Goal: Task Accomplishment & Management: Manage account settings

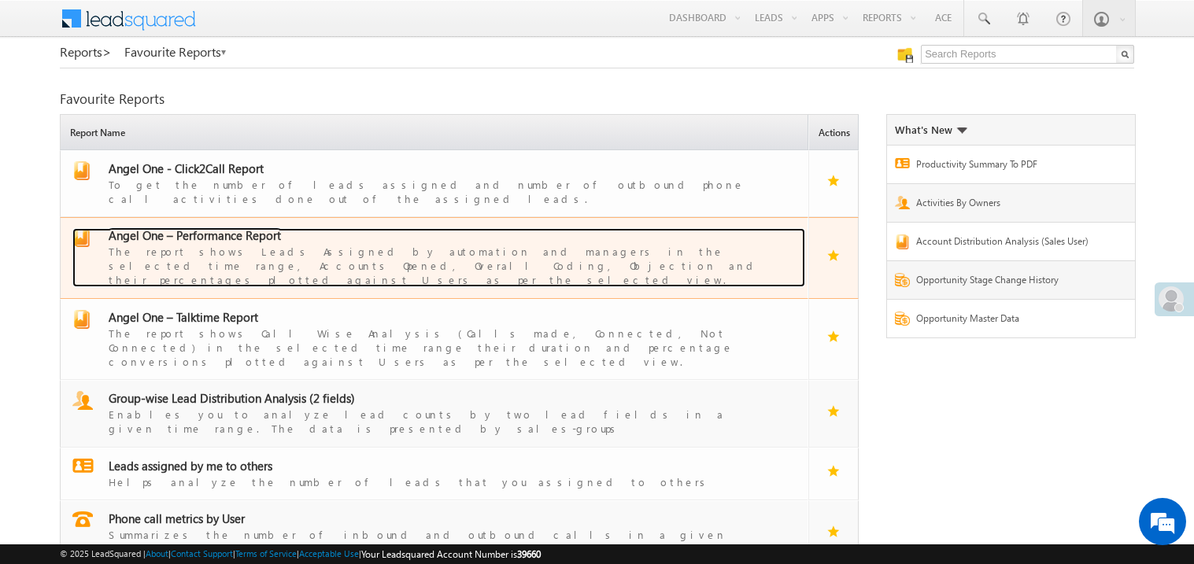
click at [218, 228] on span "Angel One – Performance Report" at bounding box center [195, 236] width 172 height 16
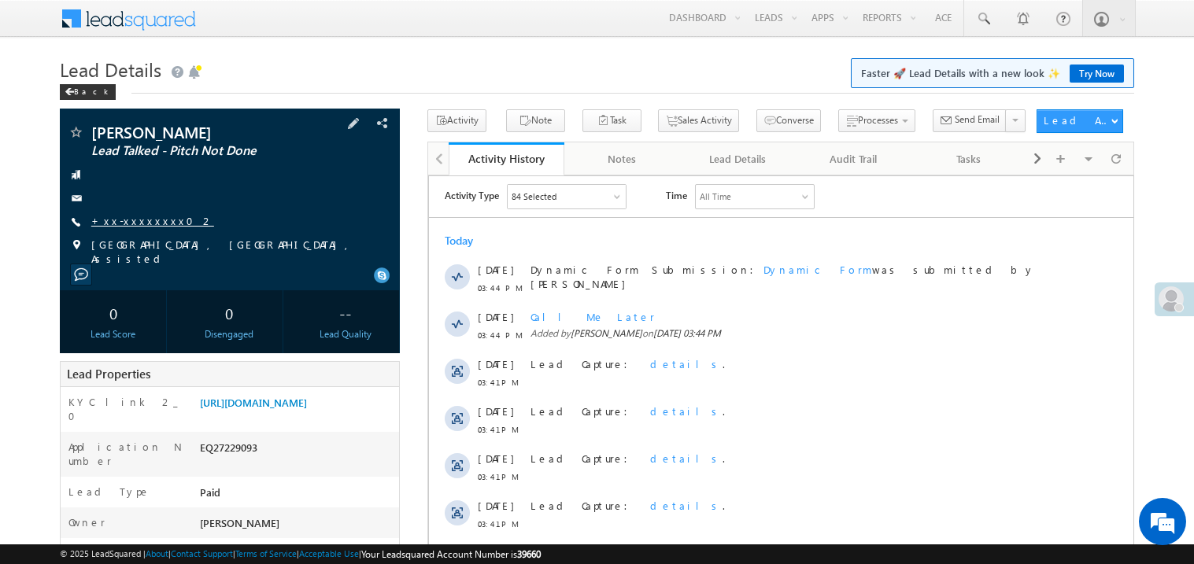
click at [146, 220] on link "+xx-xxxxxxxx02" at bounding box center [152, 220] width 123 height 13
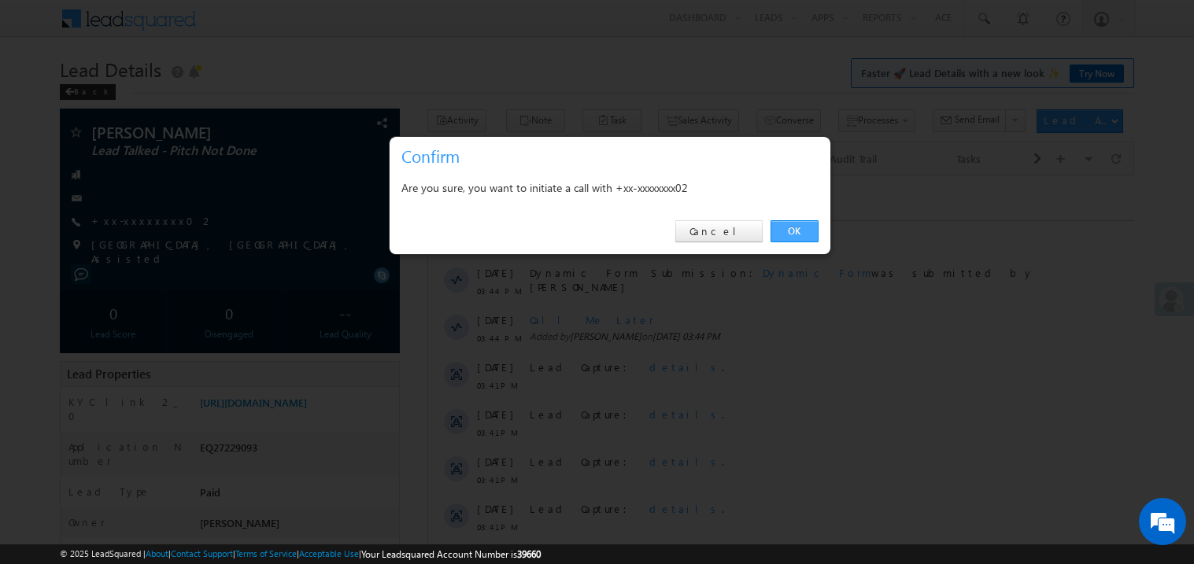
click at [792, 230] on link "OK" at bounding box center [795, 231] width 48 height 22
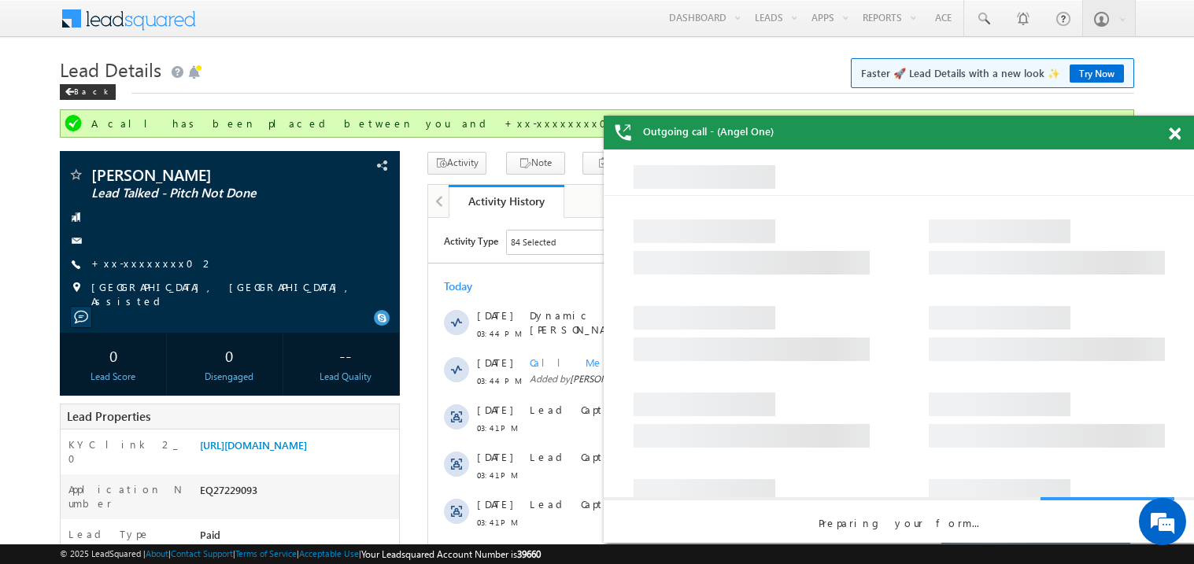
click at [1179, 131] on span at bounding box center [1175, 134] width 12 height 13
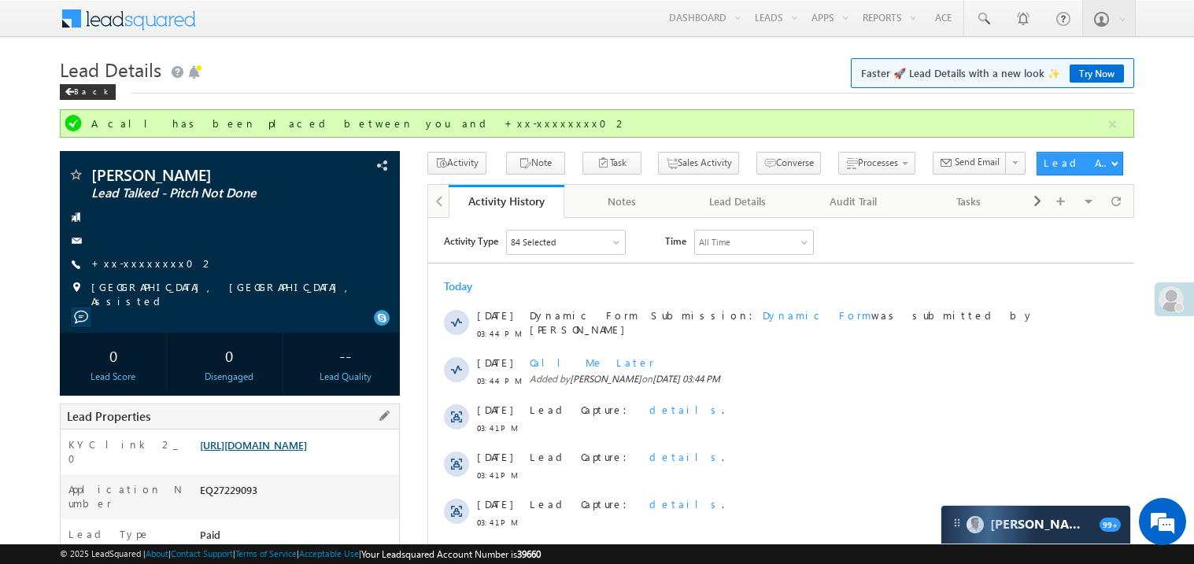
click at [285, 452] on link "[URL][DOMAIN_NAME]" at bounding box center [253, 445] width 107 height 13
click at [622, 290] on div "Today" at bounding box center [780, 286] width 706 height 14
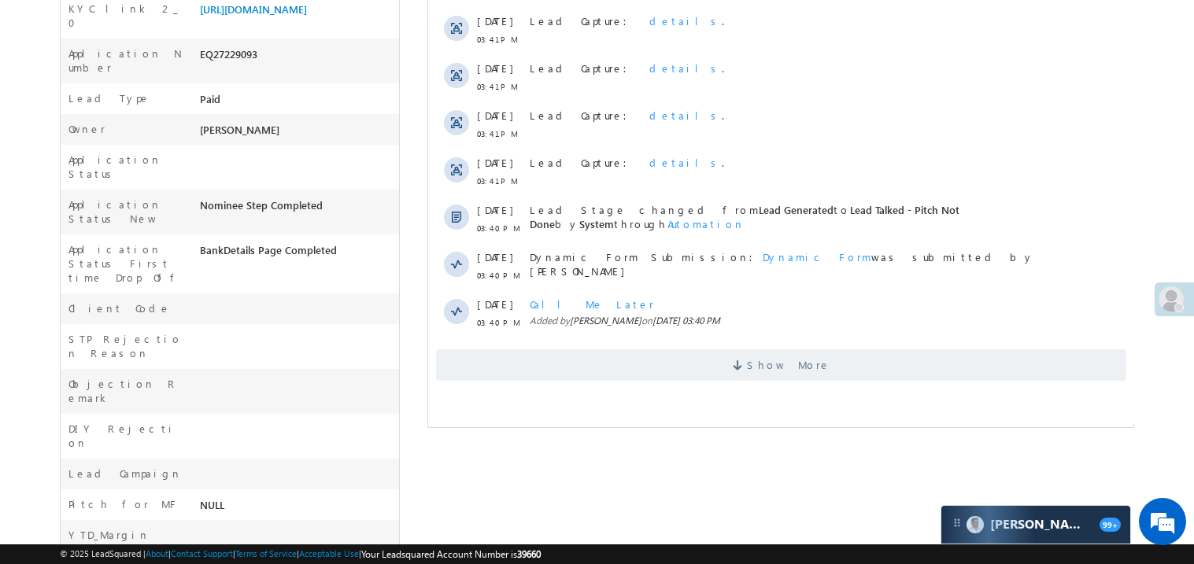
scroll to position [440, 0]
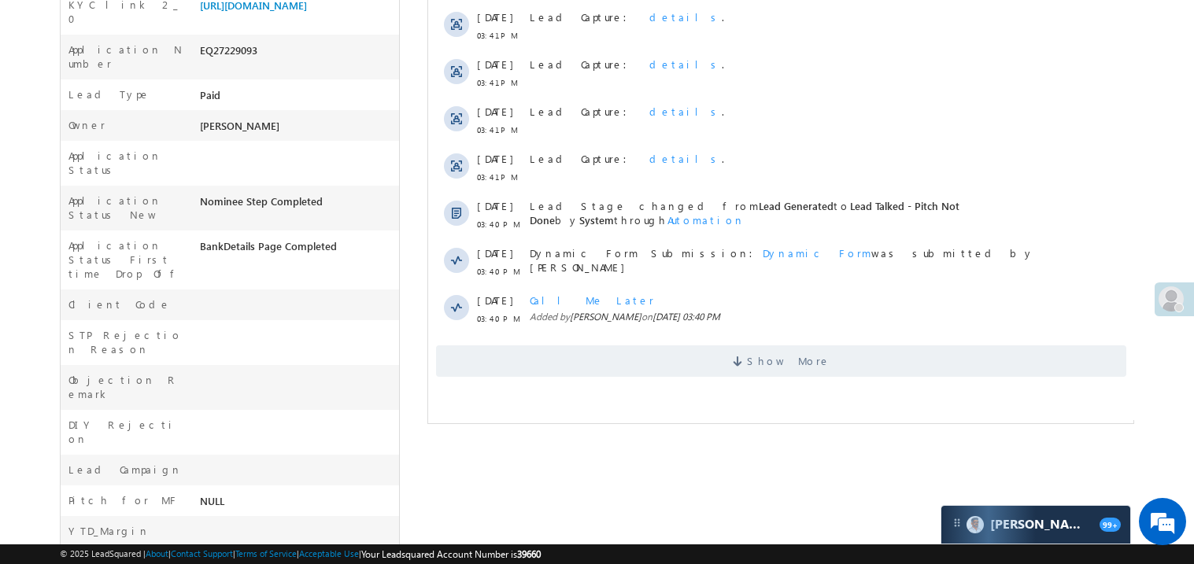
click at [654, 341] on div "Show More" at bounding box center [780, 355] width 706 height 43
click at [655, 361] on span "Show More" at bounding box center [780, 361] width 690 height 31
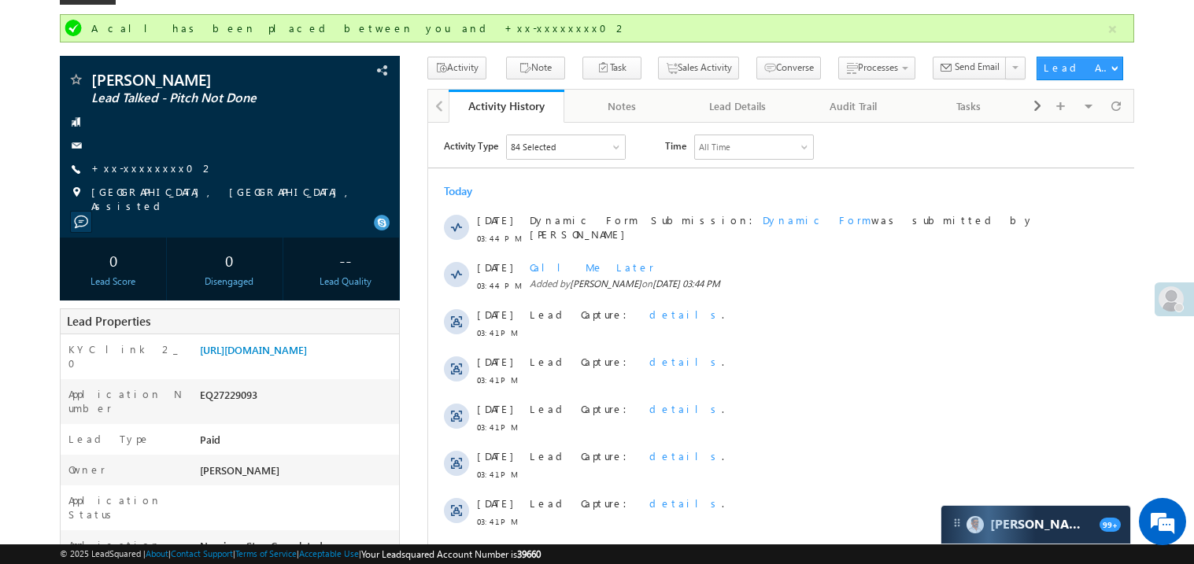
scroll to position [0, 0]
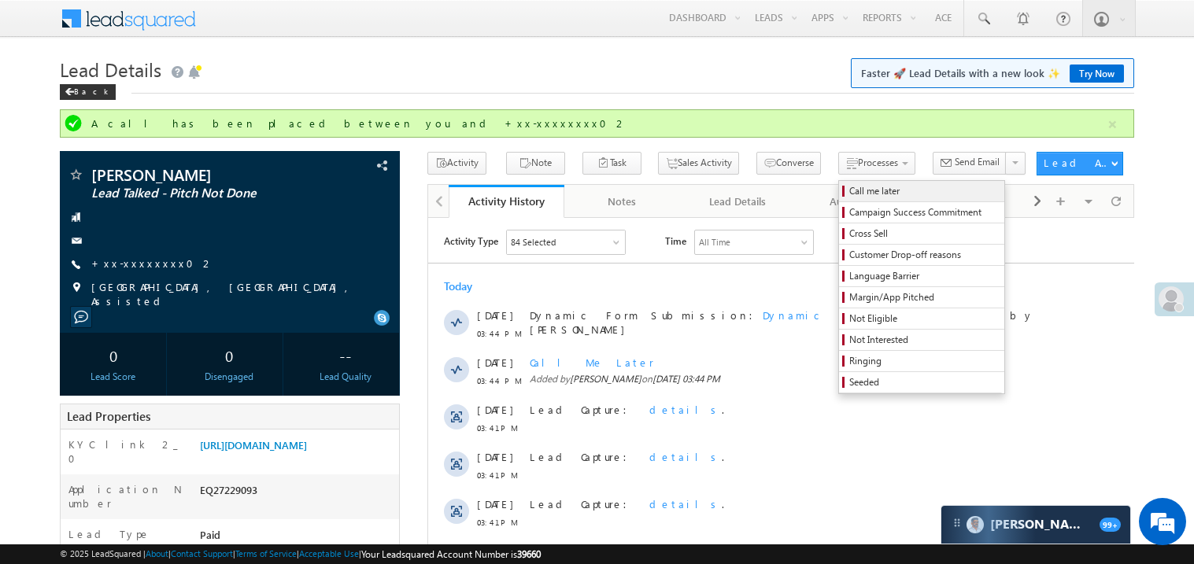
click at [849, 189] on span "Call me later" at bounding box center [924, 191] width 150 height 14
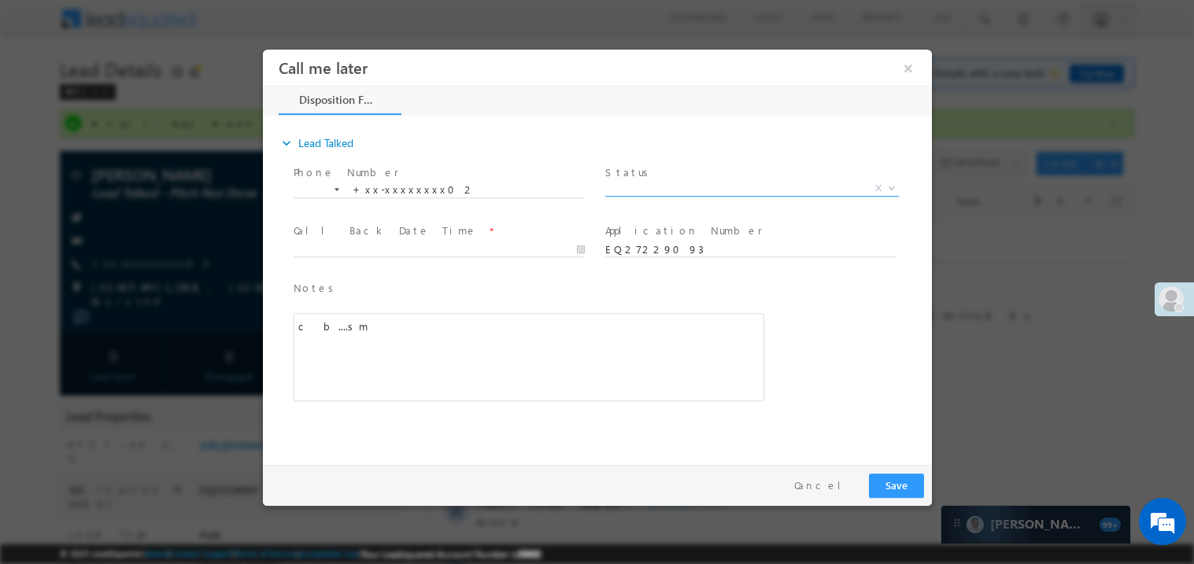
click at [686, 183] on span "X" at bounding box center [752, 188] width 294 height 16
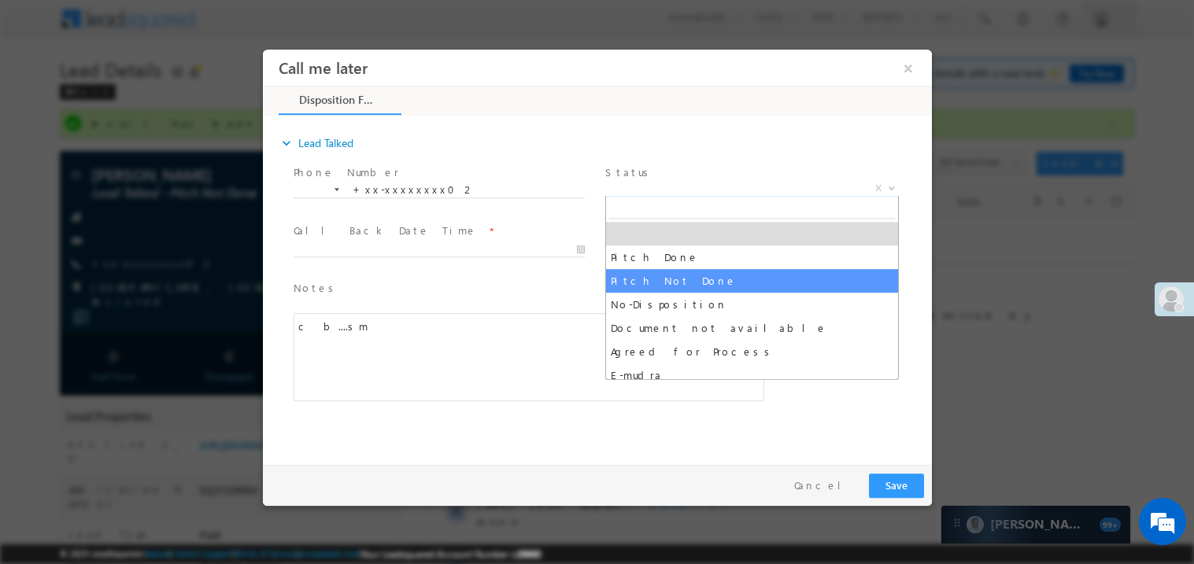
select select "Pitch Not Done"
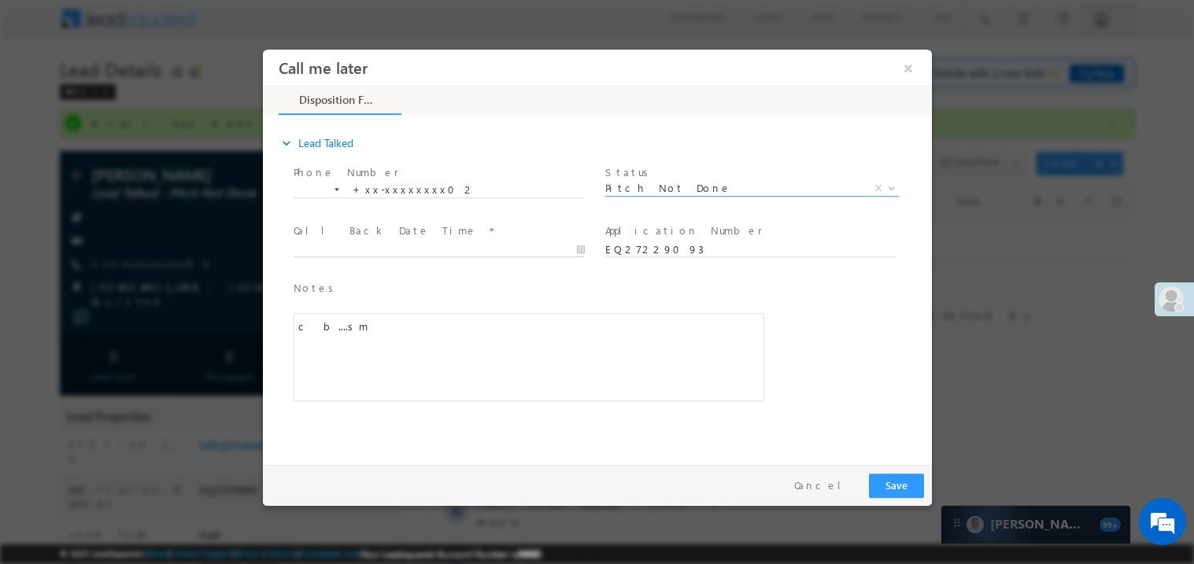
click at [336, 242] on body "Call me later ×" at bounding box center [596, 253] width 669 height 409
type input "08/15/25 6:52 PM"
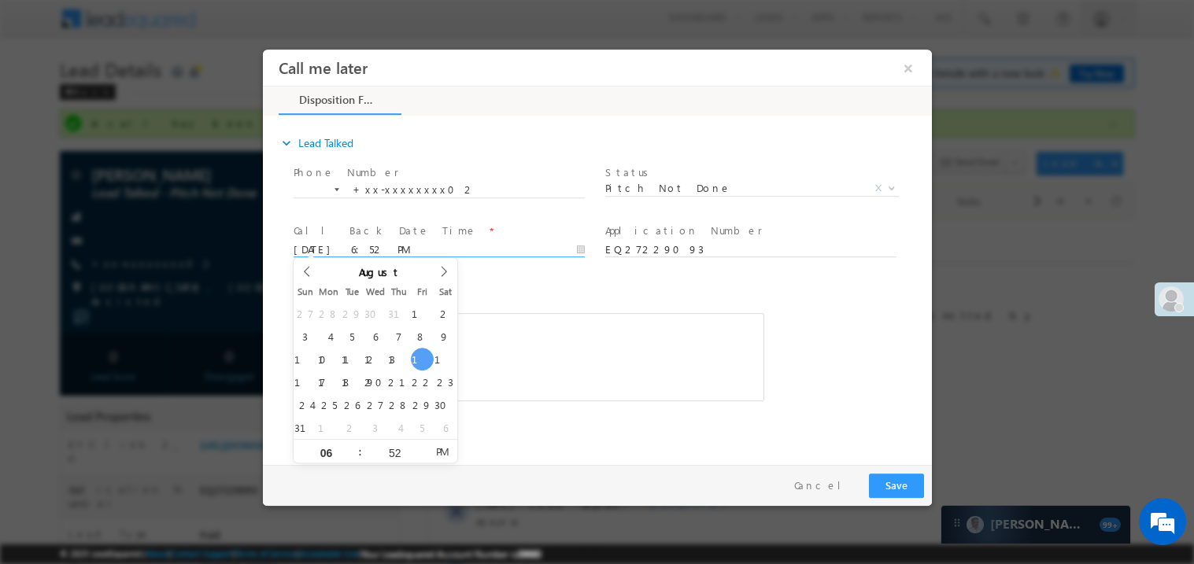
click at [604, 361] on div "c b....sm" at bounding box center [528, 357] width 471 height 88
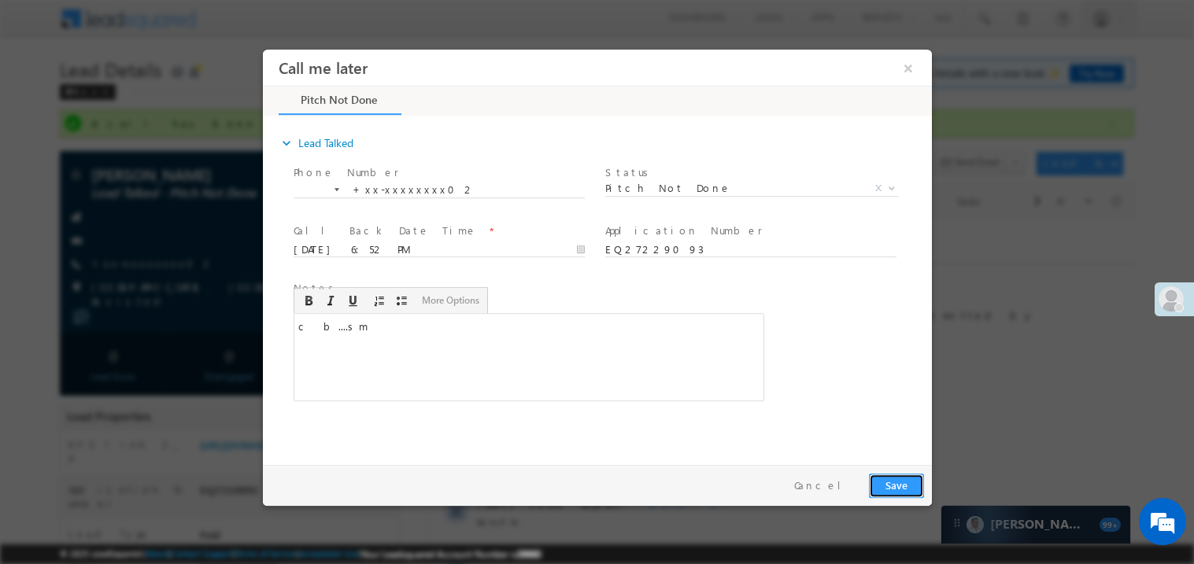
click at [904, 489] on button "Save" at bounding box center [895, 485] width 55 height 24
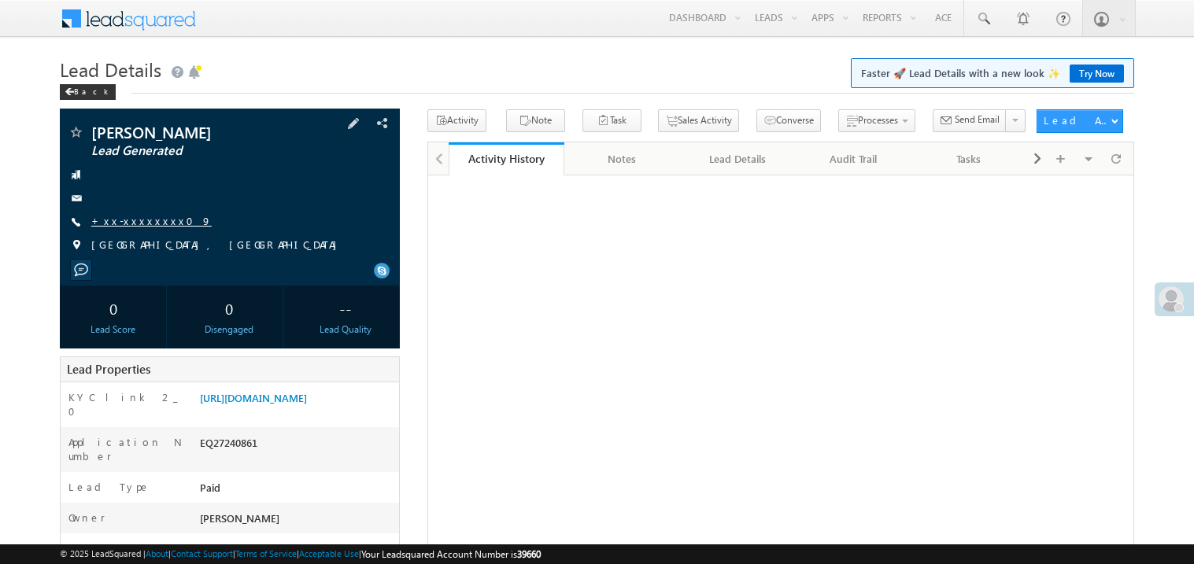
click at [148, 223] on link "+xx-xxxxxxxx09" at bounding box center [151, 220] width 120 height 13
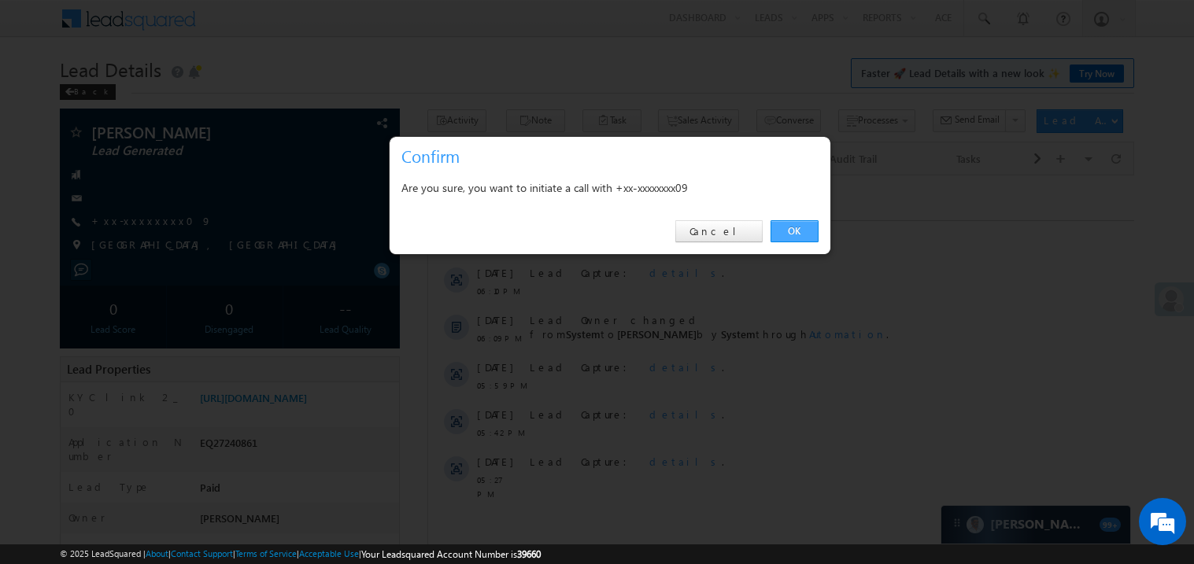
click at [783, 225] on link "OK" at bounding box center [795, 231] width 48 height 22
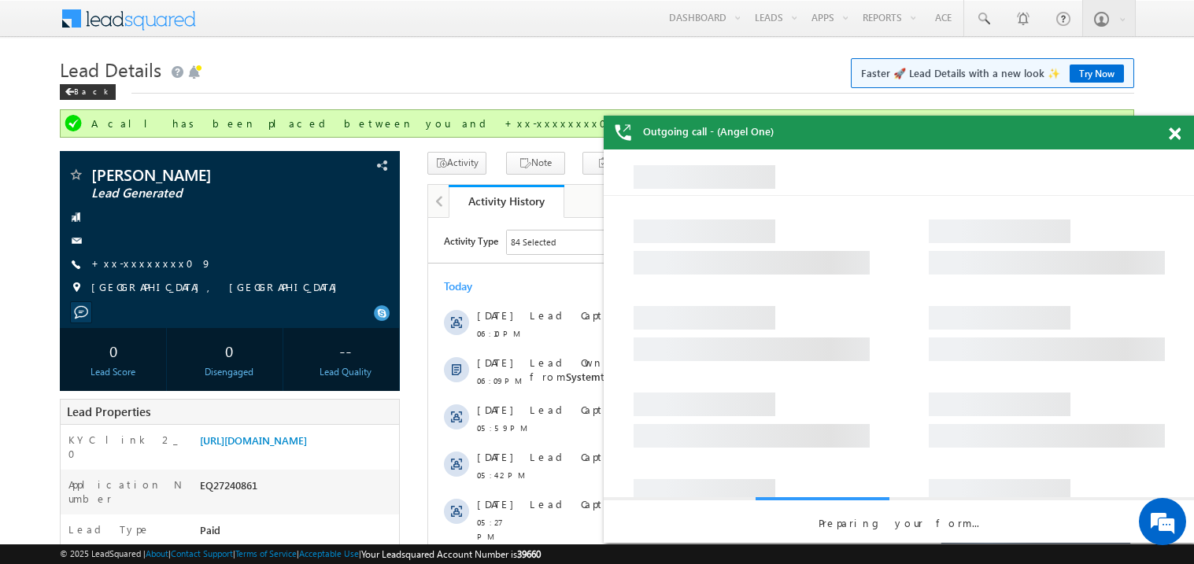
click at [1177, 133] on span at bounding box center [1175, 134] width 12 height 13
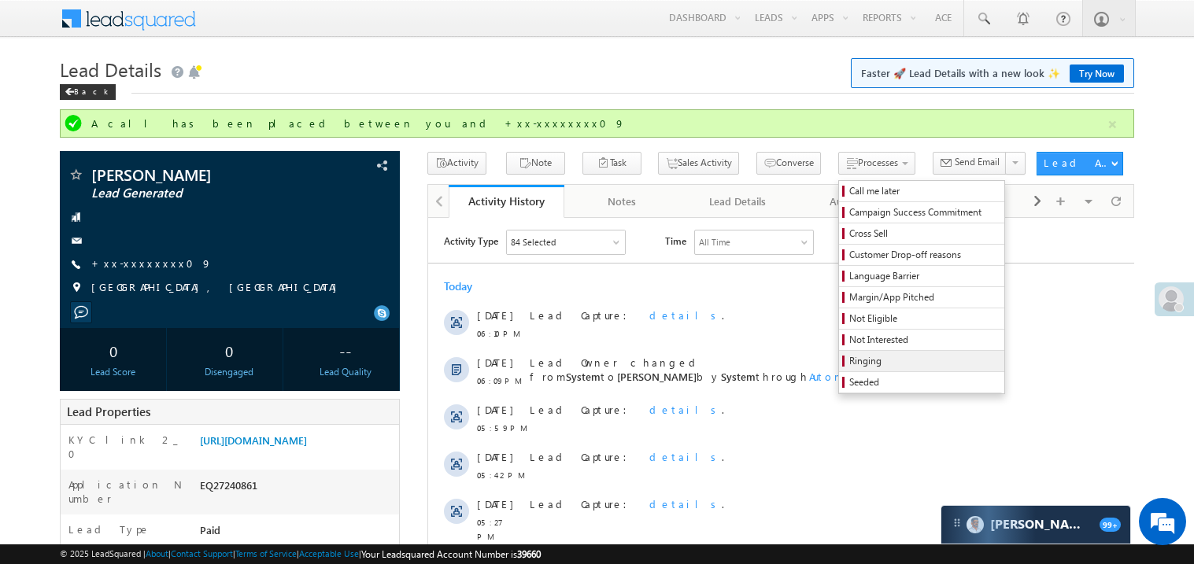
click at [856, 360] on span "Ringing" at bounding box center [924, 361] width 150 height 14
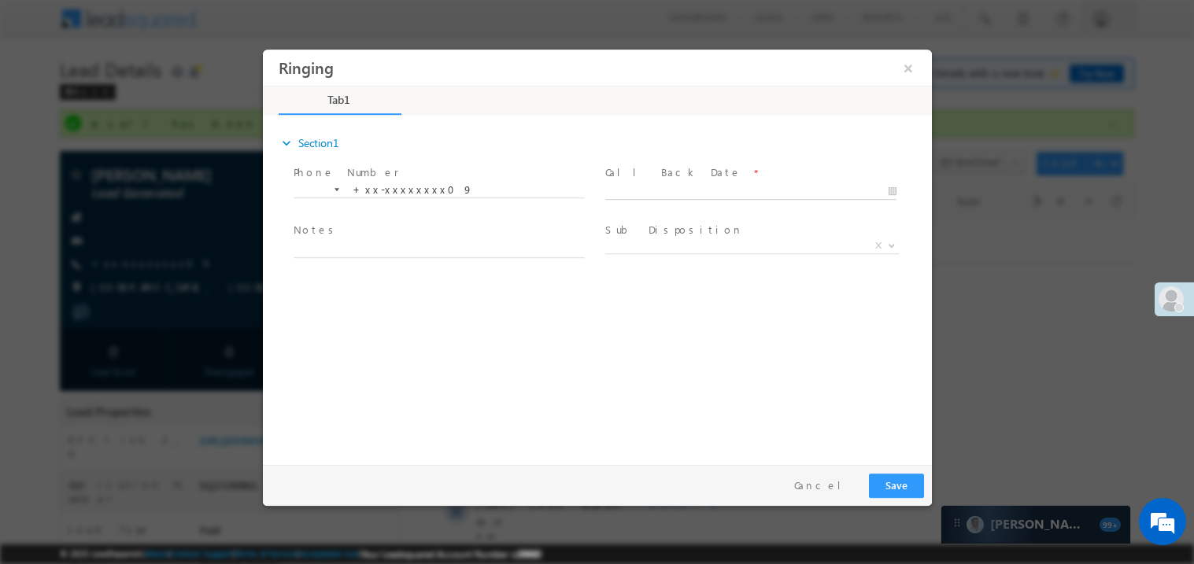
click at [650, 184] on body "Ringing ×" at bounding box center [596, 253] width 669 height 409
type input "08/15/25 6:57 PM"
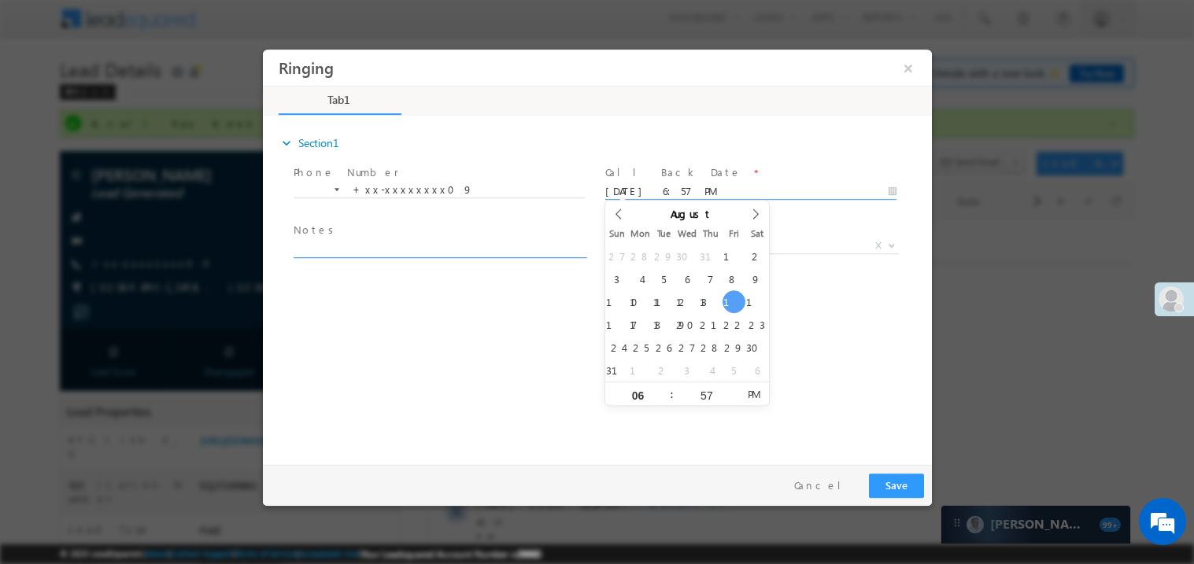
click at [415, 246] on textarea at bounding box center [438, 248] width 291 height 18
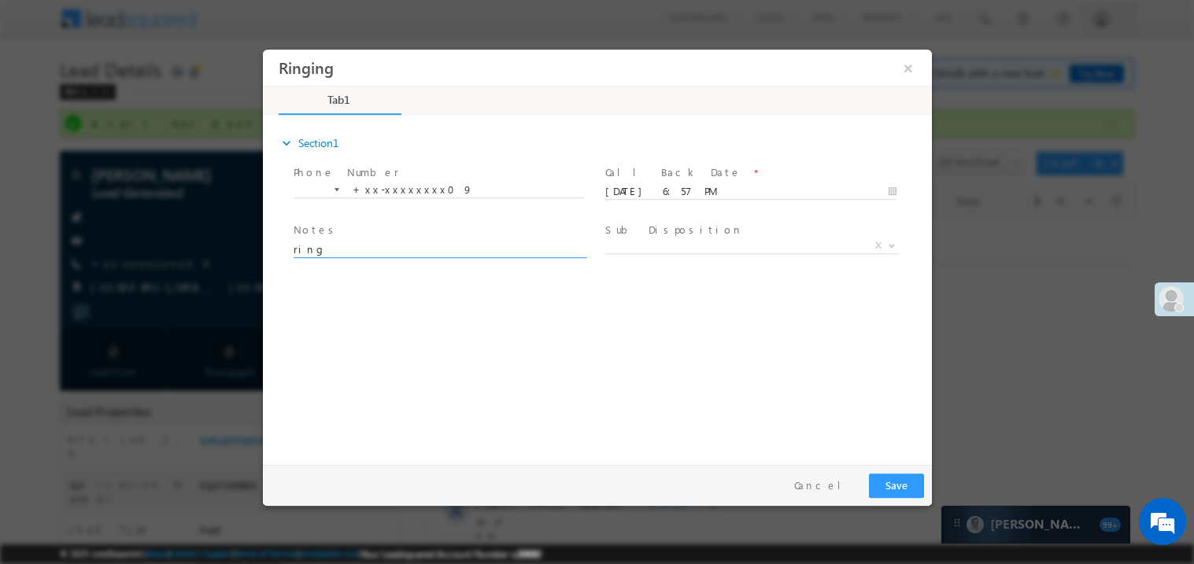
type textarea "ring"
click at [893, 483] on button "Save" at bounding box center [895, 485] width 55 height 24
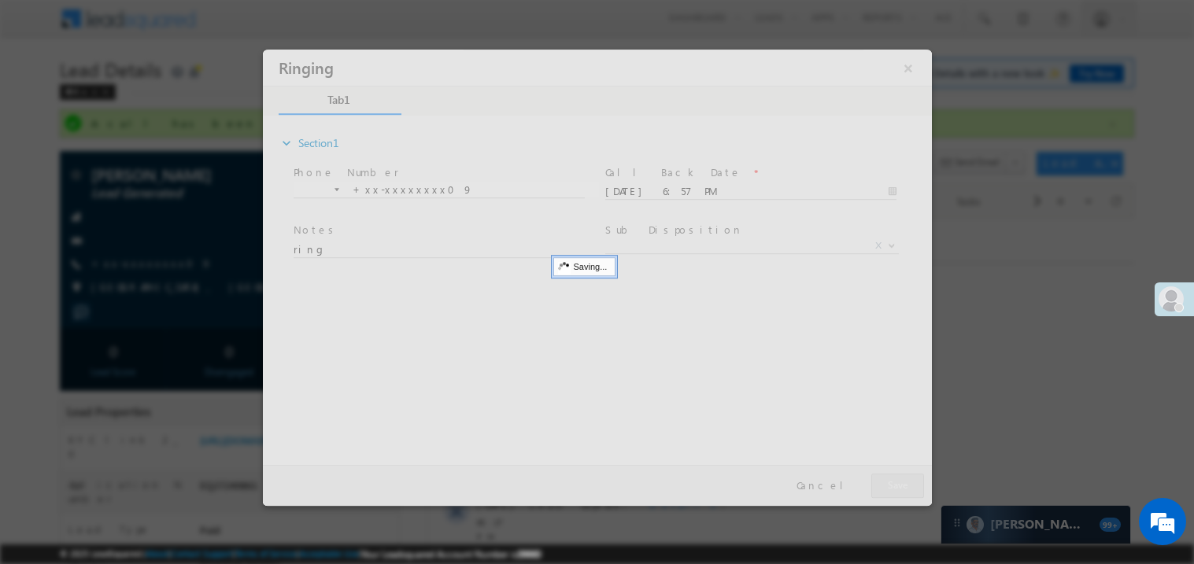
click at [893, 483] on div at bounding box center [596, 277] width 669 height 457
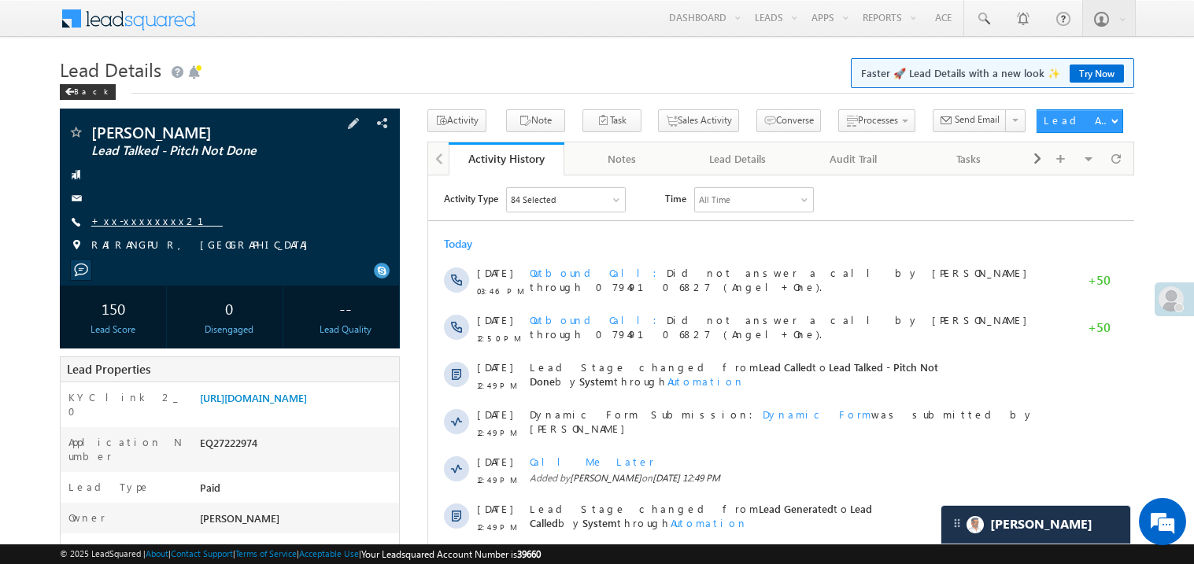
click at [157, 224] on link "+xx-xxxxxxxx21" at bounding box center [156, 220] width 131 height 13
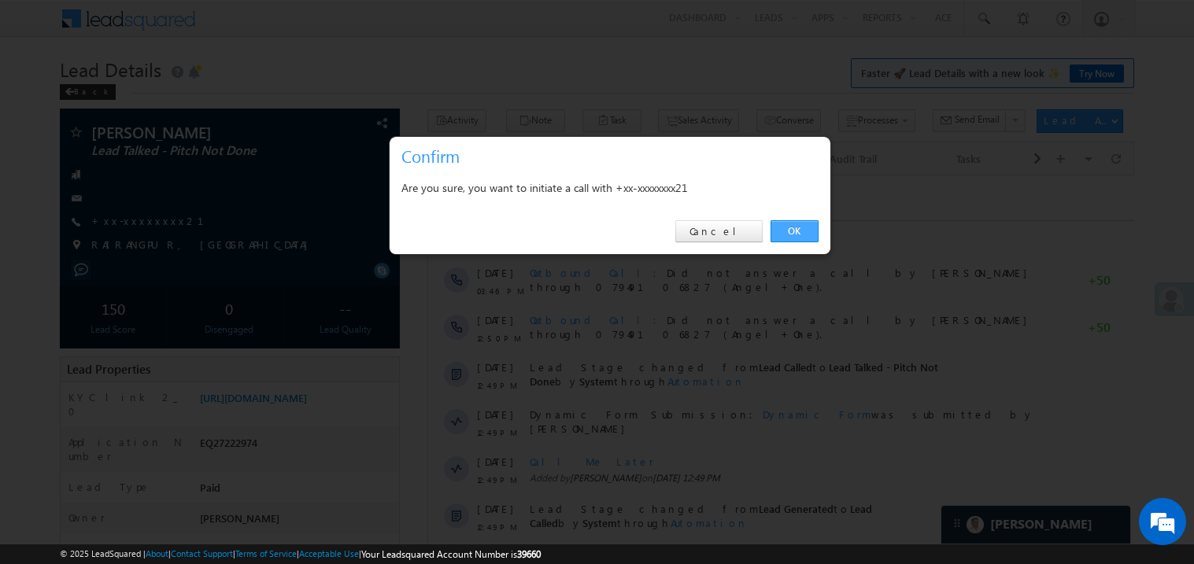
click at [797, 231] on link "OK" at bounding box center [795, 231] width 48 height 22
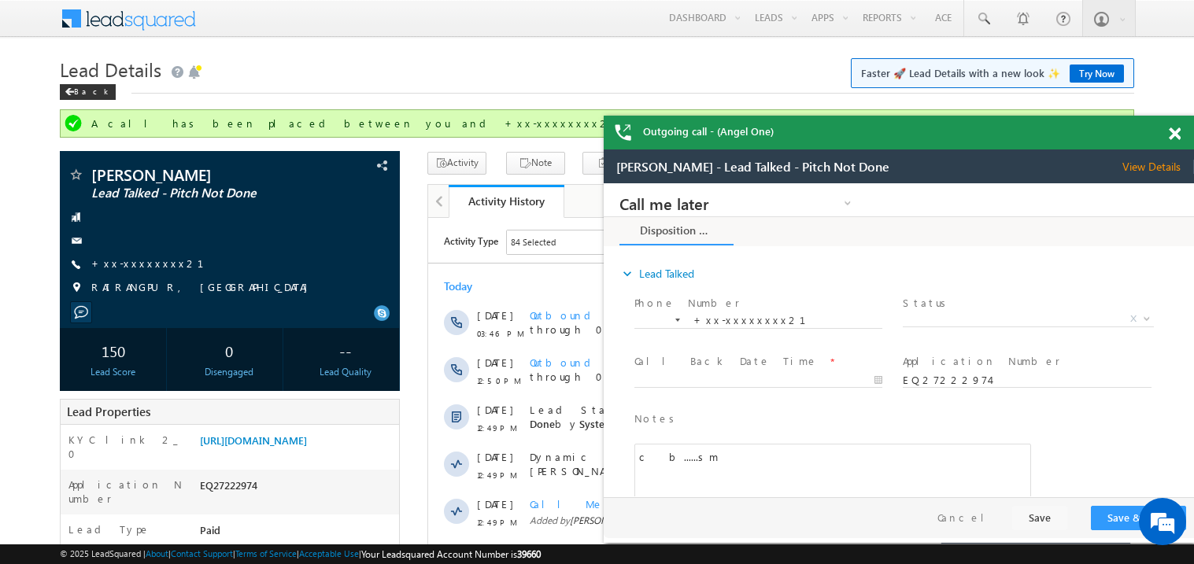
click at [1175, 132] on span at bounding box center [1175, 134] width 12 height 13
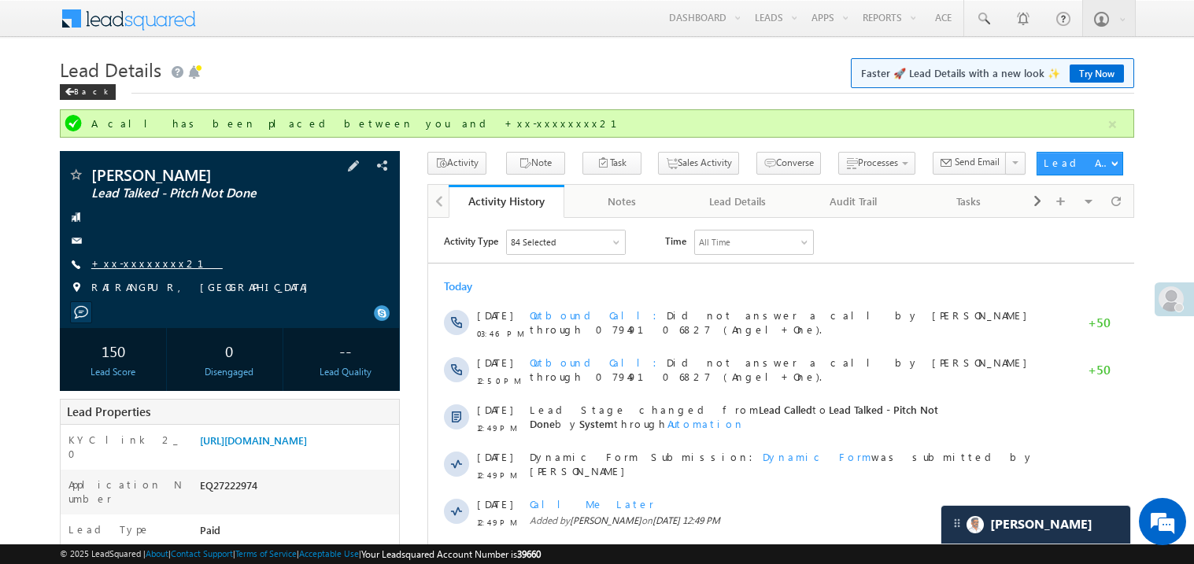
click at [145, 267] on link "+xx-xxxxxxxx21" at bounding box center [156, 263] width 131 height 13
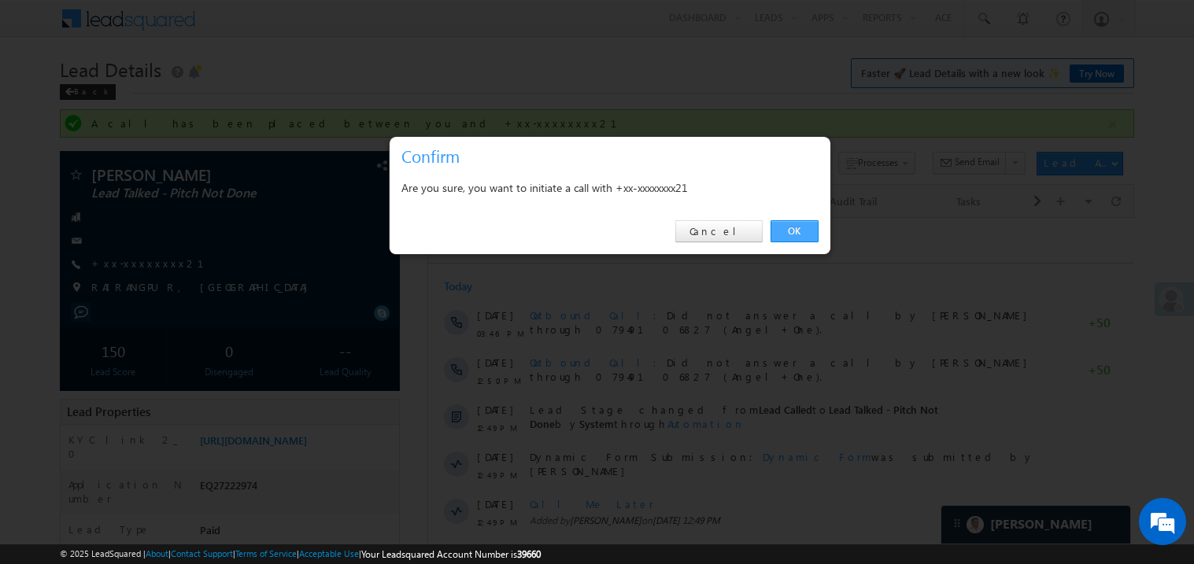
click at [791, 229] on link "OK" at bounding box center [795, 231] width 48 height 22
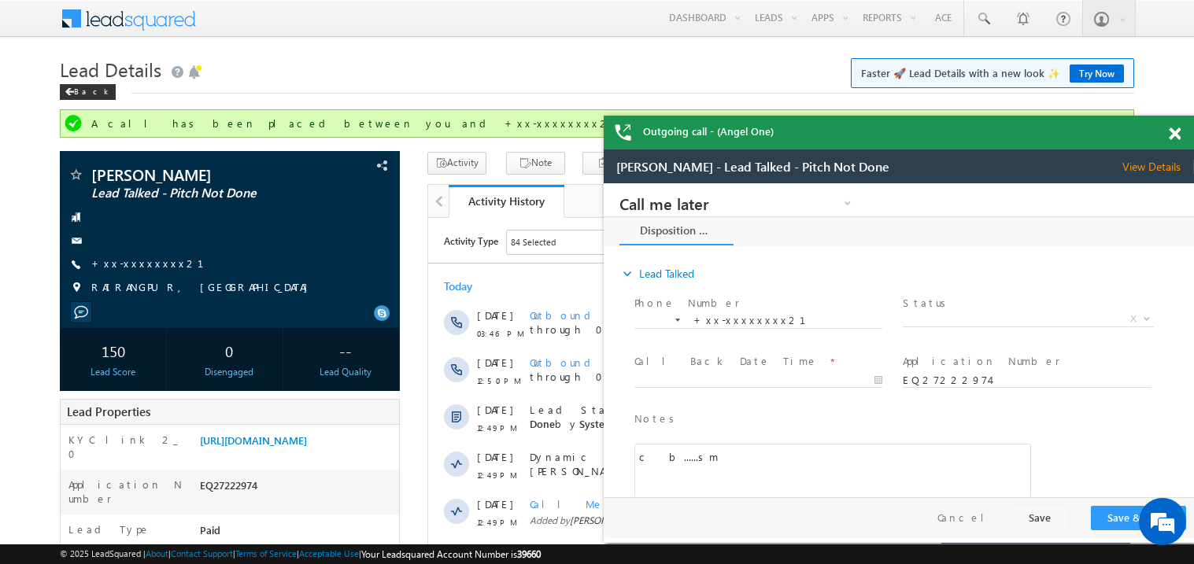
click at [1173, 131] on span at bounding box center [1175, 134] width 12 height 13
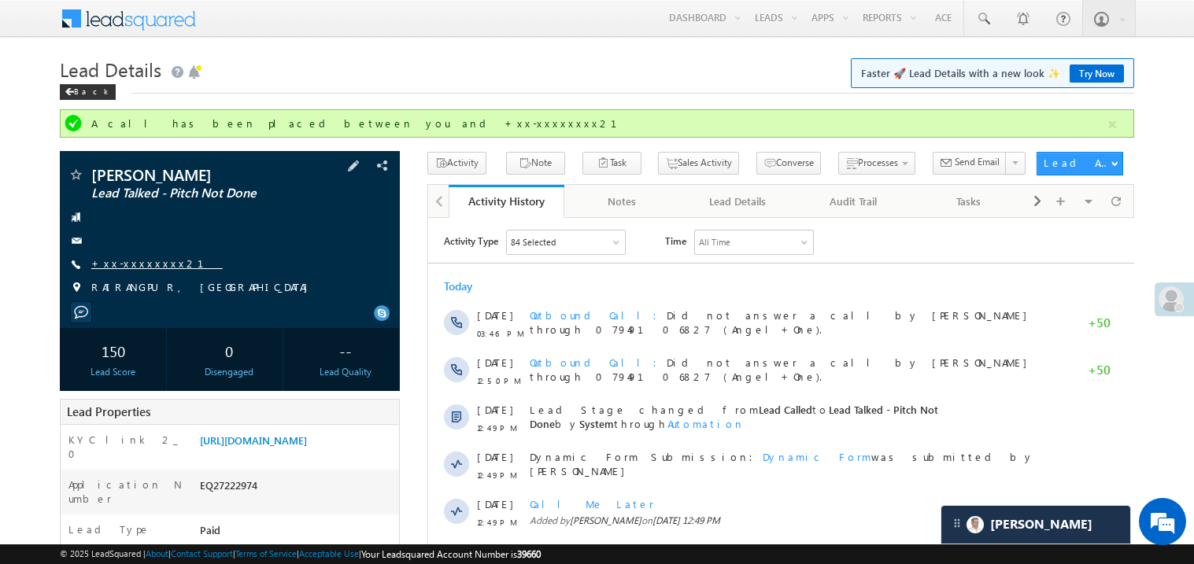
click at [146, 267] on link "+xx-xxxxxxxx21" at bounding box center [156, 263] width 131 height 13
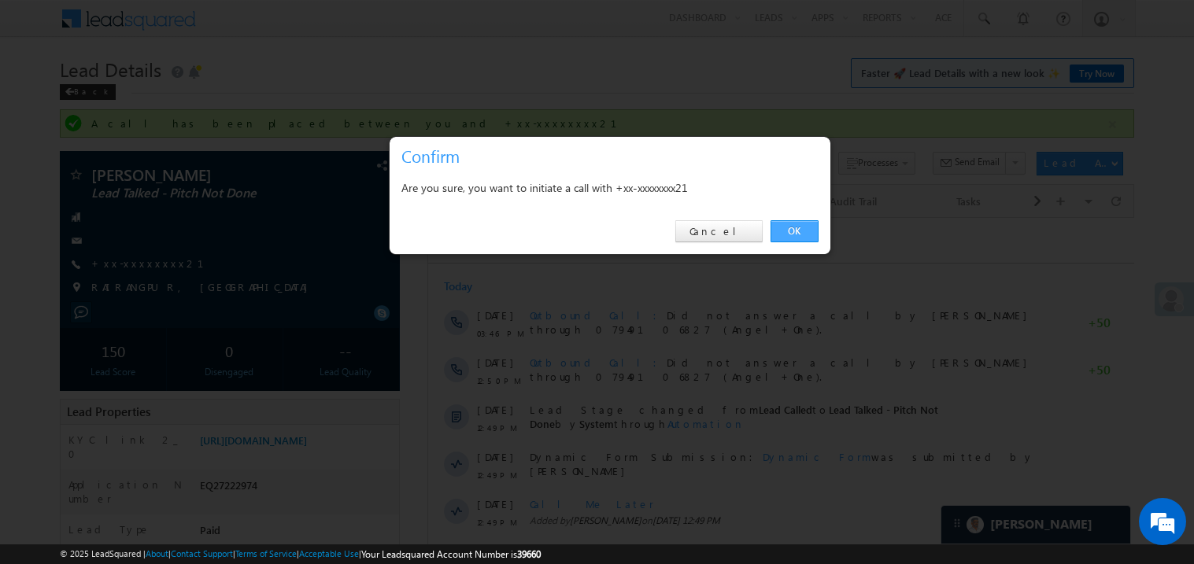
click at [794, 231] on link "OK" at bounding box center [795, 231] width 48 height 22
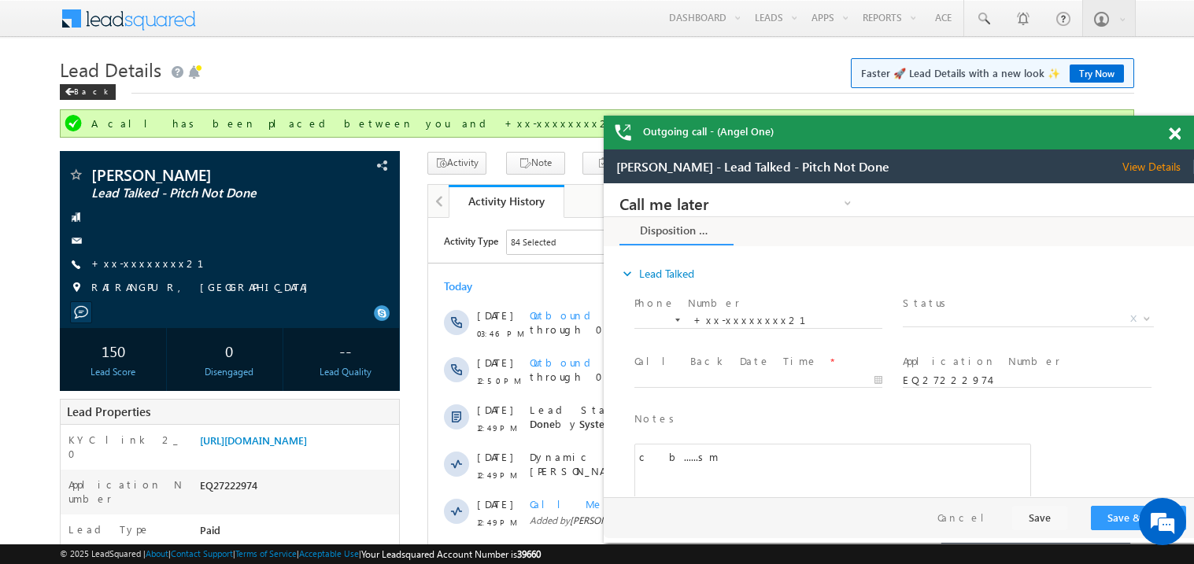
click at [1178, 136] on span at bounding box center [1175, 134] width 12 height 13
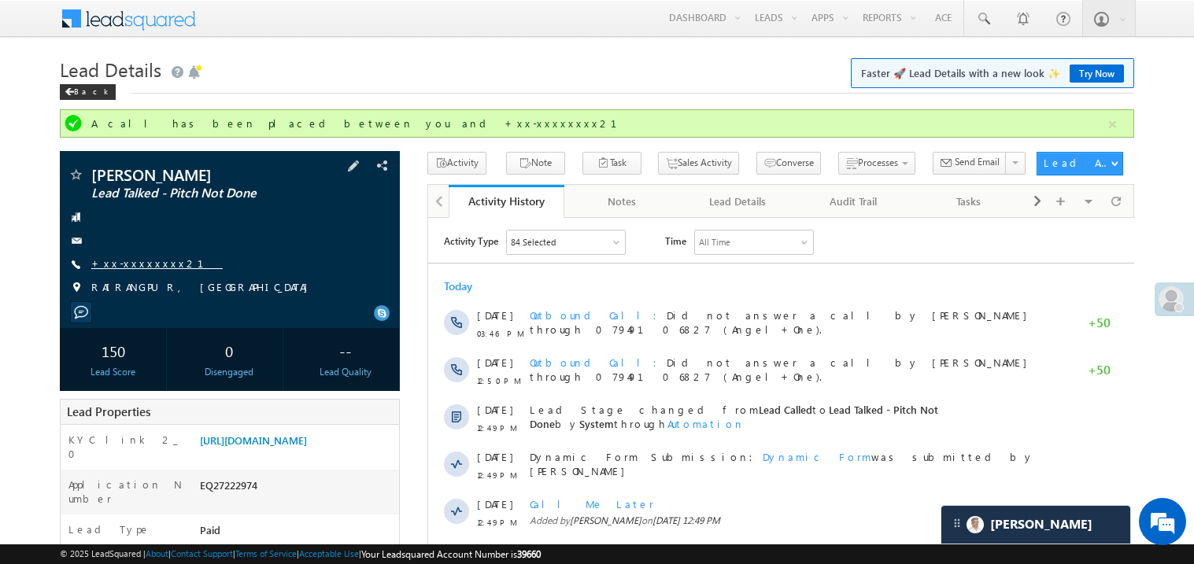
click at [138, 266] on link "+xx-xxxxxxxx21" at bounding box center [156, 263] width 131 height 13
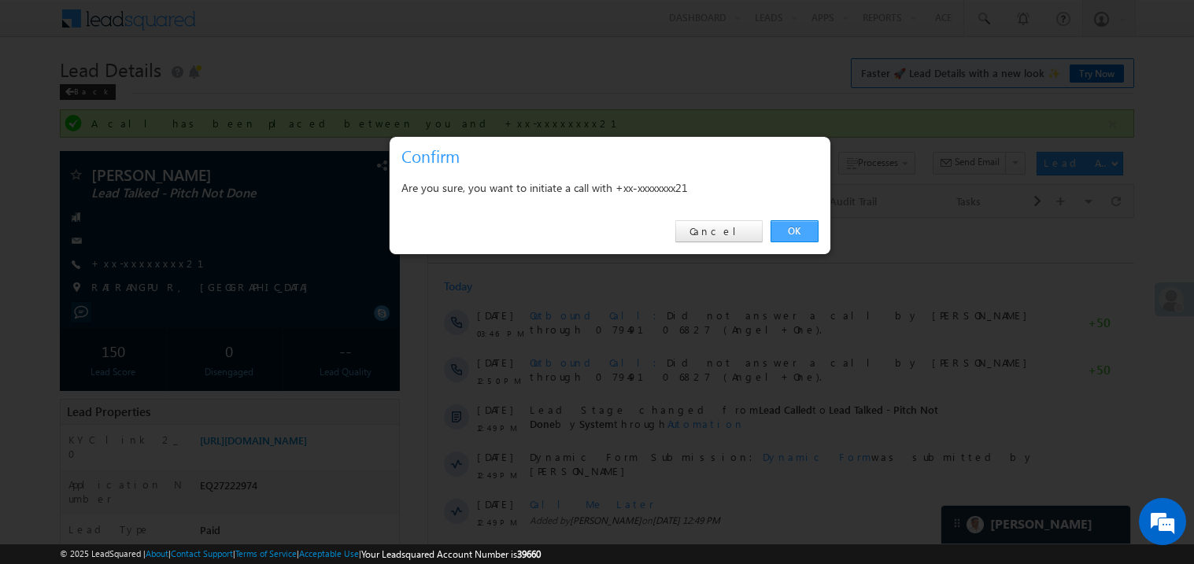
click at [791, 233] on link "OK" at bounding box center [795, 231] width 48 height 22
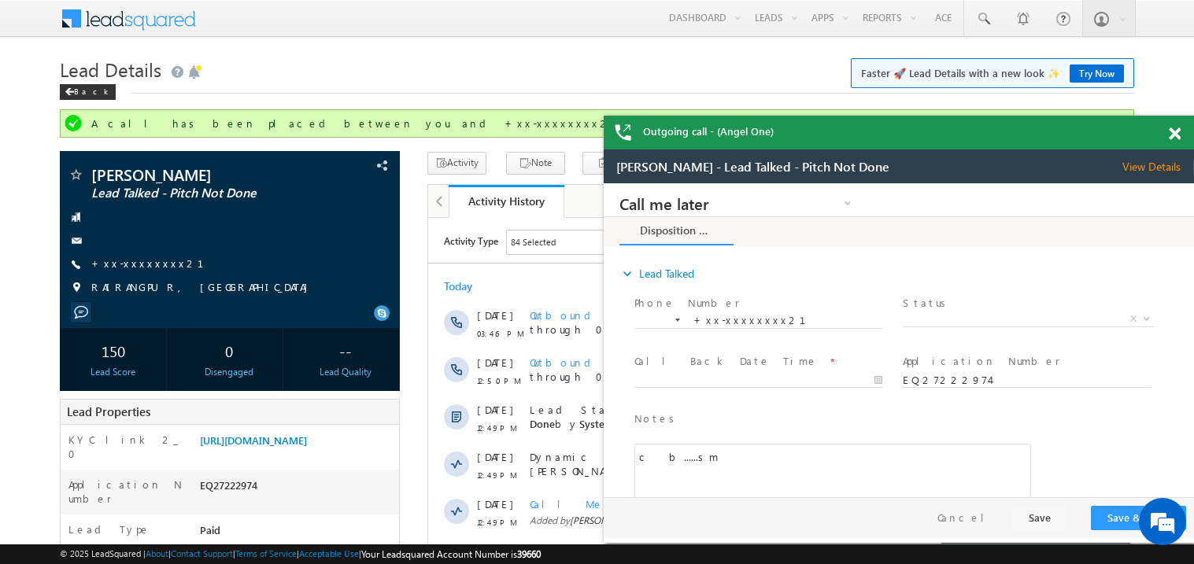
click at [1171, 134] on span at bounding box center [1175, 134] width 12 height 13
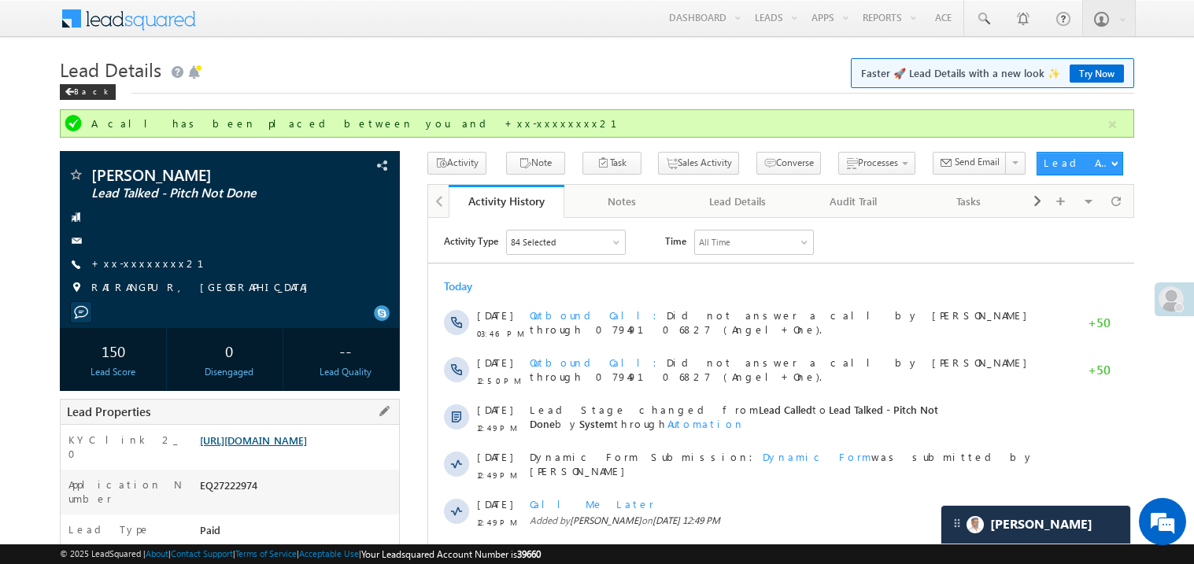
click at [307, 447] on link "https://angelbroking1-pk3em7sa.customui-test.leadsquared.com?leadId=998abd5b-e3…" at bounding box center [253, 440] width 107 height 13
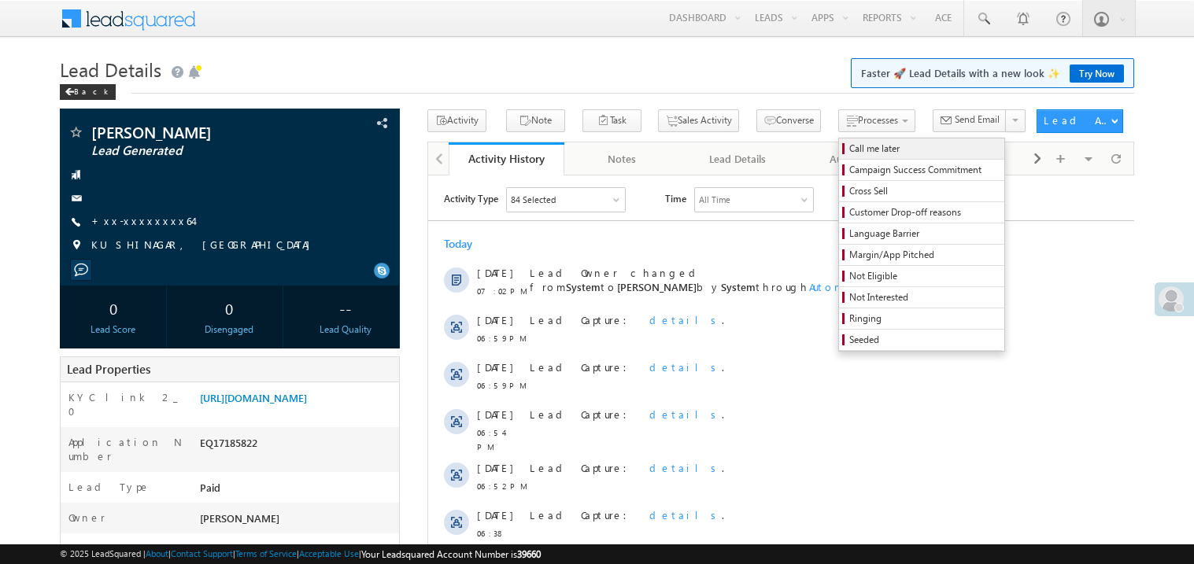
click at [849, 146] on span "Call me later" at bounding box center [924, 149] width 150 height 14
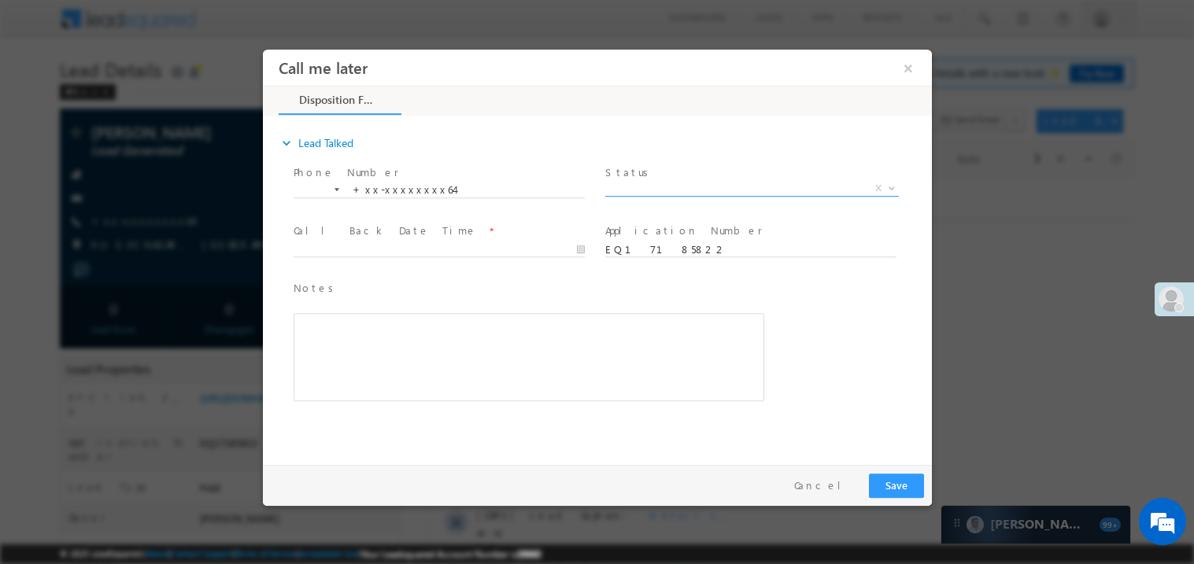
click at [654, 188] on span "X" at bounding box center [752, 188] width 294 height 16
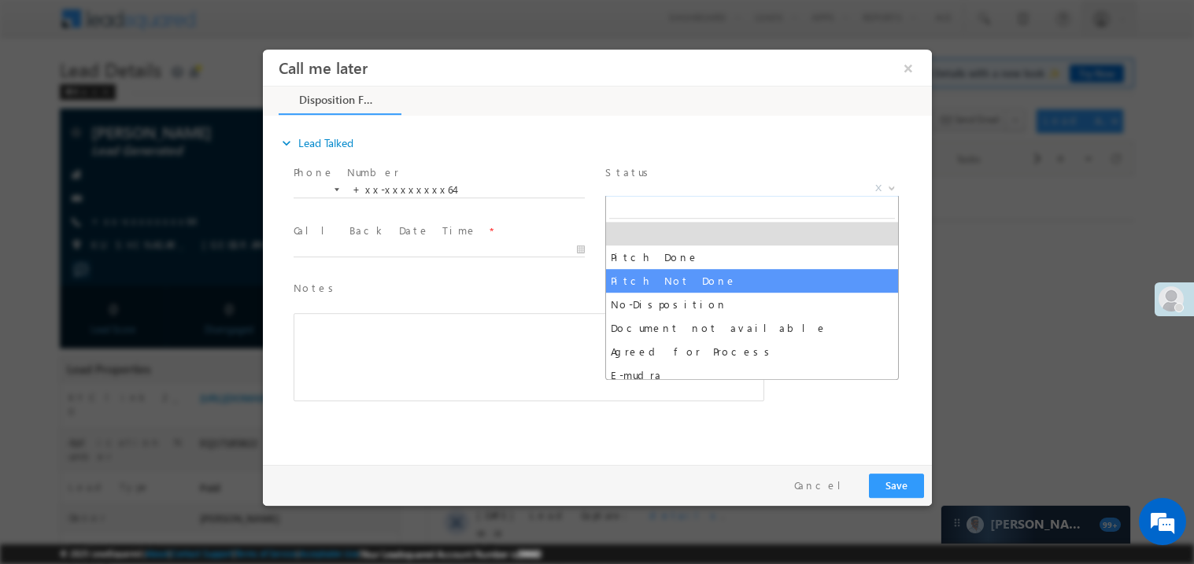
select select "Pitch Not Done"
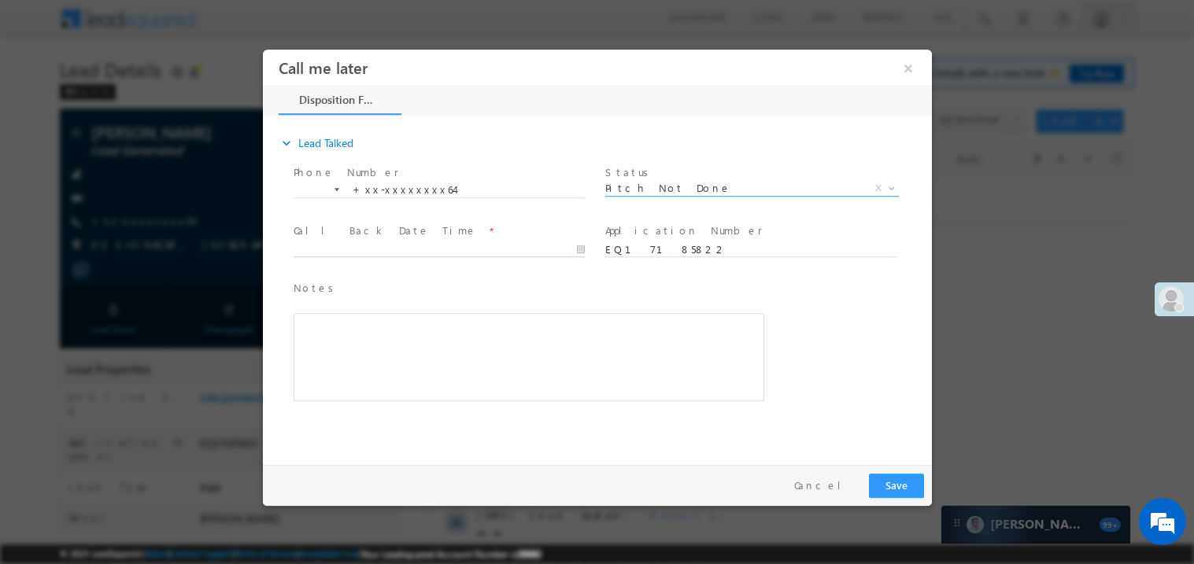
click at [354, 254] on body "Call me later ×" at bounding box center [596, 253] width 669 height 409
type input "08/15/25 7:03 PM"
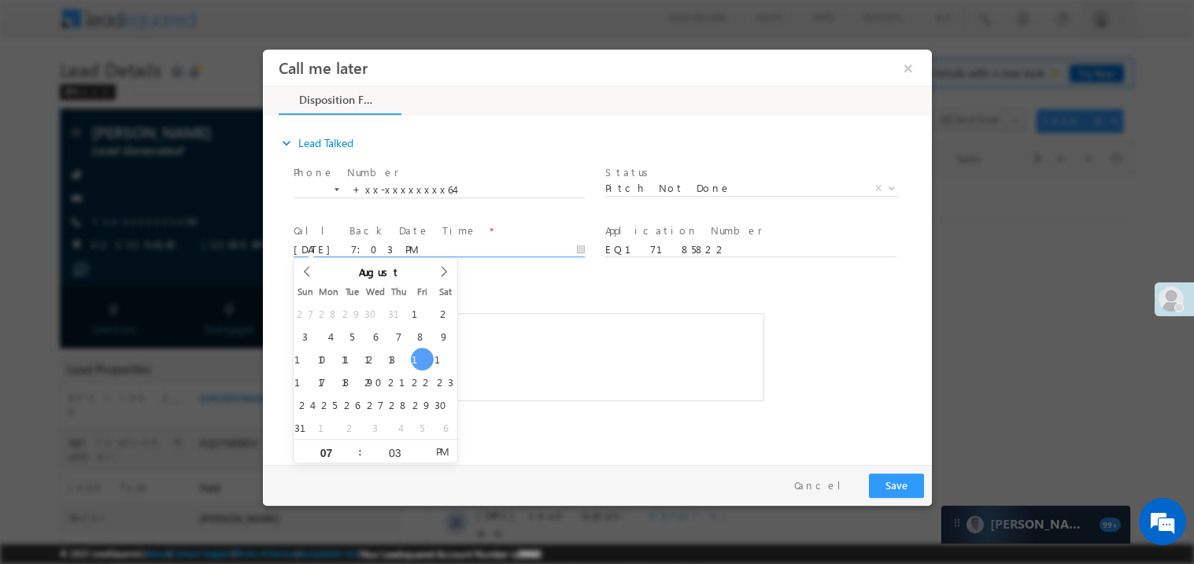
click at [493, 283] on span "Notes *" at bounding box center [516, 287] width 447 height 17
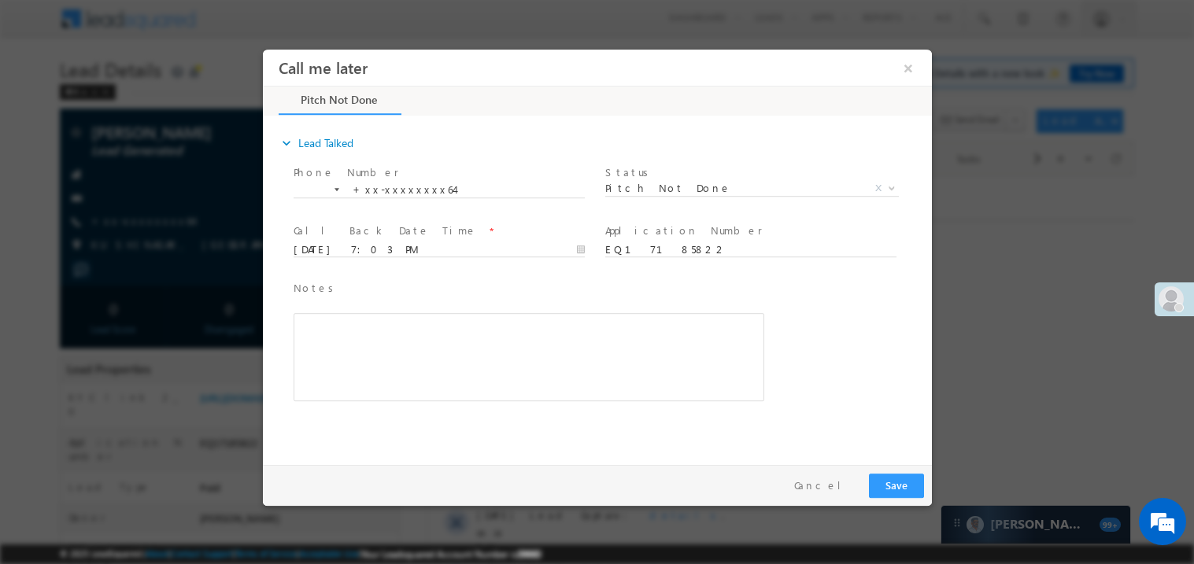
click at [490, 323] on div "Rich Text Editor, 40788eee-0fb2-11ec-a811-0adc8a9d82c2__tab1__section1__Notes__…" at bounding box center [528, 357] width 471 height 88
click at [901, 491] on button "Save" at bounding box center [895, 485] width 55 height 24
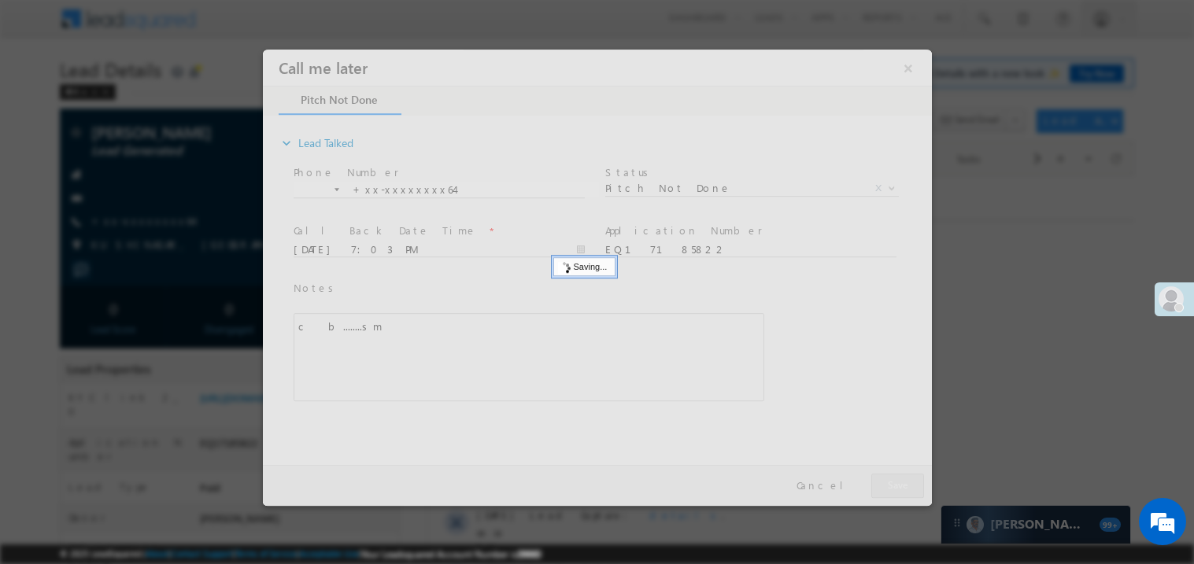
click at [901, 491] on div at bounding box center [596, 277] width 669 height 457
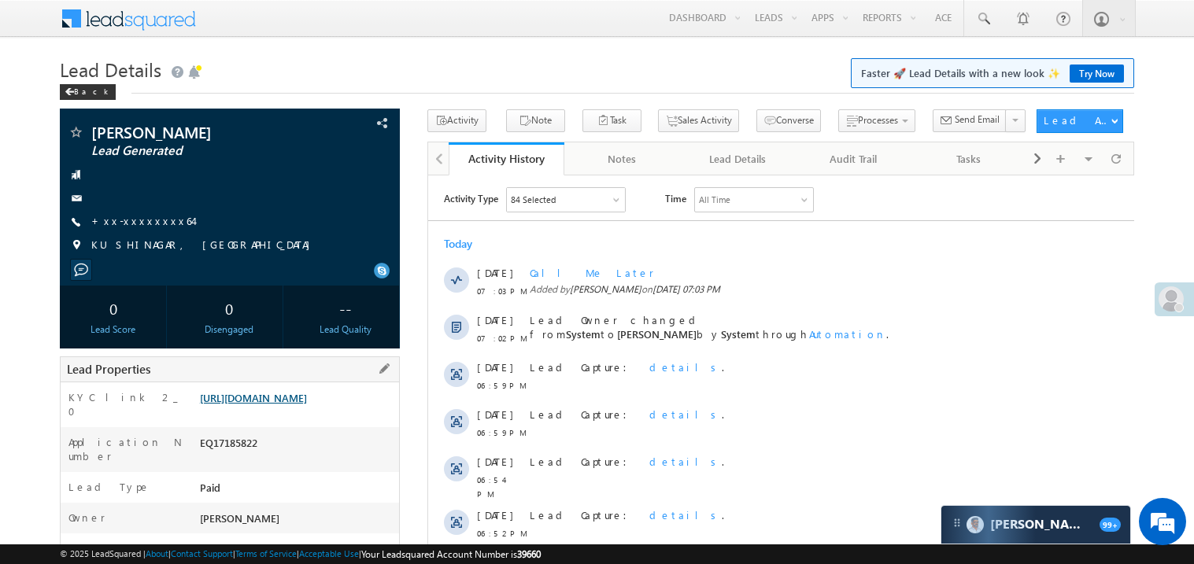
click at [307, 405] on link "https://angelbroking1-pk3em7sa.customui-test.leadsquared.com?leadId=a5277198-1f…" at bounding box center [253, 397] width 107 height 13
click at [143, 225] on link "+xx-xxxxxxxx64" at bounding box center [142, 220] width 102 height 13
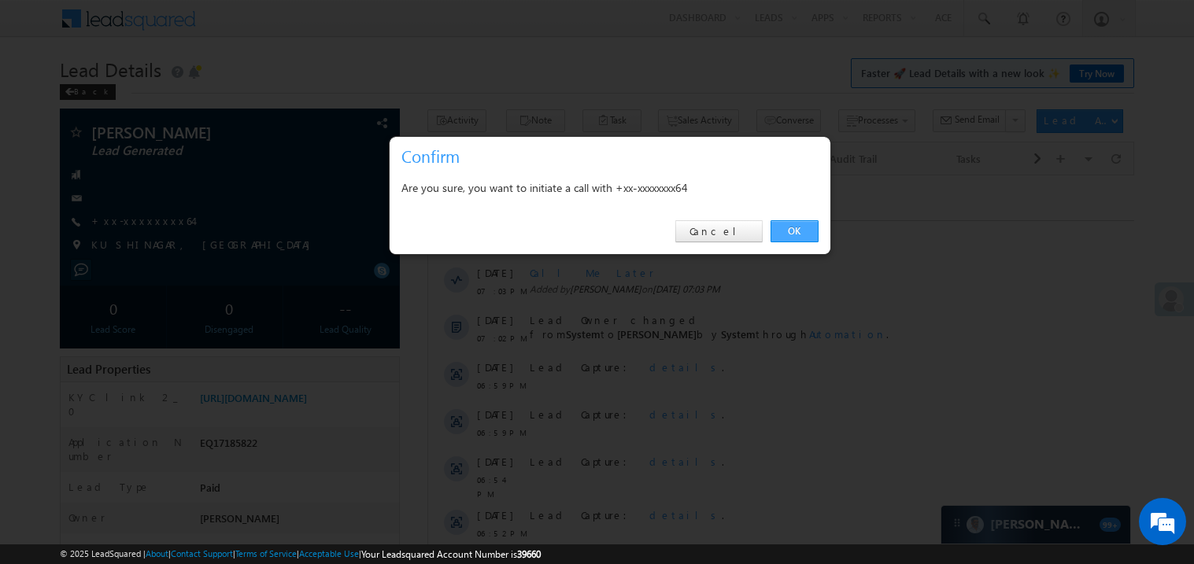
click at [796, 228] on link "OK" at bounding box center [795, 231] width 48 height 22
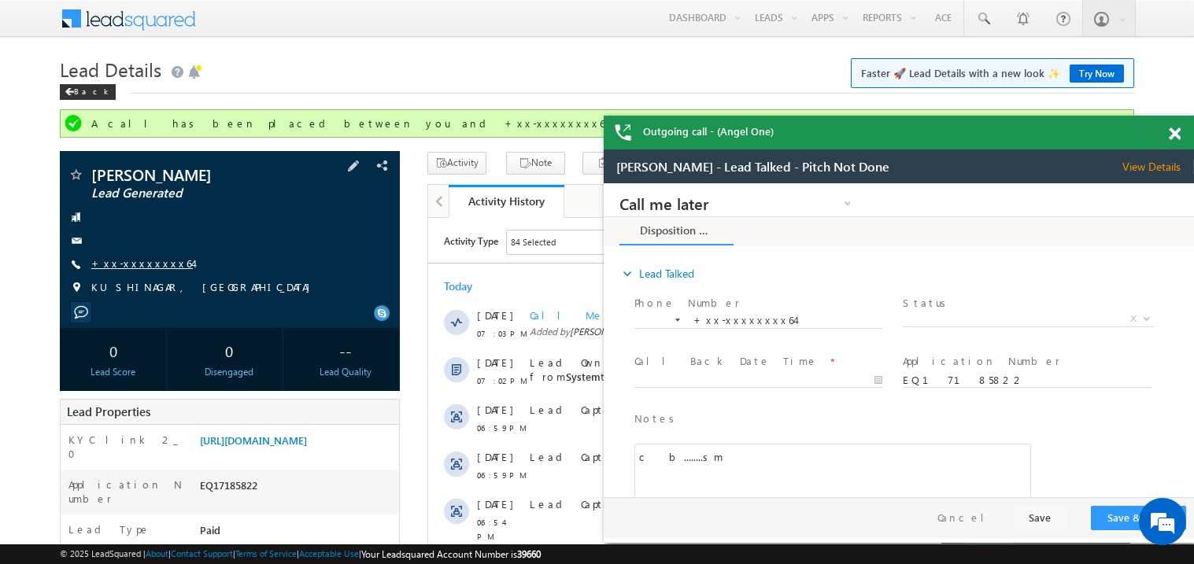
click at [135, 266] on link "+xx-xxxxxxxx64" at bounding box center [142, 263] width 102 height 13
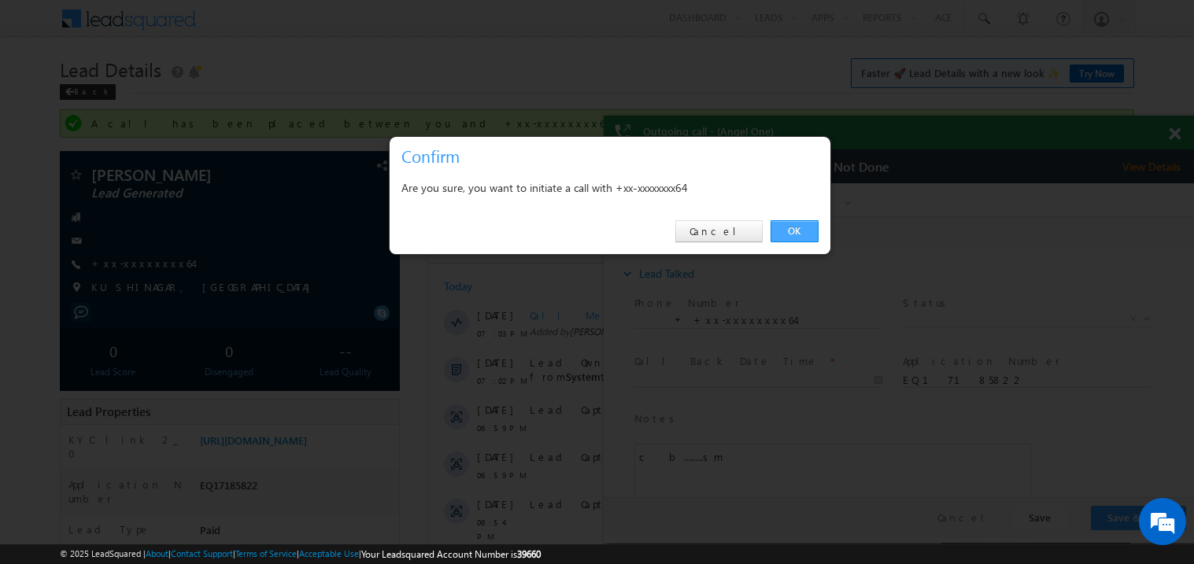
click at [788, 228] on link "OK" at bounding box center [795, 231] width 48 height 22
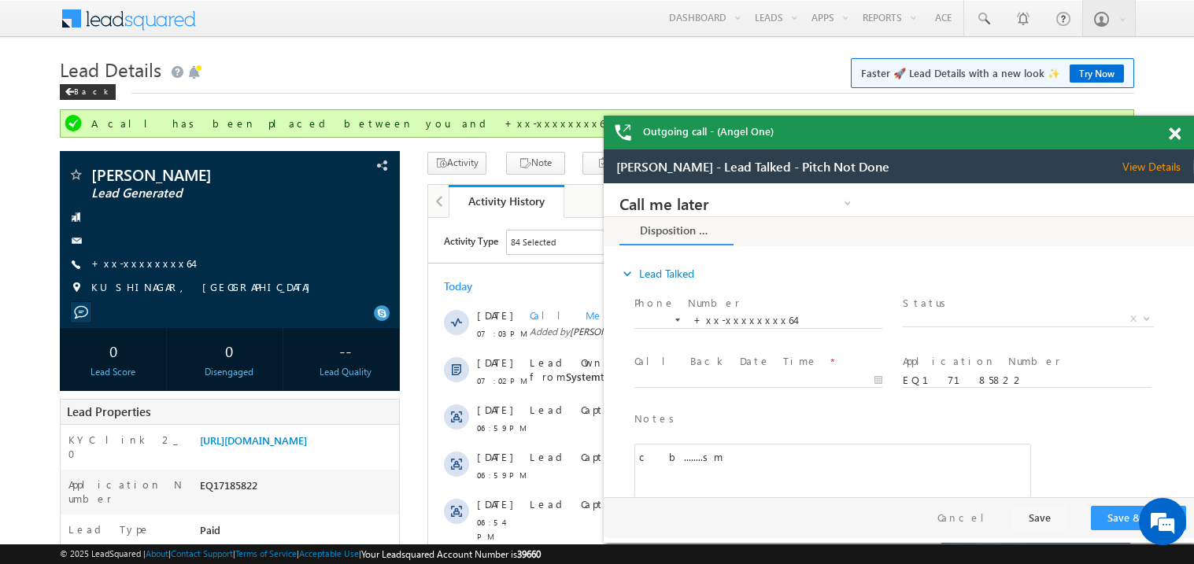
click at [1177, 135] on span at bounding box center [1175, 134] width 12 height 13
click at [1173, 131] on span at bounding box center [1175, 134] width 12 height 13
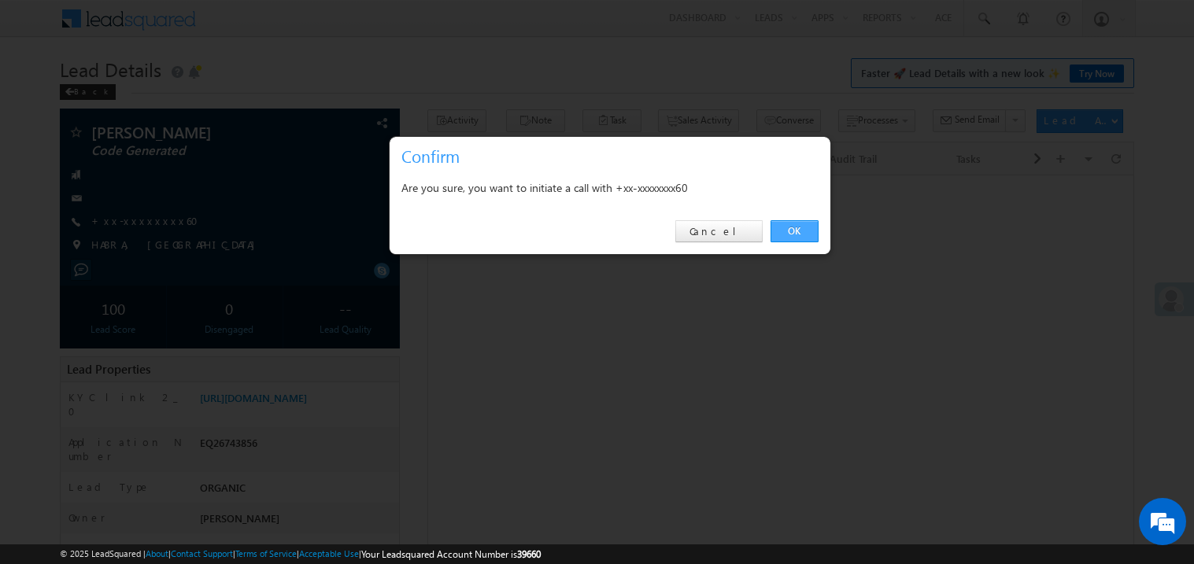
click at [796, 227] on link "OK" at bounding box center [795, 231] width 48 height 22
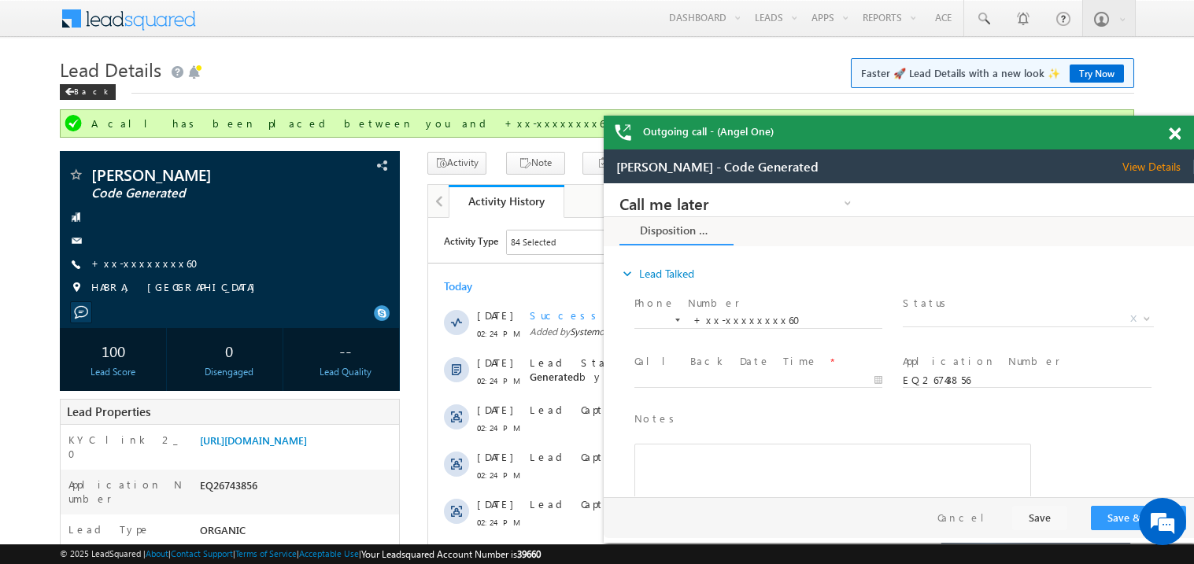
click at [1179, 133] on span at bounding box center [1175, 134] width 12 height 13
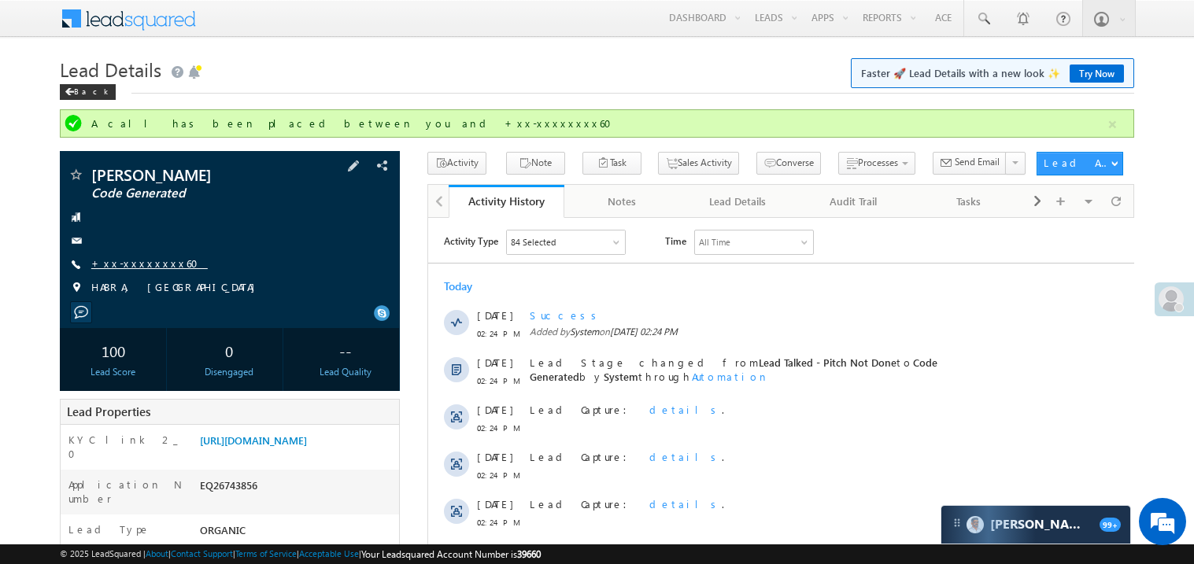
click at [137, 262] on link "+xx-xxxxxxxx60" at bounding box center [149, 263] width 117 height 13
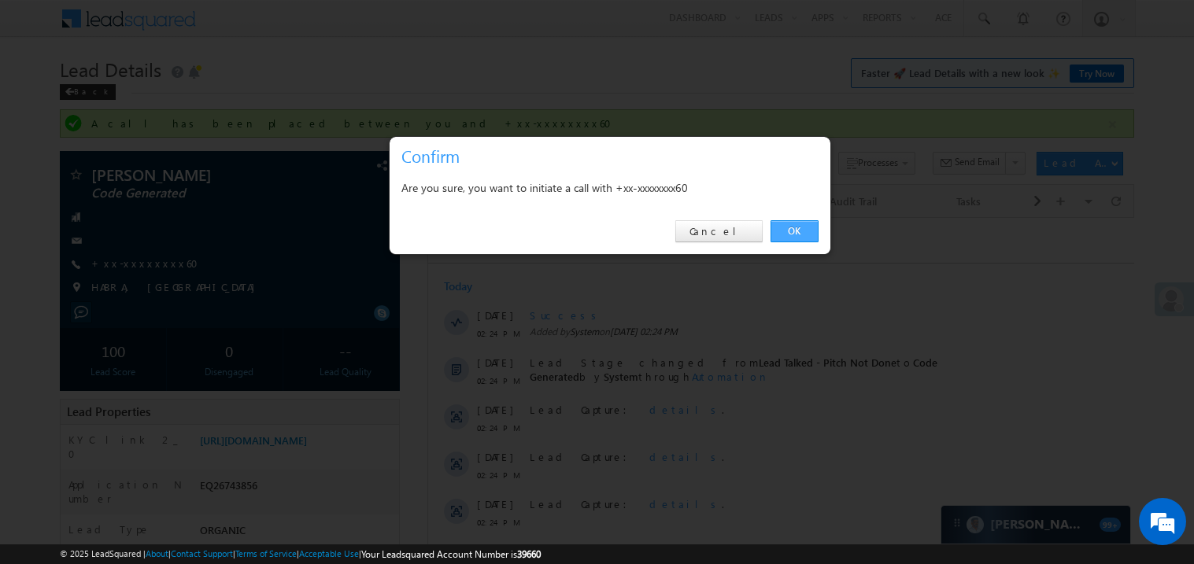
click at [789, 232] on link "OK" at bounding box center [795, 231] width 48 height 22
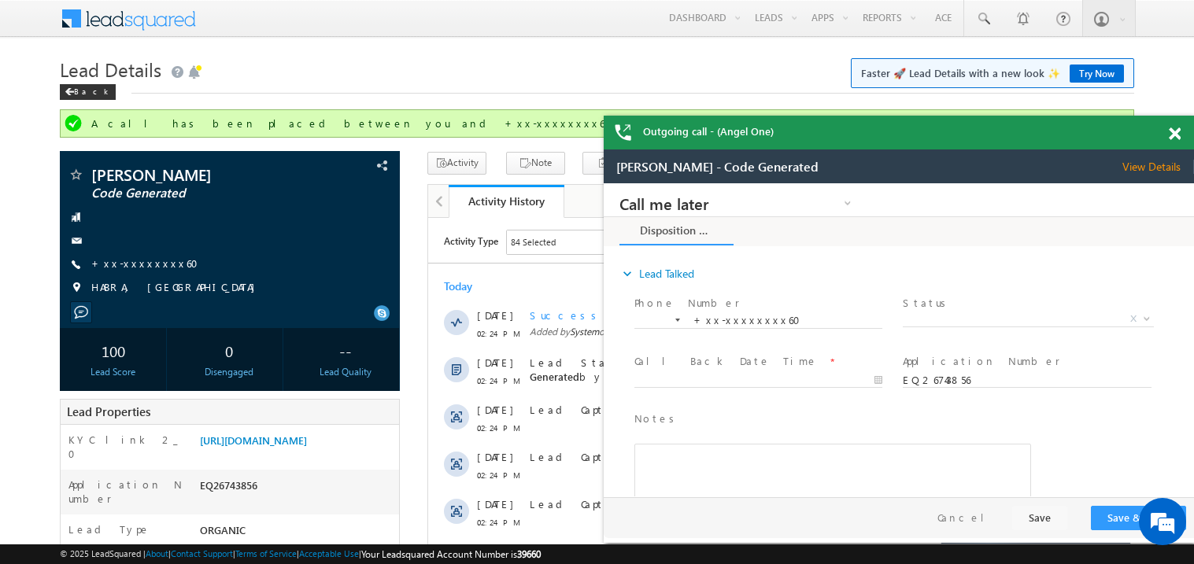
click at [1173, 135] on span at bounding box center [1175, 134] width 12 height 13
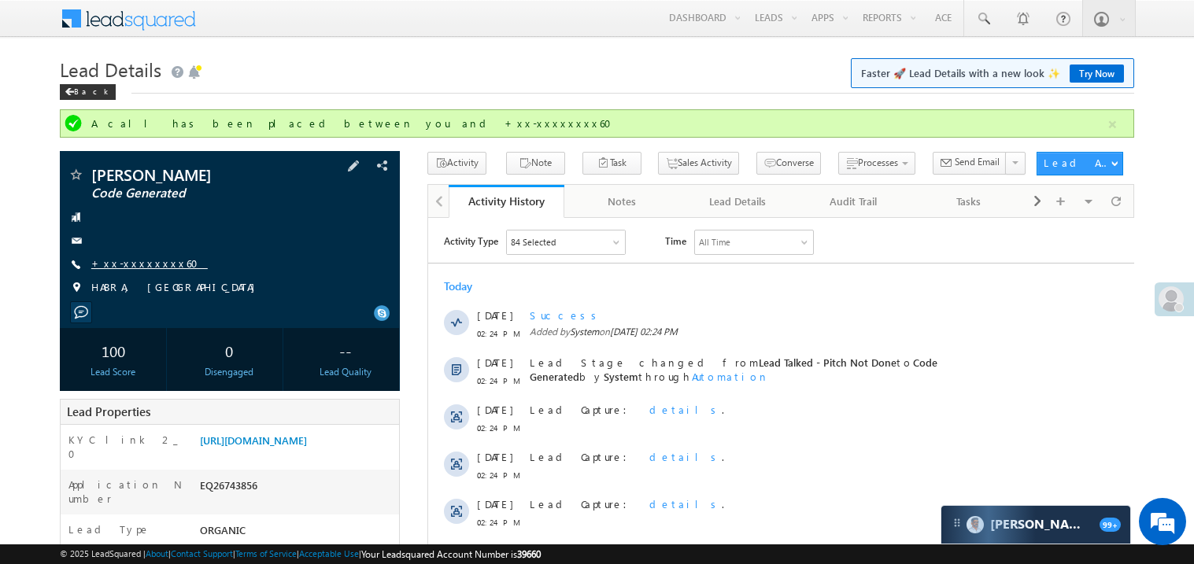
click at [133, 264] on link "+xx-xxxxxxxx60" at bounding box center [149, 263] width 117 height 13
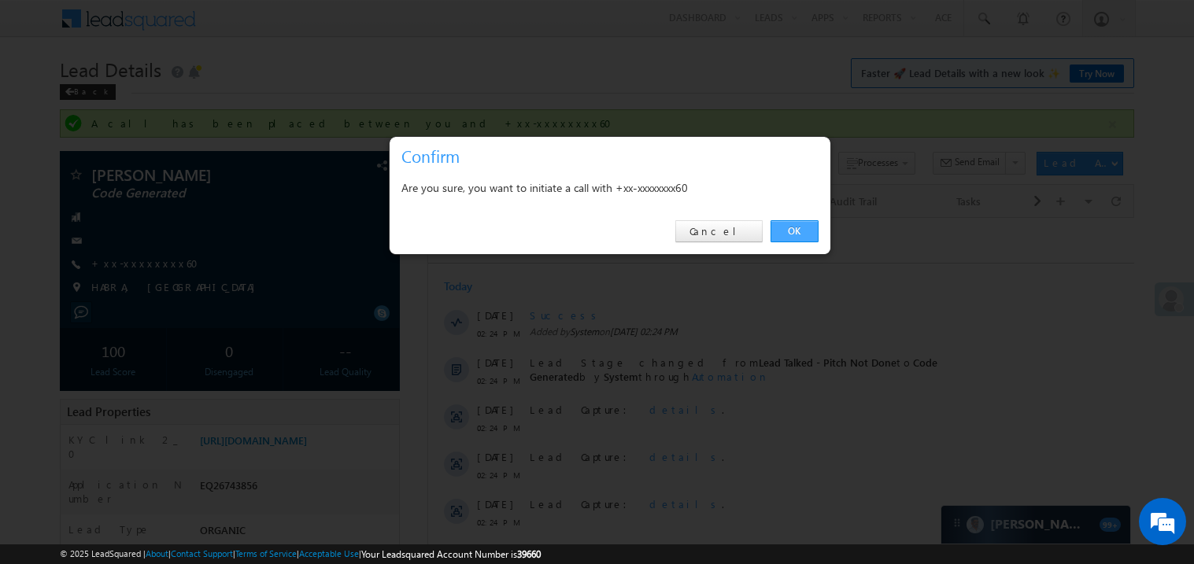
click at [791, 228] on link "OK" at bounding box center [795, 231] width 48 height 22
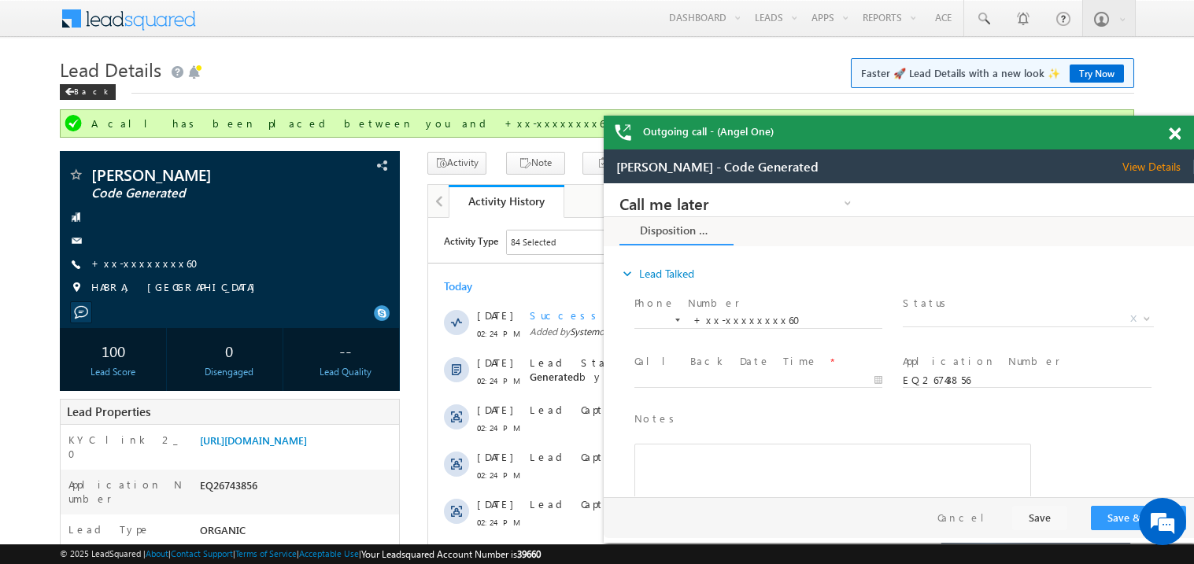
click at [1178, 132] on span at bounding box center [1175, 134] width 12 height 13
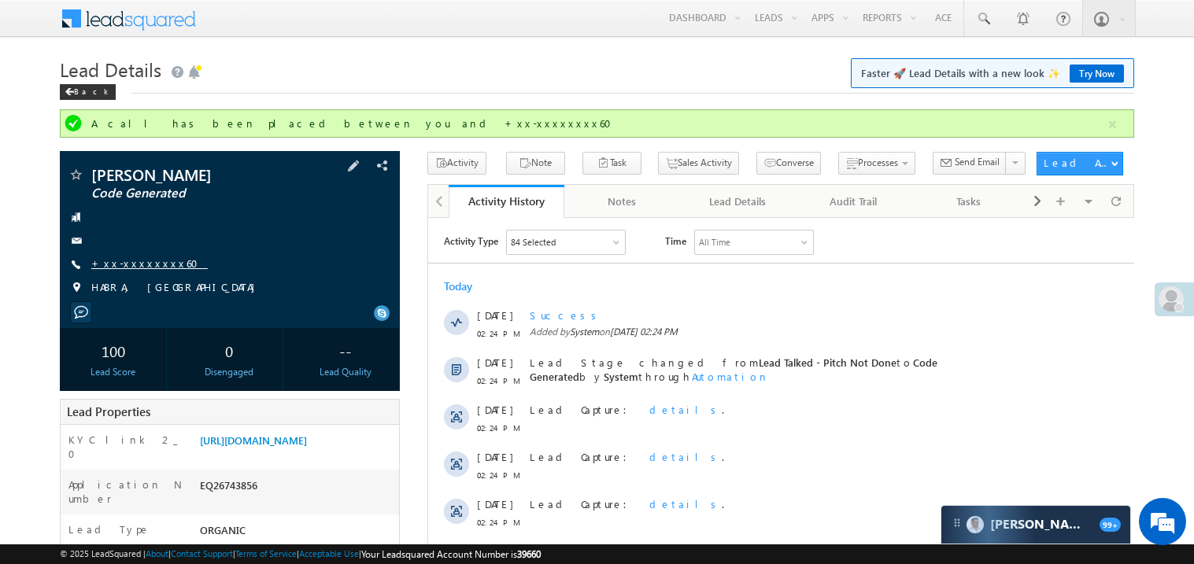
click at [139, 260] on link "+xx-xxxxxxxx60" at bounding box center [149, 263] width 117 height 13
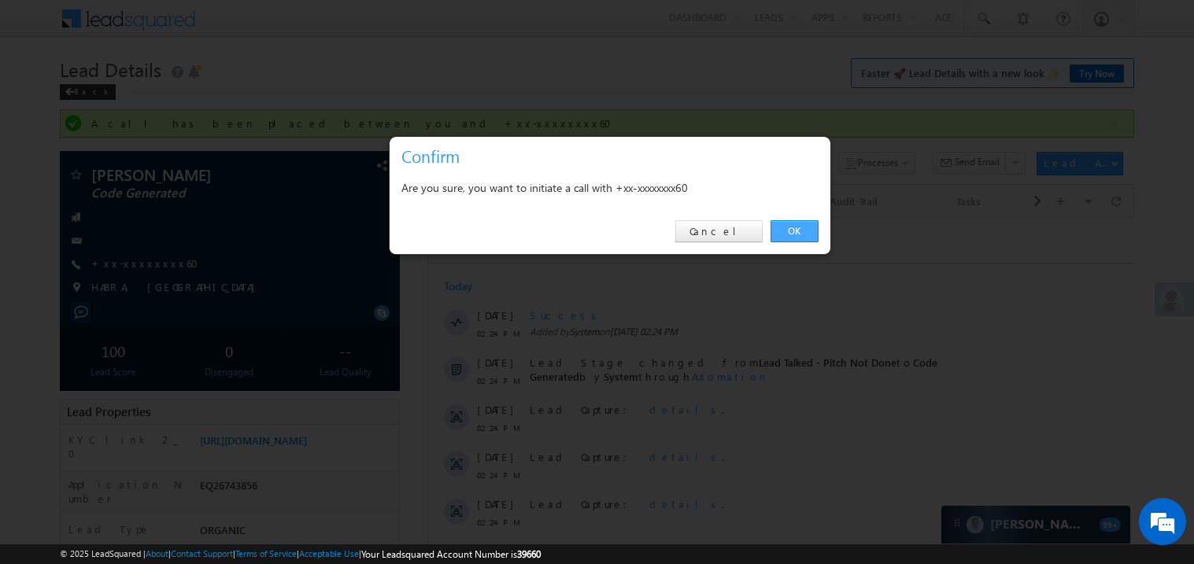
click at [795, 232] on link "OK" at bounding box center [795, 231] width 48 height 22
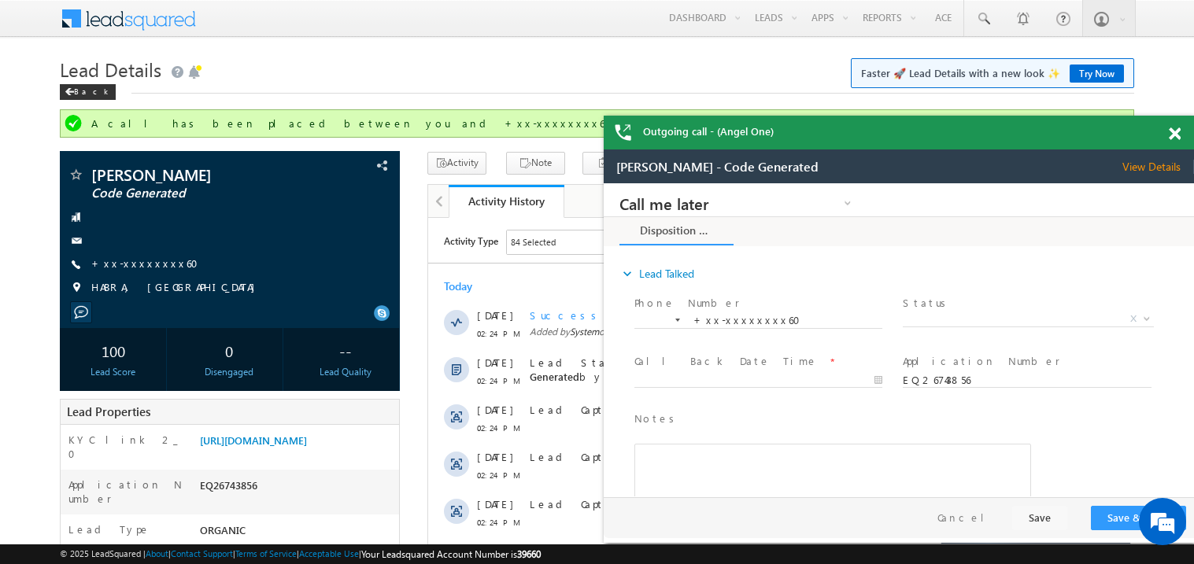
click at [1172, 131] on span at bounding box center [1175, 134] width 12 height 13
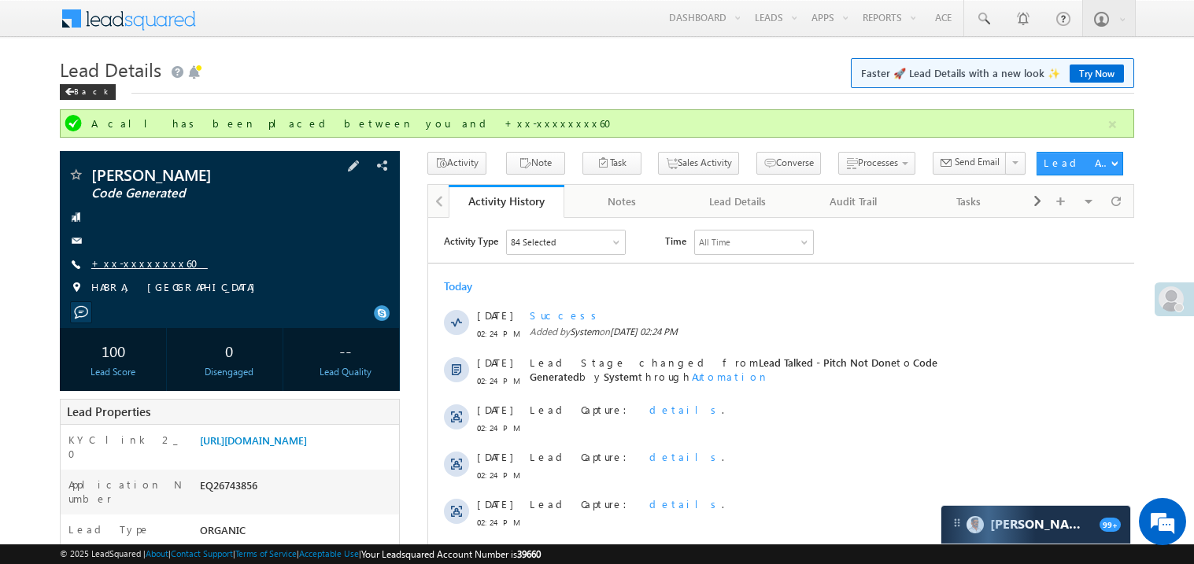
click at [129, 265] on link "+xx-xxxxxxxx60" at bounding box center [149, 263] width 117 height 13
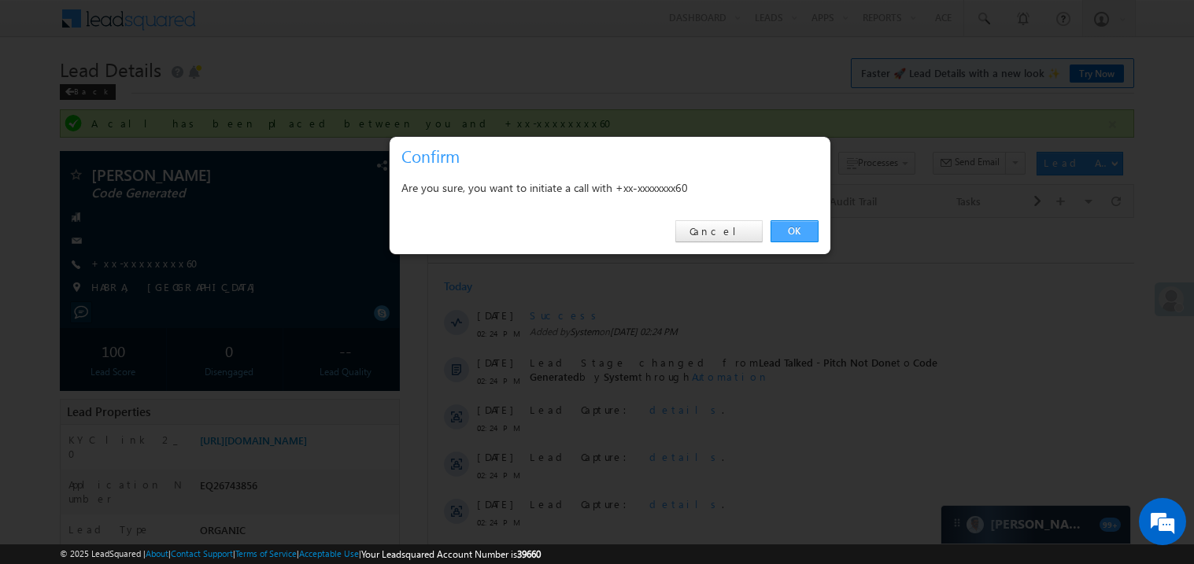
click at [798, 235] on link "OK" at bounding box center [795, 231] width 48 height 22
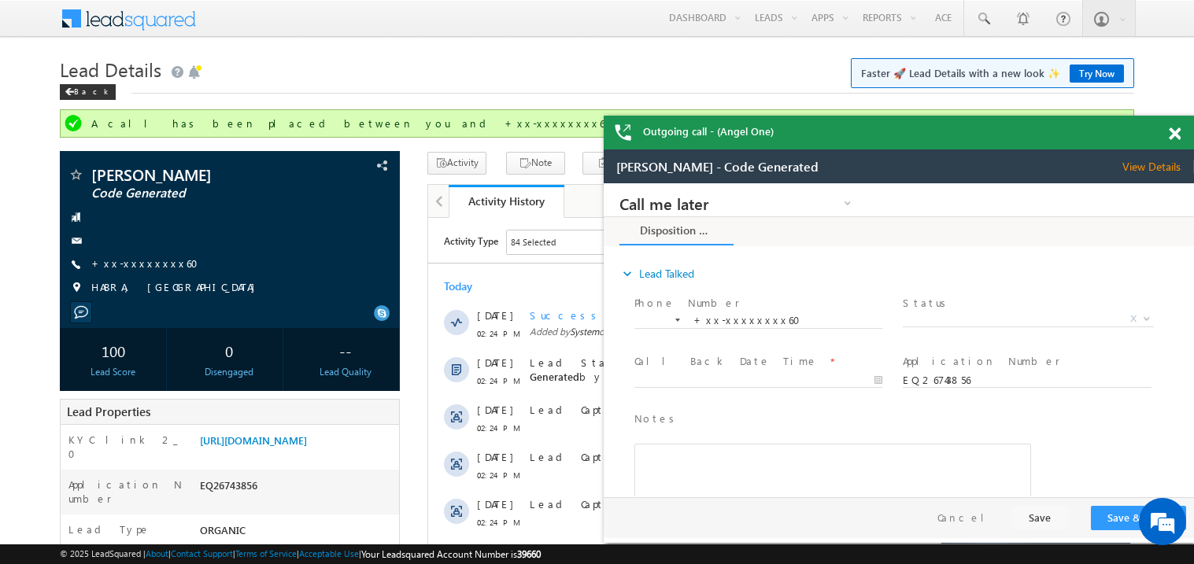
click at [1178, 131] on span at bounding box center [1175, 134] width 12 height 13
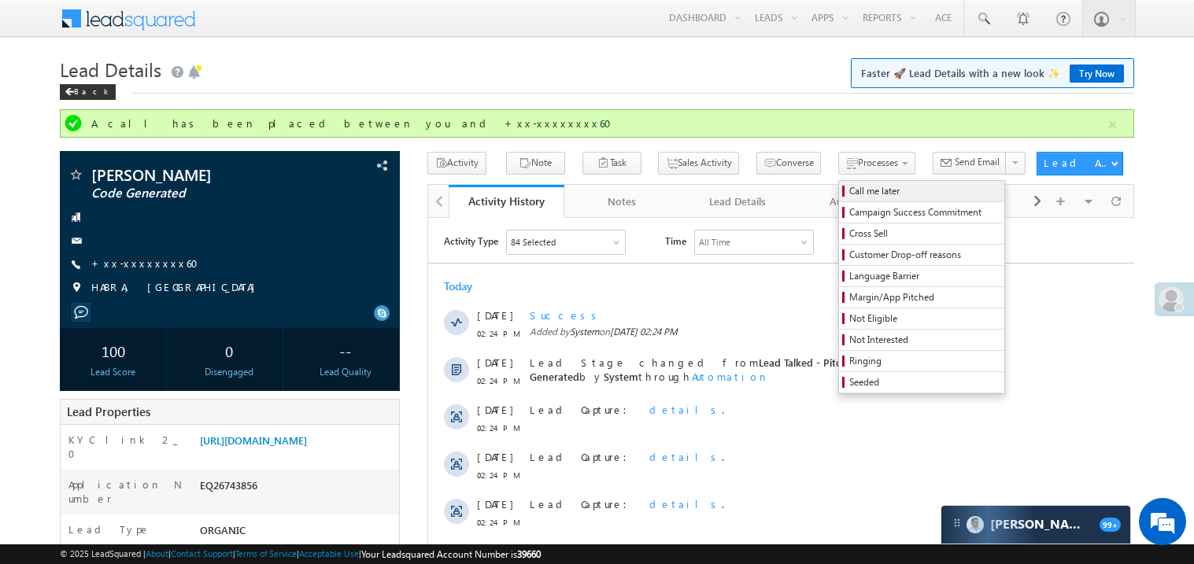
click at [849, 191] on span "Call me later" at bounding box center [924, 191] width 150 height 14
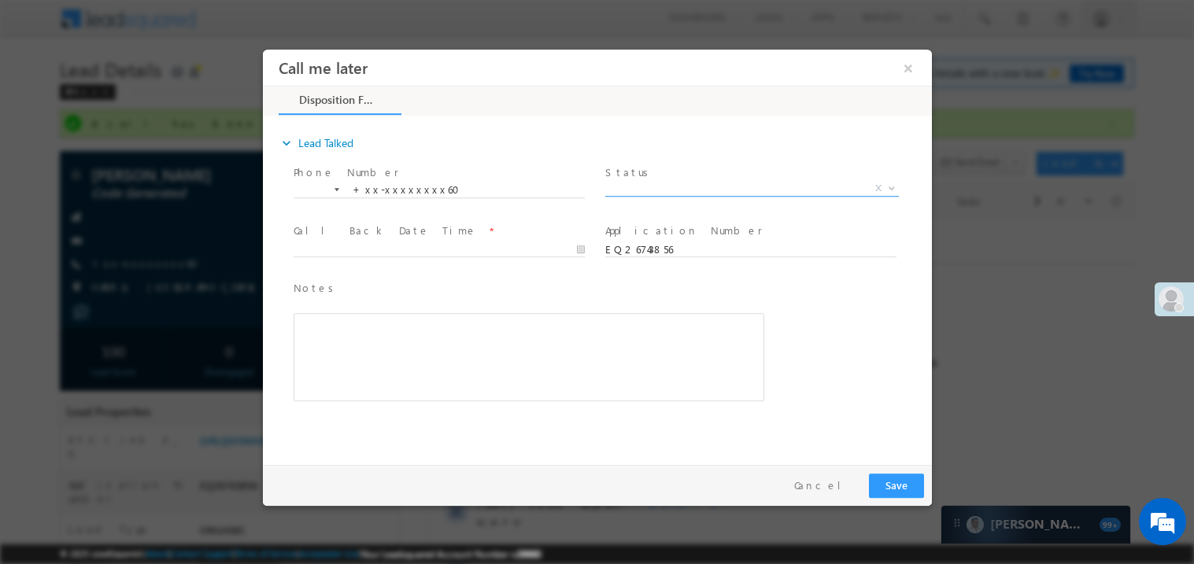
click at [638, 188] on span "X" at bounding box center [752, 188] width 294 height 16
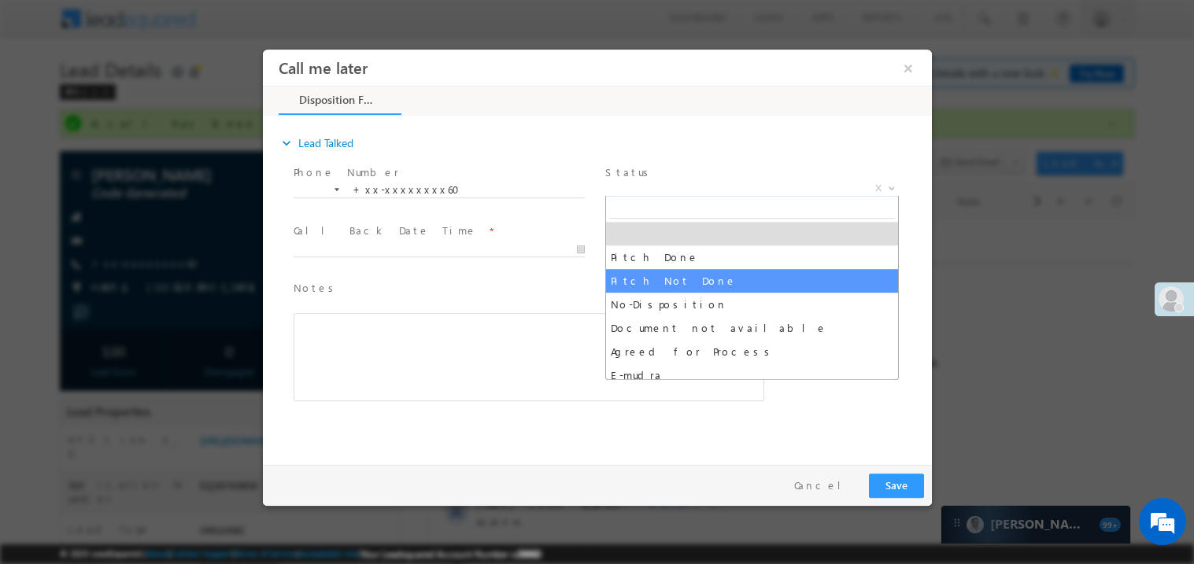
select select "Pitch Not Done"
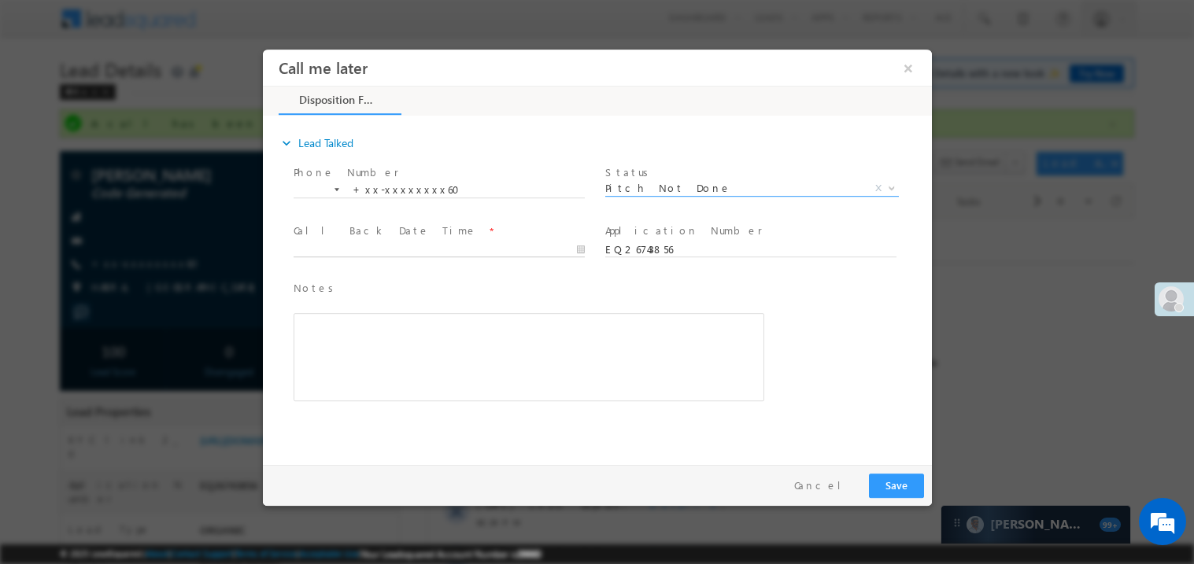
click at [332, 246] on body "Call me later ×" at bounding box center [596, 253] width 669 height 409
type input "08/15/25 7:14 PM"
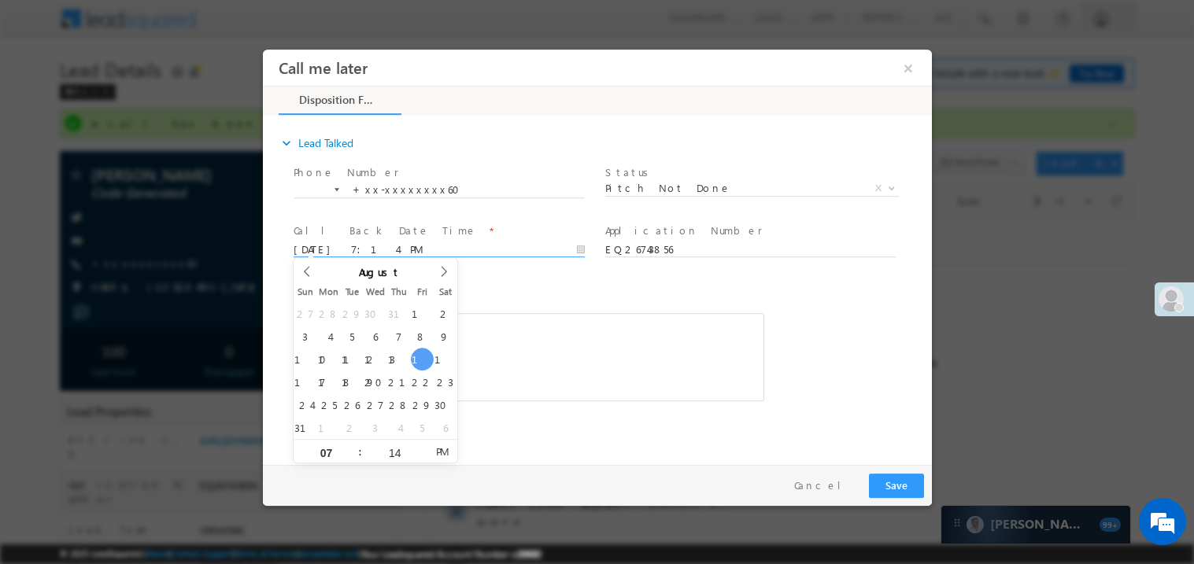
click at [550, 363] on div "Rich Text Editor, 40788eee-0fb2-11ec-a811-0adc8a9d82c2__tab1__section1__Notes__…" at bounding box center [528, 357] width 471 height 88
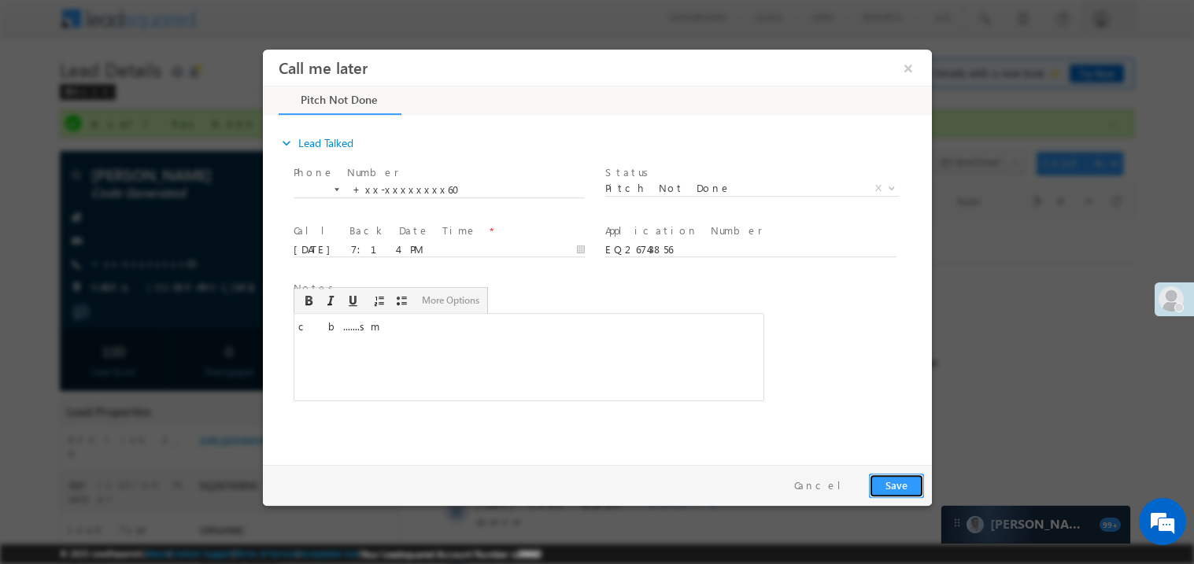
click at [906, 485] on button "Save" at bounding box center [895, 485] width 55 height 24
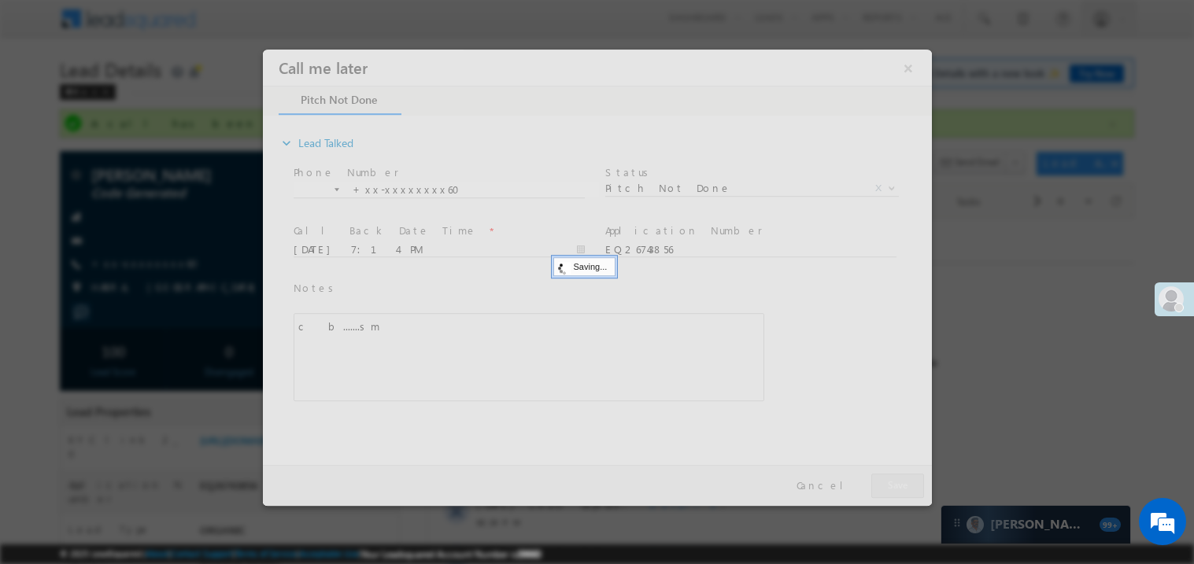
click at [906, 485] on div at bounding box center [596, 277] width 669 height 457
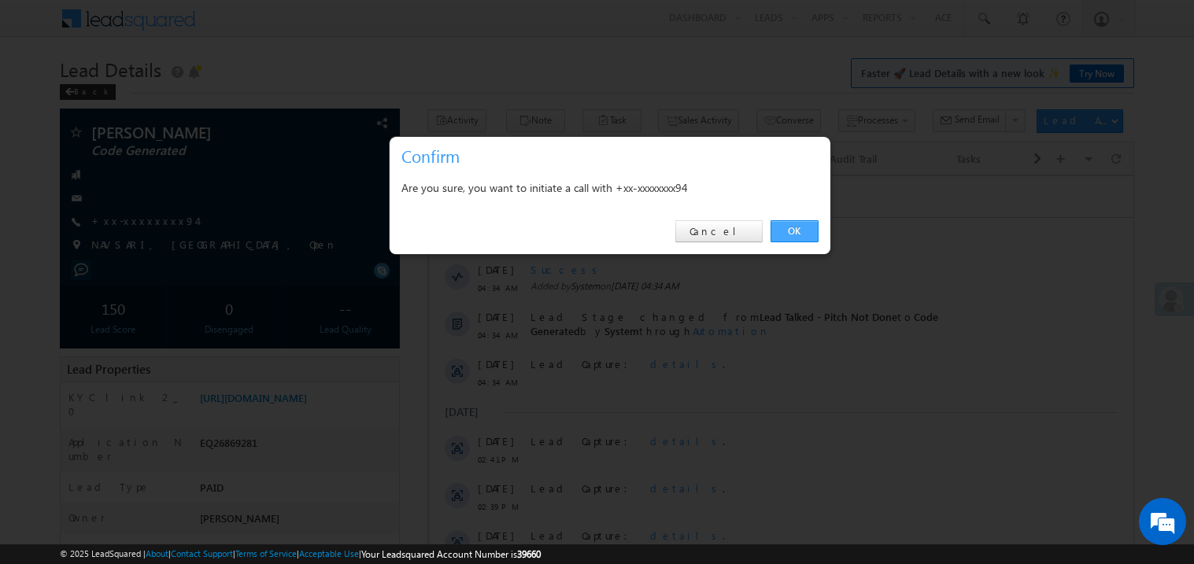
click at [792, 230] on link "OK" at bounding box center [795, 231] width 48 height 22
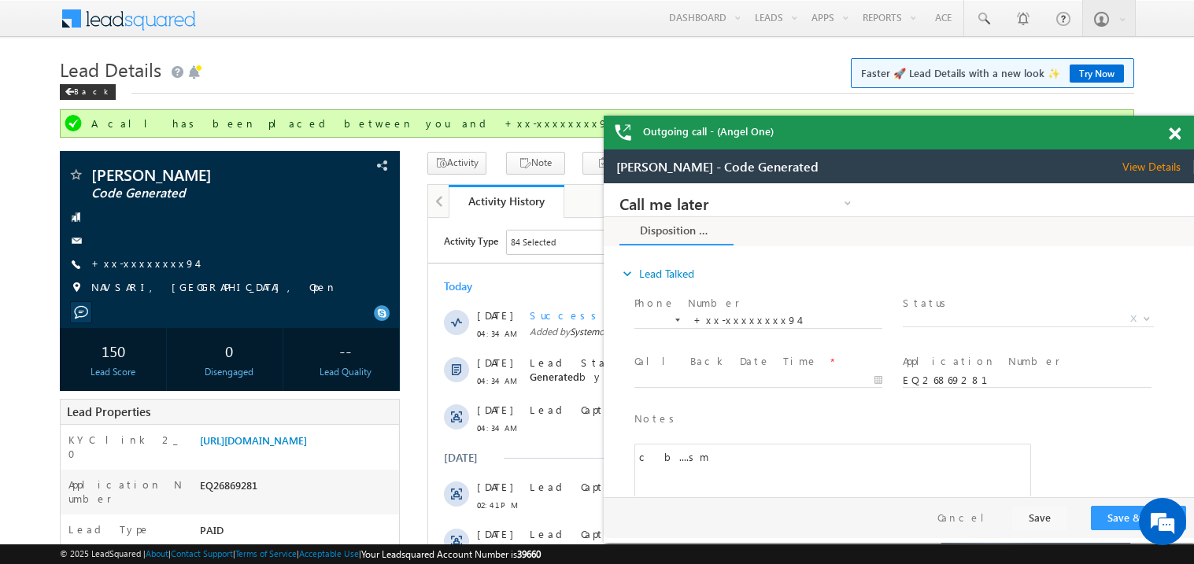
click at [1179, 131] on span at bounding box center [1175, 134] width 12 height 13
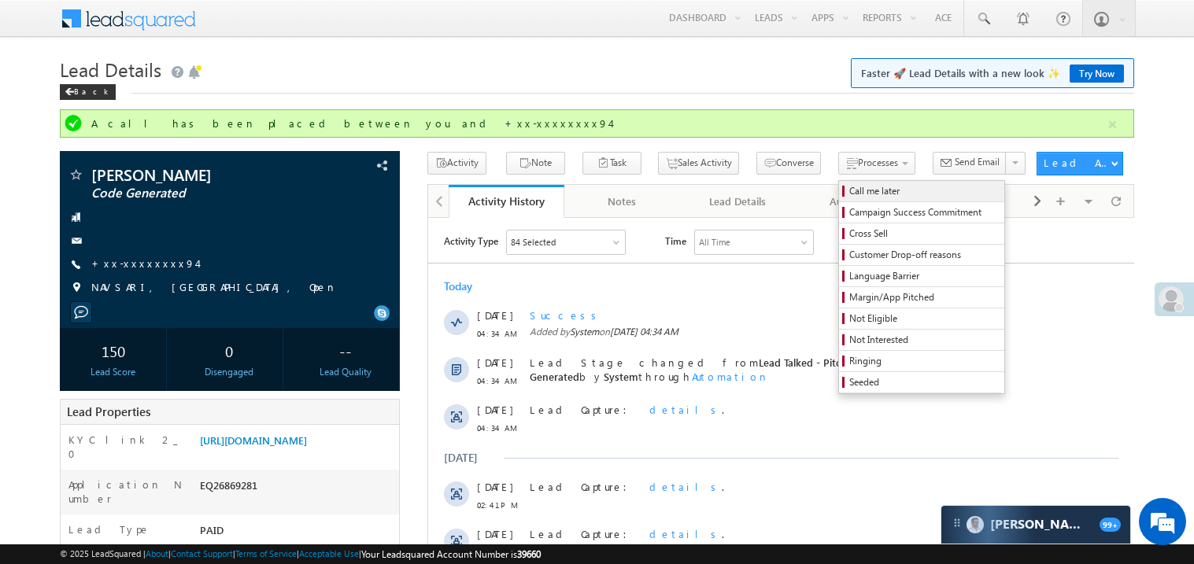
click at [849, 188] on span "Call me later" at bounding box center [924, 191] width 150 height 14
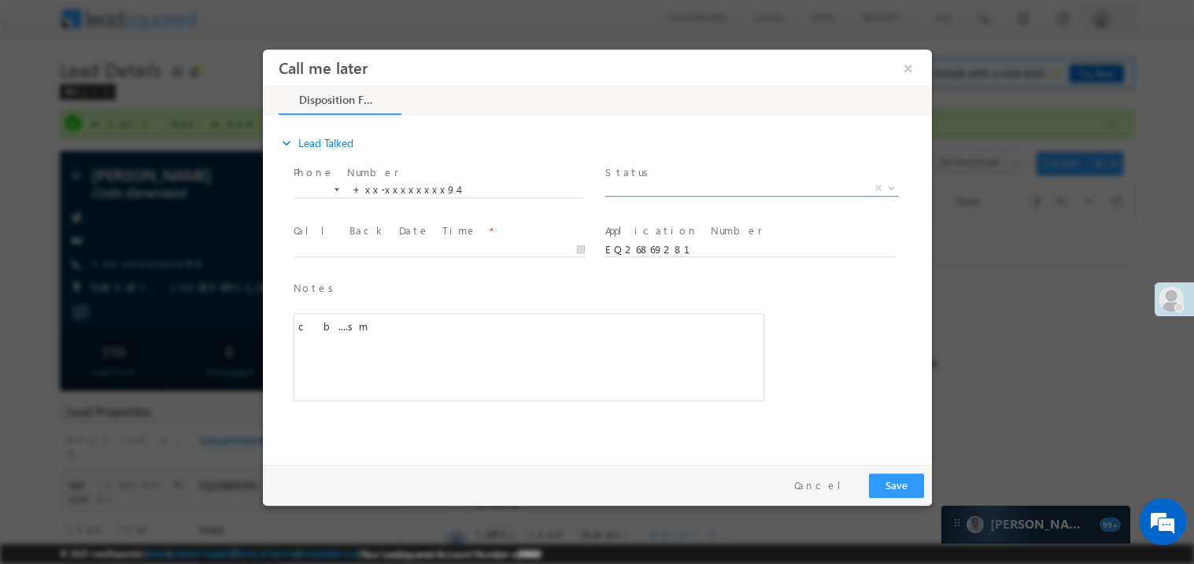
click at [661, 182] on span "X" at bounding box center [752, 188] width 294 height 16
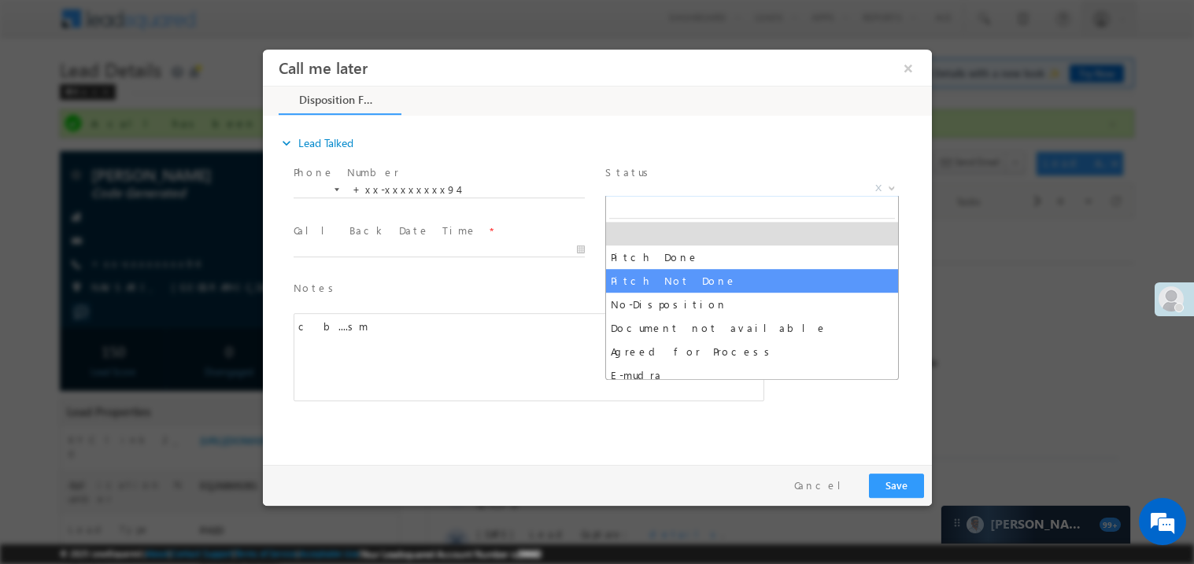
select select "Pitch Not Done"
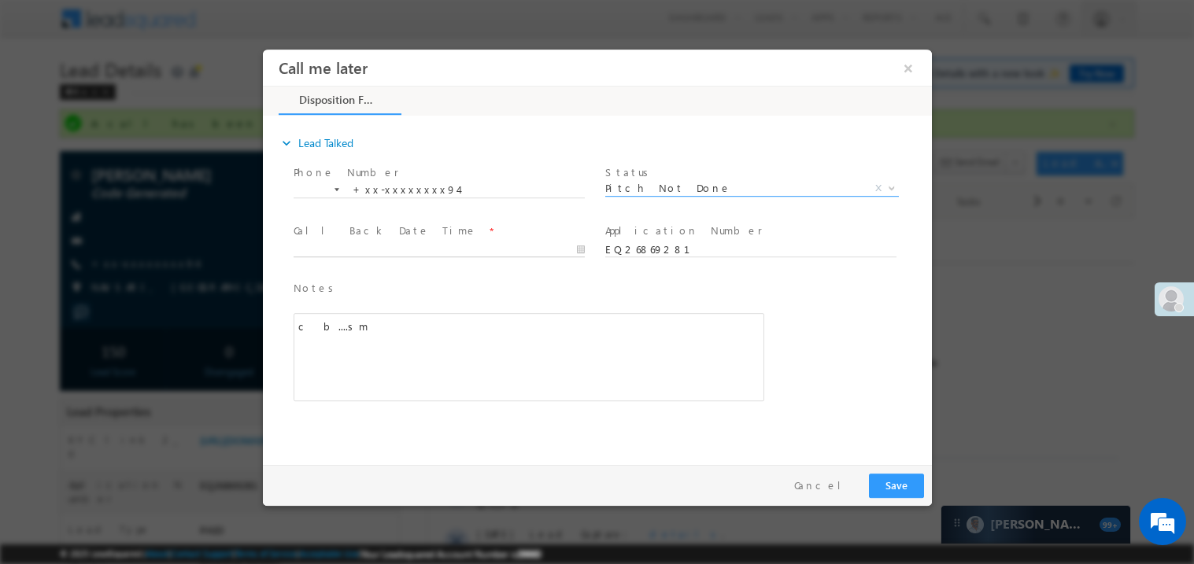
click at [379, 252] on body "Call me later ×" at bounding box center [596, 253] width 669 height 409
type input "08/15/25 7:15 PM"
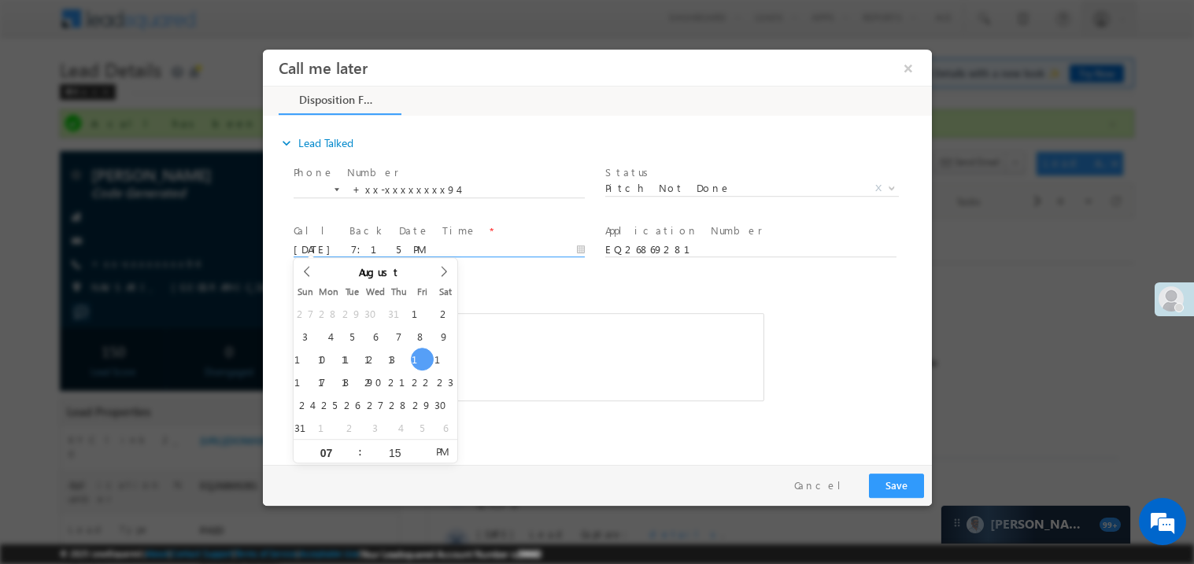
click at [576, 356] on div "c b....sm" at bounding box center [528, 357] width 471 height 88
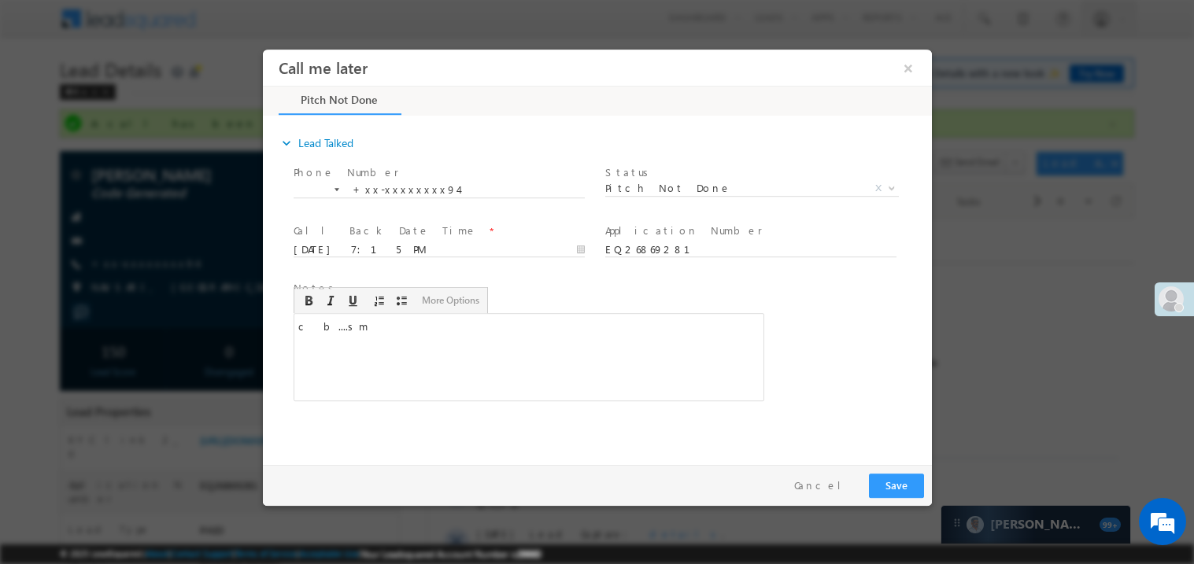
click at [862, 470] on div "Pay & Save Save Cancel" at bounding box center [600, 484] width 677 height 41
click at [880, 476] on button "Save" at bounding box center [895, 485] width 55 height 24
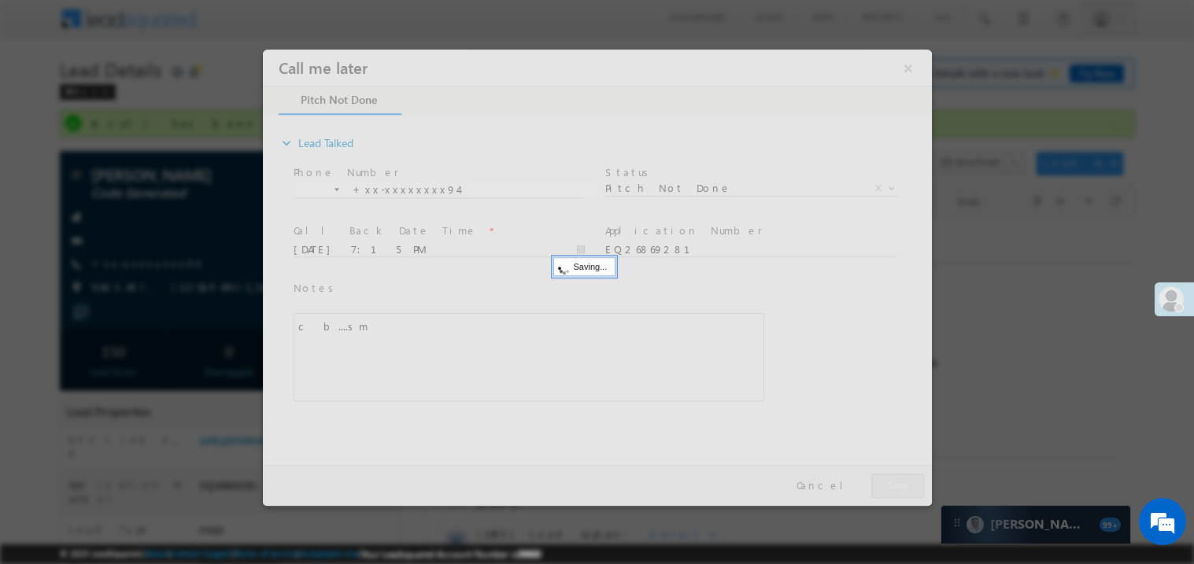
click at [880, 476] on div at bounding box center [596, 277] width 669 height 457
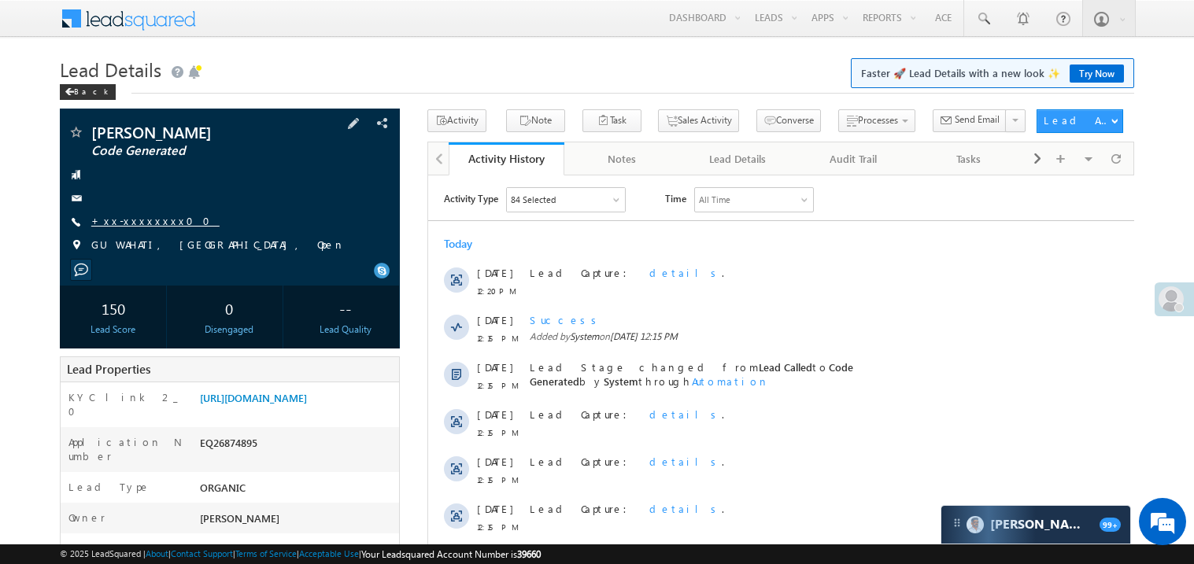
click at [148, 218] on link "+xx-xxxxxxxx00" at bounding box center [155, 220] width 128 height 13
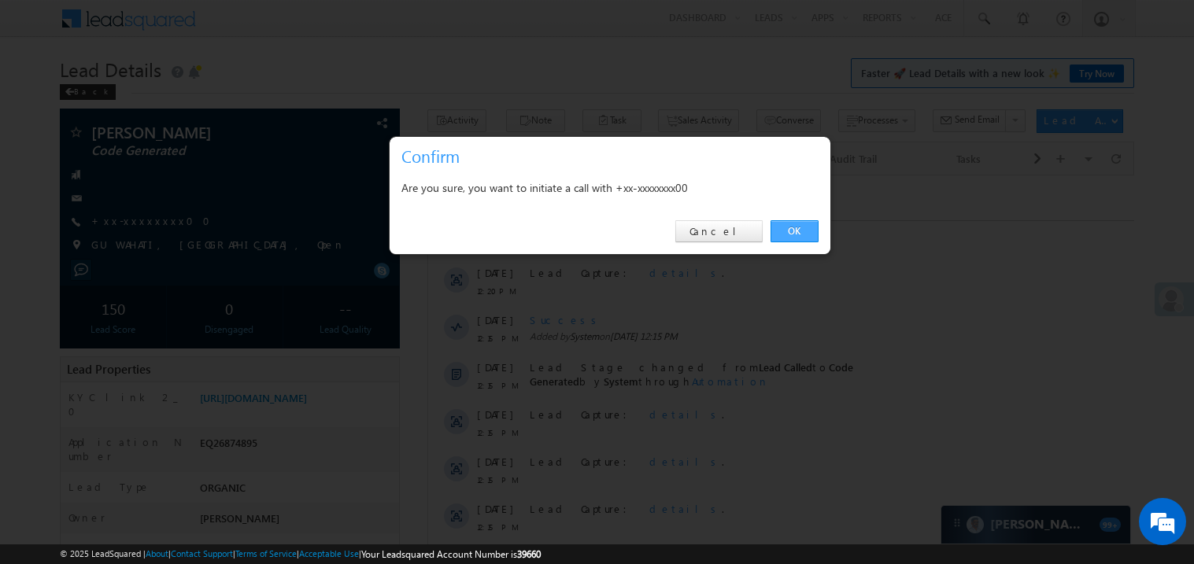
click at [789, 232] on link "OK" at bounding box center [795, 231] width 48 height 22
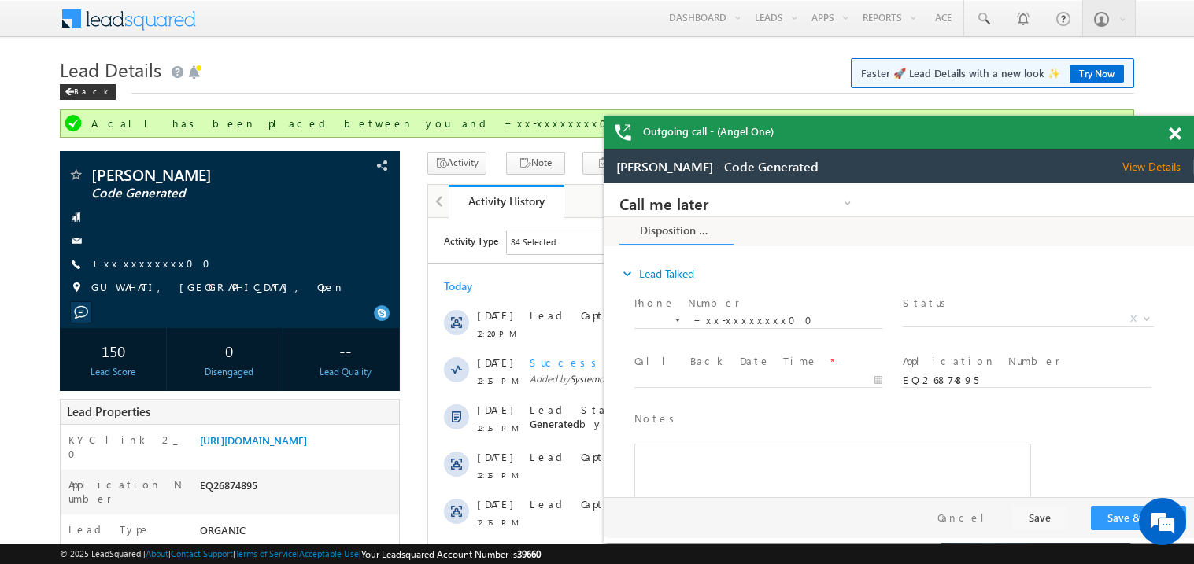
click at [1171, 136] on span at bounding box center [1175, 134] width 12 height 13
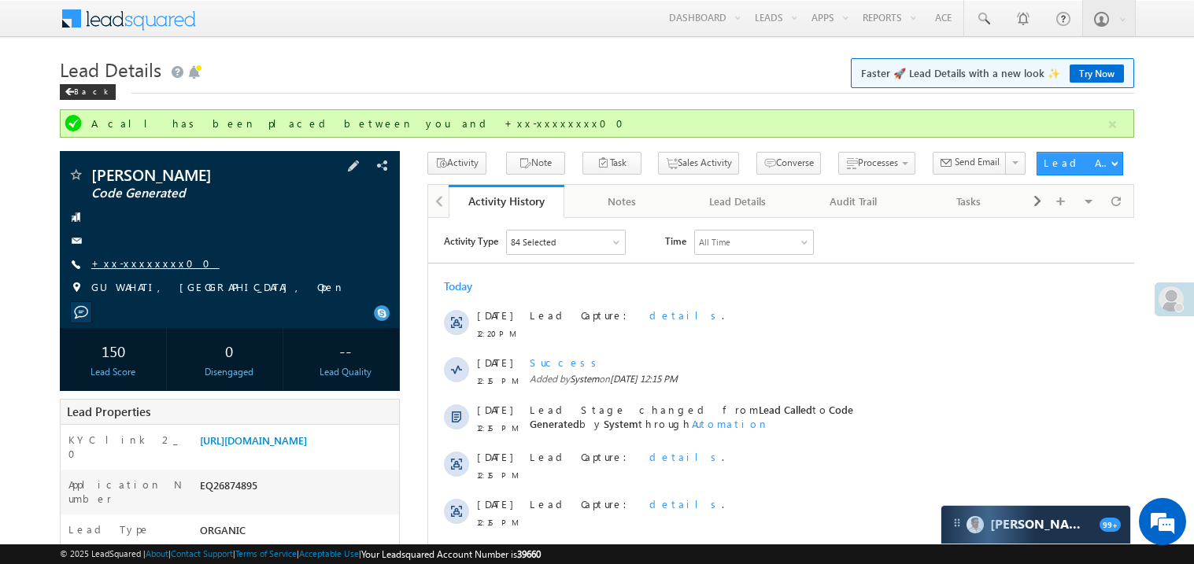
click at [131, 257] on link "+xx-xxxxxxxx00" at bounding box center [155, 263] width 128 height 13
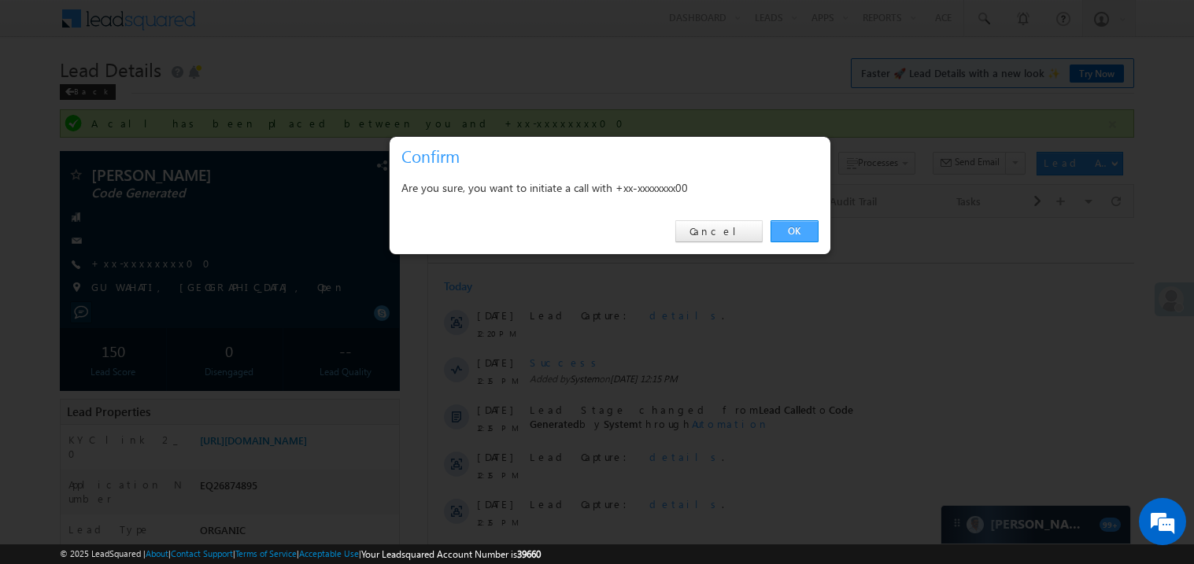
click at [798, 232] on link "OK" at bounding box center [795, 231] width 48 height 22
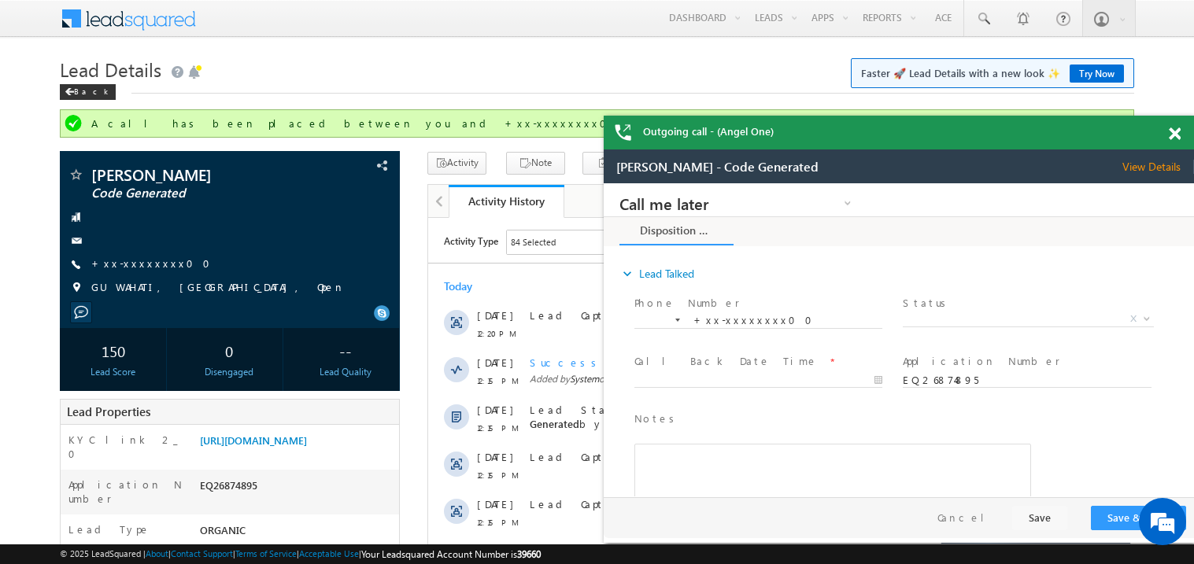
click at [1175, 134] on span at bounding box center [1175, 134] width 12 height 13
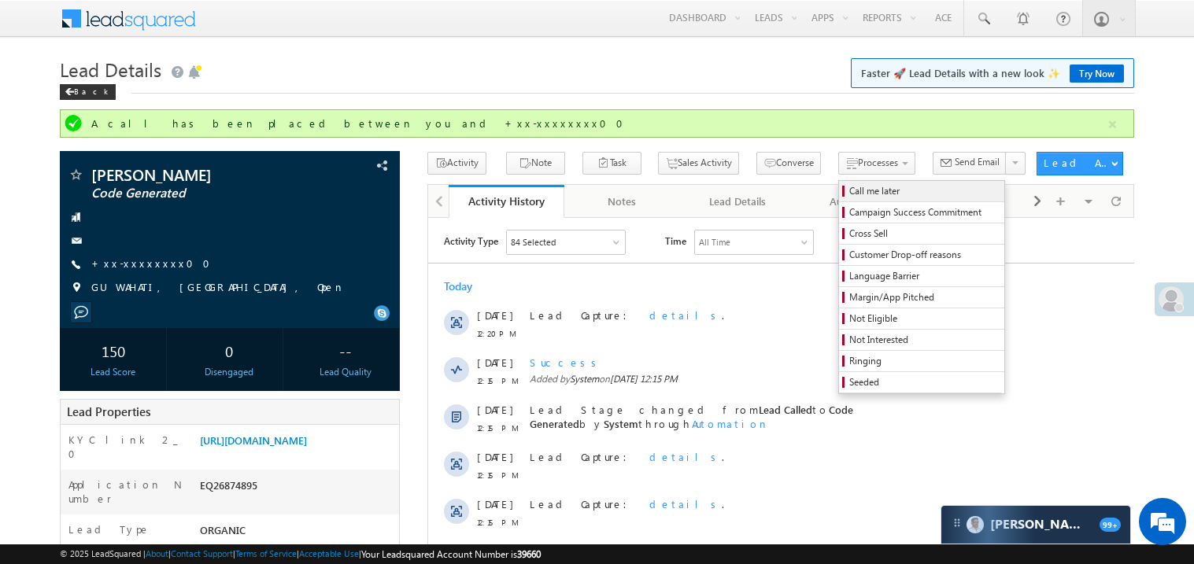
click at [849, 190] on span "Call me later" at bounding box center [924, 191] width 150 height 14
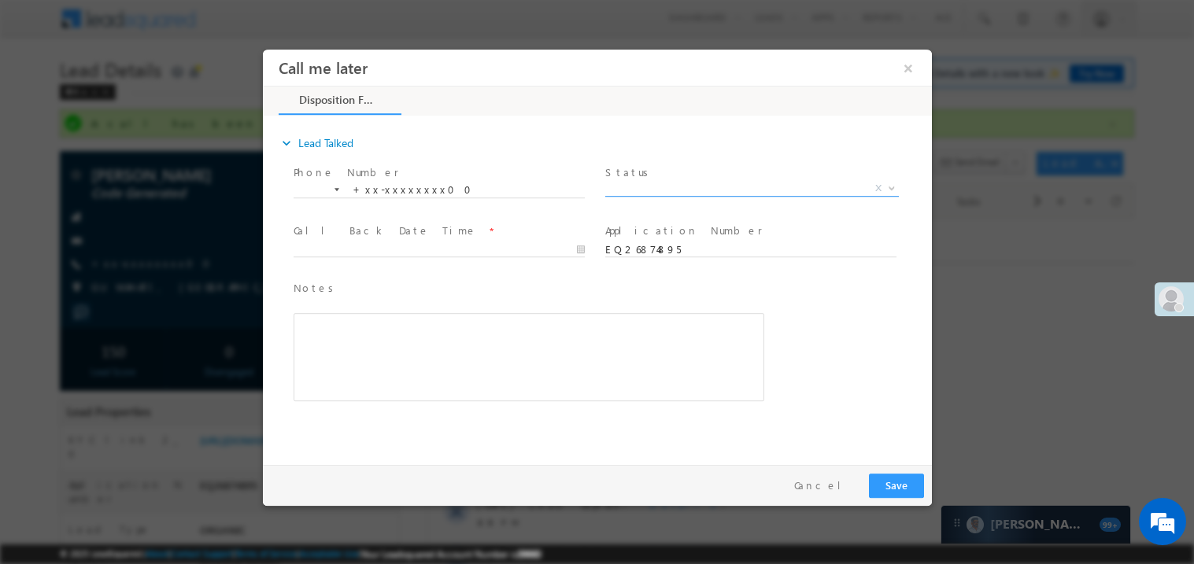
click at [635, 187] on span "X" at bounding box center [752, 188] width 294 height 16
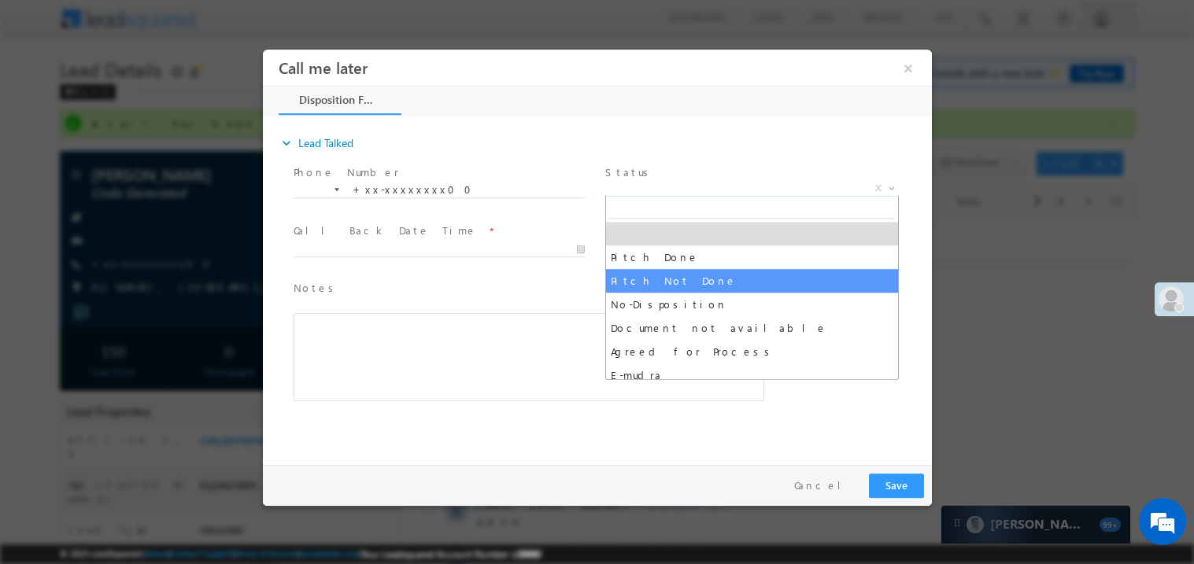
select select "Pitch Not Done"
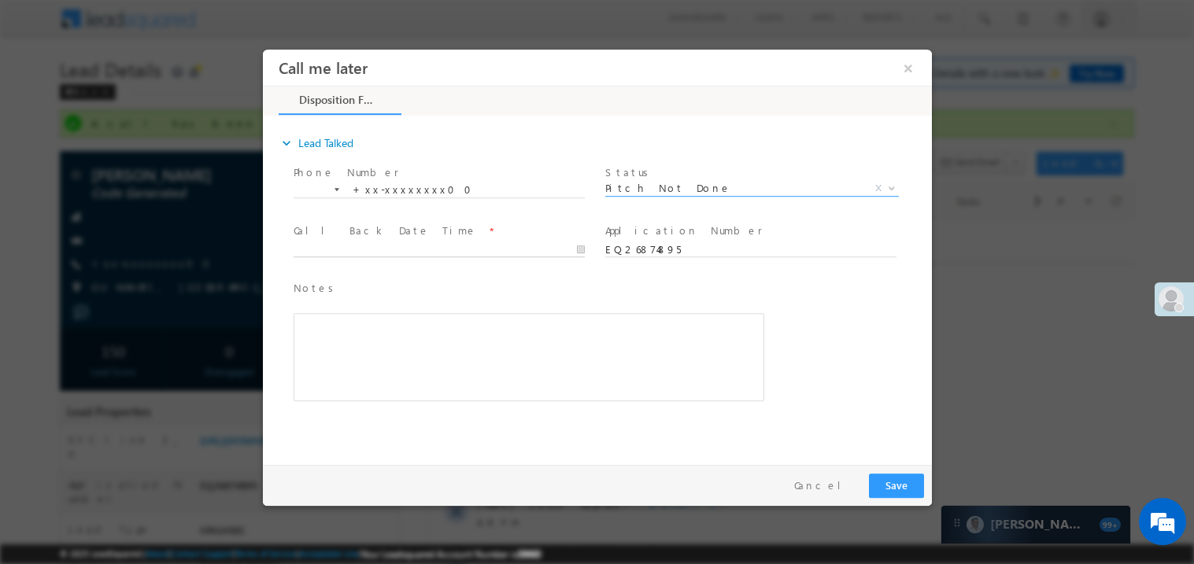
click at [360, 251] on body "Call me later ×" at bounding box center [596, 253] width 669 height 409
type input "08/15/25 7:17 PM"
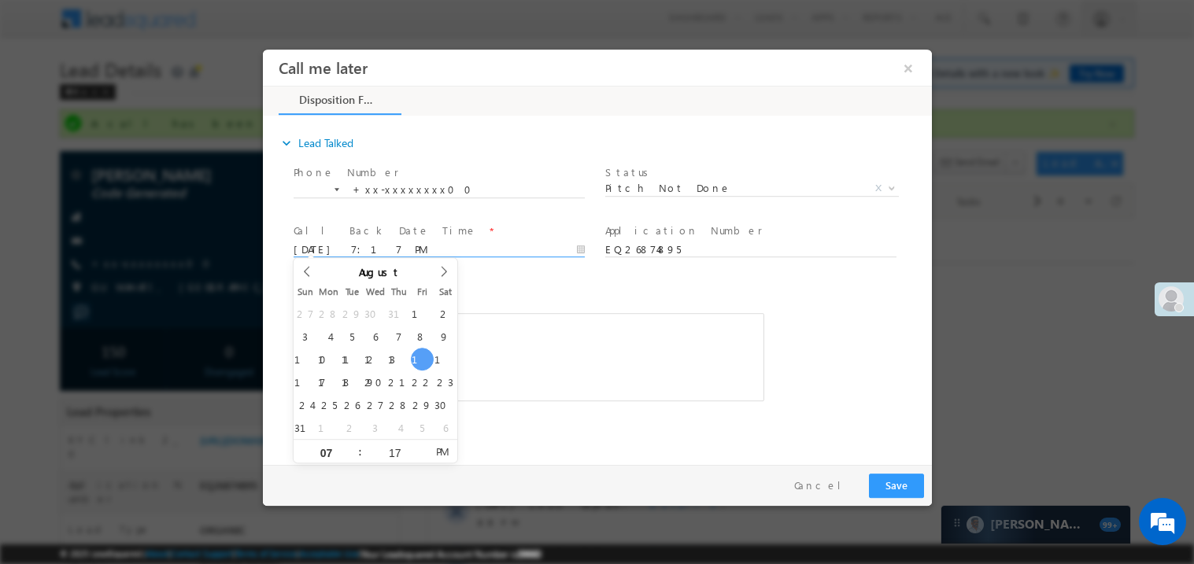
click at [539, 358] on div "Rich Text Editor, 40788eee-0fb2-11ec-a811-0adc8a9d82c2__tab1__section1__Notes__…" at bounding box center [528, 357] width 471 height 88
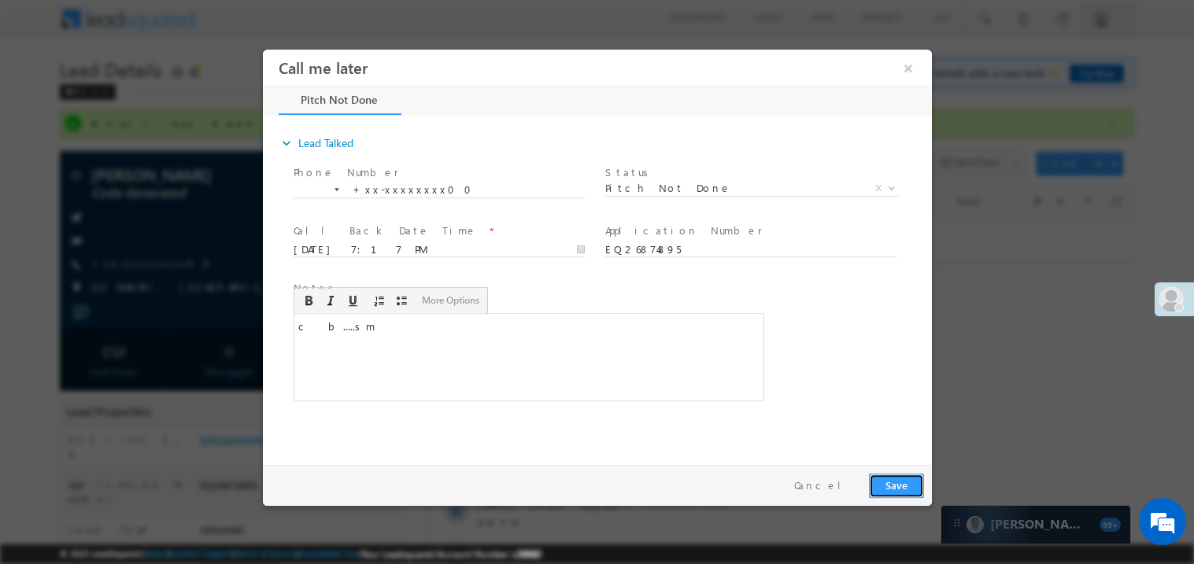
click at [905, 487] on button "Save" at bounding box center [895, 485] width 55 height 24
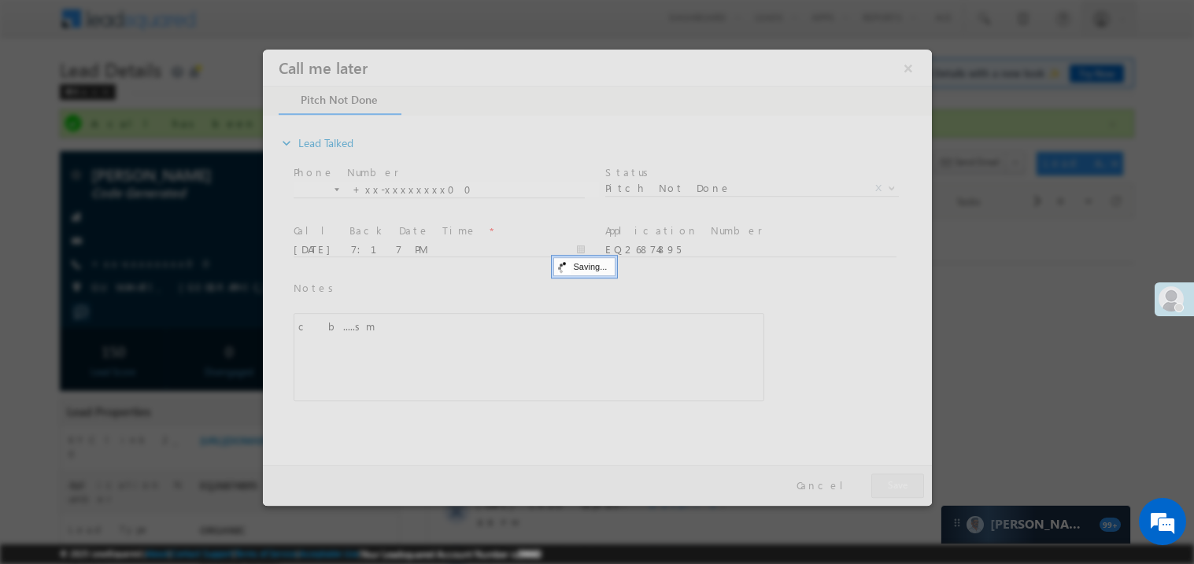
click at [905, 487] on div at bounding box center [596, 277] width 669 height 457
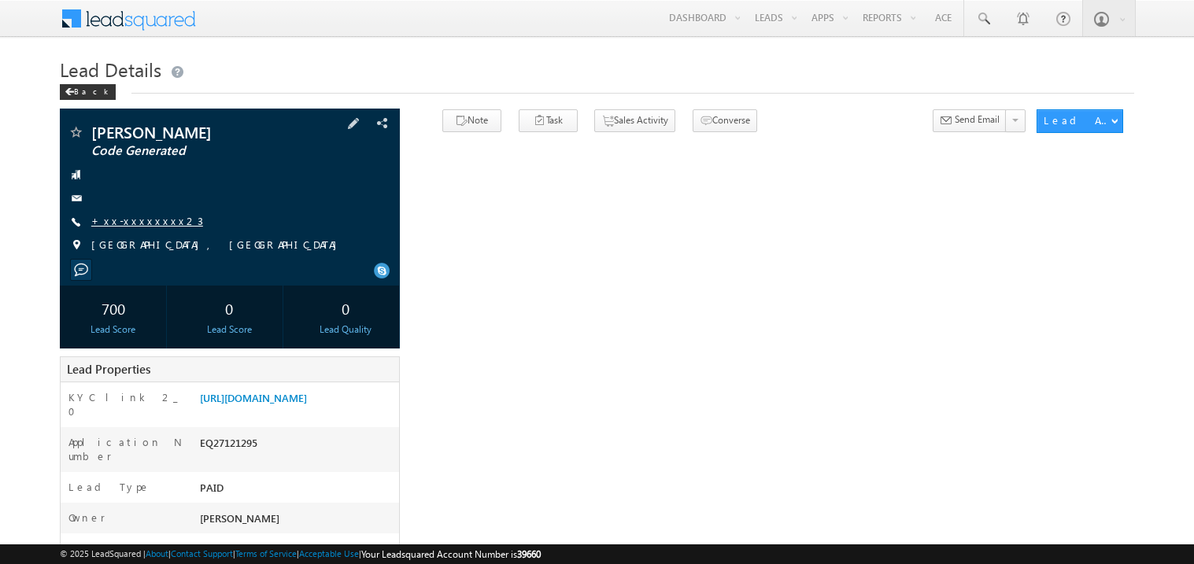
click at [142, 216] on link "+xx-xxxxxxxx23" at bounding box center [147, 220] width 112 height 13
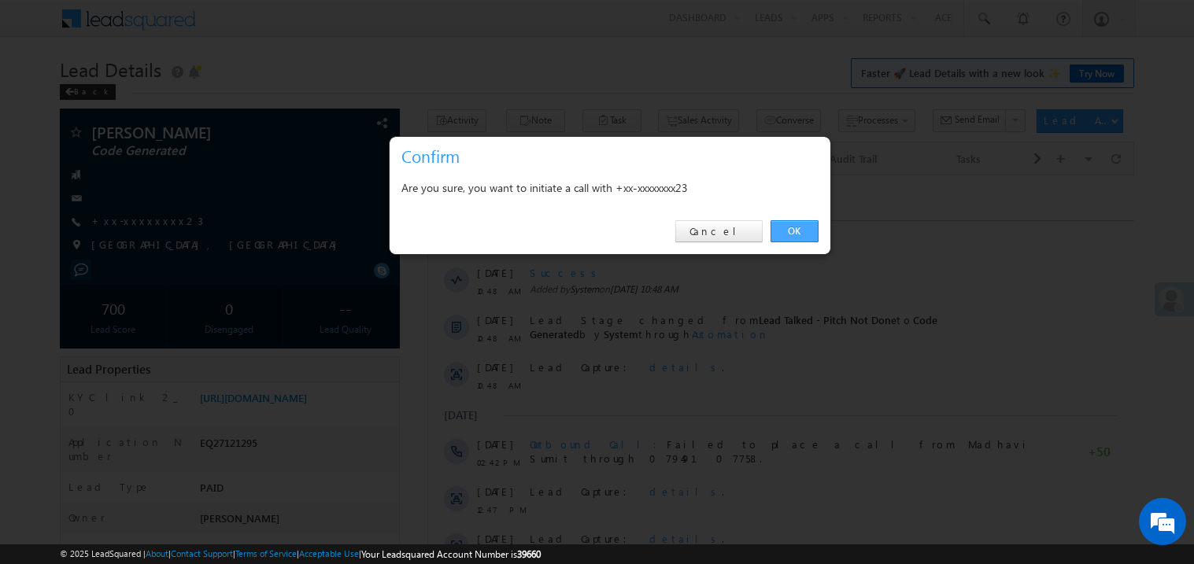
click at [791, 226] on link "OK" at bounding box center [795, 231] width 48 height 22
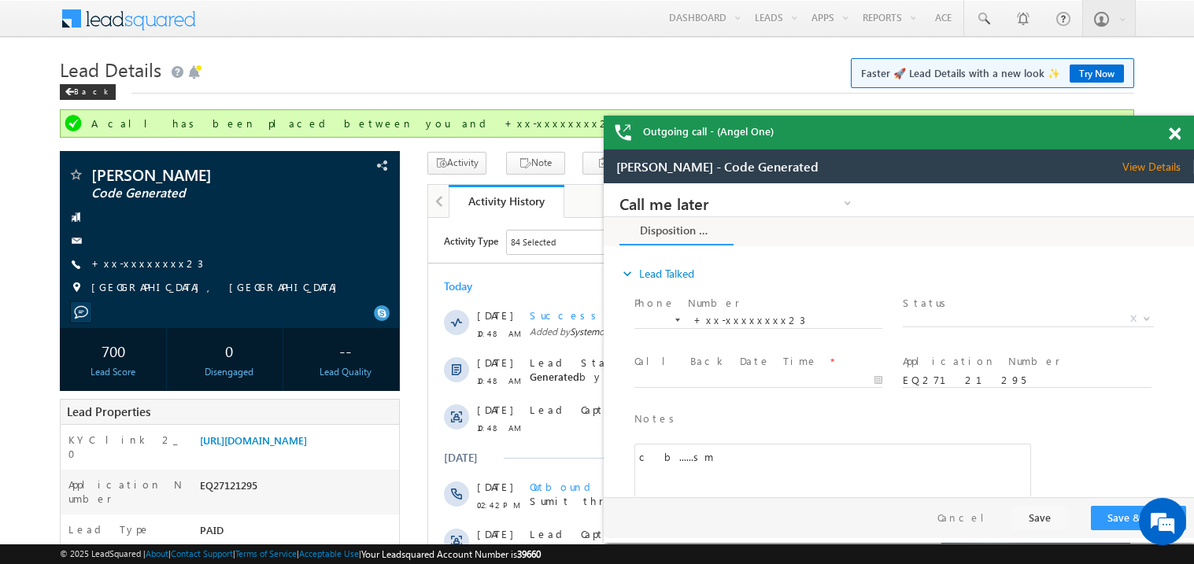
click at [1173, 131] on span at bounding box center [1175, 134] width 12 height 13
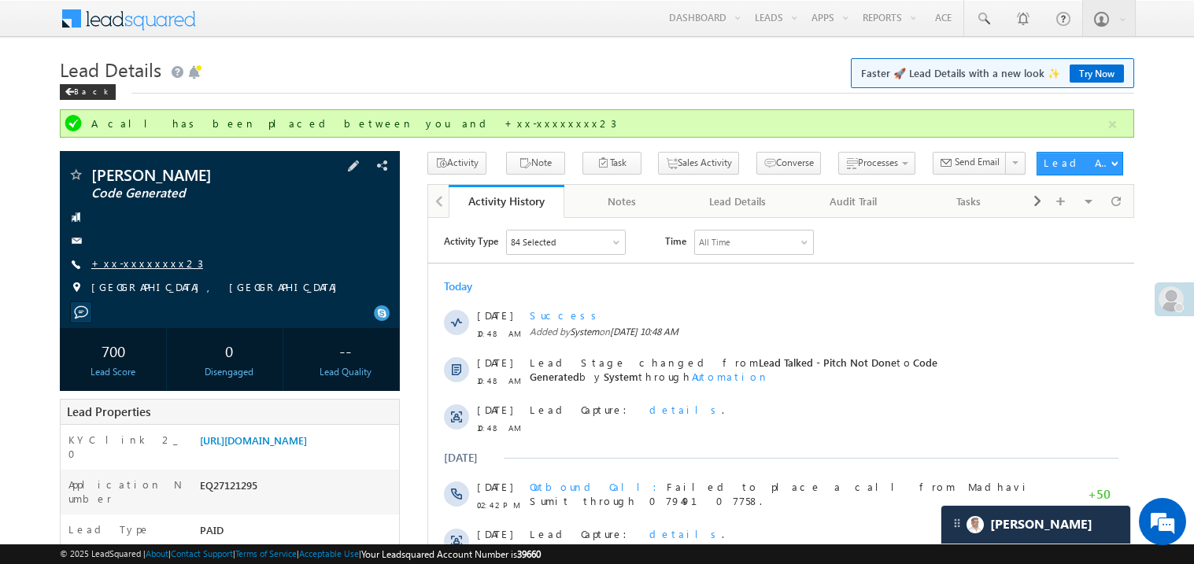
click at [148, 265] on link "+xx-xxxxxxxx23" at bounding box center [147, 263] width 112 height 13
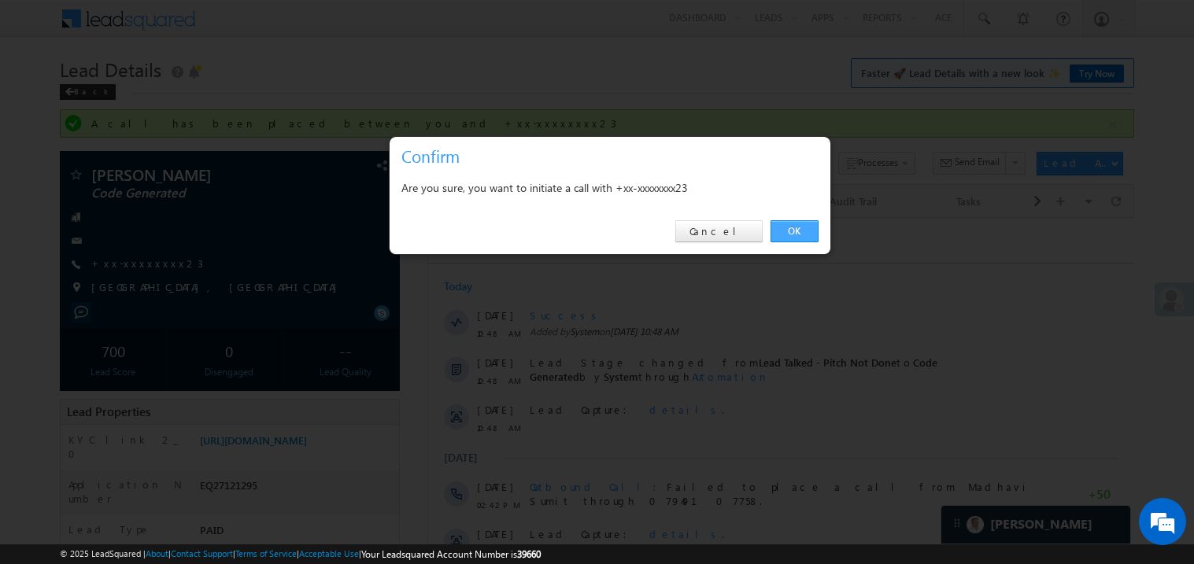
click at [781, 225] on link "OK" at bounding box center [795, 231] width 48 height 22
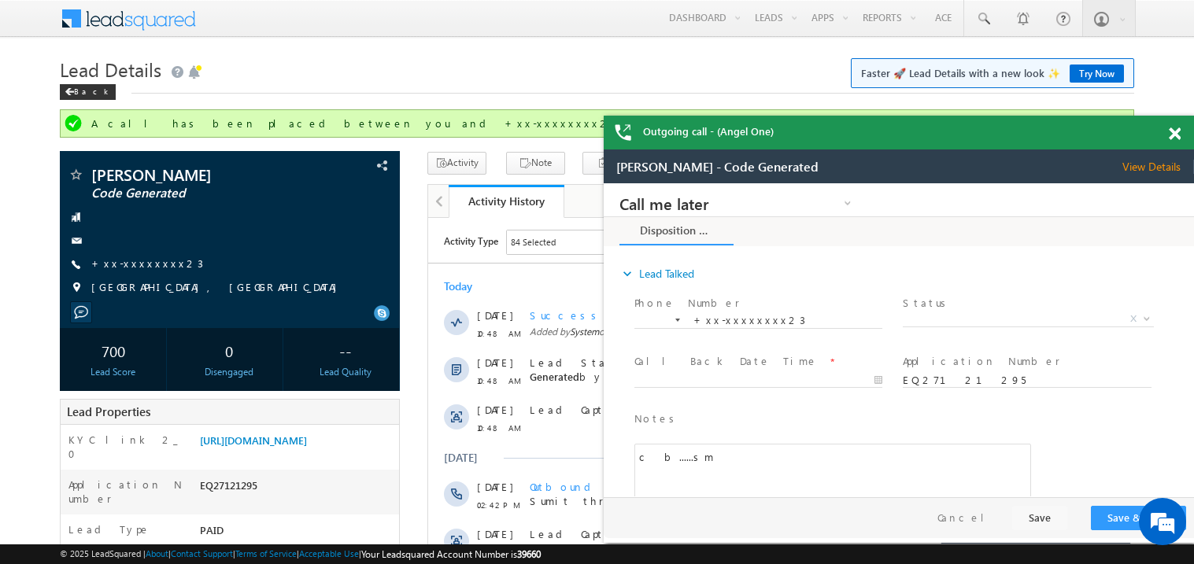
click at [1174, 135] on span at bounding box center [1175, 134] width 12 height 13
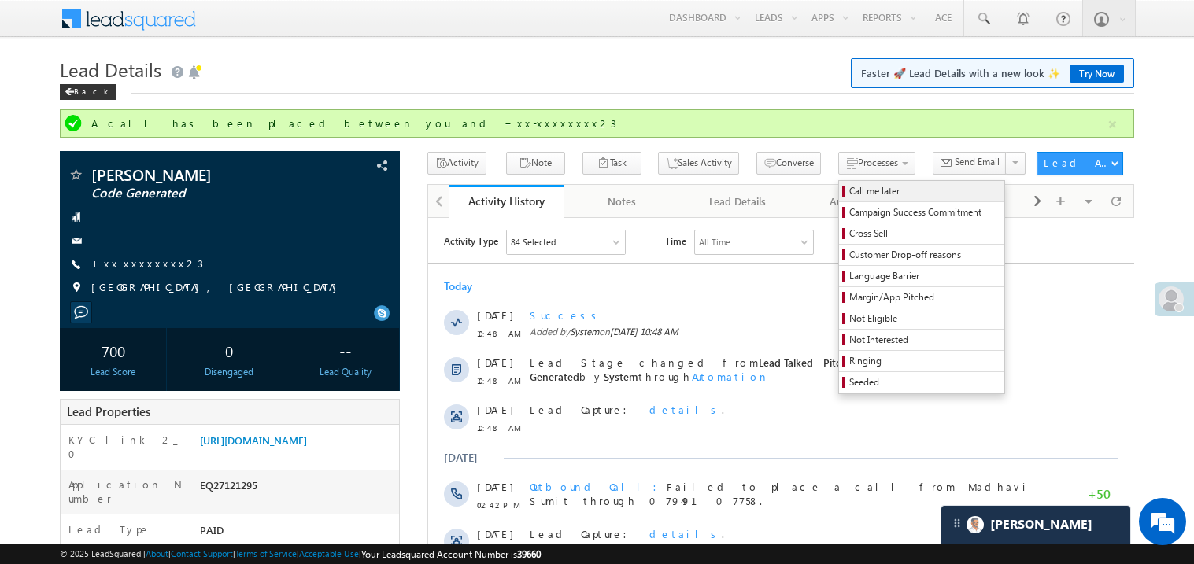
click at [849, 194] on span "Call me later" at bounding box center [924, 191] width 150 height 14
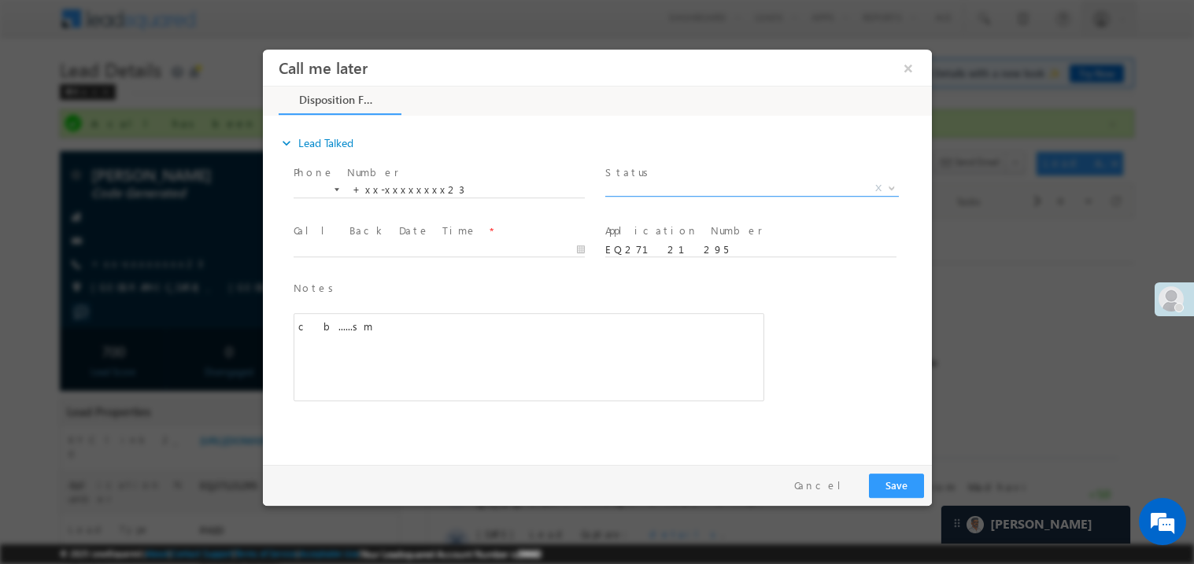
click at [649, 185] on span "X" at bounding box center [752, 188] width 294 height 16
click at [662, 183] on span "Pitch Done" at bounding box center [733, 187] width 256 height 14
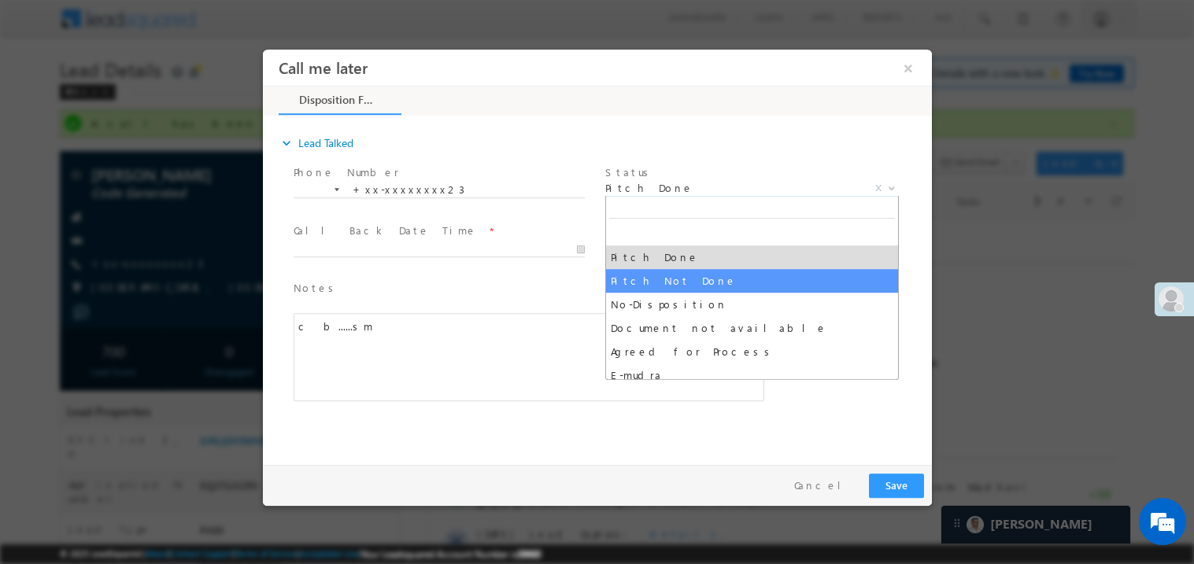
select select "Pitch Not Done"
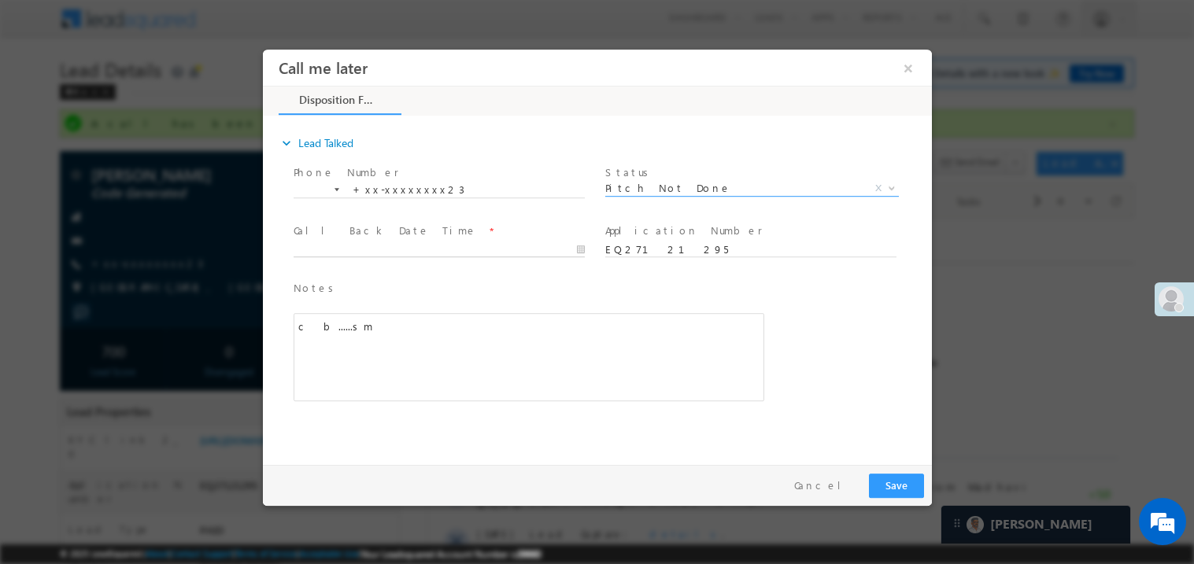
click at [338, 250] on body "Call me later ×" at bounding box center [596, 253] width 669 height 409
type input "08/15/25 7:19 PM"
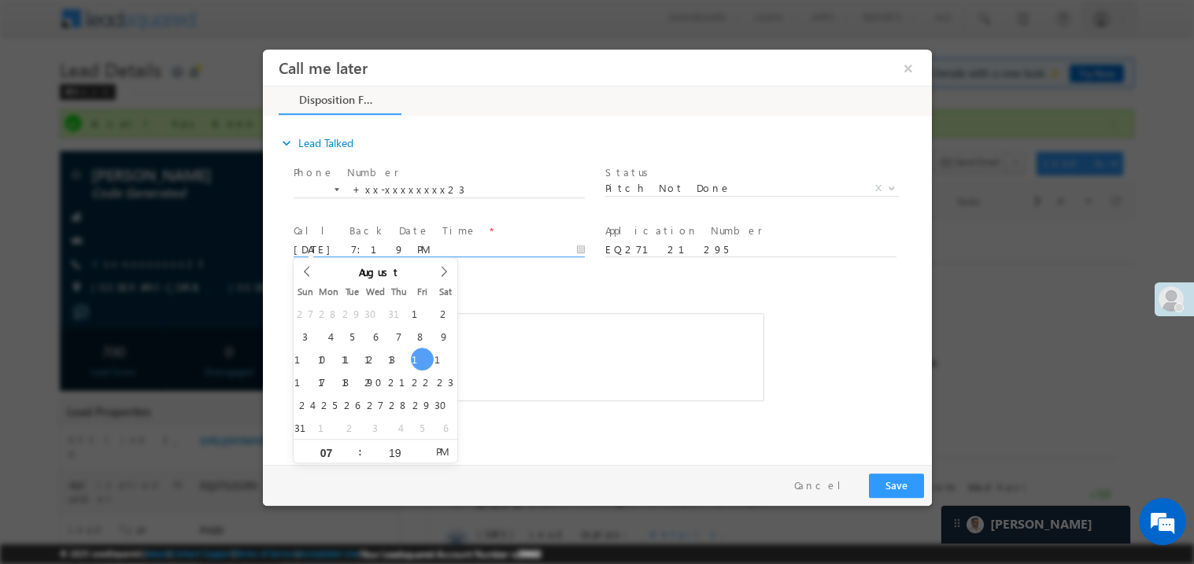
click at [597, 374] on div "c b......sm" at bounding box center [528, 357] width 471 height 88
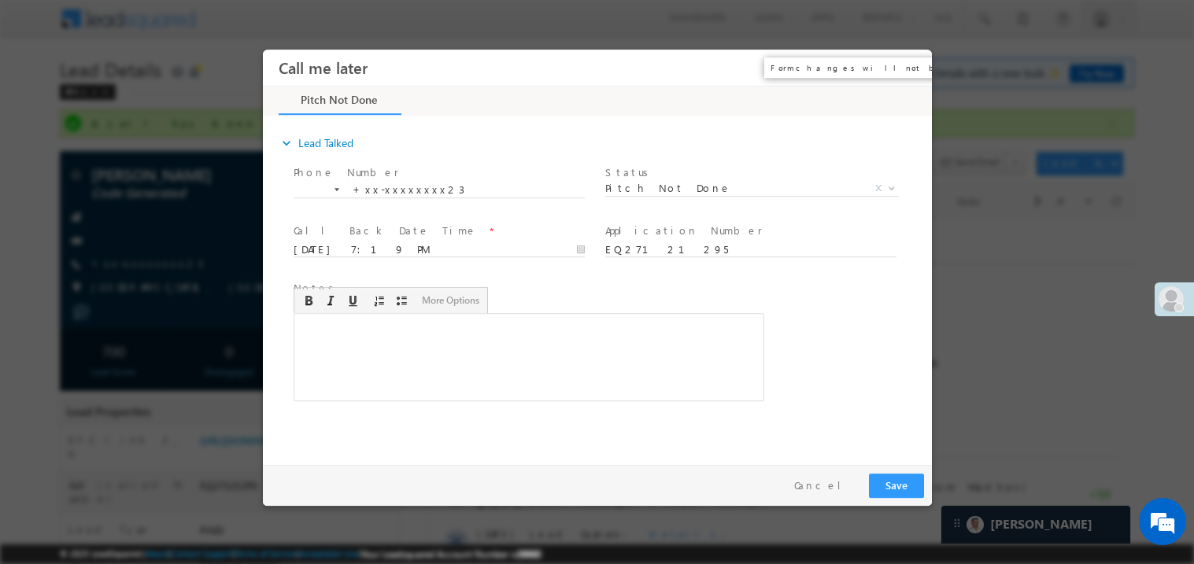
click at [906, 68] on button "×" at bounding box center [907, 67] width 27 height 29
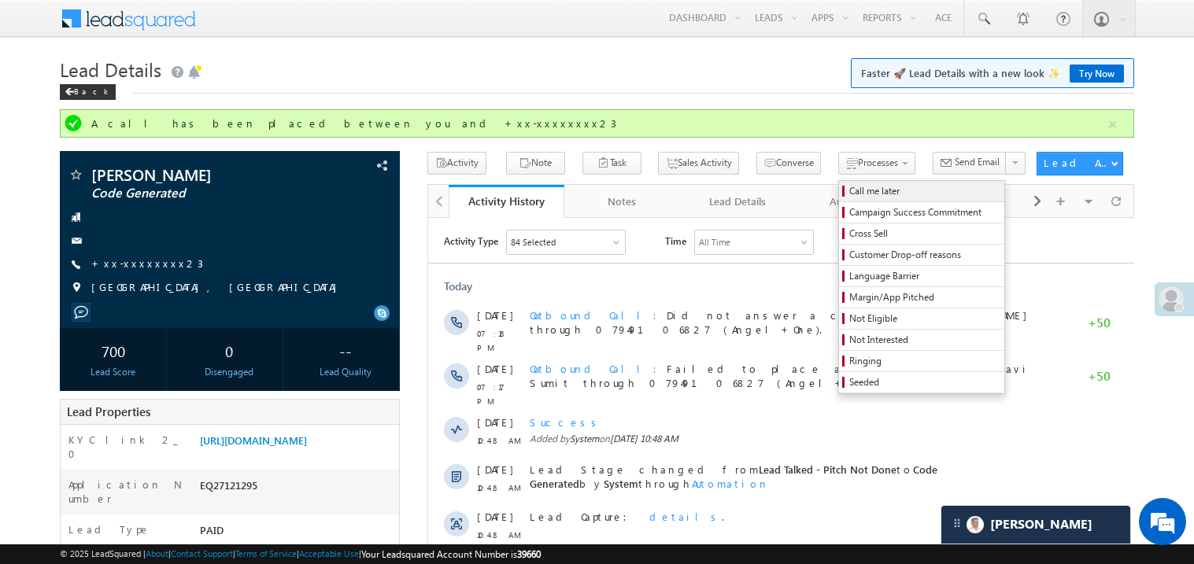
click at [849, 188] on span "Call me later" at bounding box center [924, 191] width 150 height 14
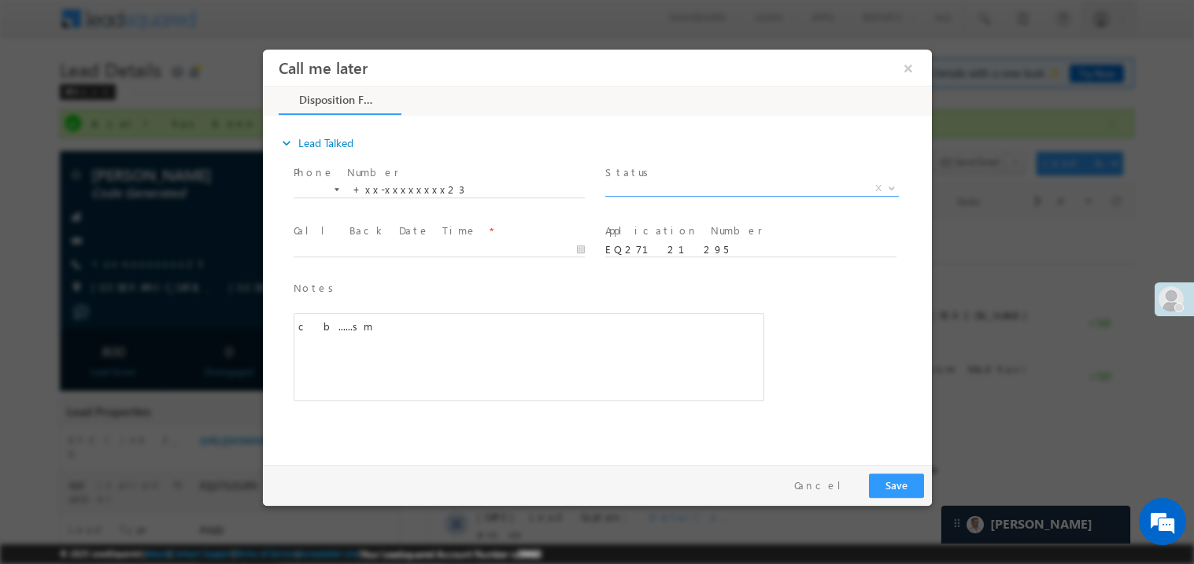
click at [631, 190] on span "X" at bounding box center [752, 188] width 294 height 16
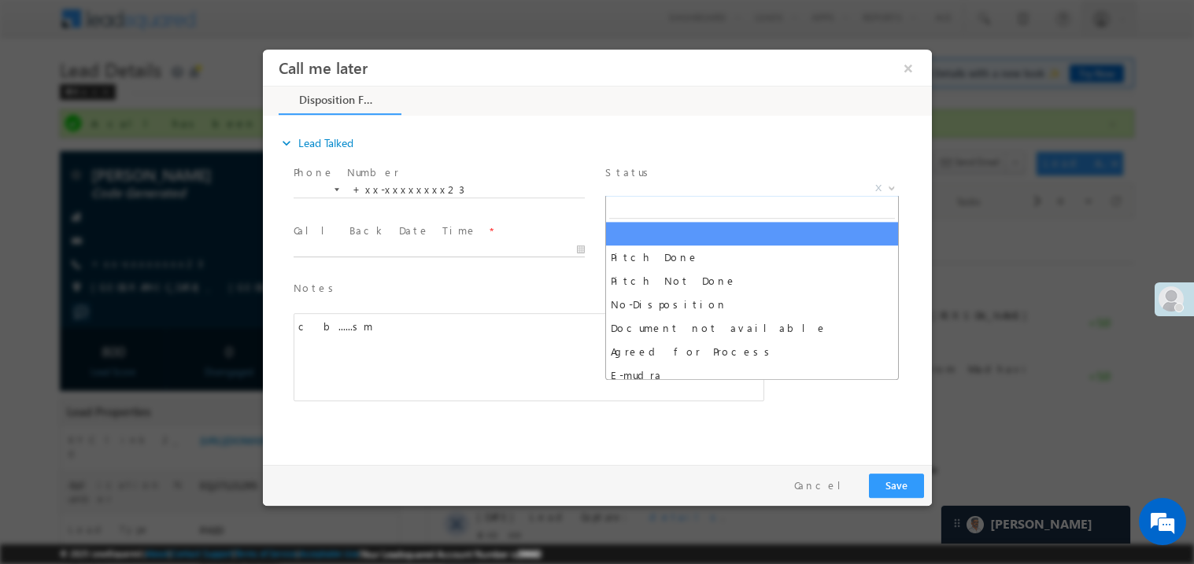
click at [377, 255] on body "Call me later ×" at bounding box center [596, 253] width 669 height 409
type input "08/15/25 7:23 PM"
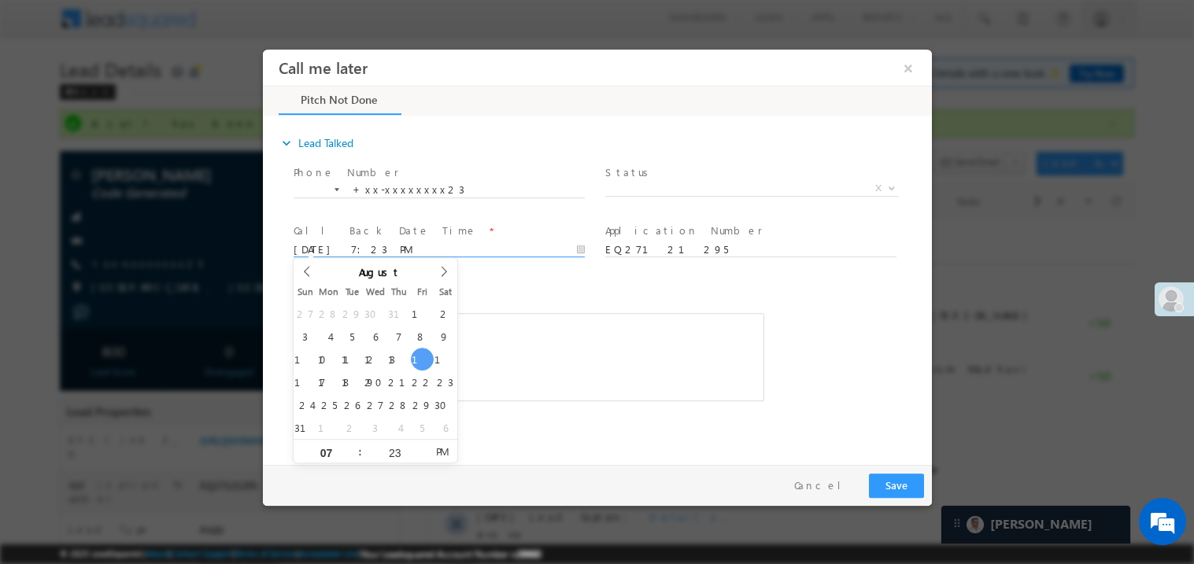
click at [663, 337] on div "c b......sm" at bounding box center [528, 357] width 471 height 88
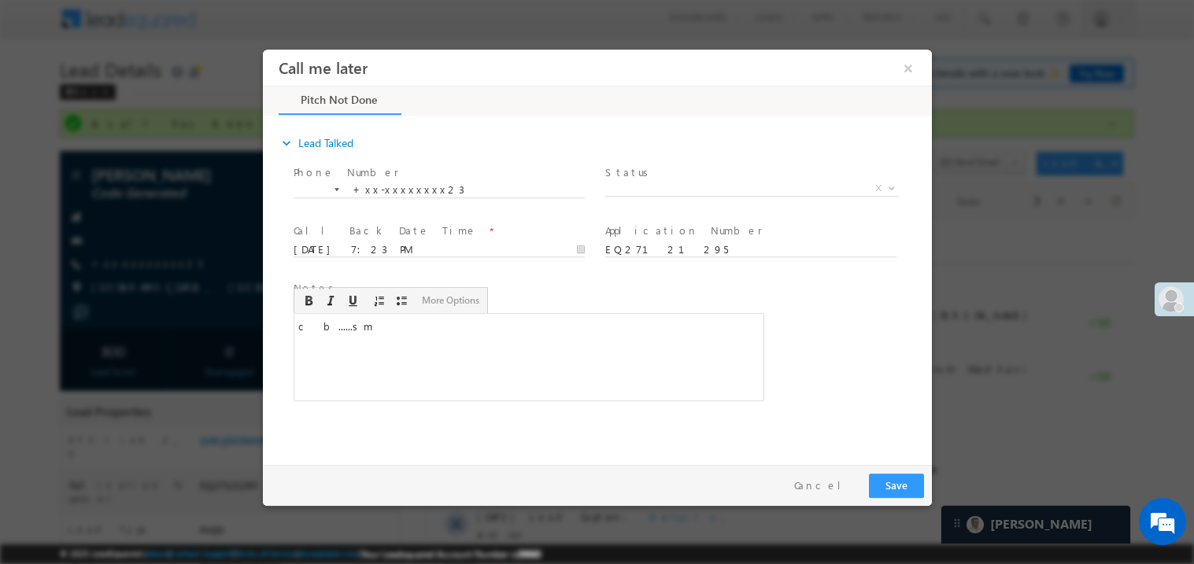
click at [768, 369] on div "Notes * c b......sm Editor toolbars Basic Styles Bold Italic Underline Paragrap…" at bounding box center [611, 348] width 642 height 144
click at [915, 486] on button "Save" at bounding box center [895, 485] width 55 height 24
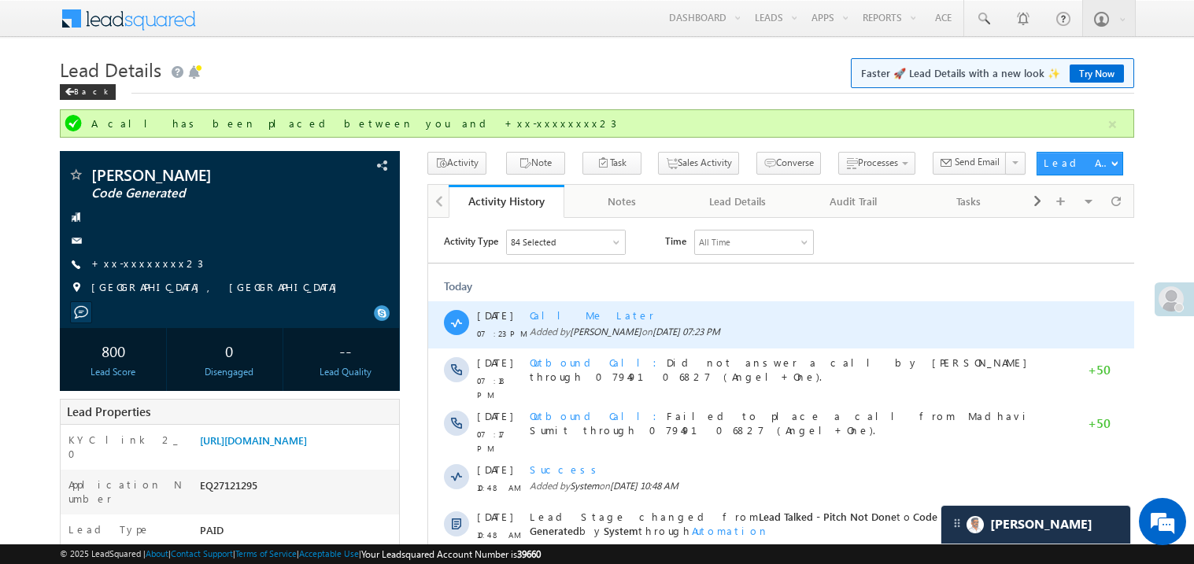
click at [695, 335] on span "15 Aug 2025 07:23 PM" at bounding box center [686, 331] width 68 height 12
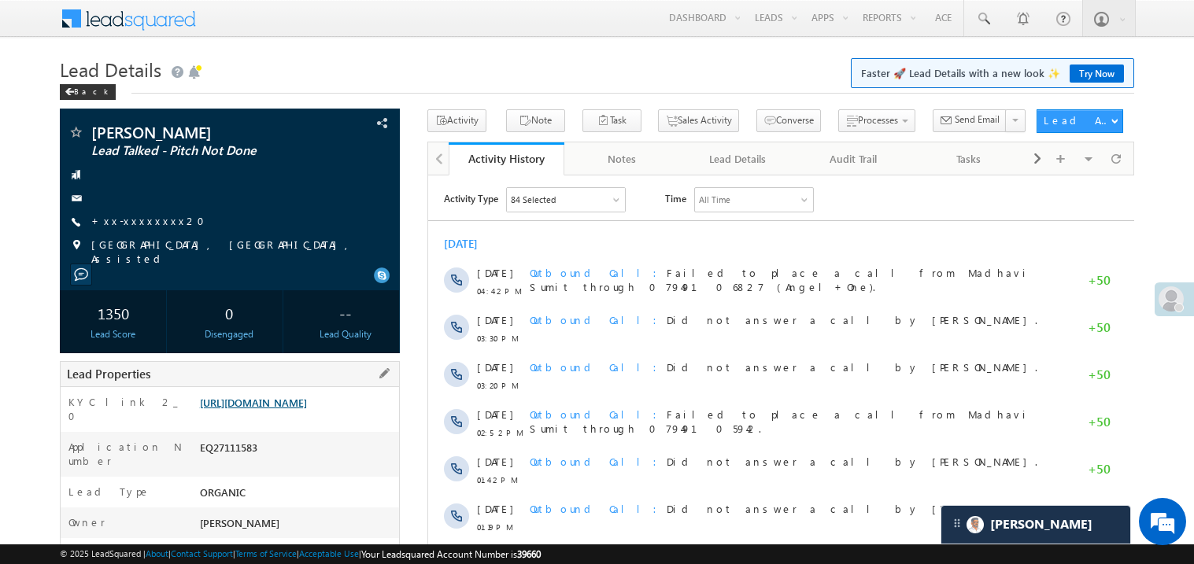
click at [305, 409] on link "https://angelbroking1-pk3em7sa.customui-test.leadsquared.com?leadId=4f89566e-76…" at bounding box center [253, 402] width 107 height 13
click at [136, 228] on link "+xx-xxxxxxxx20" at bounding box center [152, 220] width 123 height 13
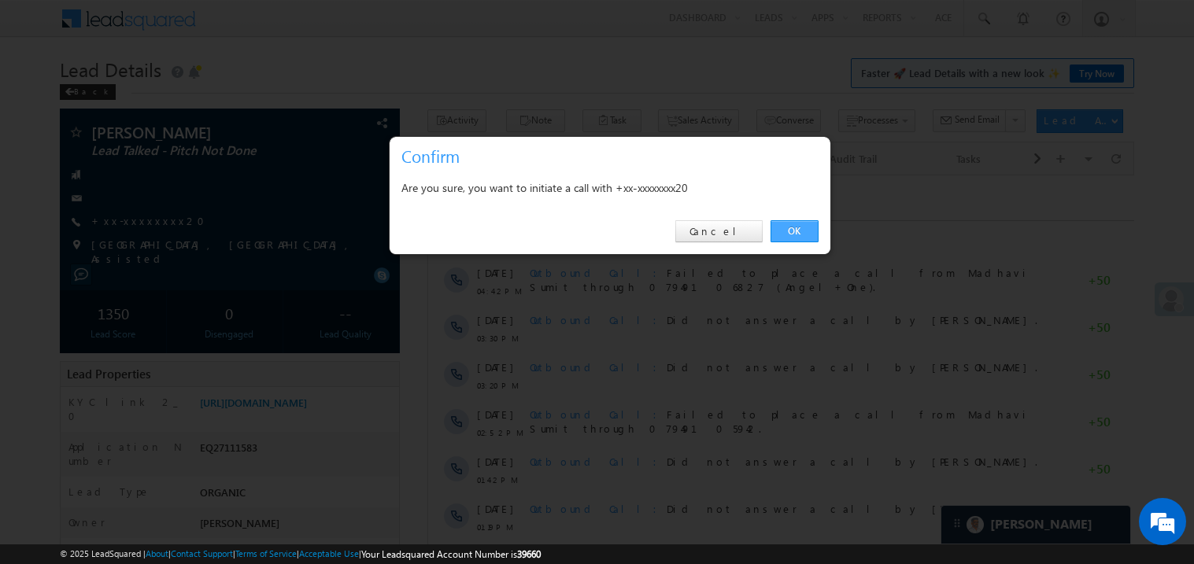
click at [798, 236] on link "OK" at bounding box center [795, 231] width 48 height 22
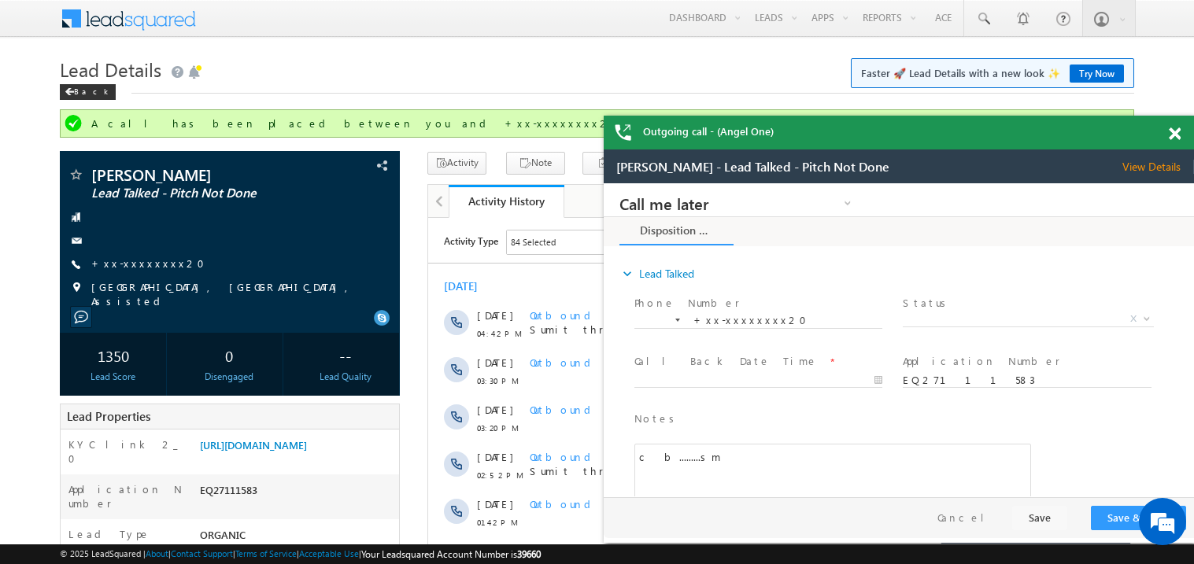
click at [1178, 133] on span at bounding box center [1175, 134] width 12 height 13
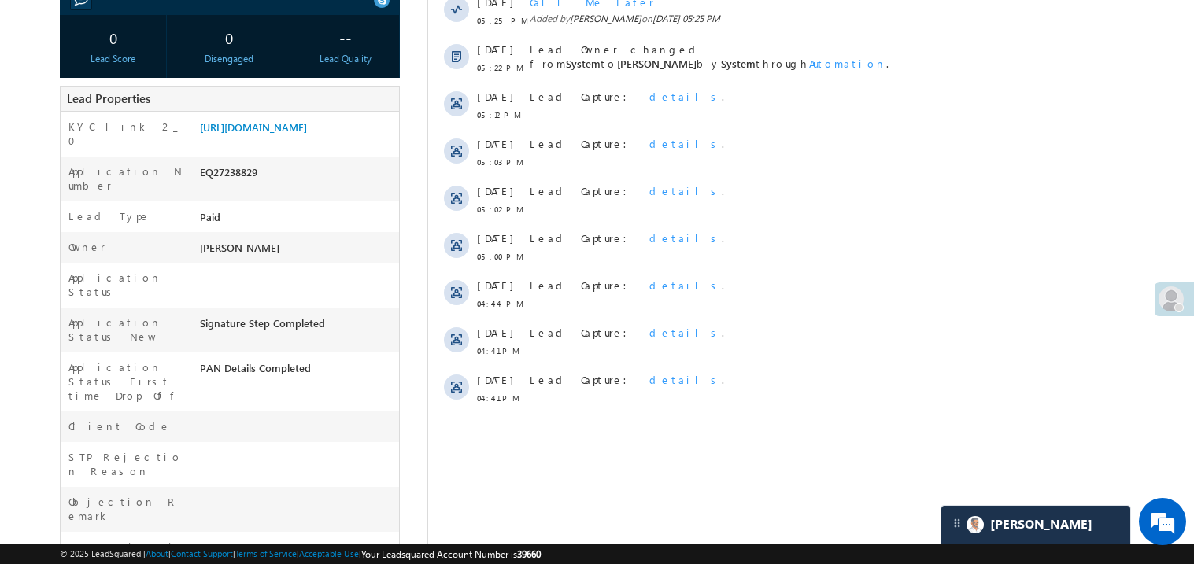
scroll to position [314, 0]
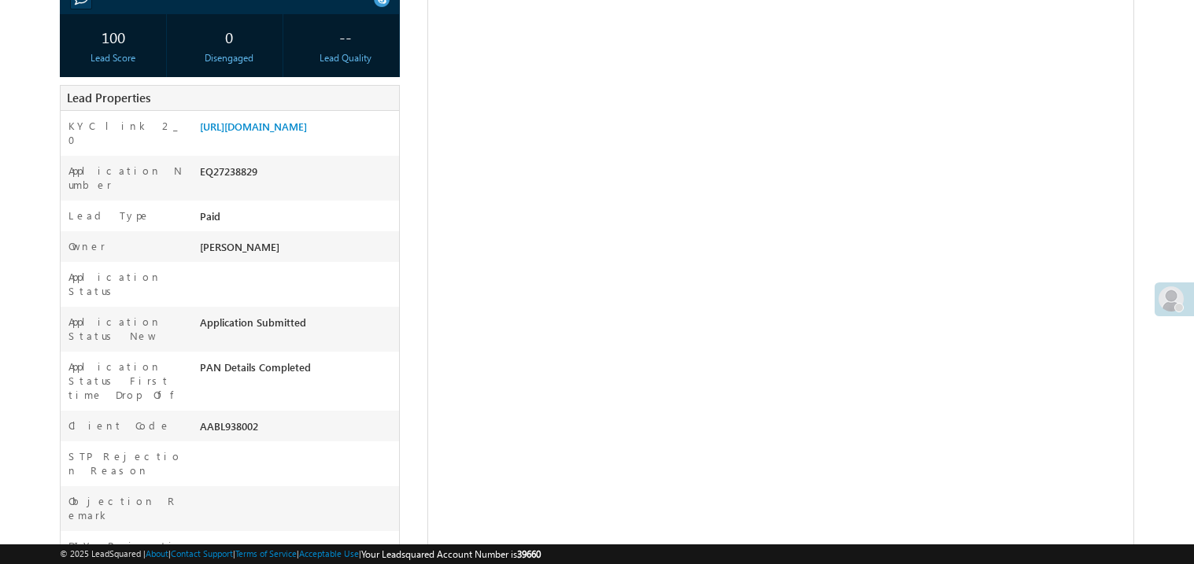
scroll to position [273, 0]
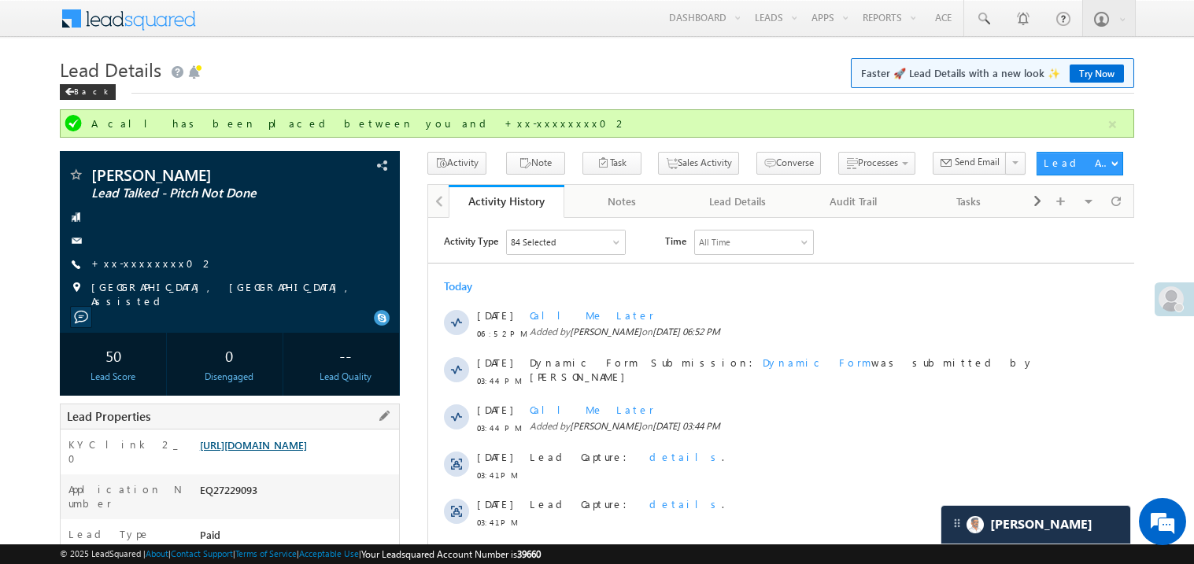
click at [307, 452] on link "[URL][DOMAIN_NAME]" at bounding box center [253, 445] width 107 height 13
click at [140, 259] on link "+xx-xxxxxxxx02" at bounding box center [152, 263] width 123 height 13
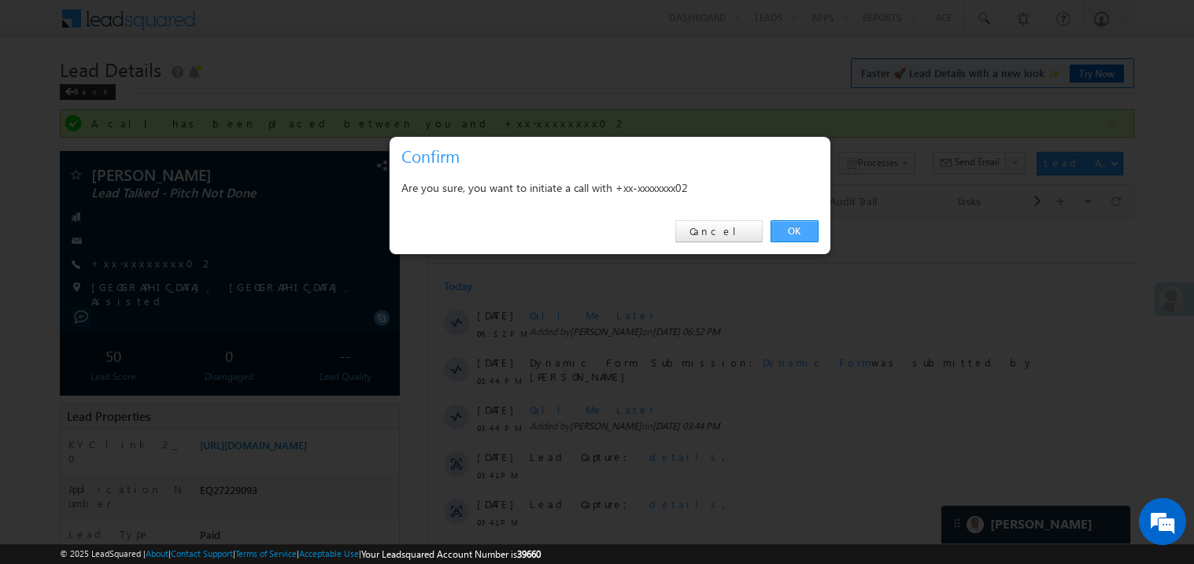
click at [799, 228] on link "OK" at bounding box center [795, 231] width 48 height 22
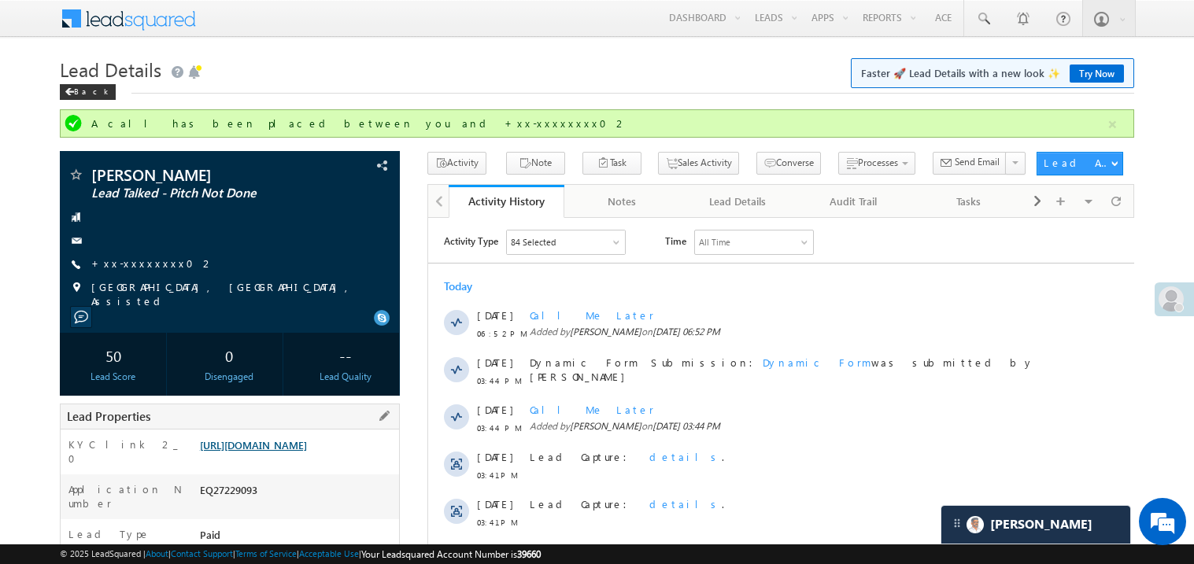
click at [307, 452] on link "[URL][DOMAIN_NAME]" at bounding box center [253, 445] width 107 height 13
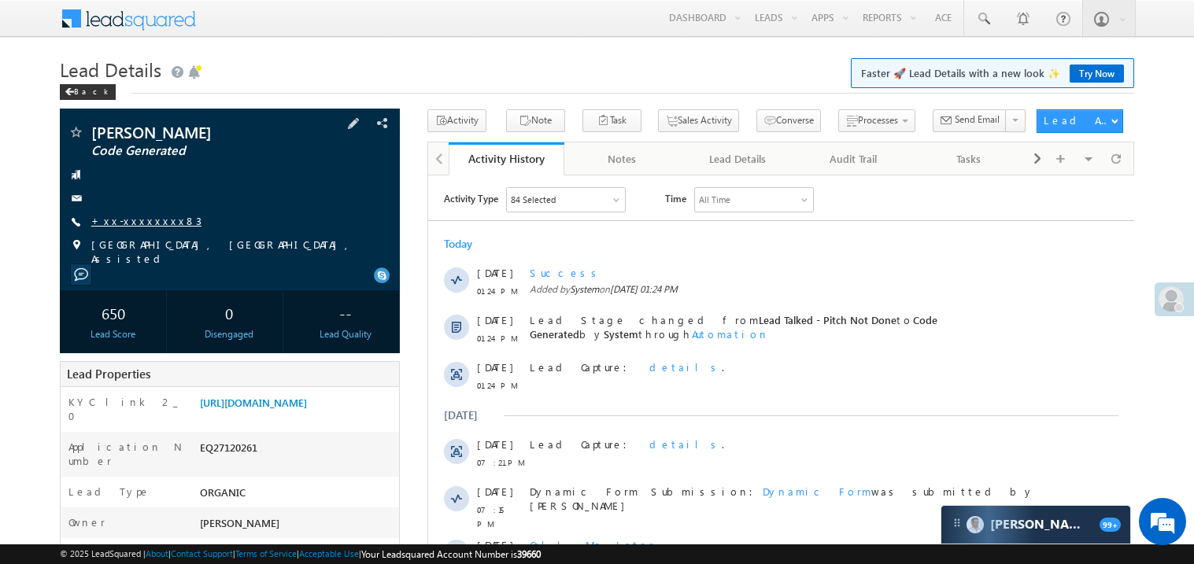
click at [139, 221] on link "+xx-xxxxxxxx83" at bounding box center [146, 220] width 110 height 13
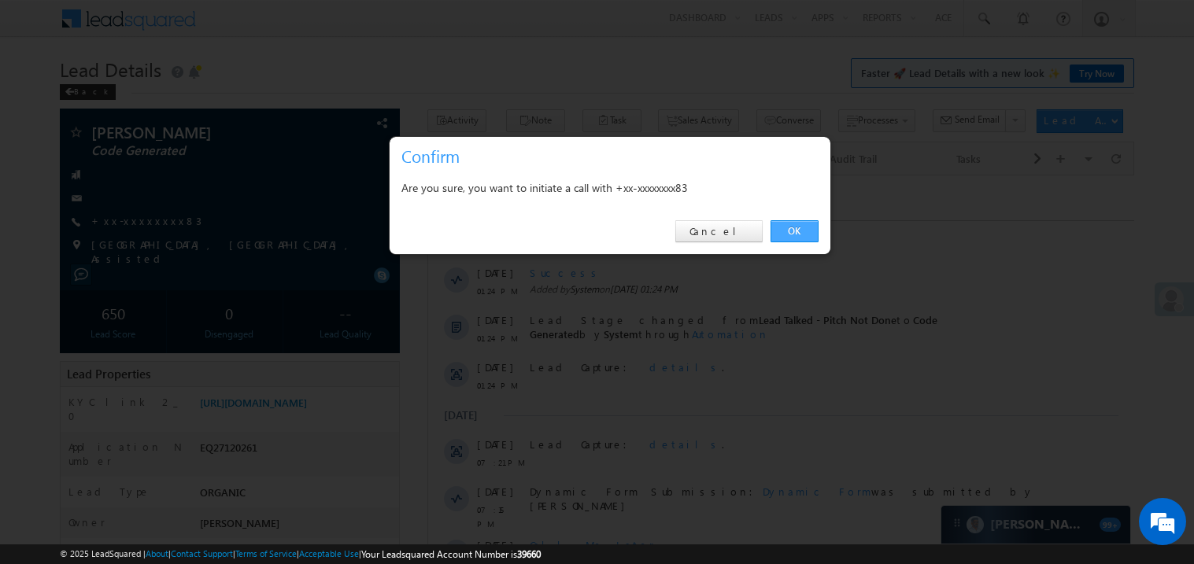
click at [795, 226] on link "OK" at bounding box center [795, 231] width 48 height 22
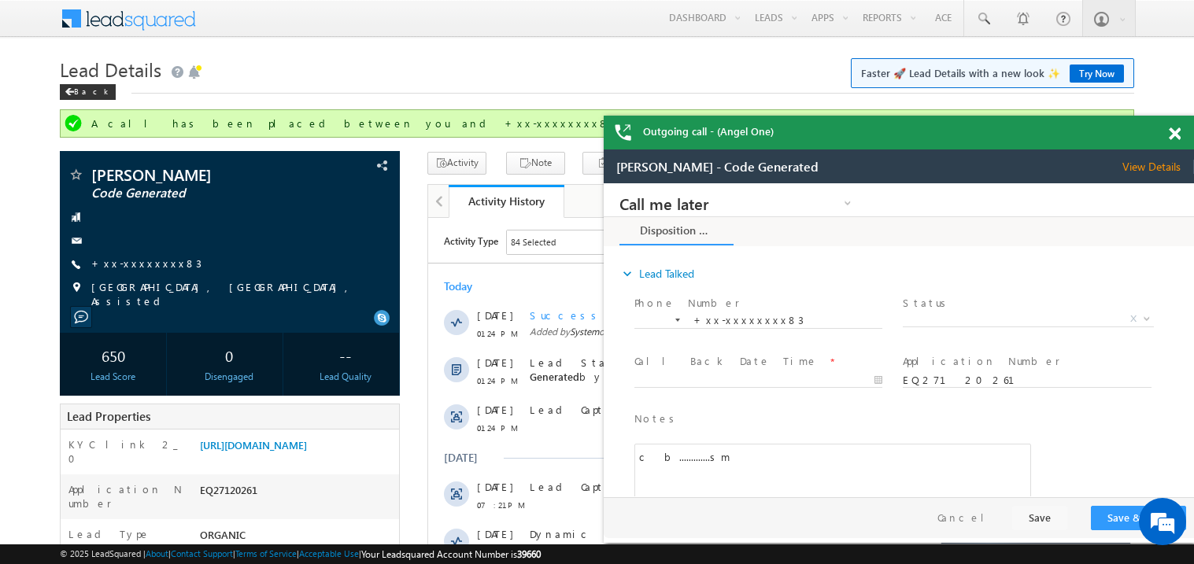
click at [1175, 134] on span at bounding box center [1175, 134] width 12 height 13
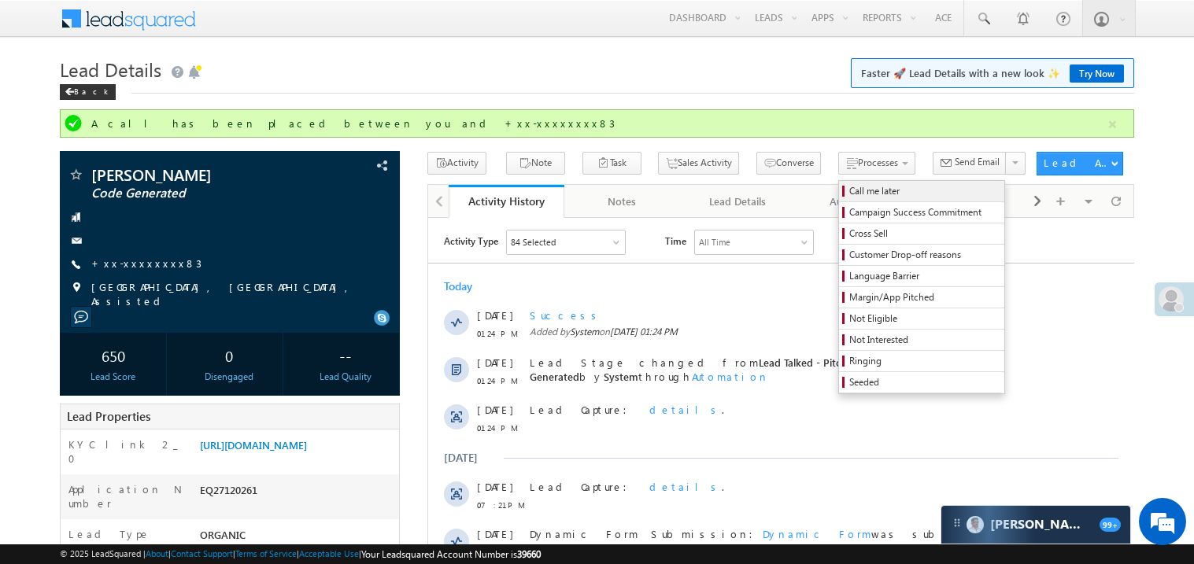
click at [849, 191] on span "Call me later" at bounding box center [924, 191] width 150 height 14
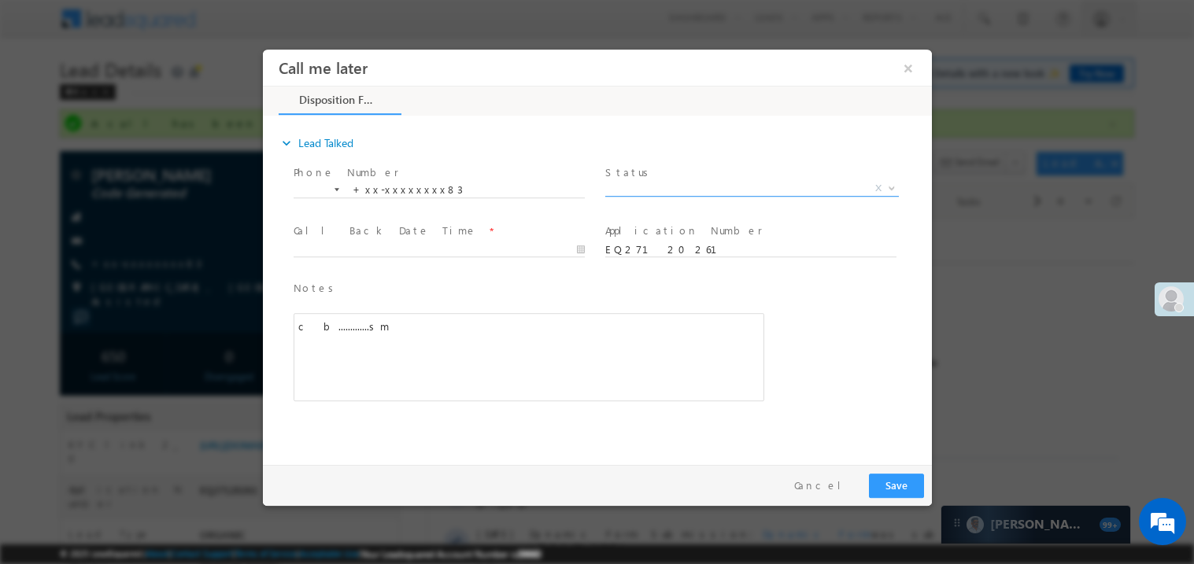
click at [634, 187] on span "X" at bounding box center [752, 188] width 294 height 16
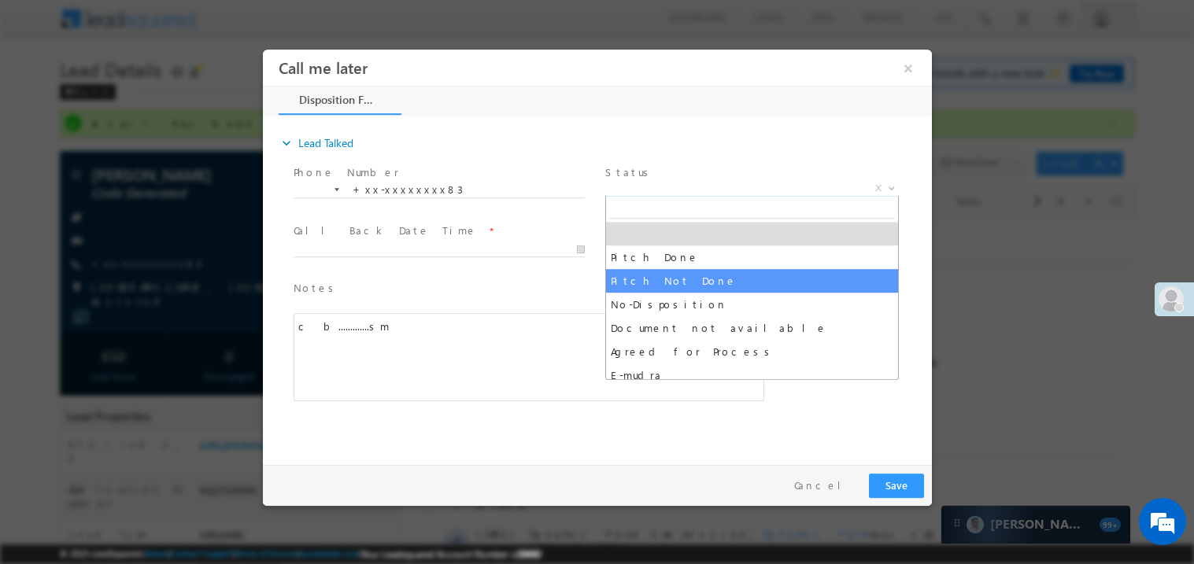
select select "Pitch Not Done"
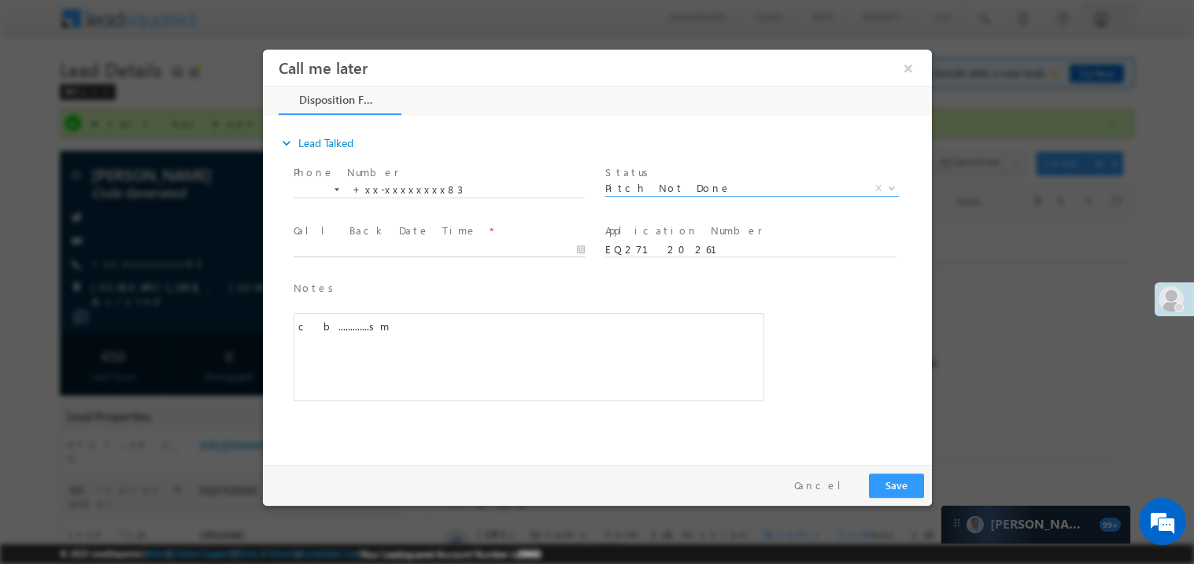
click at [358, 249] on body "Call me later ×" at bounding box center [596, 253] width 669 height 409
type input "[DATE] 7:28 PM"
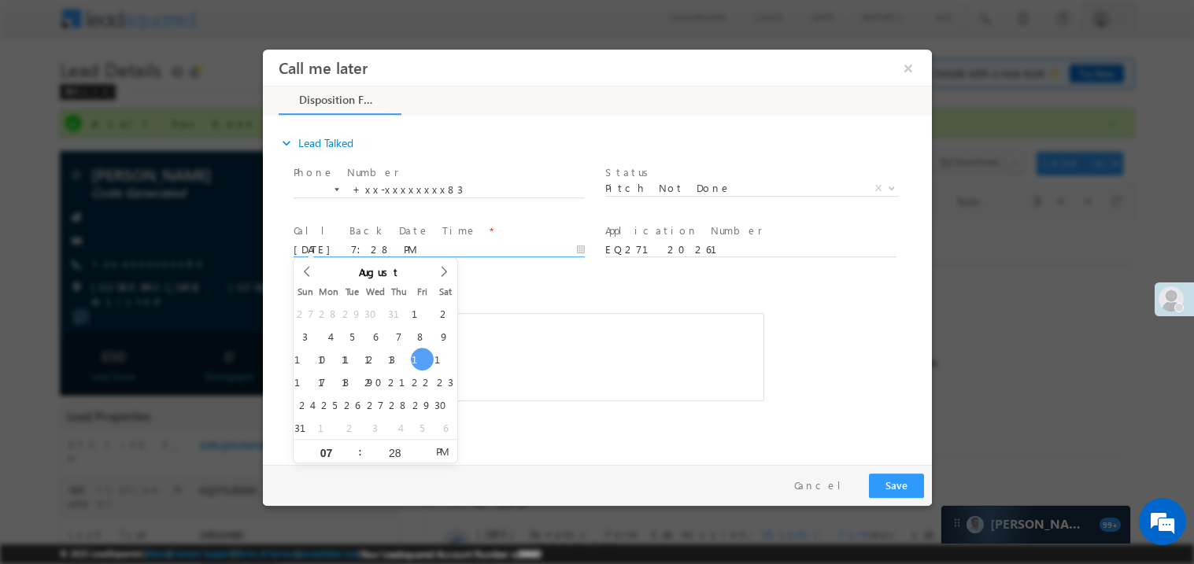
click at [490, 296] on div "Notes * c b.............sm Editor toolbars Basic Styles Bold Italic Underline P…" at bounding box center [528, 340] width 471 height 122
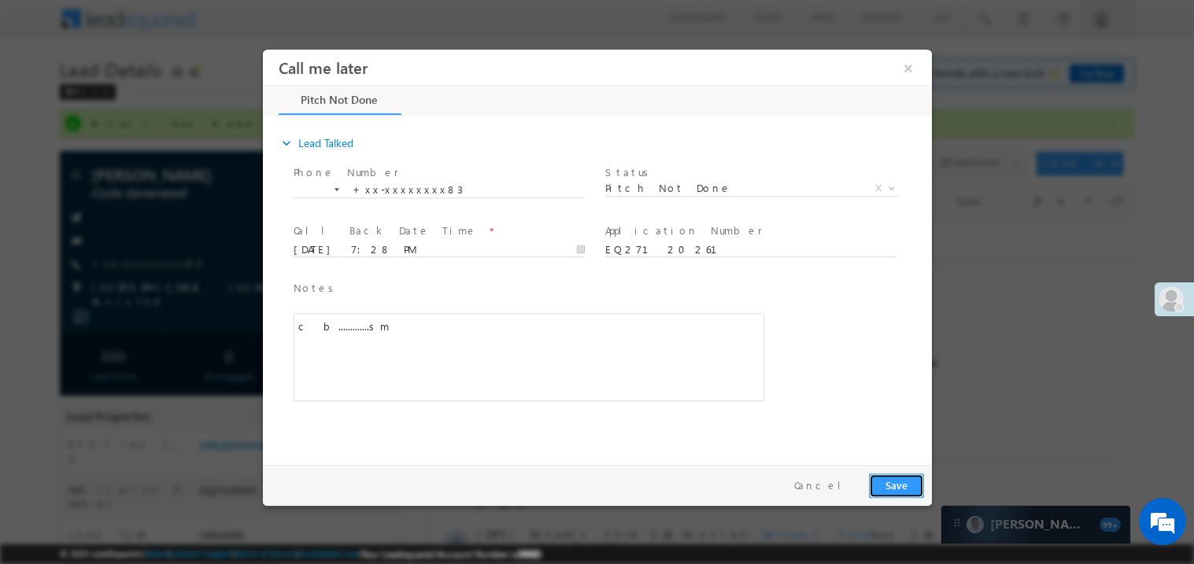
click at [896, 479] on button "Save" at bounding box center [895, 485] width 55 height 24
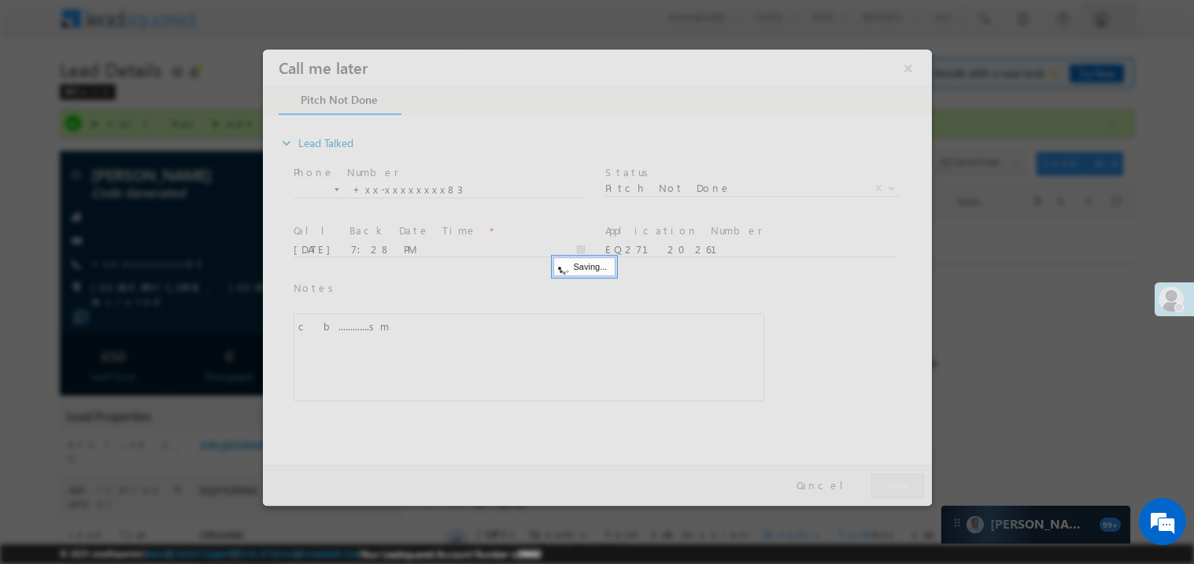
click at [896, 479] on div at bounding box center [596, 277] width 669 height 457
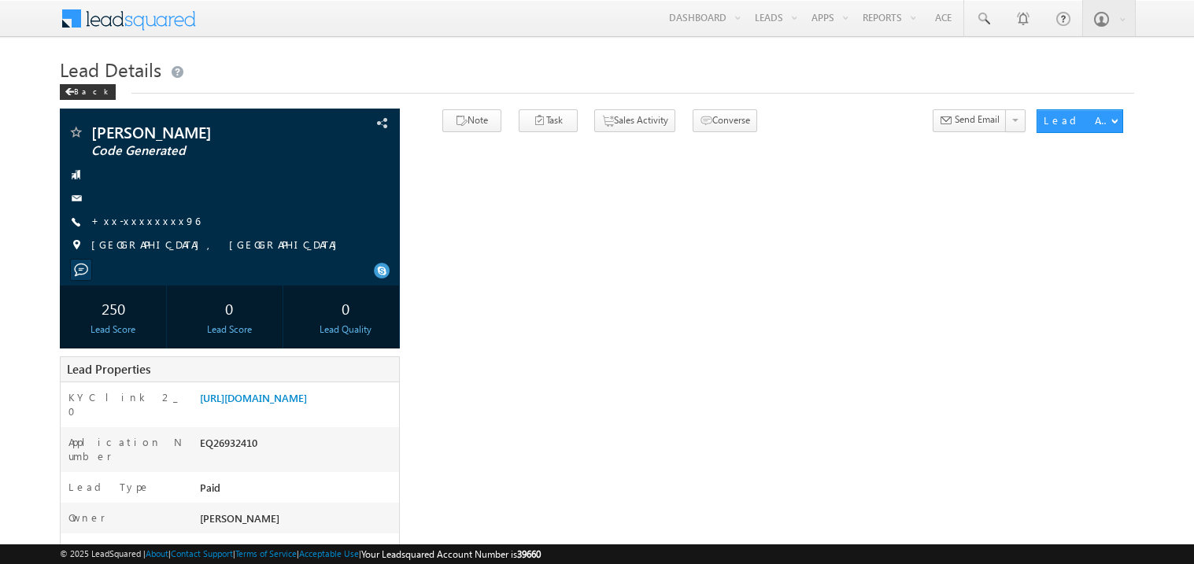
click at [131, 222] on link "+xx-xxxxxxxx96" at bounding box center [145, 220] width 109 height 13
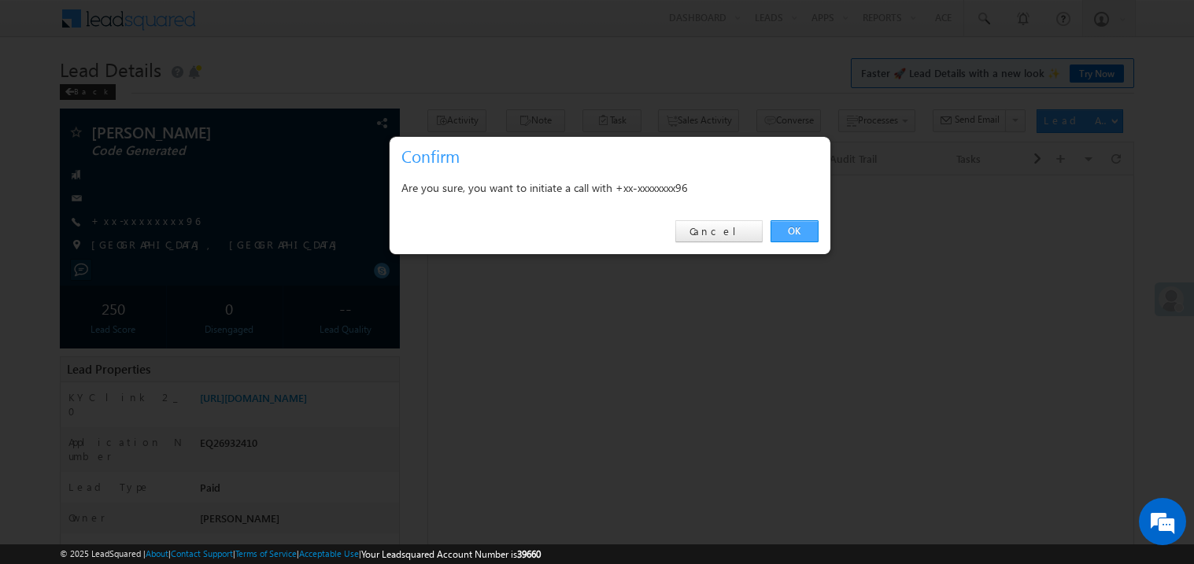
click at [796, 228] on link "OK" at bounding box center [795, 231] width 48 height 22
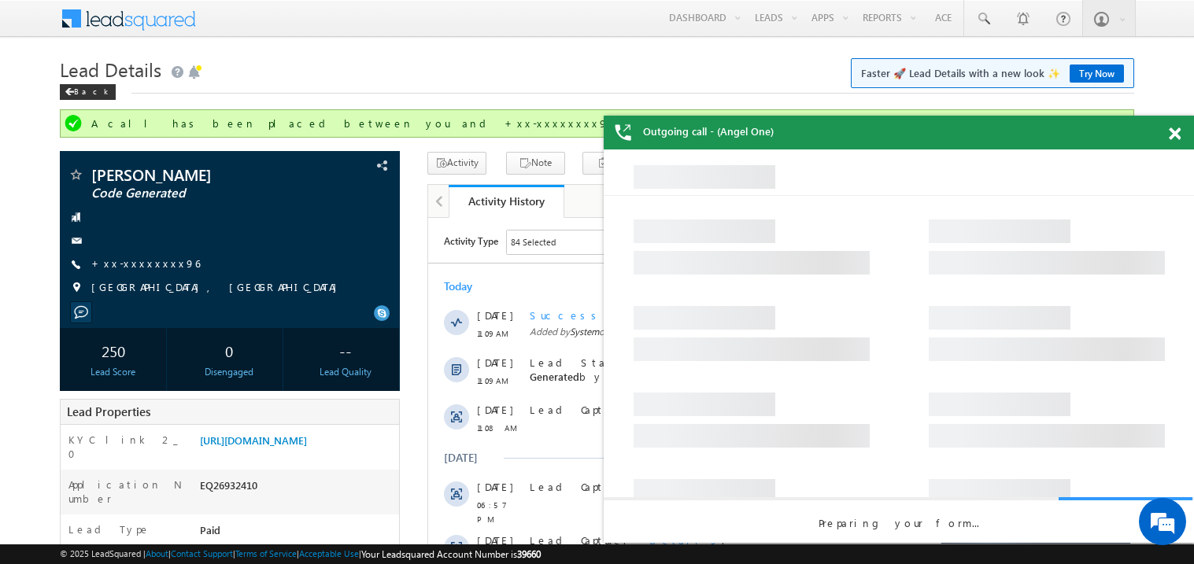
click at [1174, 135] on span at bounding box center [1175, 134] width 12 height 13
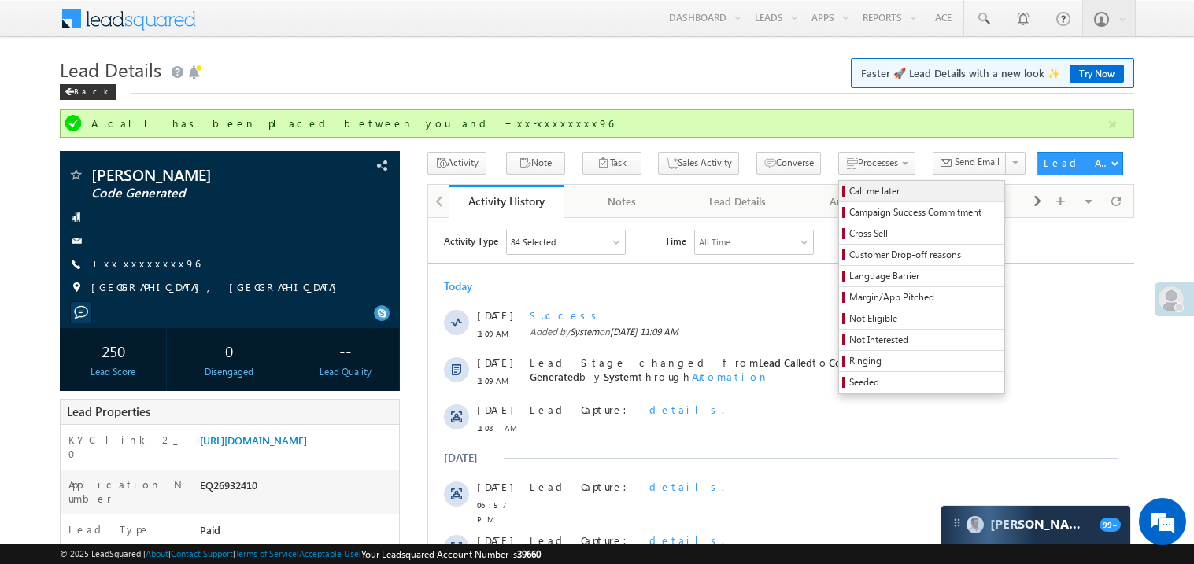
click at [849, 191] on span "Call me later" at bounding box center [924, 191] width 150 height 14
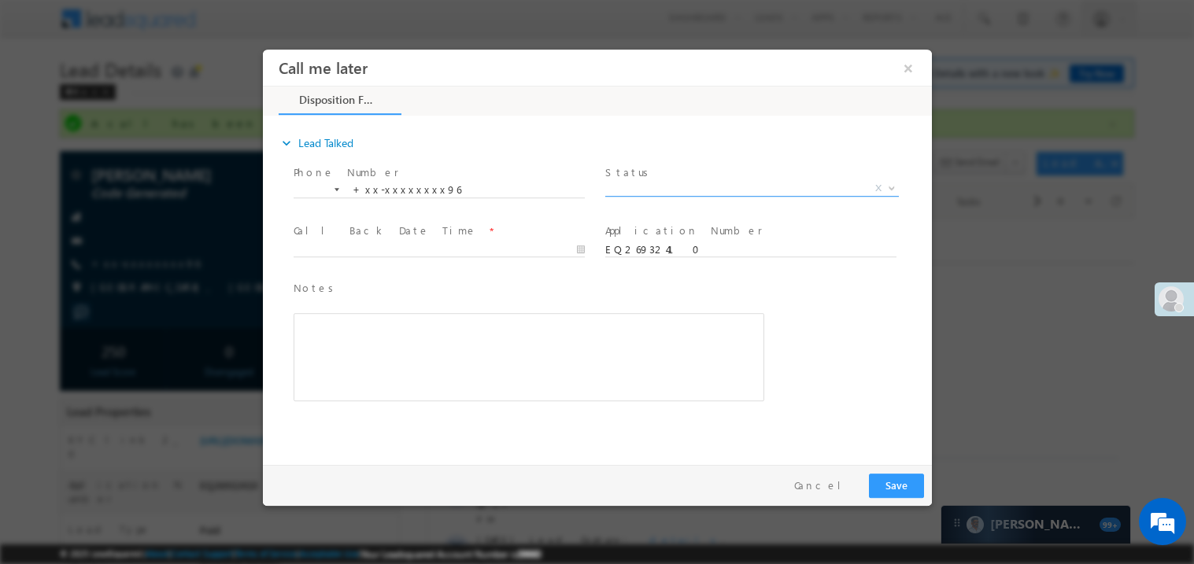
click at [661, 191] on span "X" at bounding box center [752, 188] width 294 height 16
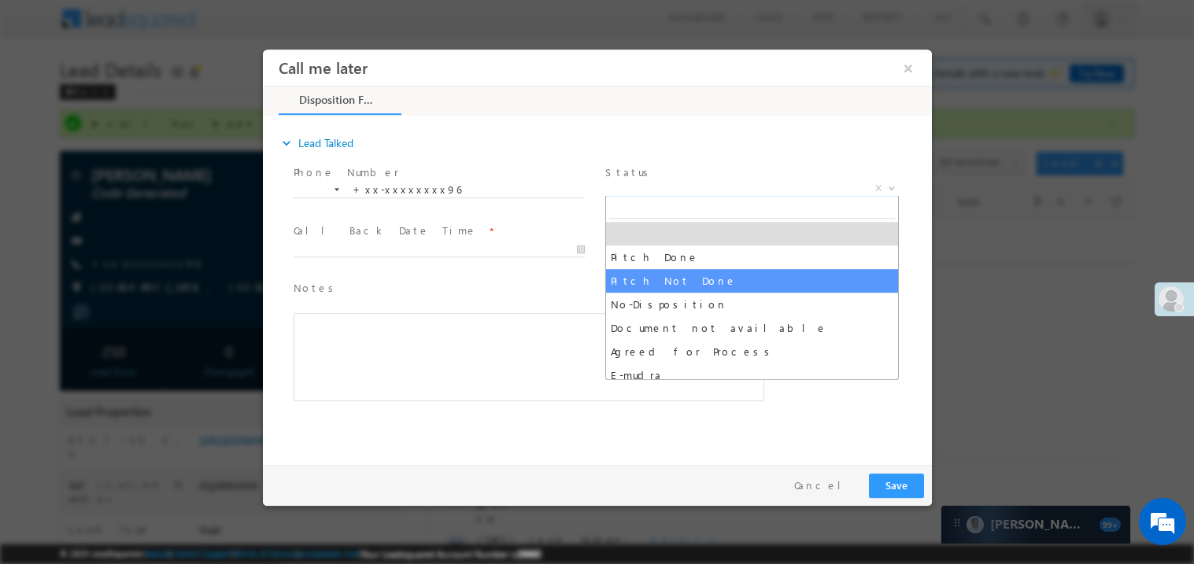
select select "Pitch Not Done"
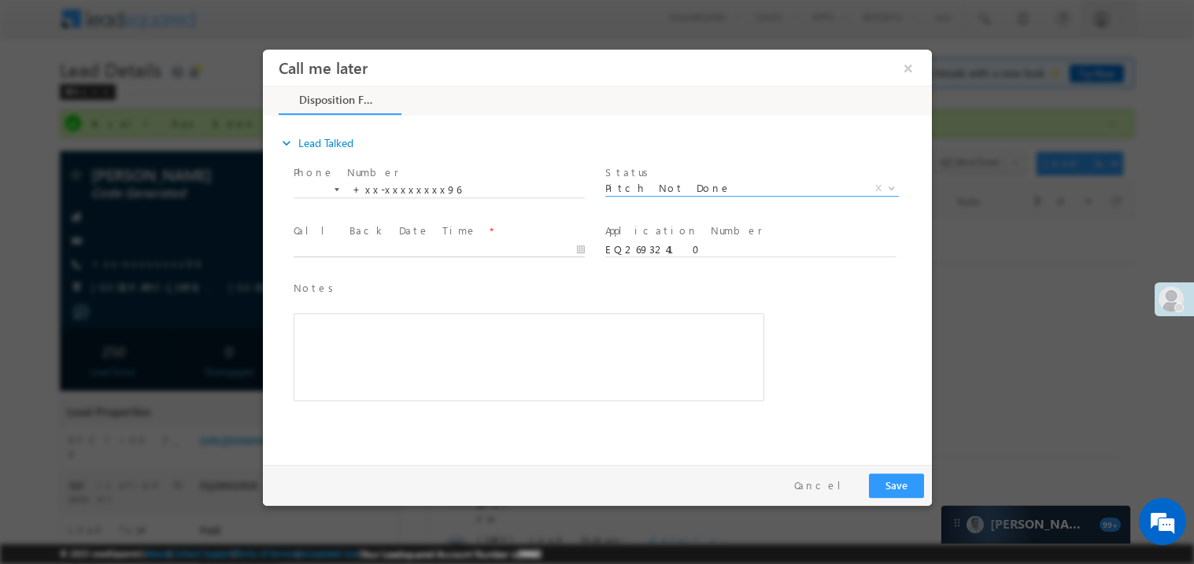
click at [328, 245] on body "Call me later ×" at bounding box center [596, 253] width 669 height 409
type input "[DATE] 7:28 PM"
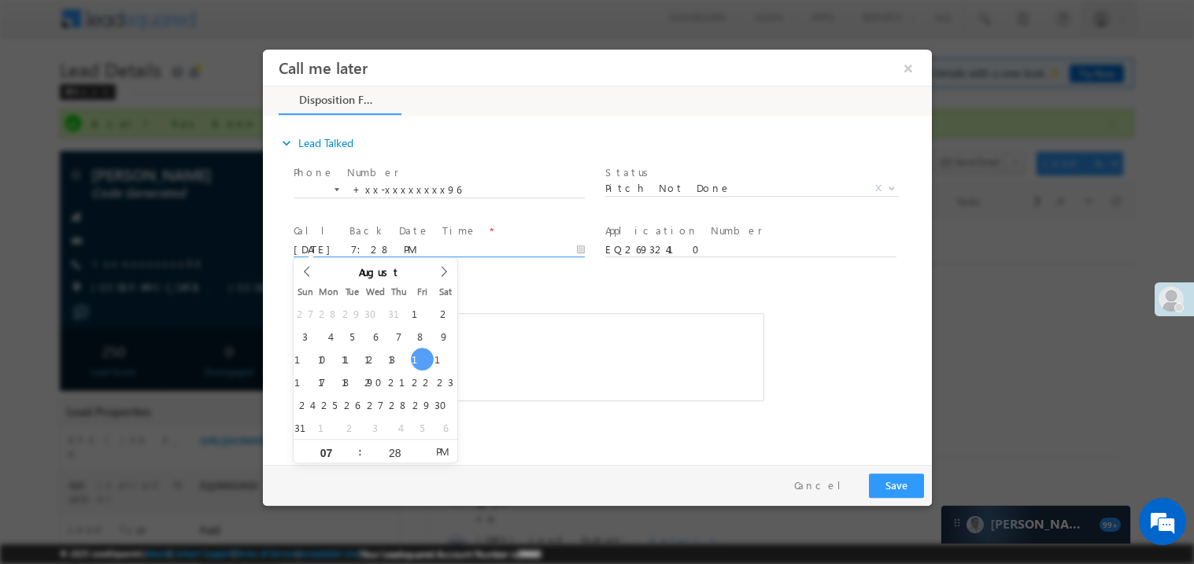
click at [516, 294] on span "Notes *" at bounding box center [516, 287] width 447 height 17
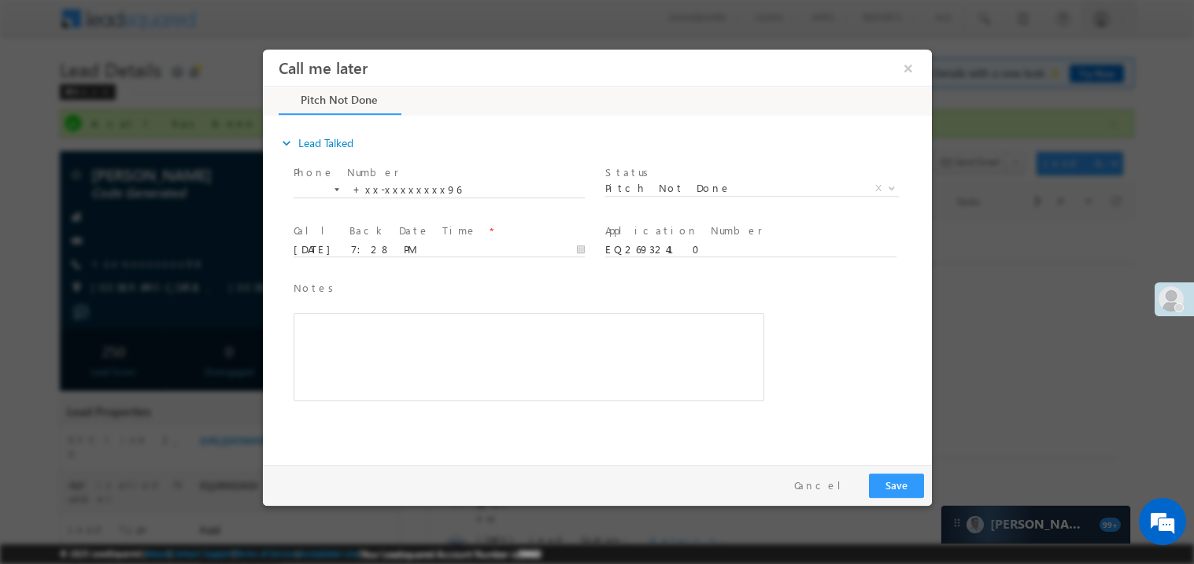
click at [446, 342] on div "Rich Text Editor, 40788eee-0fb2-11ec-a811-0adc8a9d82c2__tab1__section1__Notes__…" at bounding box center [528, 357] width 471 height 88
click at [910, 487] on button "Save" at bounding box center [895, 485] width 55 height 24
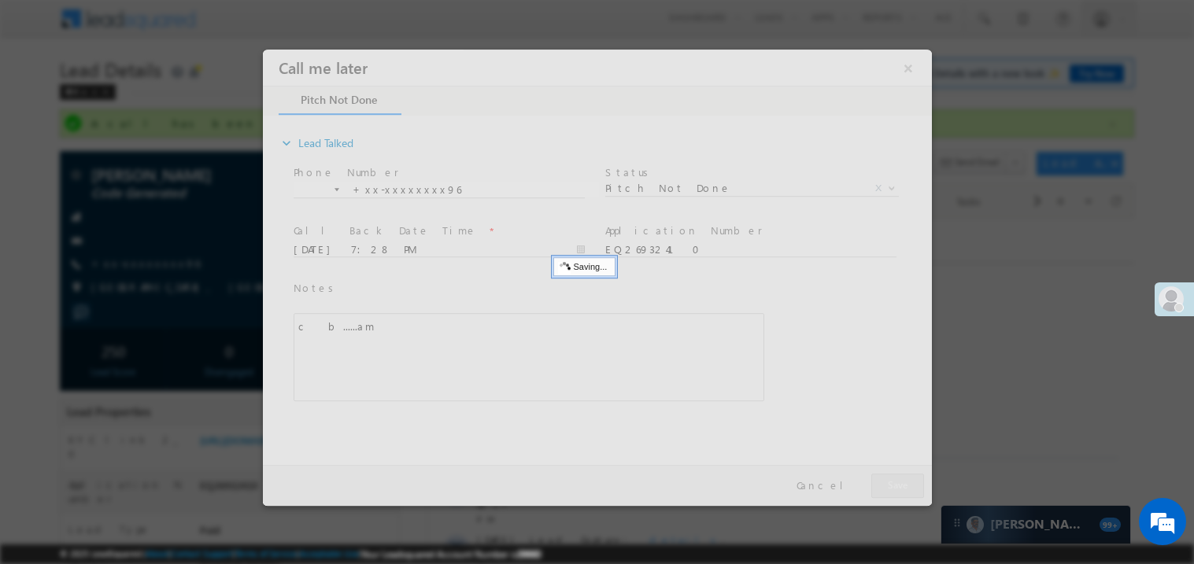
click at [910, 487] on div at bounding box center [596, 277] width 669 height 457
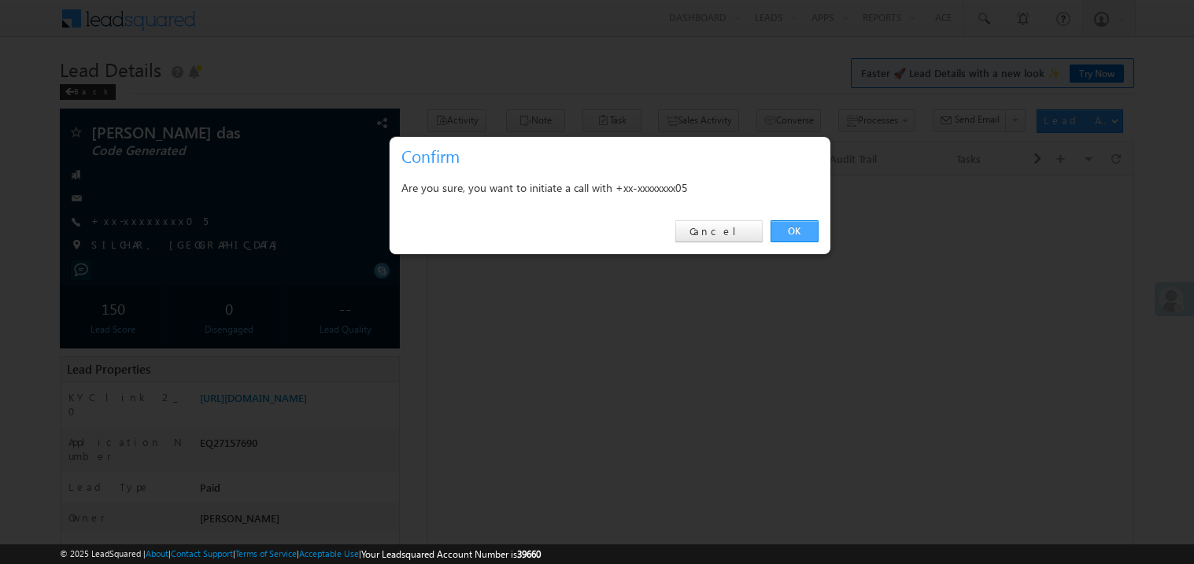
click at [798, 233] on link "OK" at bounding box center [795, 231] width 48 height 22
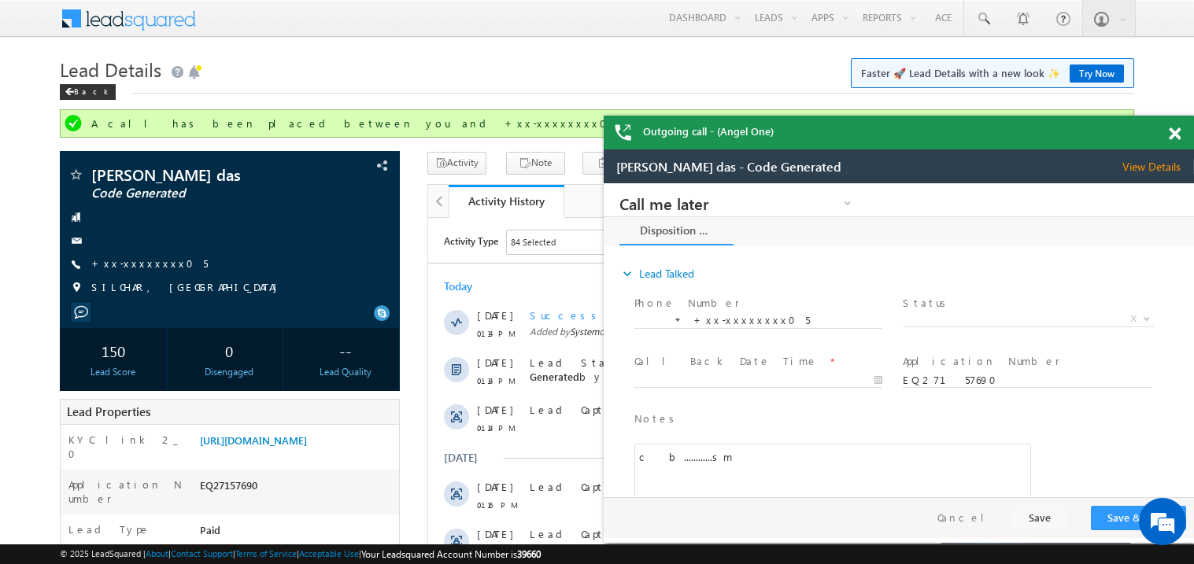
click at [1178, 139] on span at bounding box center [1175, 134] width 12 height 13
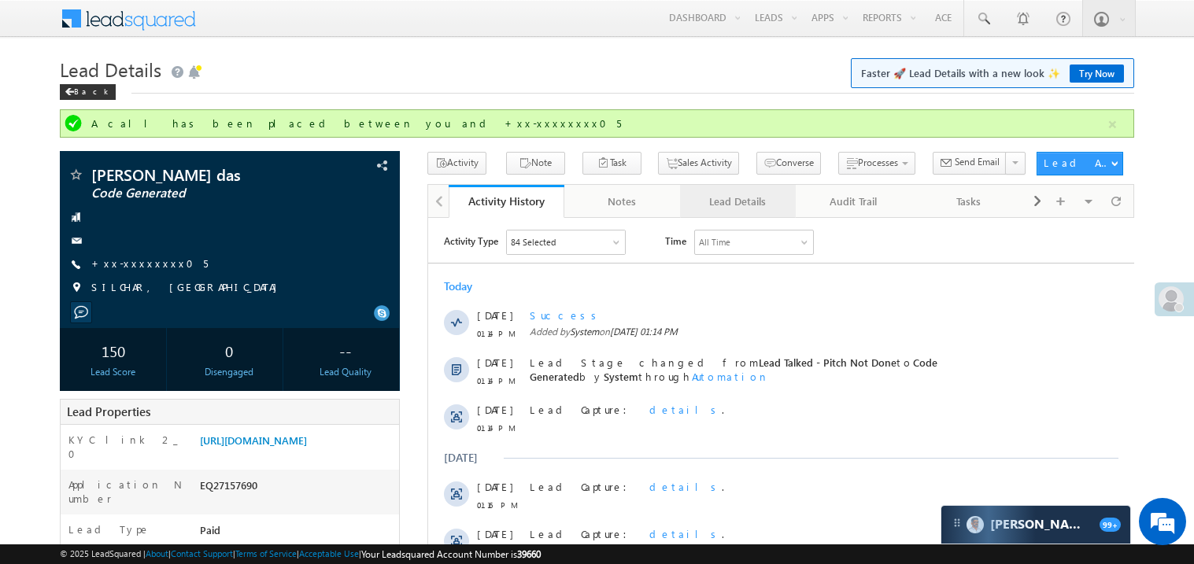
click at [709, 202] on div "Lead Details" at bounding box center [737, 201] width 89 height 19
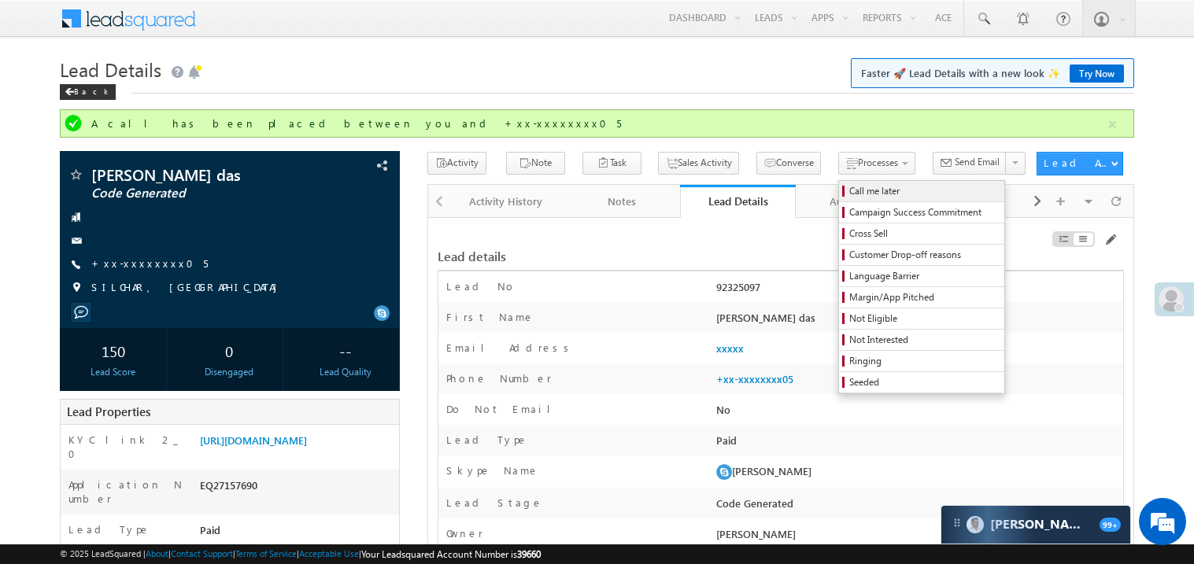
click at [839, 201] on link "Call me later" at bounding box center [921, 191] width 165 height 20
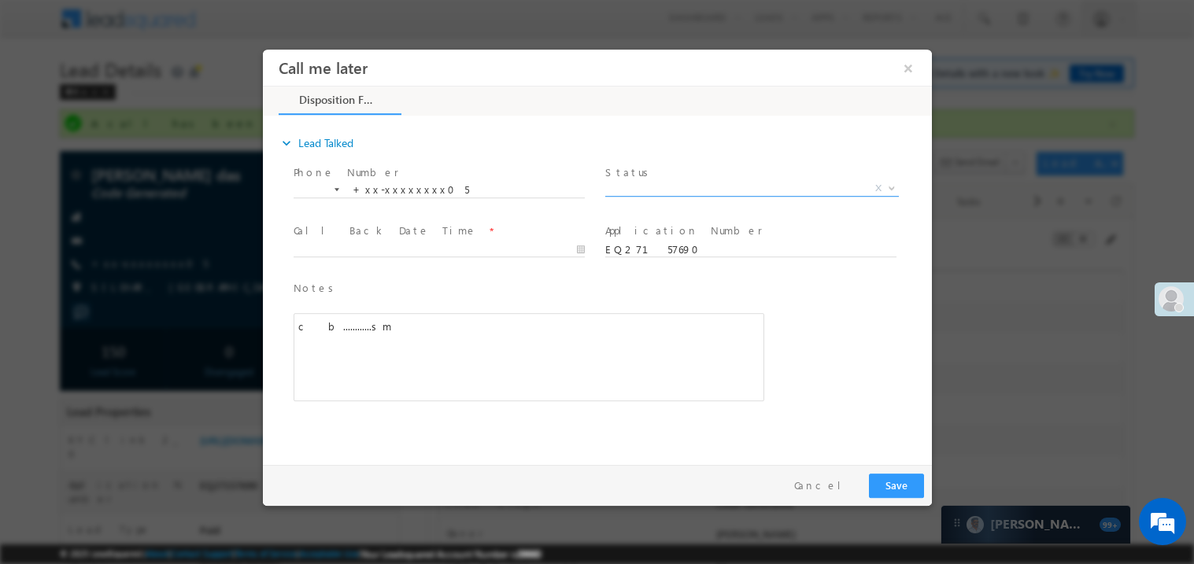
click at [661, 190] on span "X" at bounding box center [752, 188] width 294 height 16
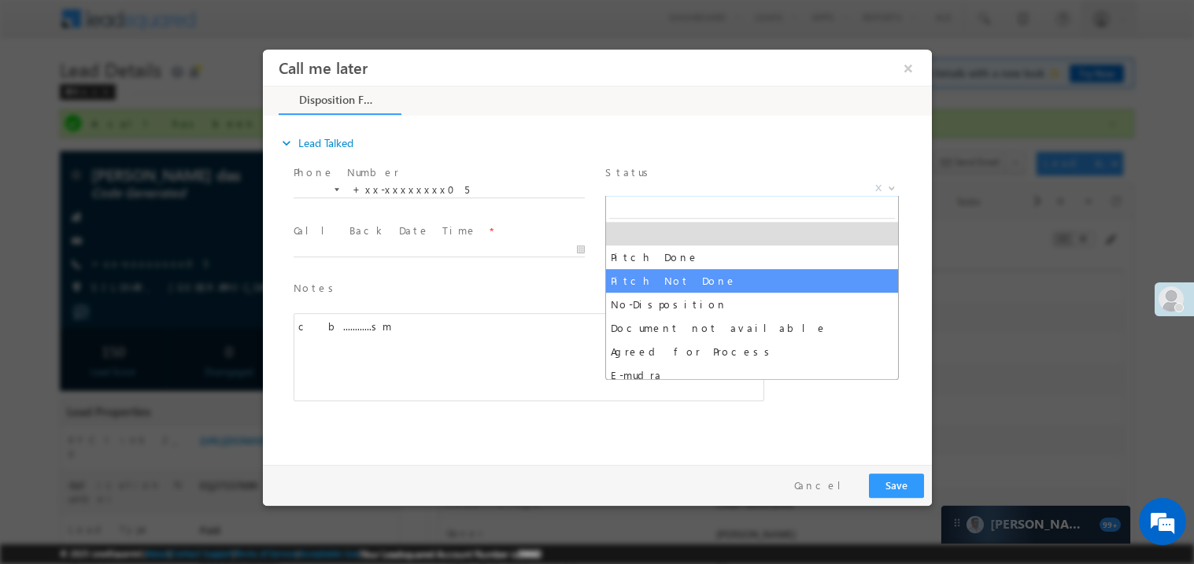
select select "Pitch Not Done"
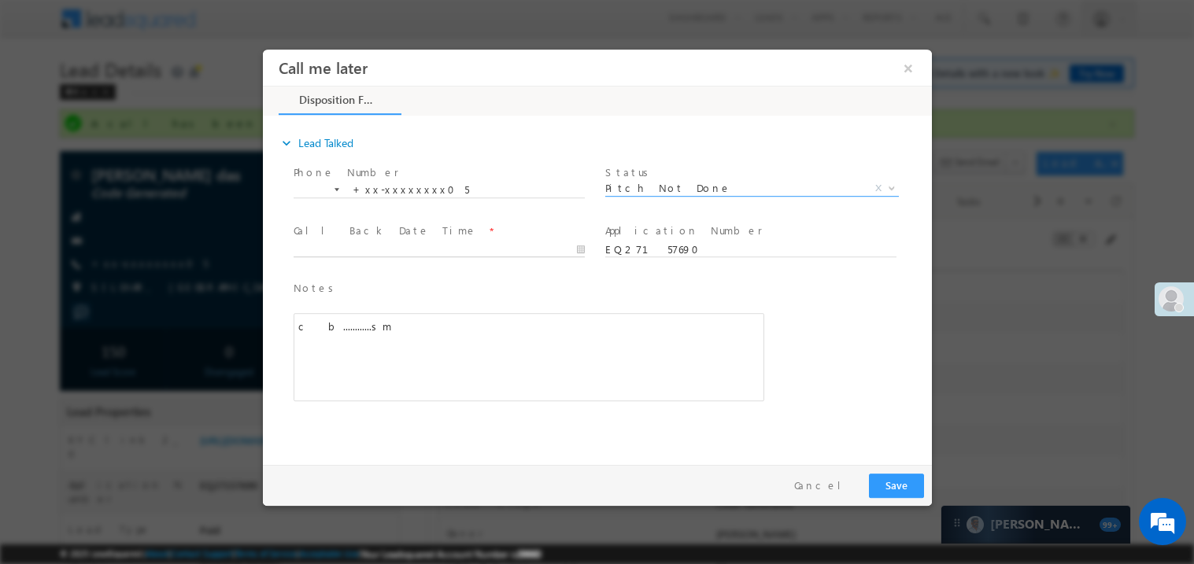
click at [348, 246] on body "Call me later ×" at bounding box center [596, 253] width 669 height 409
type input "08/15/25 7:29 PM"
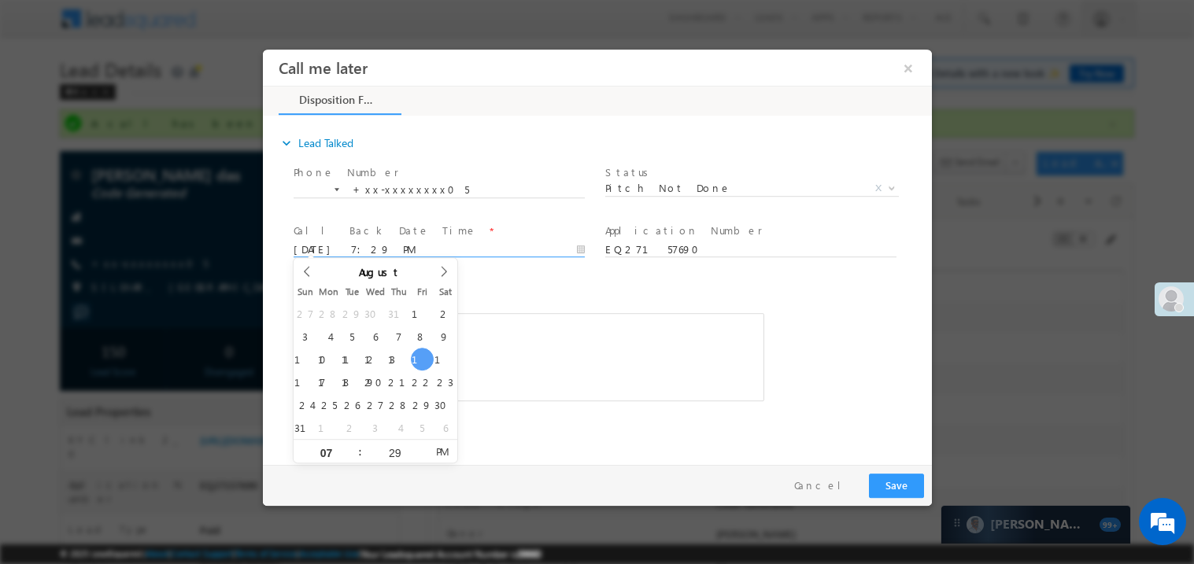
click at [568, 353] on div "c b............sm" at bounding box center [528, 357] width 471 height 88
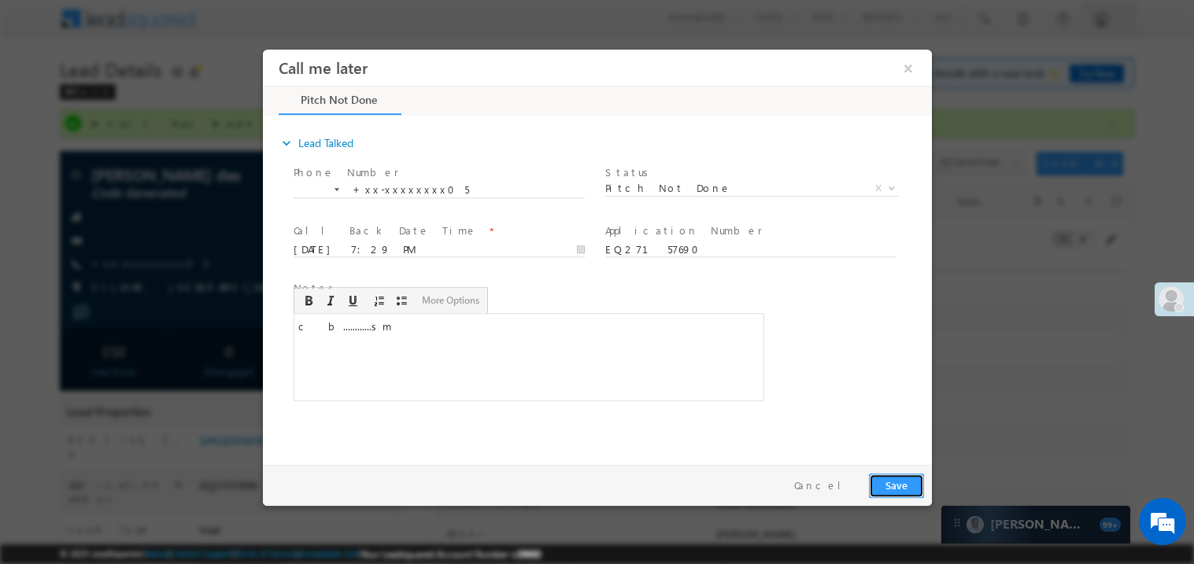
click at [896, 476] on button "Save" at bounding box center [895, 485] width 55 height 24
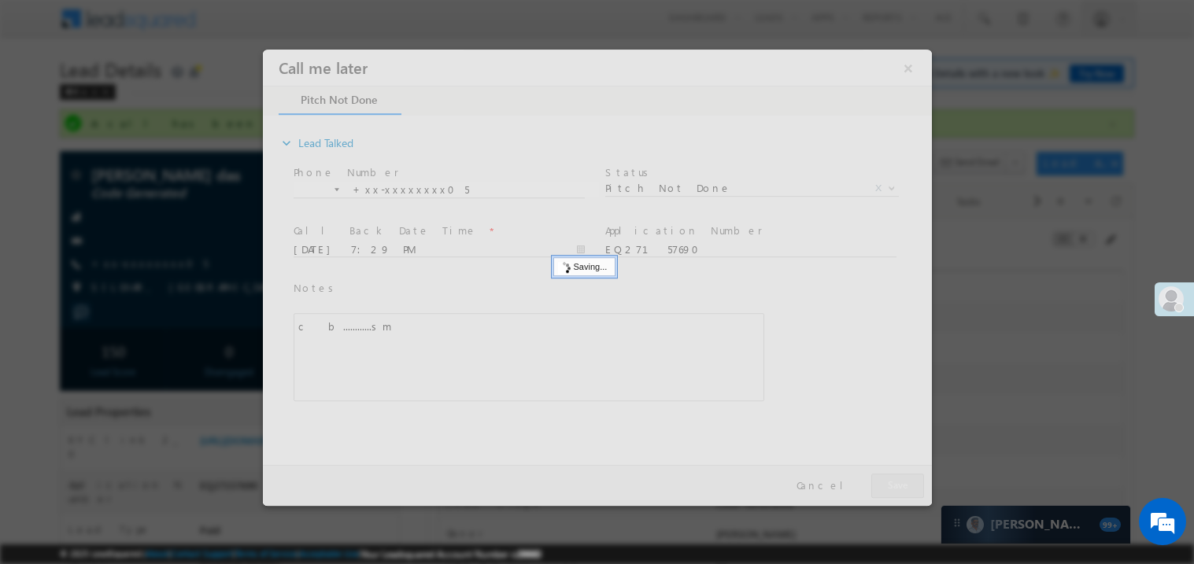
click at [896, 476] on div at bounding box center [596, 277] width 669 height 457
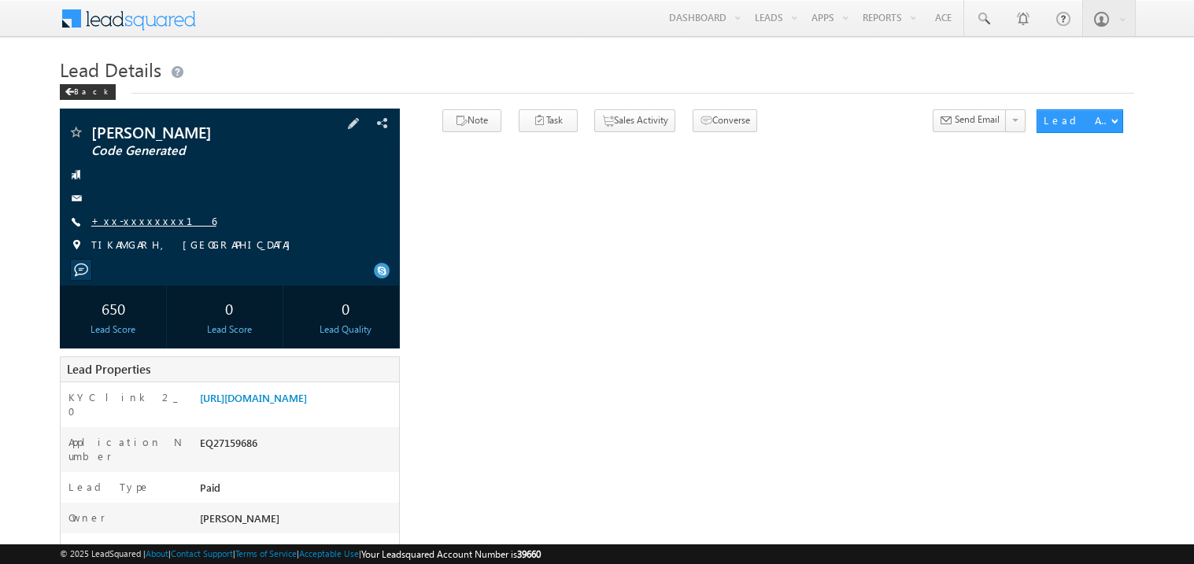
click at [134, 221] on link "+xx-xxxxxxxx16" at bounding box center [153, 220] width 125 height 13
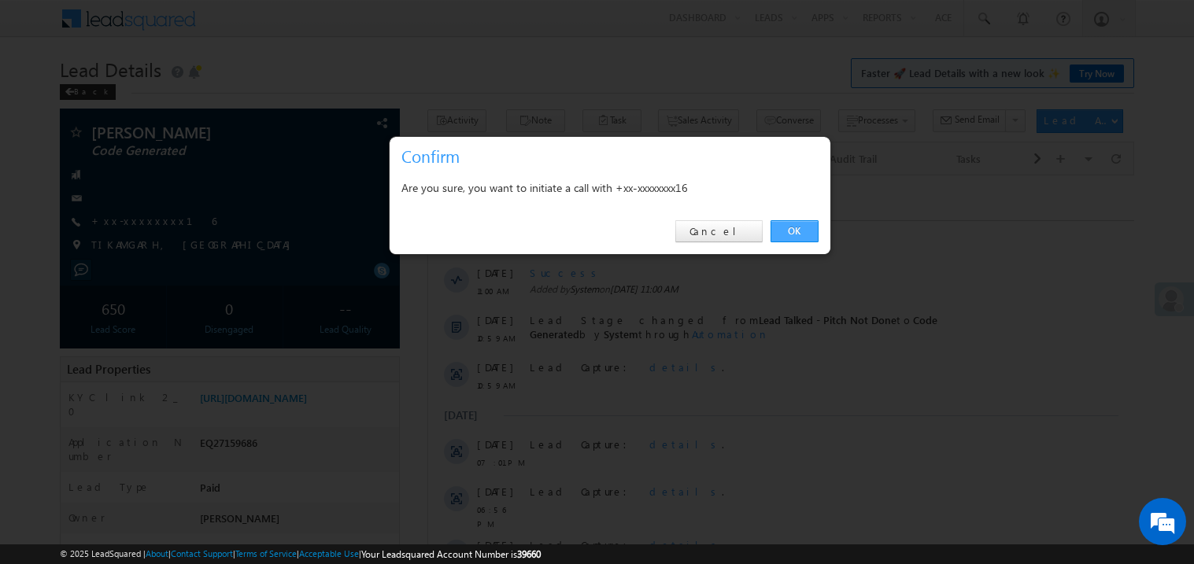
click at [791, 233] on link "OK" at bounding box center [795, 231] width 48 height 22
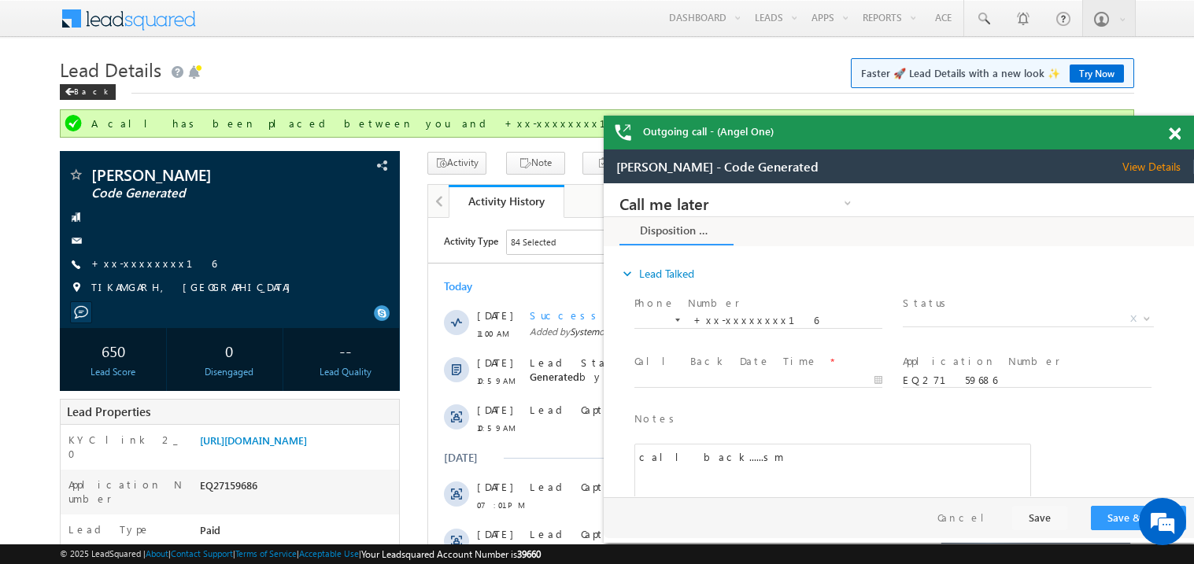
click at [1172, 137] on span at bounding box center [1175, 134] width 12 height 13
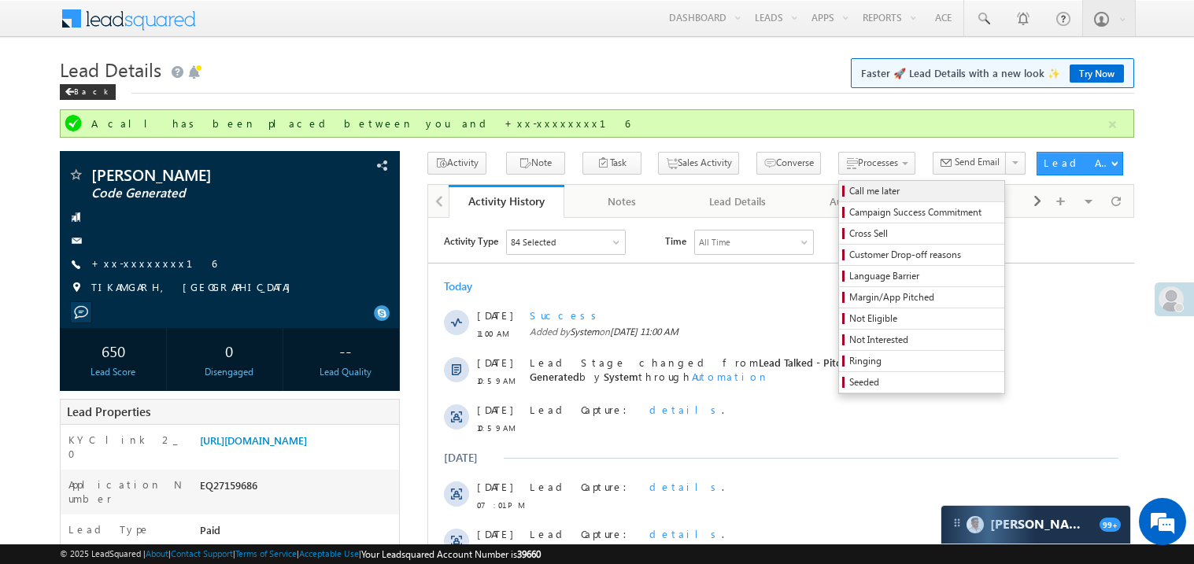
click at [849, 194] on span "Call me later" at bounding box center [924, 191] width 150 height 14
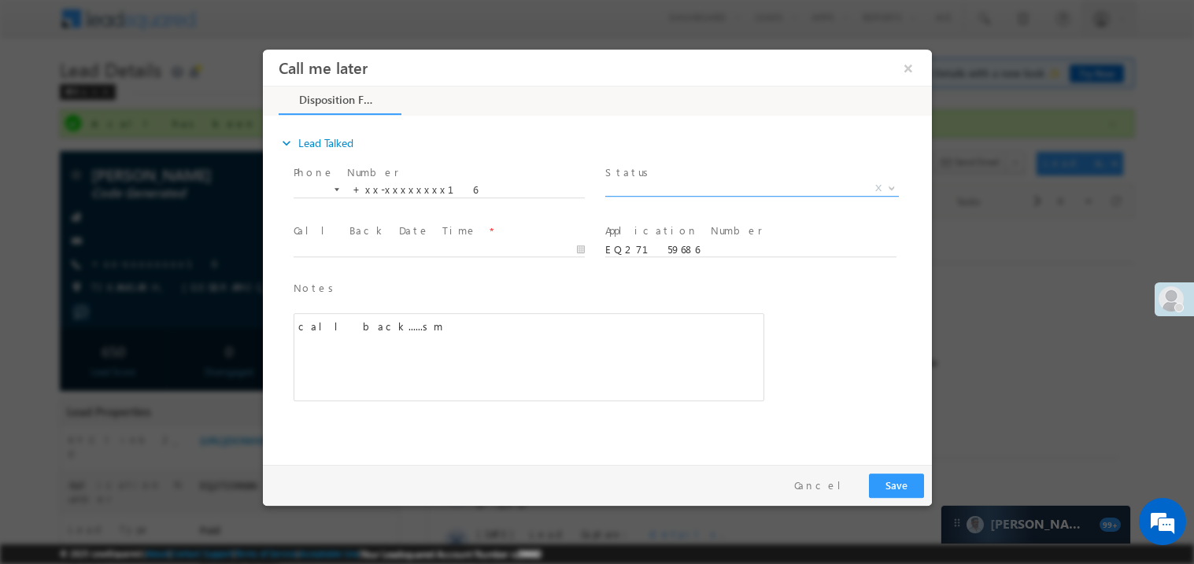
click at [653, 185] on span "X" at bounding box center [752, 188] width 294 height 16
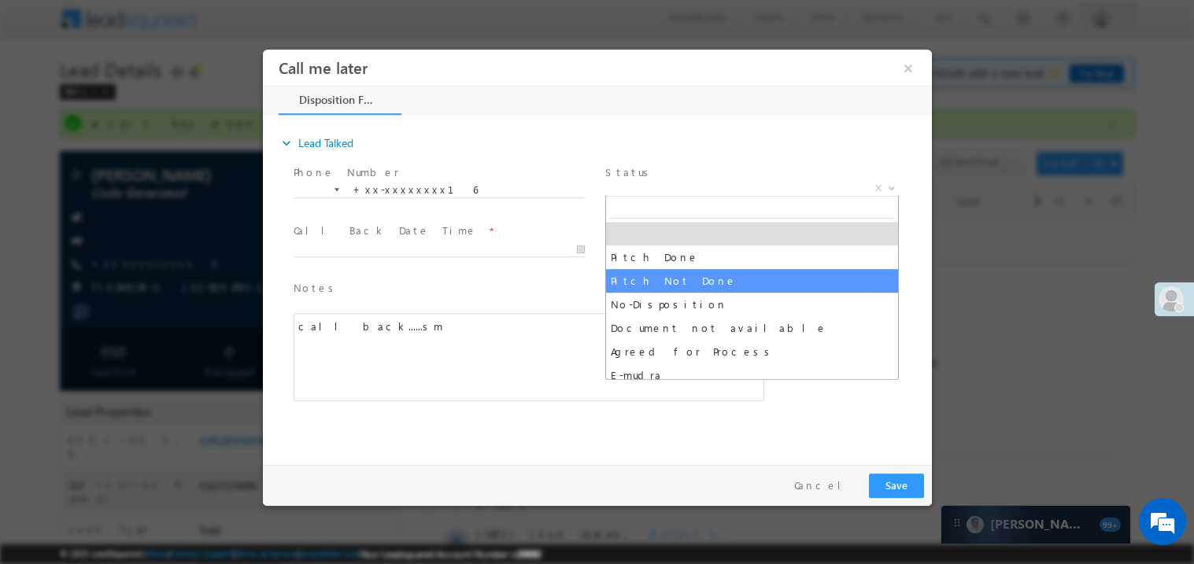
select select "Pitch Not Done"
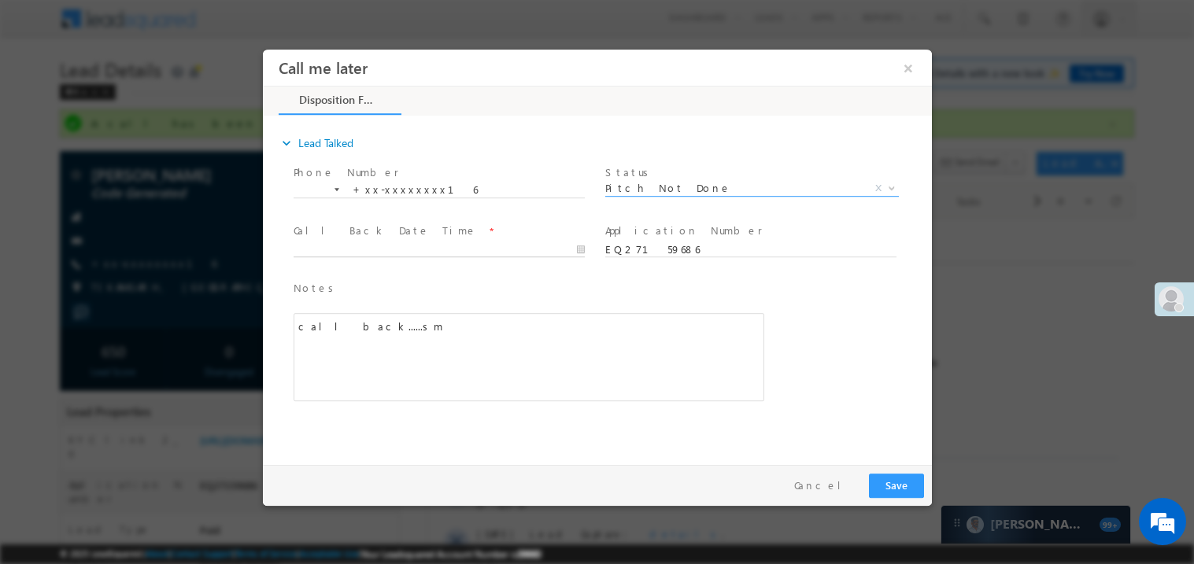
click at [352, 252] on body "Call me later ×" at bounding box center [596, 253] width 669 height 409
type input "[DATE] 7:30 PM"
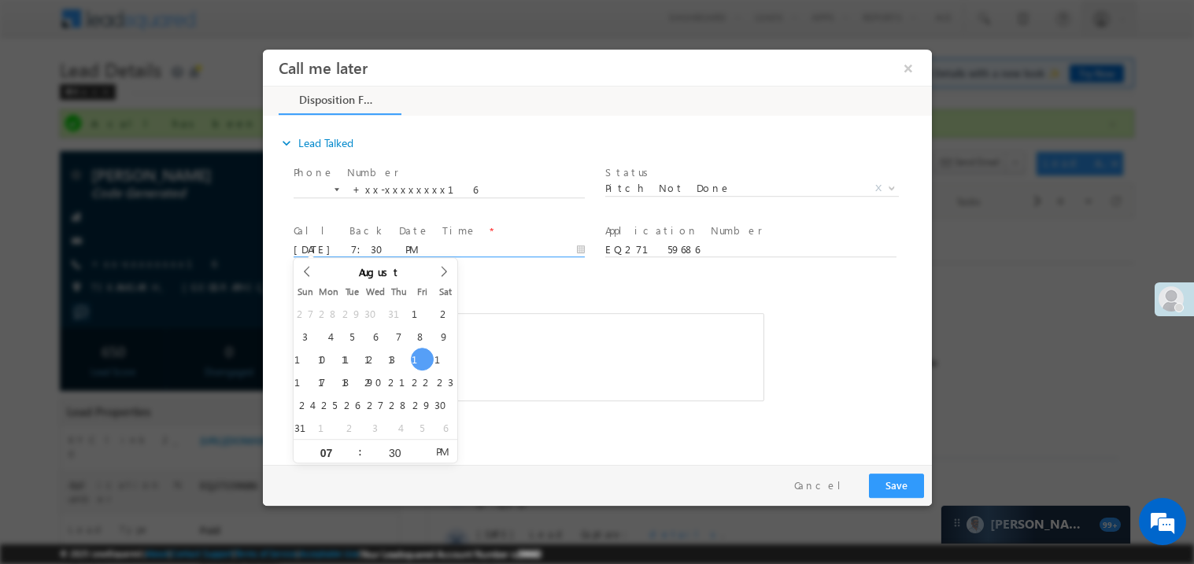
click at [657, 339] on div "call back......sm" at bounding box center [528, 357] width 471 height 88
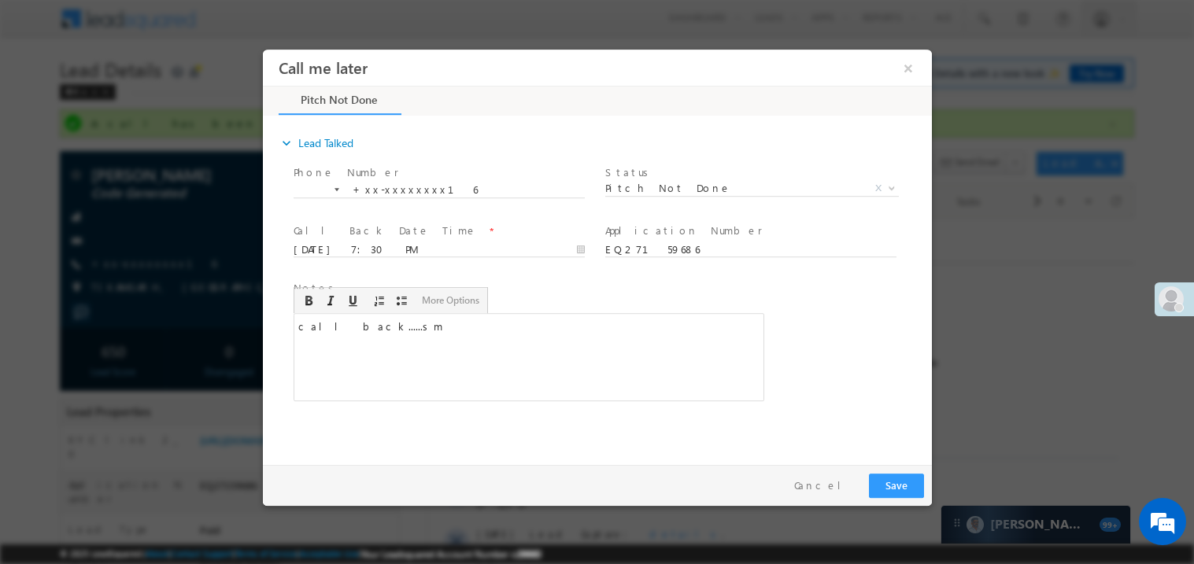
click at [657, 339] on div "call back......sm" at bounding box center [528, 357] width 471 height 88
click at [899, 482] on button "Save" at bounding box center [895, 485] width 55 height 24
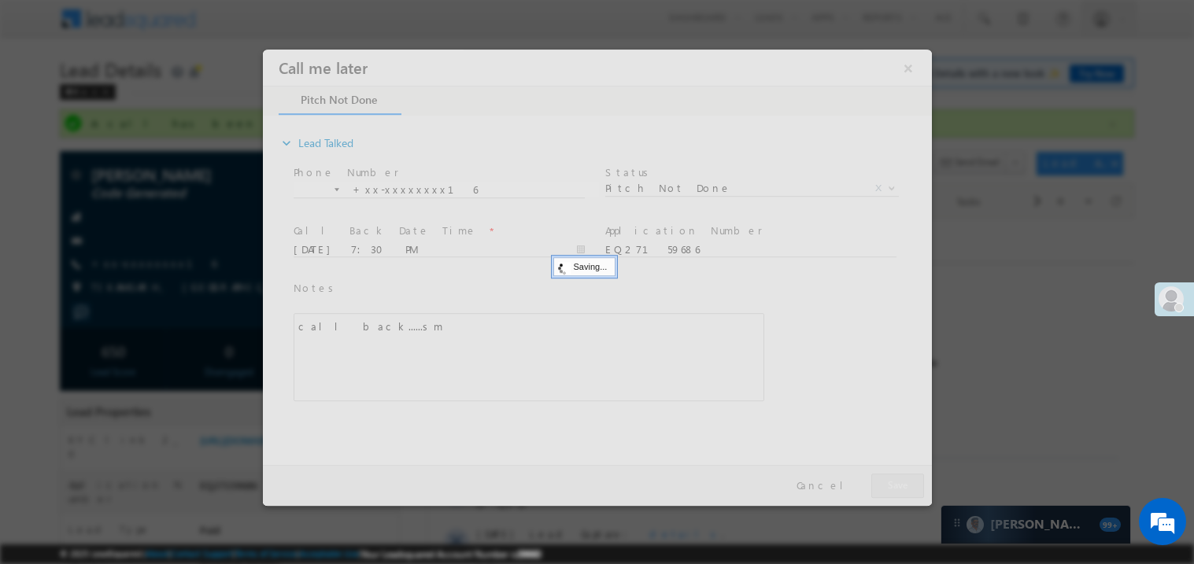
click at [899, 482] on div at bounding box center [596, 277] width 669 height 457
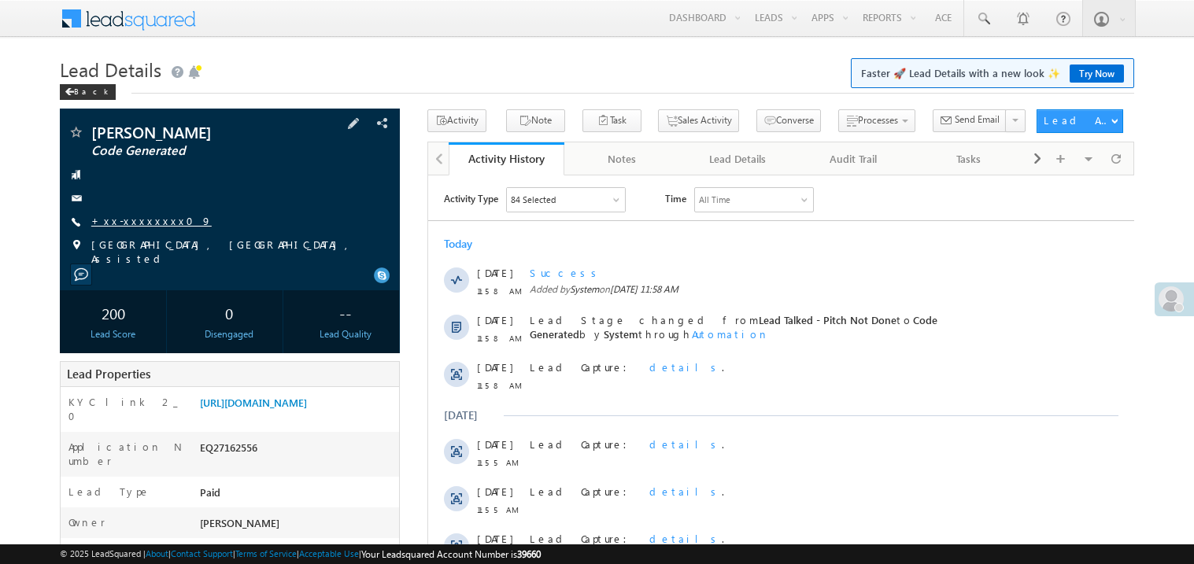
click at [138, 220] on link "+xx-xxxxxxxx09" at bounding box center [151, 220] width 120 height 13
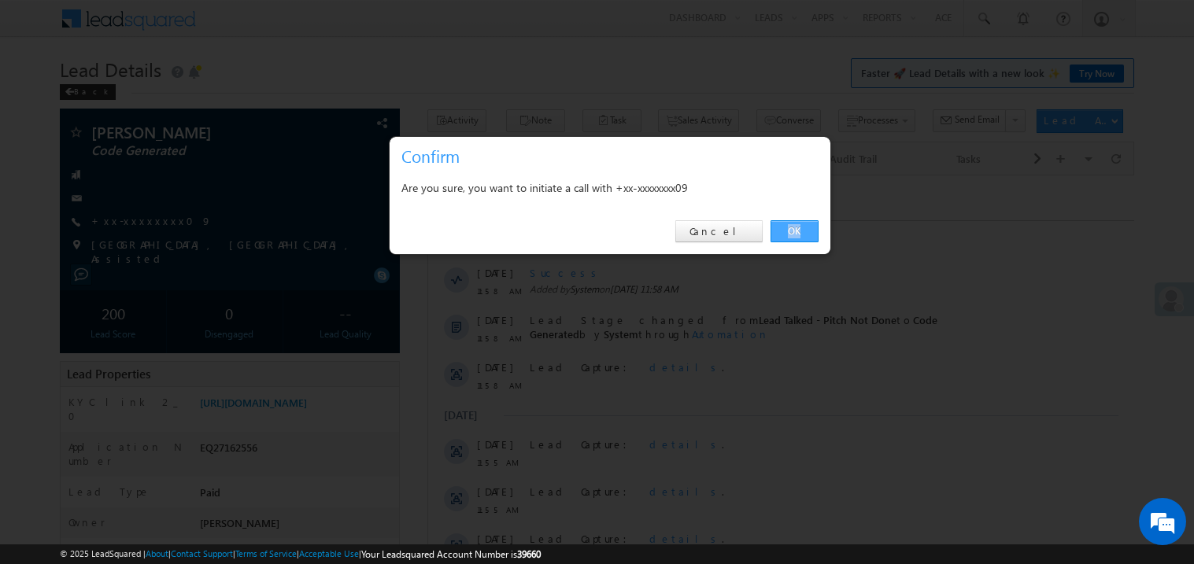
click at [794, 230] on link "OK" at bounding box center [795, 231] width 48 height 22
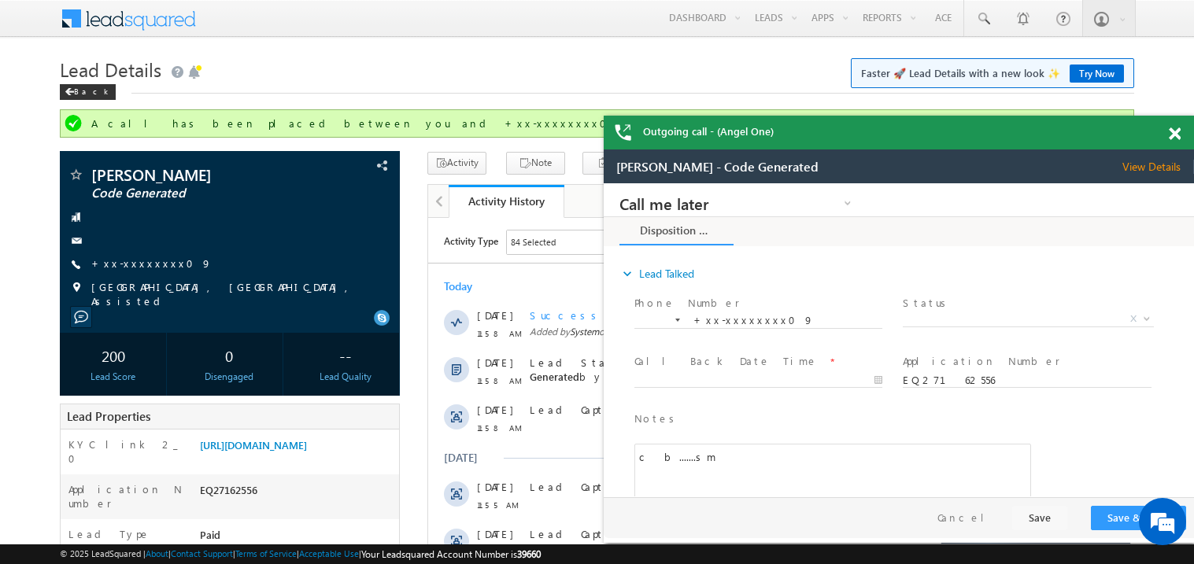
click at [1176, 142] on div at bounding box center [1183, 131] width 21 height 31
click at [1171, 131] on span at bounding box center [1175, 134] width 12 height 13
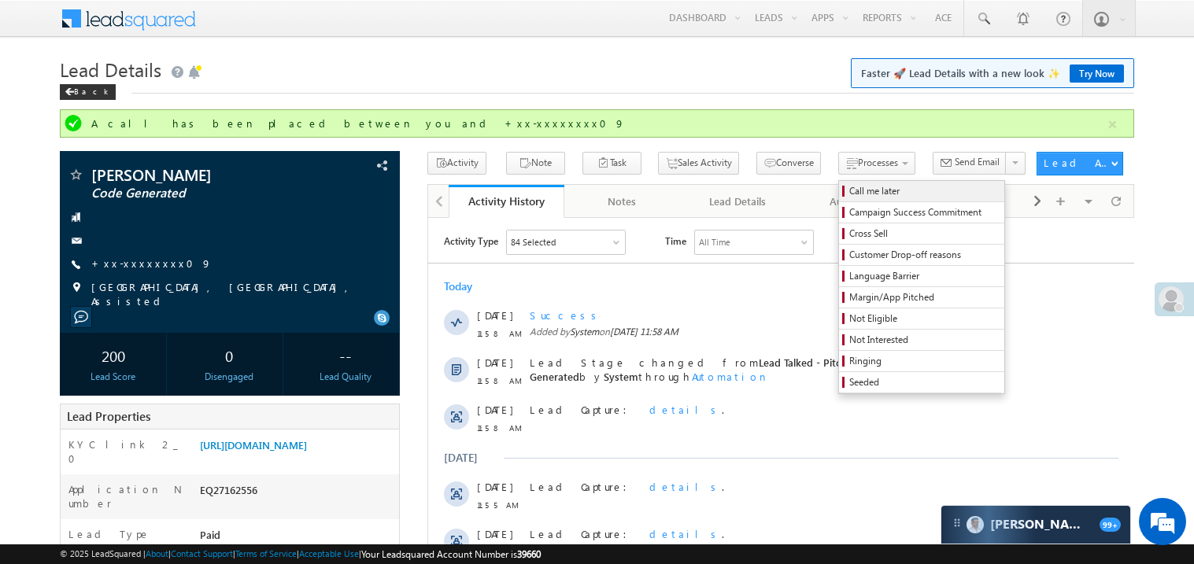
click at [849, 194] on span "Call me later" at bounding box center [924, 191] width 150 height 14
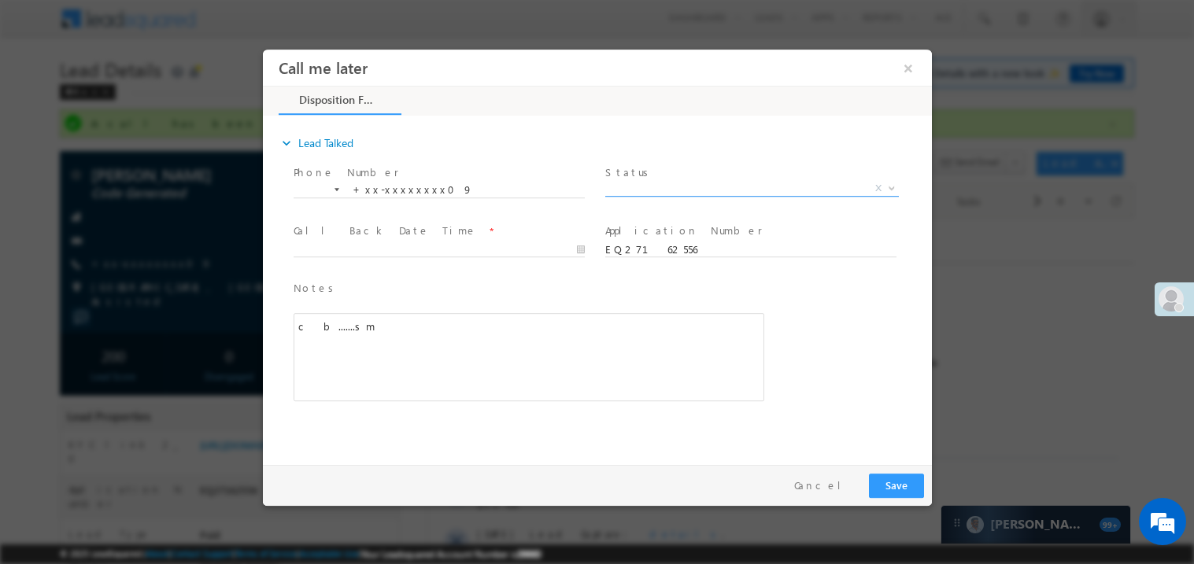
click at [646, 185] on span "X" at bounding box center [752, 188] width 294 height 16
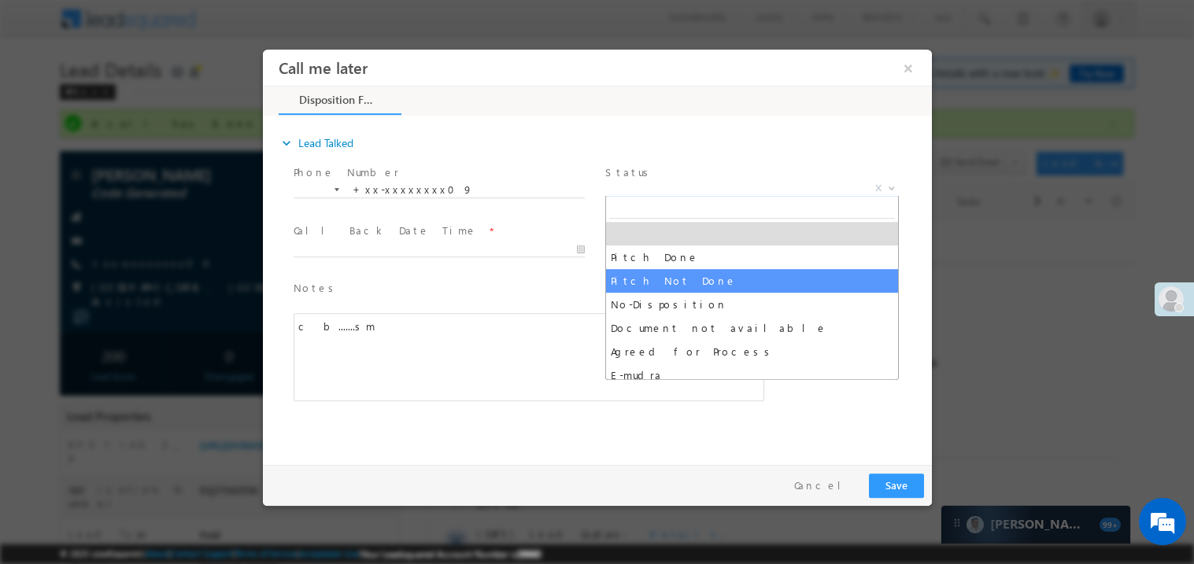
select select "Pitch Not Done"
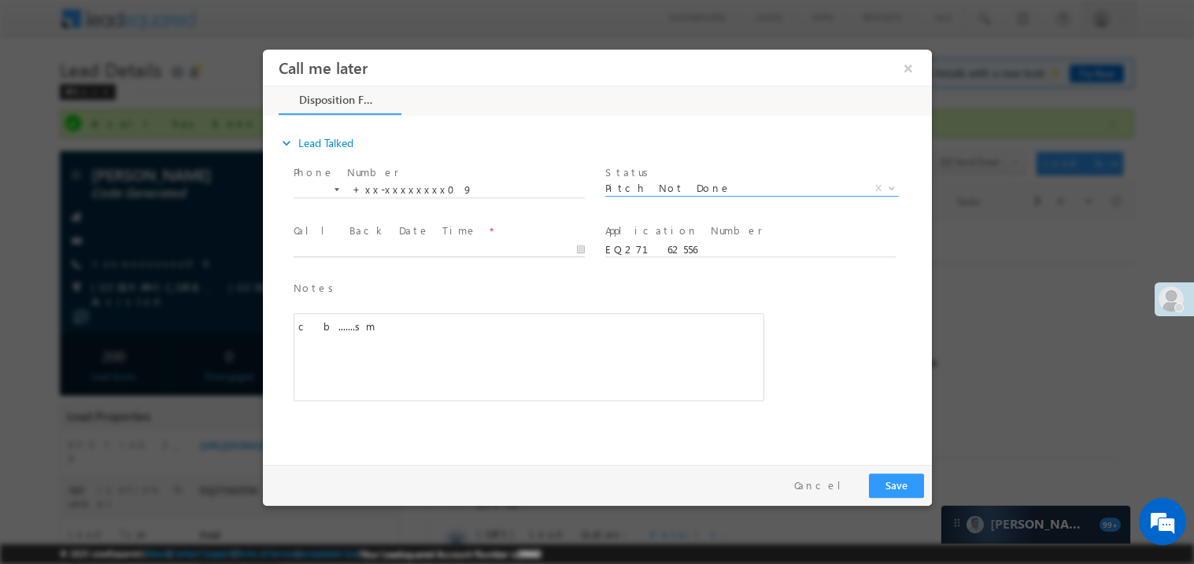
click at [329, 245] on body "Call me later ×" at bounding box center [596, 253] width 669 height 409
type input "[DATE] 7:32 PM"
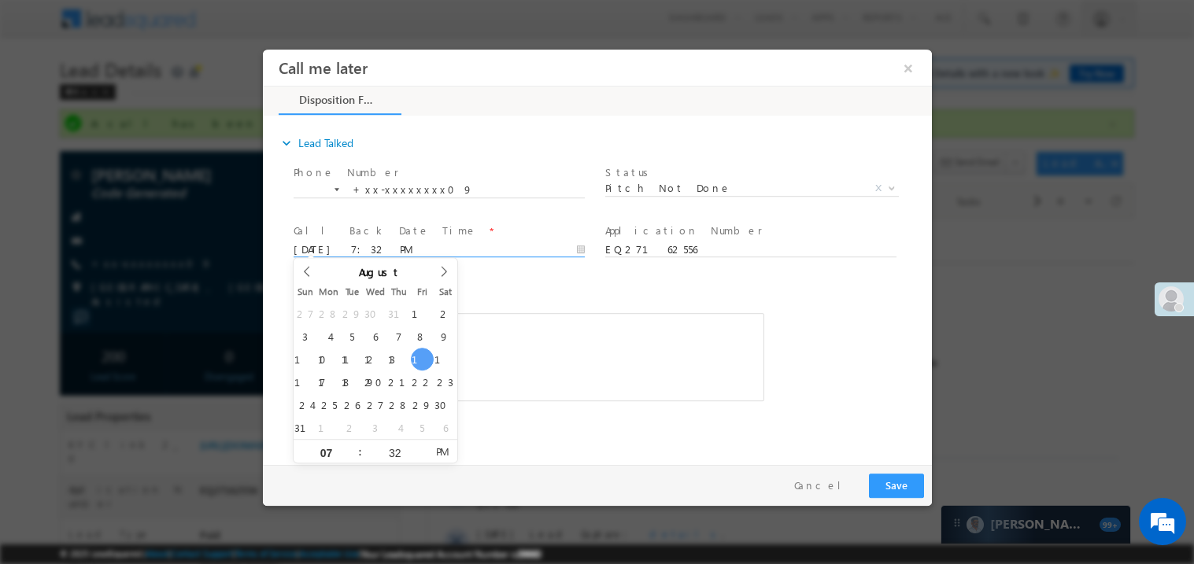
click at [490, 328] on div "c b.......sm" at bounding box center [528, 357] width 471 height 88
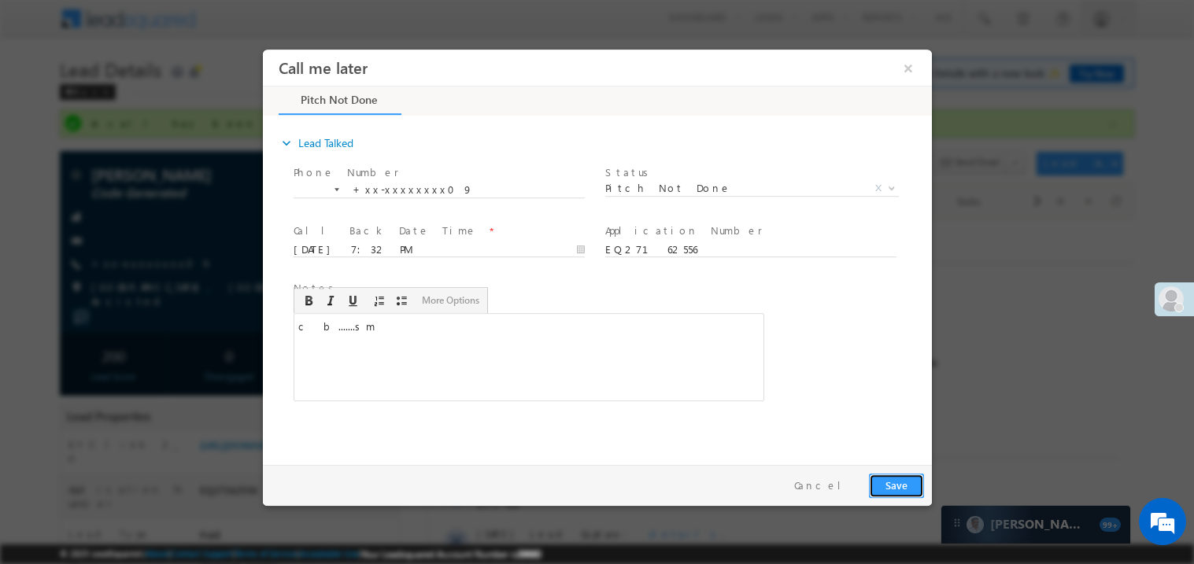
click at [896, 478] on button "Save" at bounding box center [895, 485] width 55 height 24
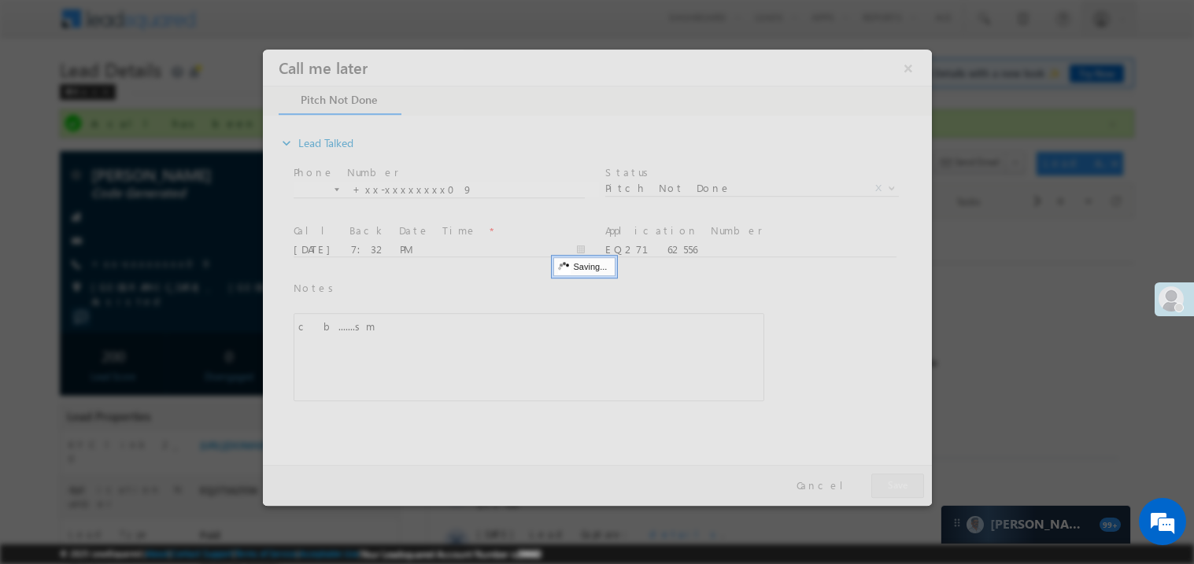
click at [896, 478] on div at bounding box center [596, 277] width 669 height 457
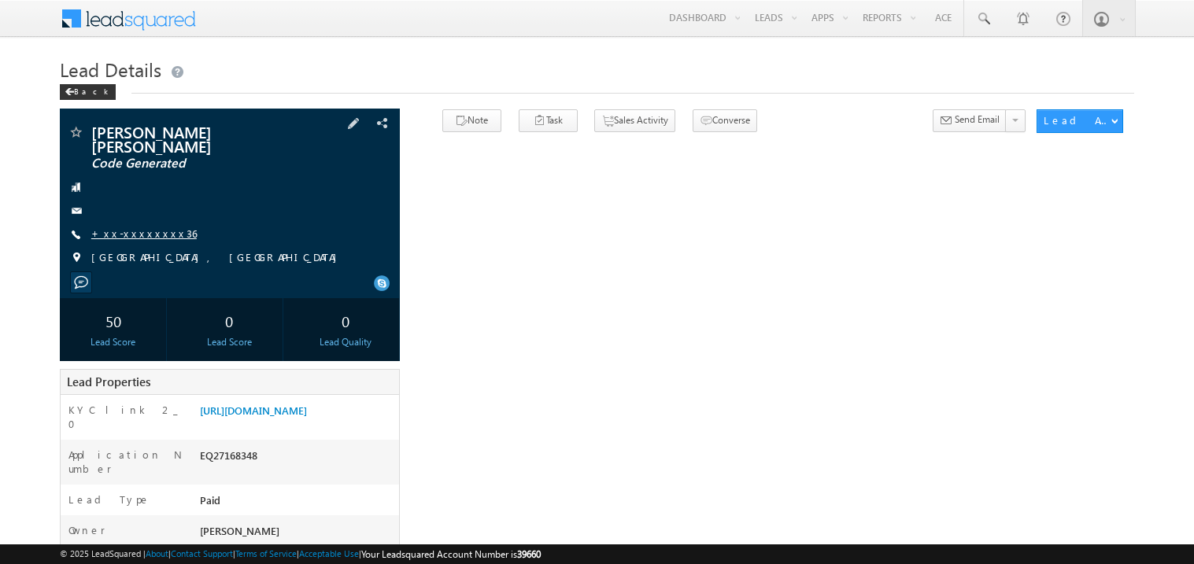
click at [133, 227] on link "+xx-xxxxxxxx36" at bounding box center [143, 233] width 105 height 13
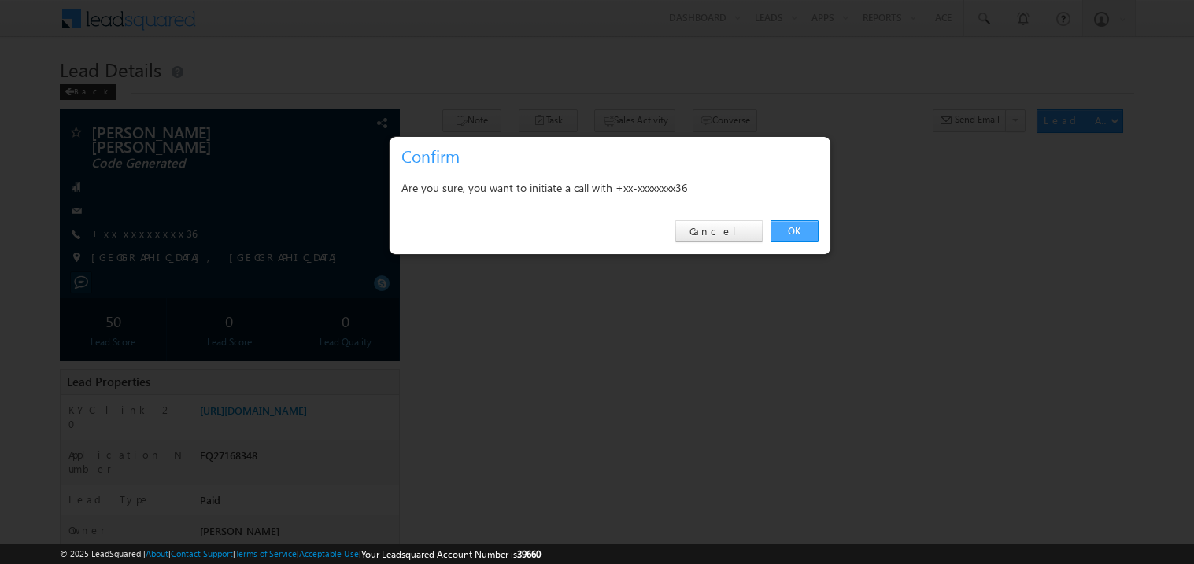
click at [798, 232] on link "OK" at bounding box center [795, 231] width 48 height 22
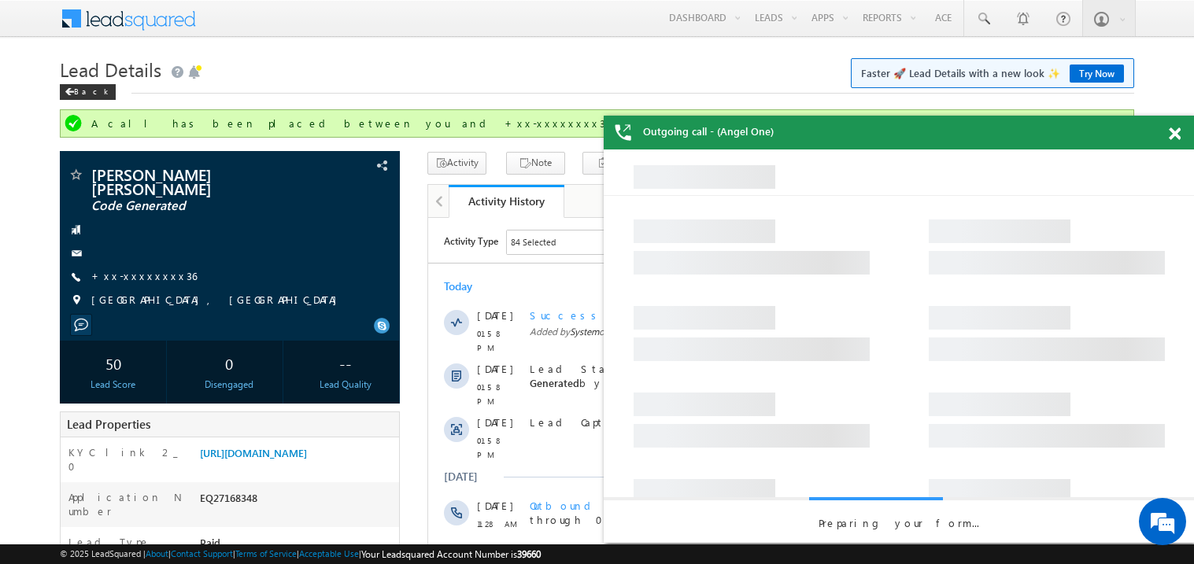
click at [1179, 134] on span at bounding box center [1175, 134] width 12 height 13
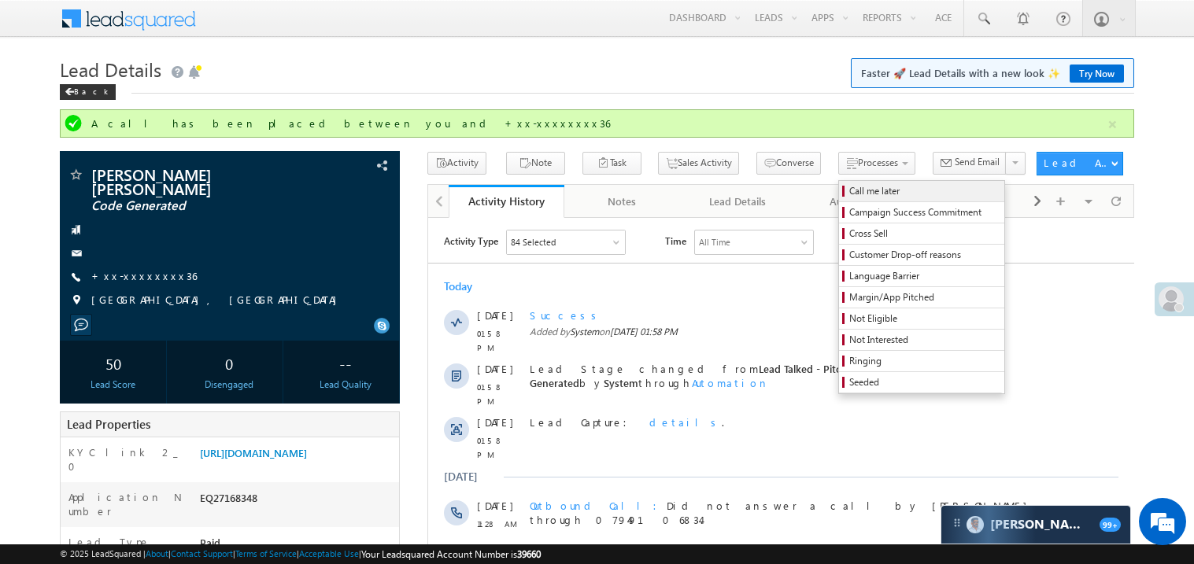
click at [849, 191] on span "Call me later" at bounding box center [924, 191] width 150 height 14
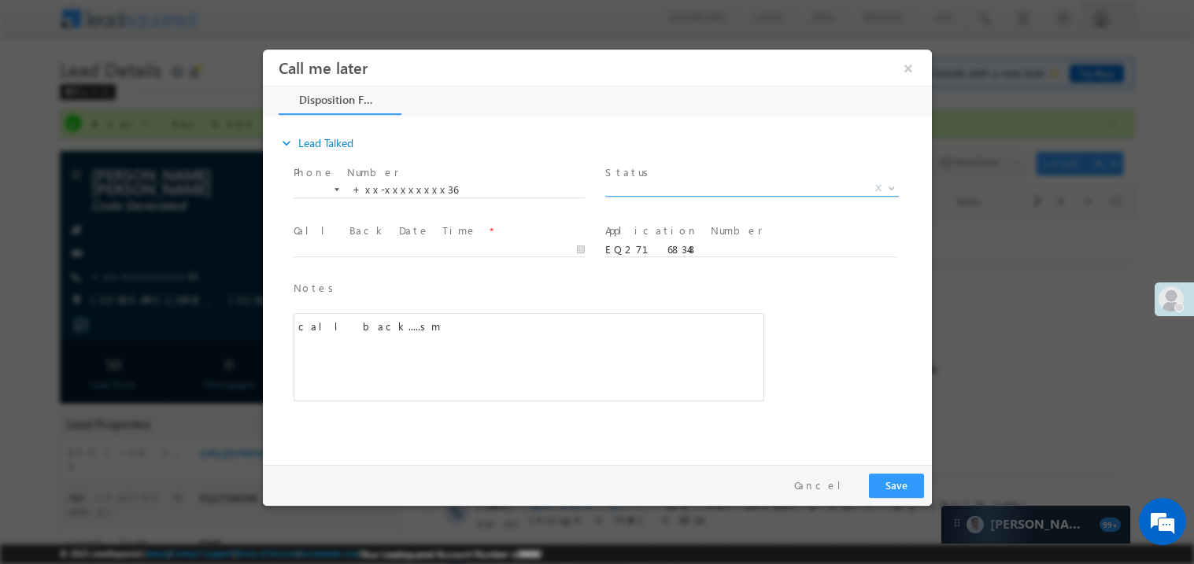
click at [654, 184] on span "X" at bounding box center [752, 188] width 294 height 16
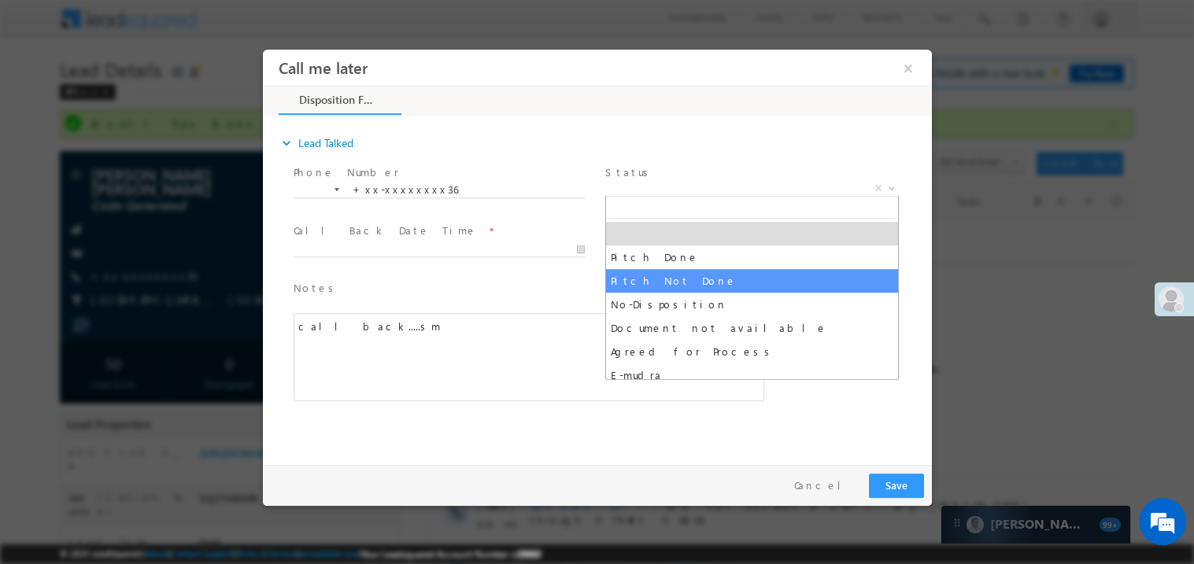
select select "Pitch Not Done"
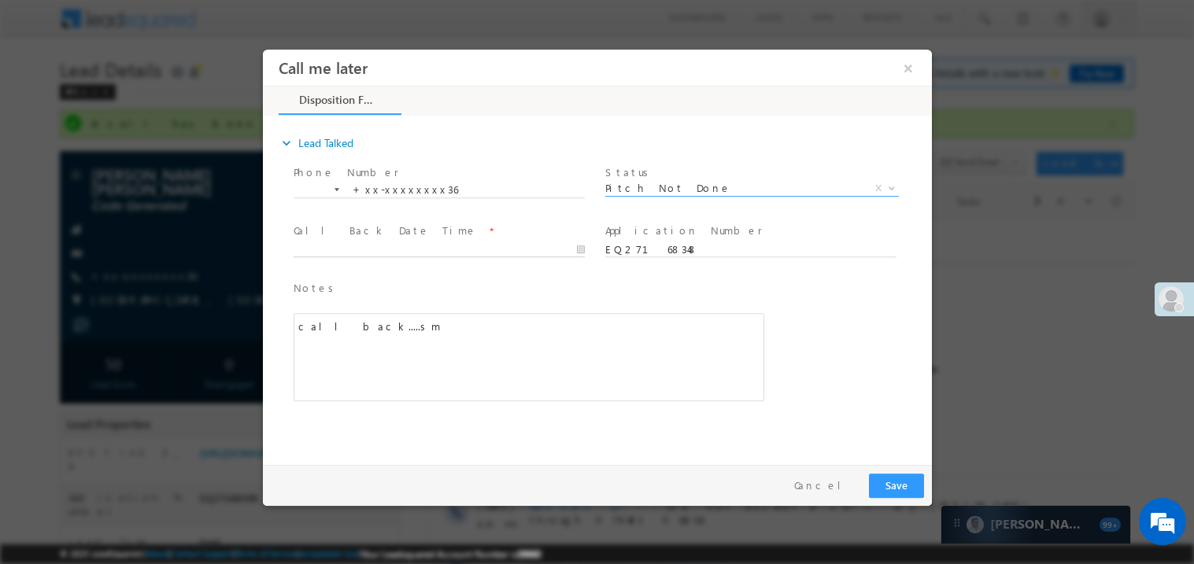
click at [354, 245] on body "Call me later ×" at bounding box center [596, 253] width 669 height 409
type input "08/15/25 7:32 PM"
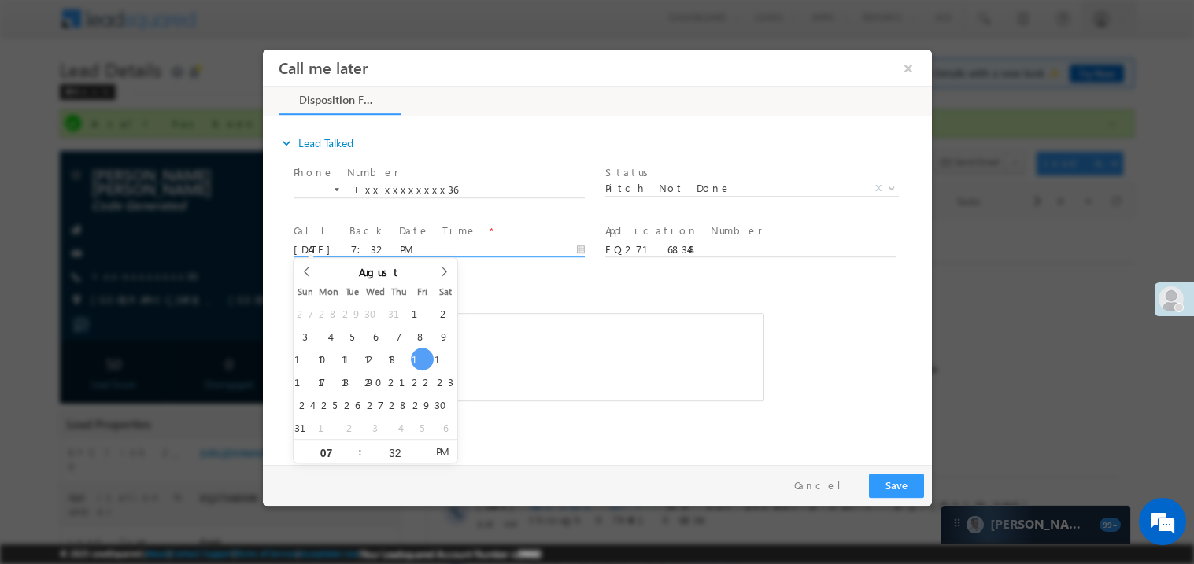
click at [527, 343] on div "call back.....sm" at bounding box center [528, 357] width 471 height 88
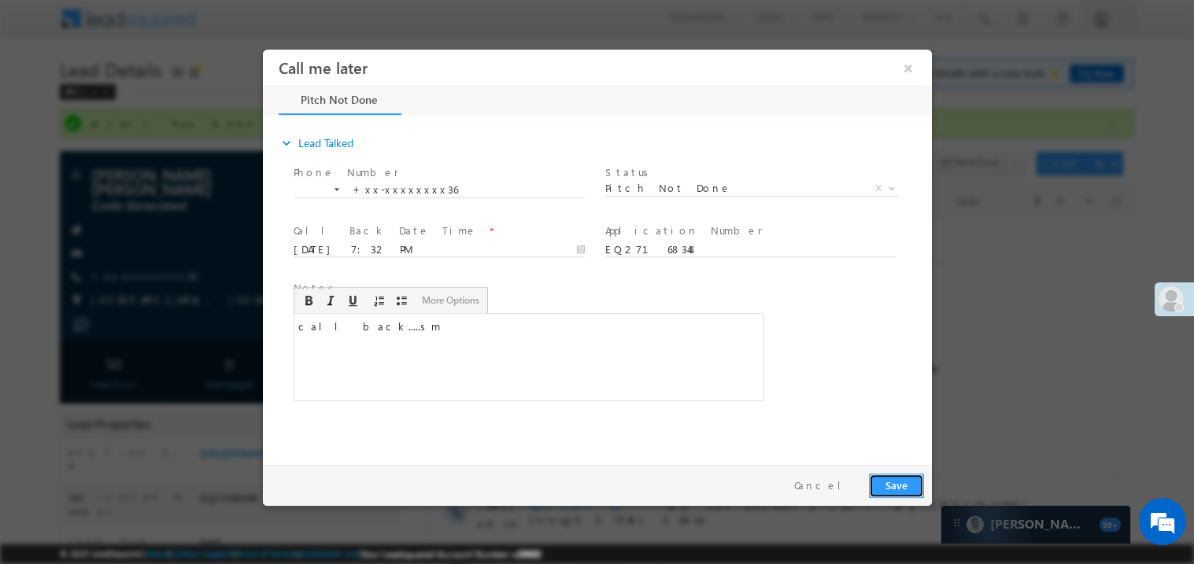
click at [906, 482] on button "Save" at bounding box center [895, 485] width 55 height 24
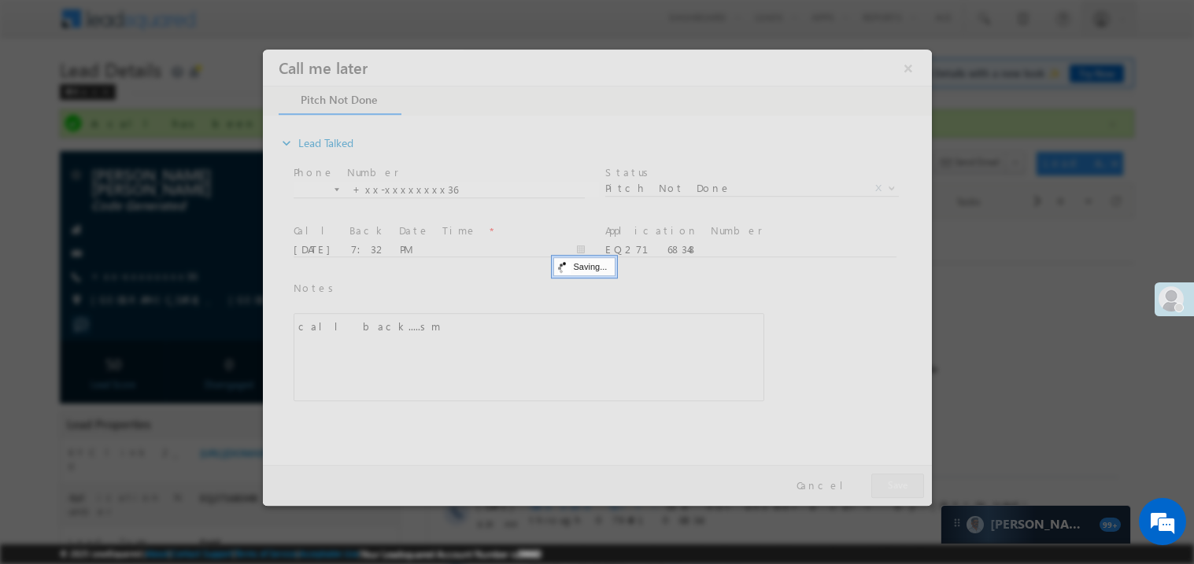
click at [906, 482] on div at bounding box center [596, 277] width 669 height 457
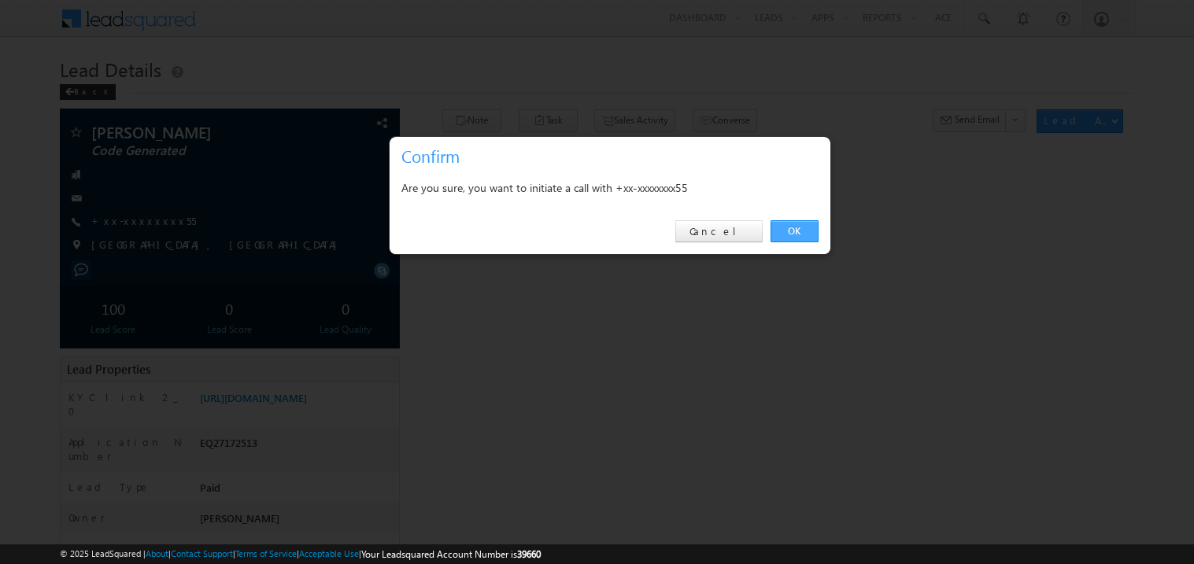
click at [794, 224] on link "OK" at bounding box center [795, 231] width 48 height 22
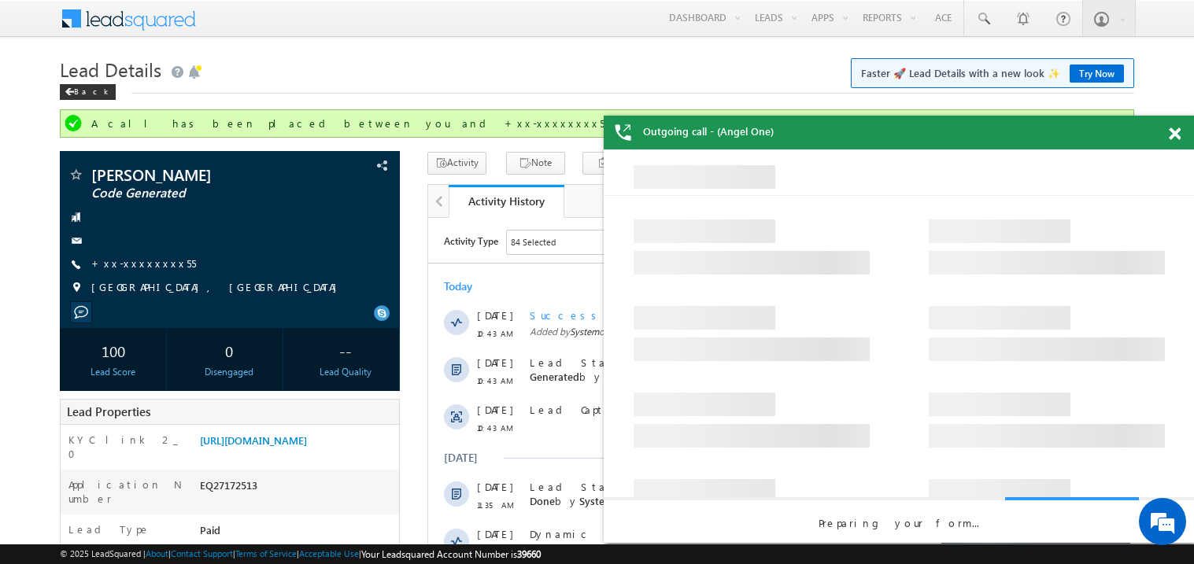
click at [1171, 143] on div "Outgoing call - (Angel One)" at bounding box center [899, 133] width 590 height 34
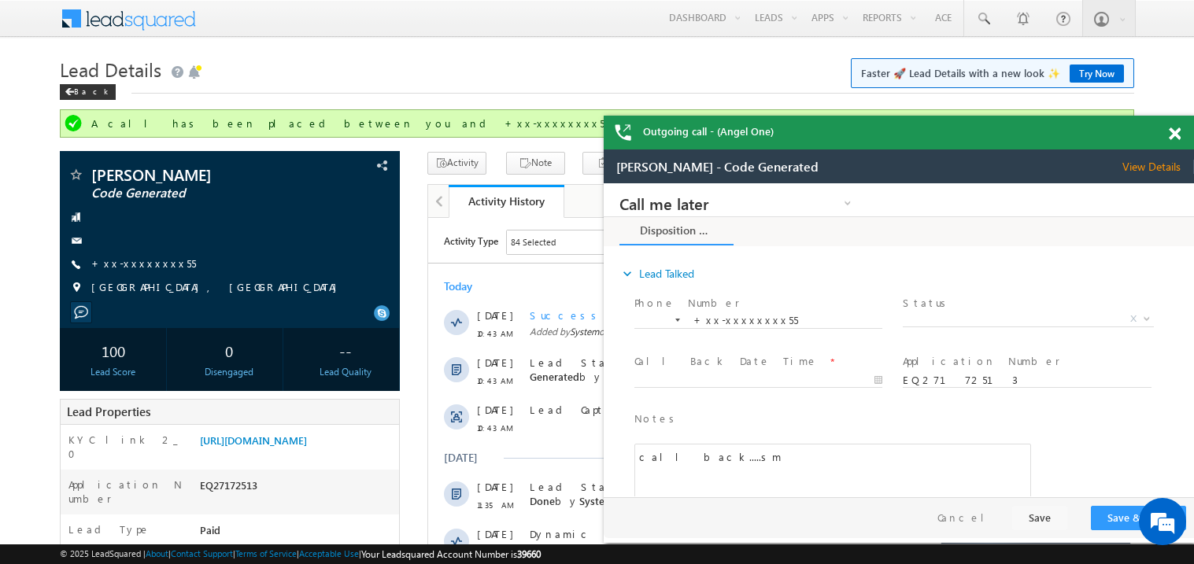
click at [1174, 141] on div at bounding box center [1183, 131] width 21 height 31
click at [1179, 133] on span at bounding box center [1175, 134] width 12 height 13
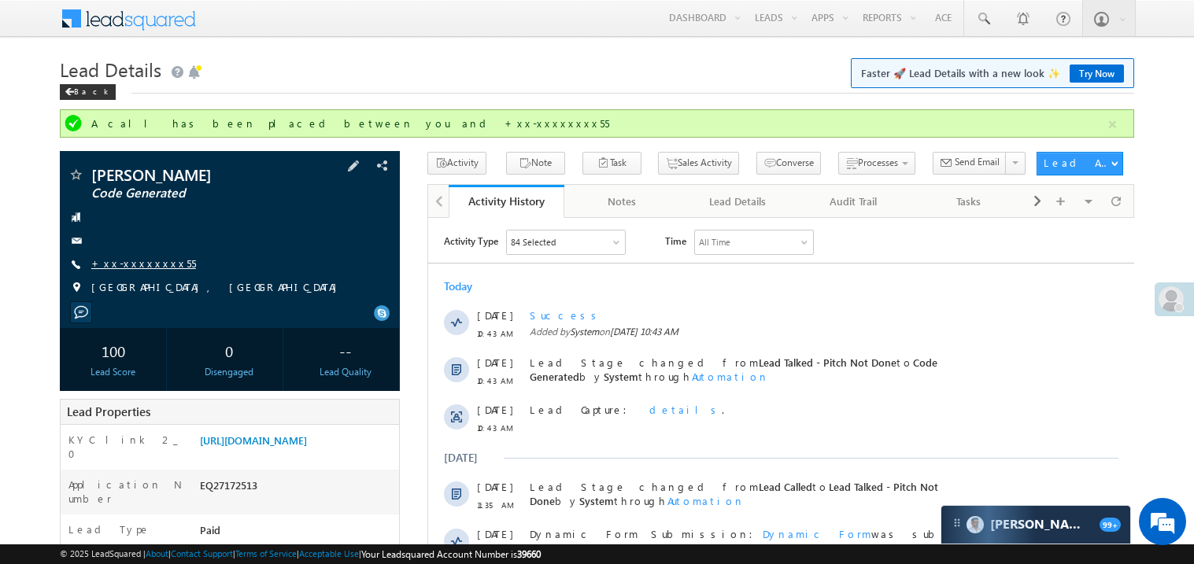
click at [128, 261] on link "+xx-xxxxxxxx55" at bounding box center [143, 263] width 105 height 13
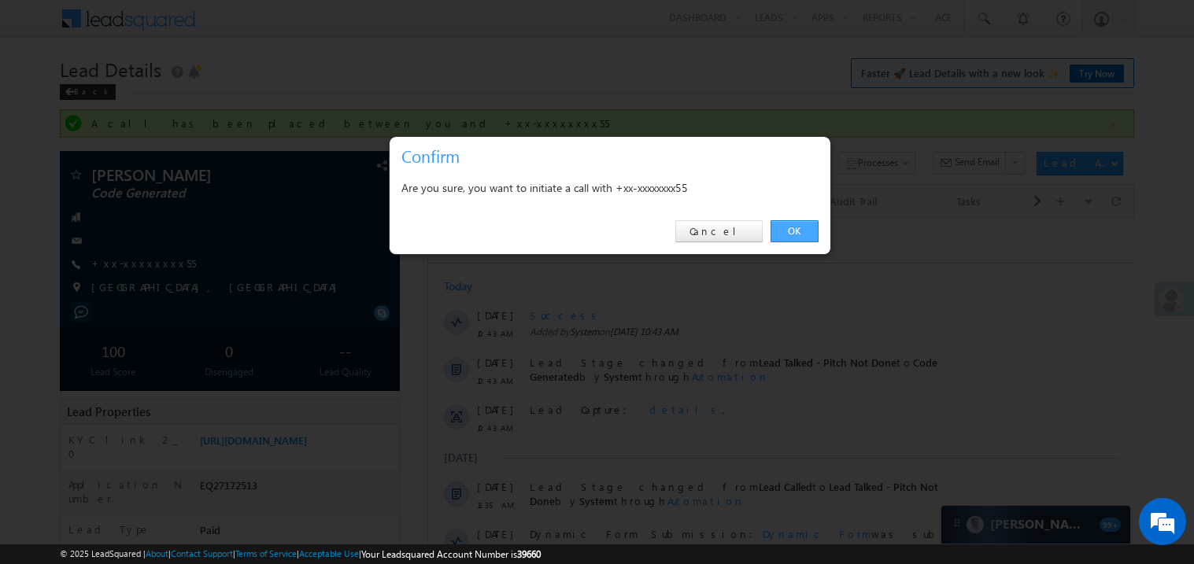
click at [796, 235] on link "OK" at bounding box center [795, 231] width 48 height 22
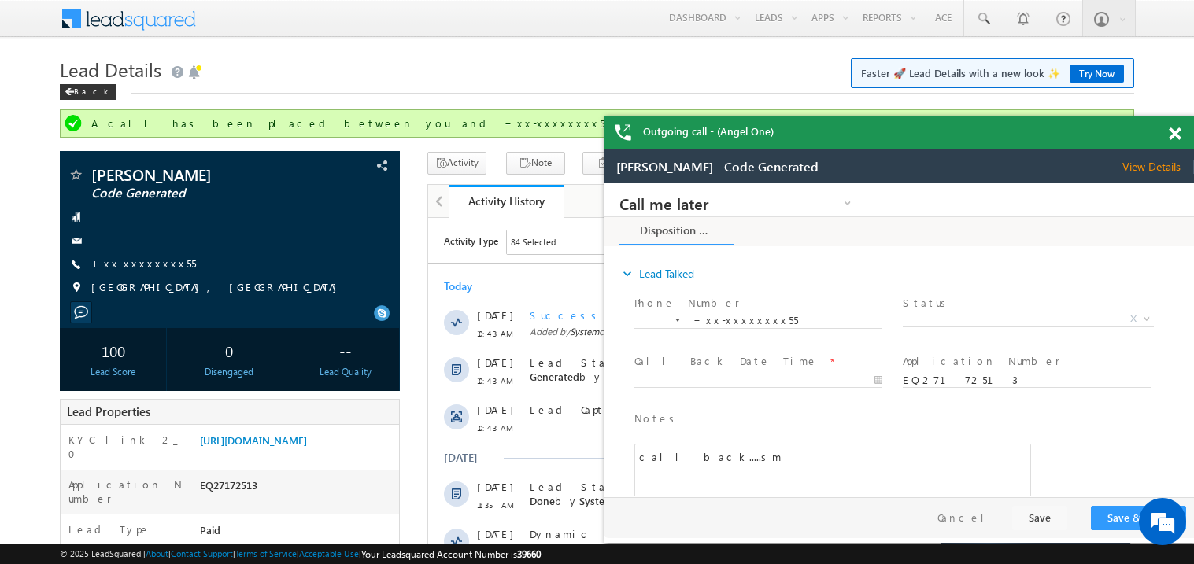
click at [1181, 138] on div at bounding box center [1183, 131] width 21 height 31
click at [1178, 136] on span at bounding box center [1175, 134] width 12 height 13
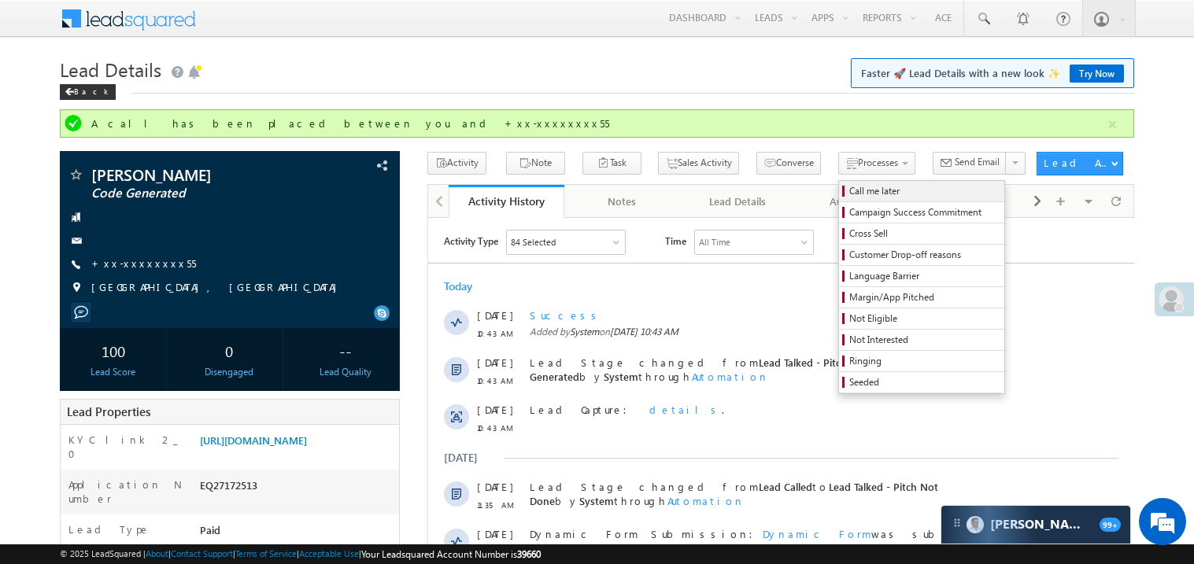
click at [849, 191] on span "Call me later" at bounding box center [924, 191] width 150 height 14
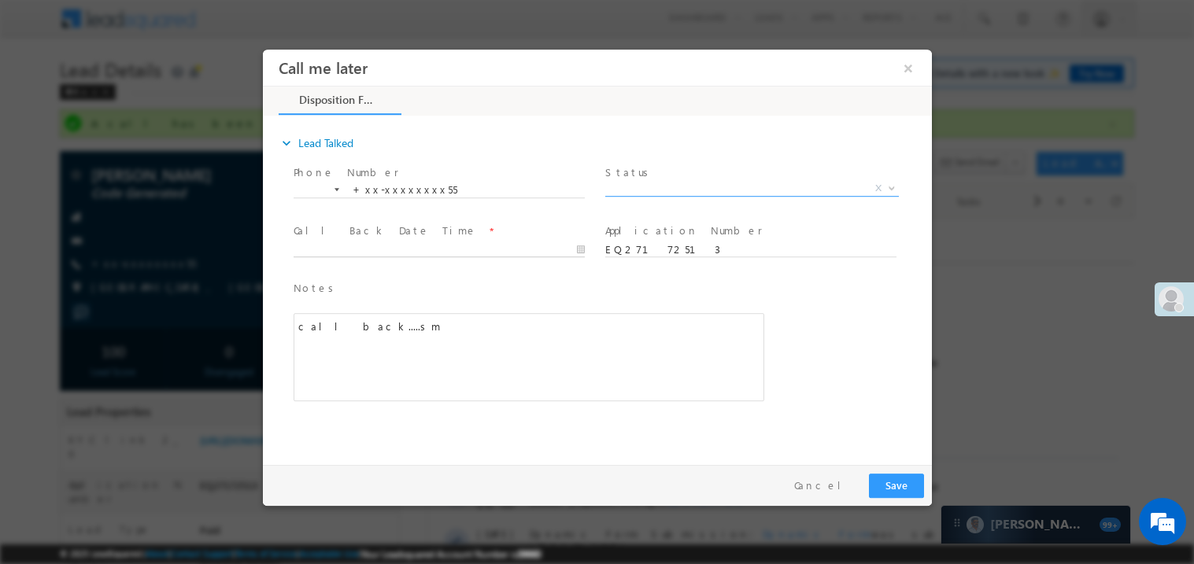
click at [367, 242] on body "Call me later ×" at bounding box center [596, 253] width 669 height 409
type input "08/15/25 7:34 PM"
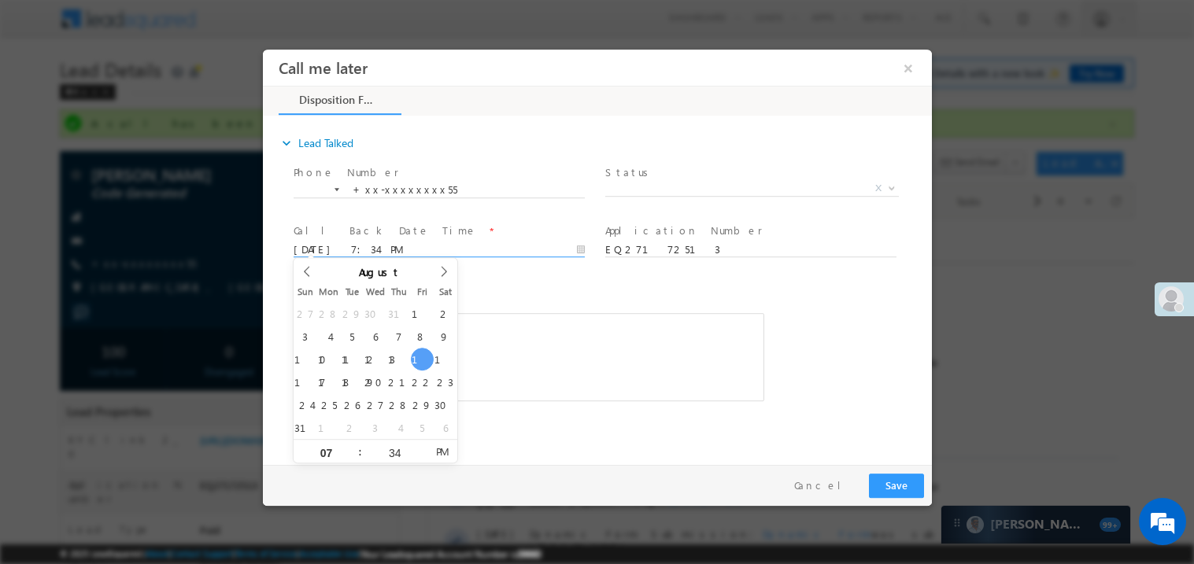
click at [544, 354] on div "call back.....sm" at bounding box center [528, 357] width 471 height 88
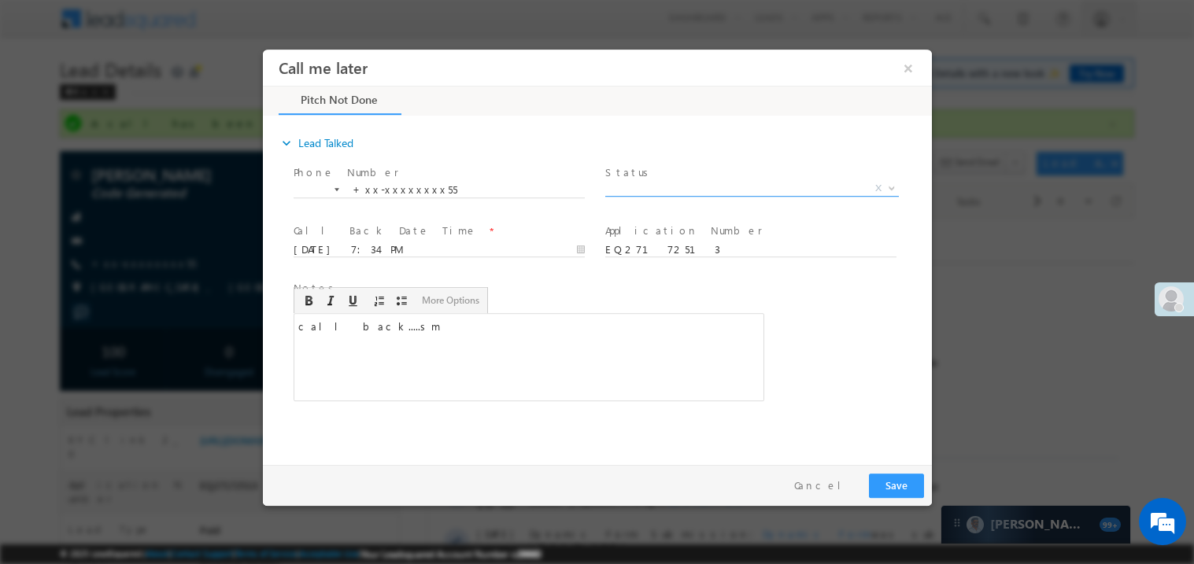
click at [644, 191] on span "X" at bounding box center [752, 188] width 294 height 16
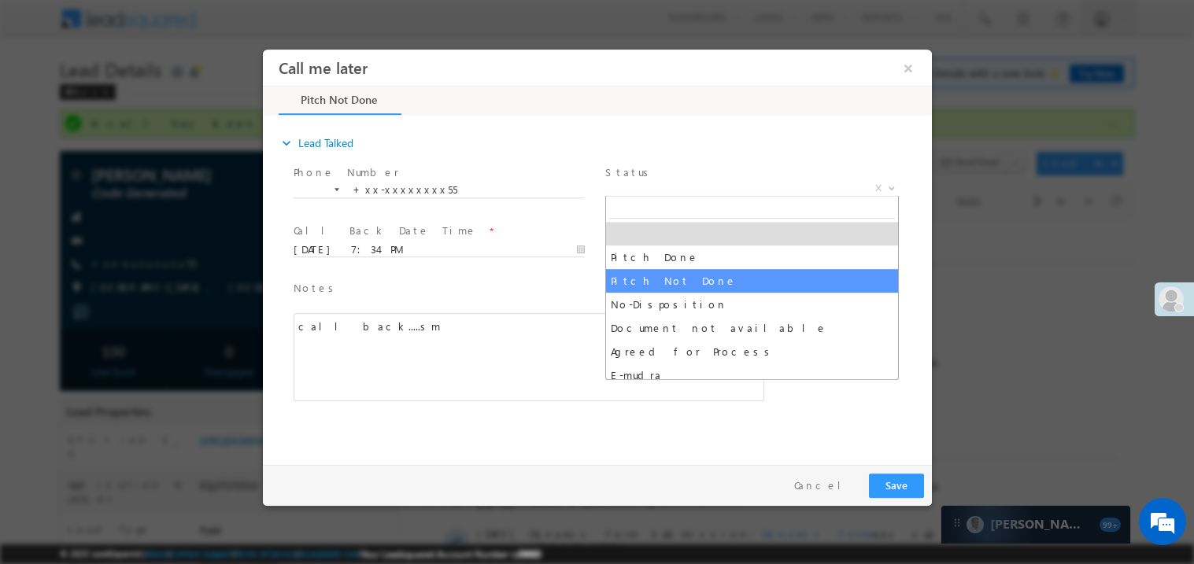
select select "Pitch Not Done"
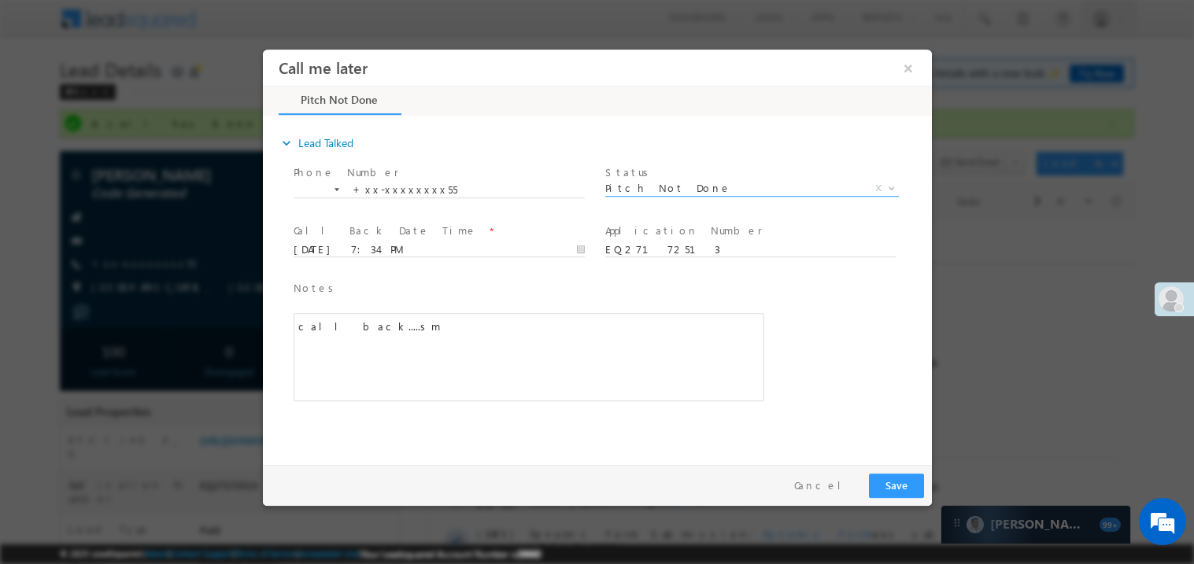
click at [652, 389] on div "call back.....sm" at bounding box center [528, 357] width 471 height 88
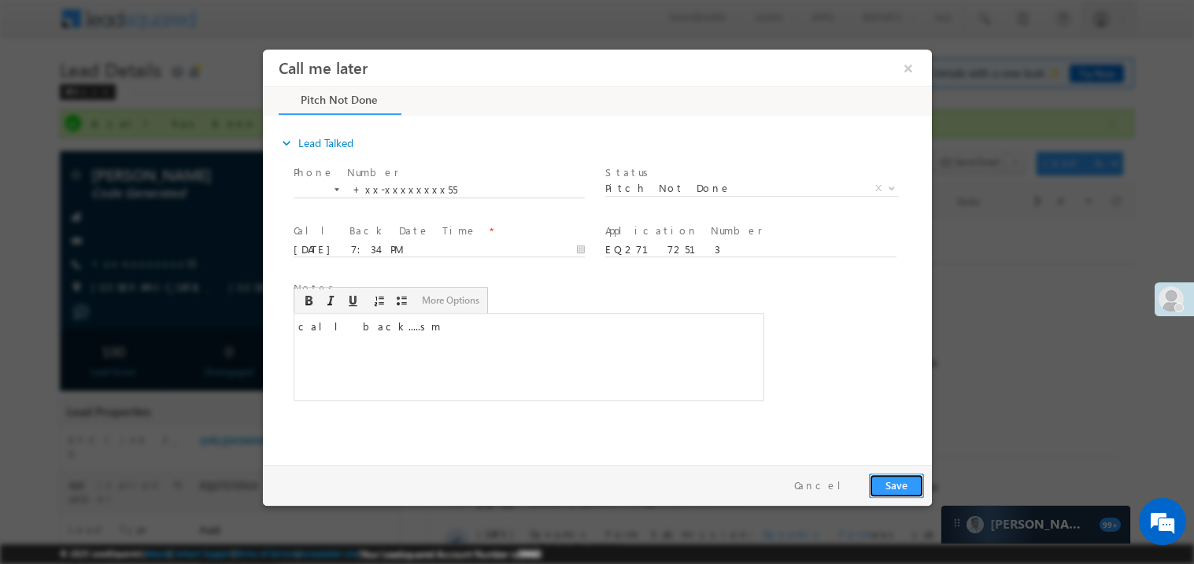
click at [886, 483] on button "Save" at bounding box center [895, 485] width 55 height 24
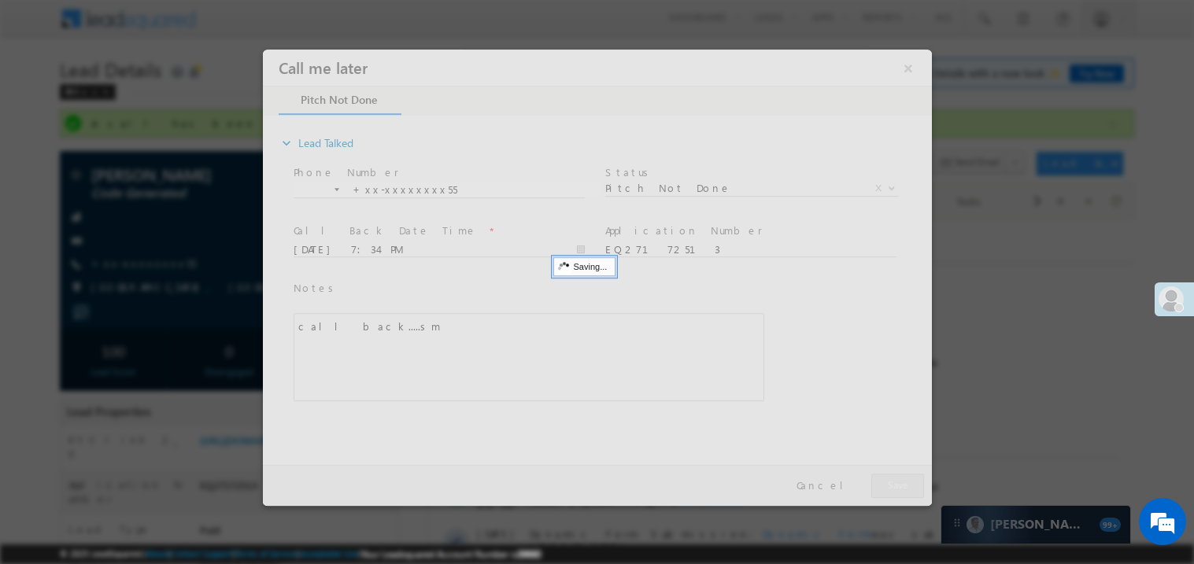
click at [886, 483] on div at bounding box center [596, 277] width 669 height 457
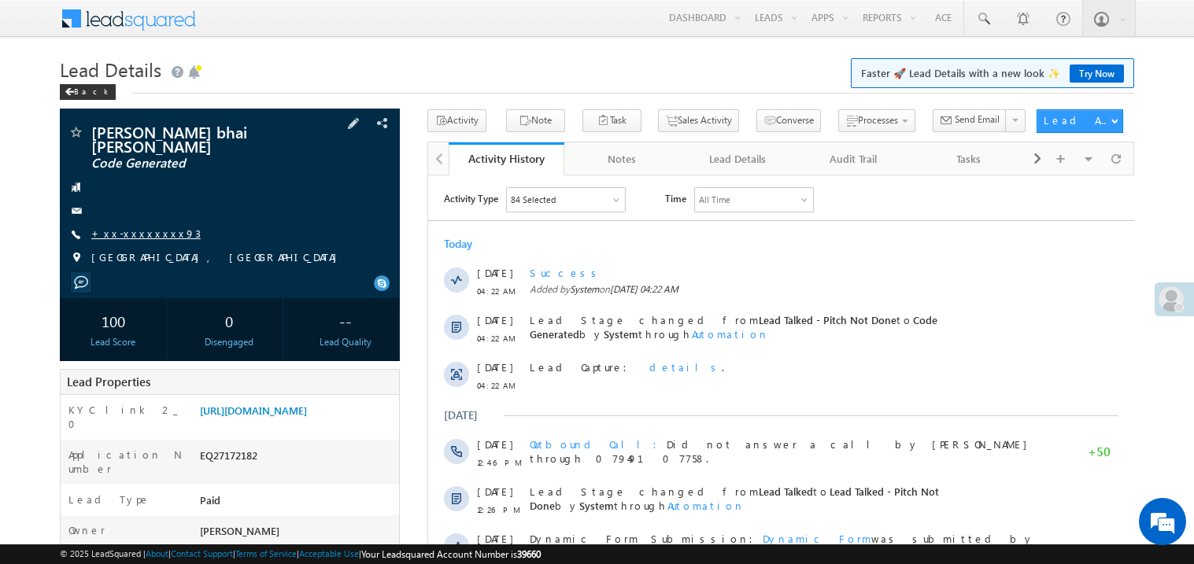
click at [137, 227] on link "+xx-xxxxxxxx93" at bounding box center [145, 233] width 109 height 13
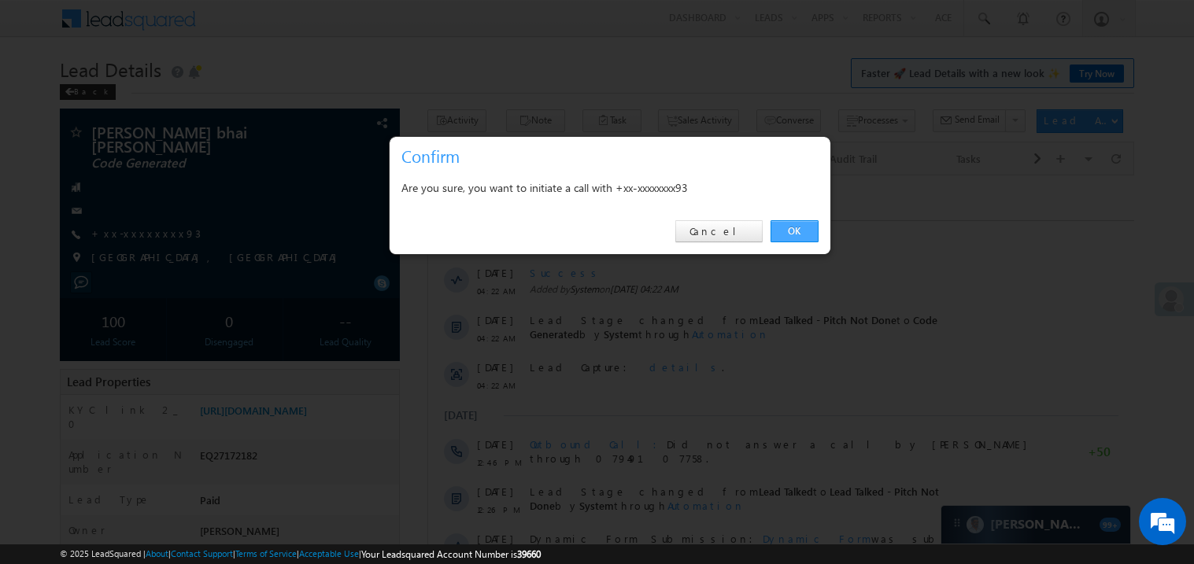
click at [796, 226] on link "OK" at bounding box center [795, 231] width 48 height 22
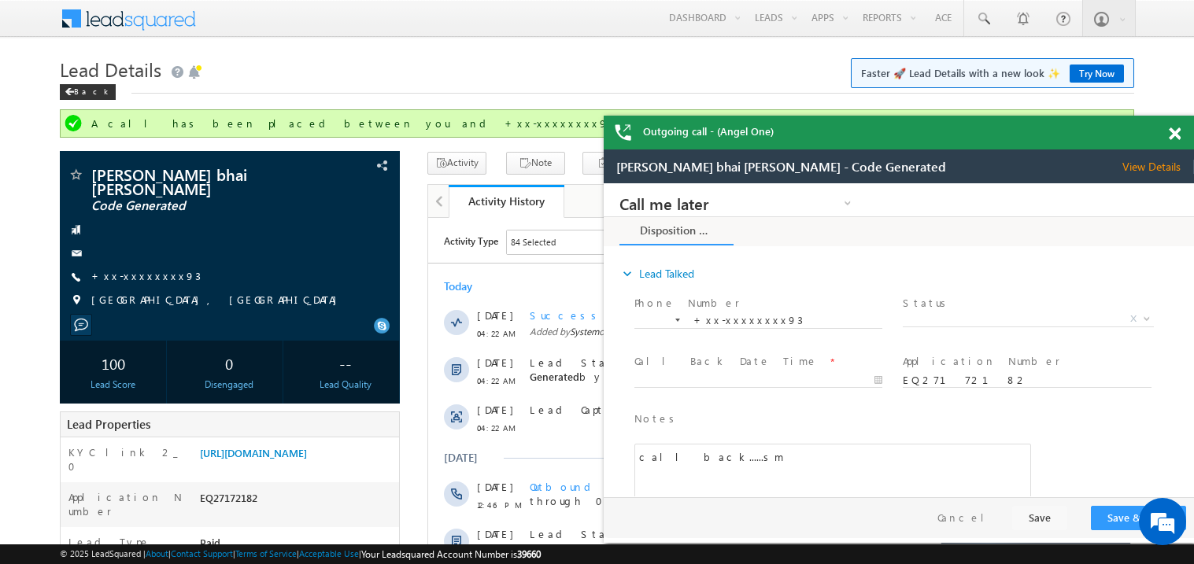
click at [1179, 136] on span at bounding box center [1175, 134] width 12 height 13
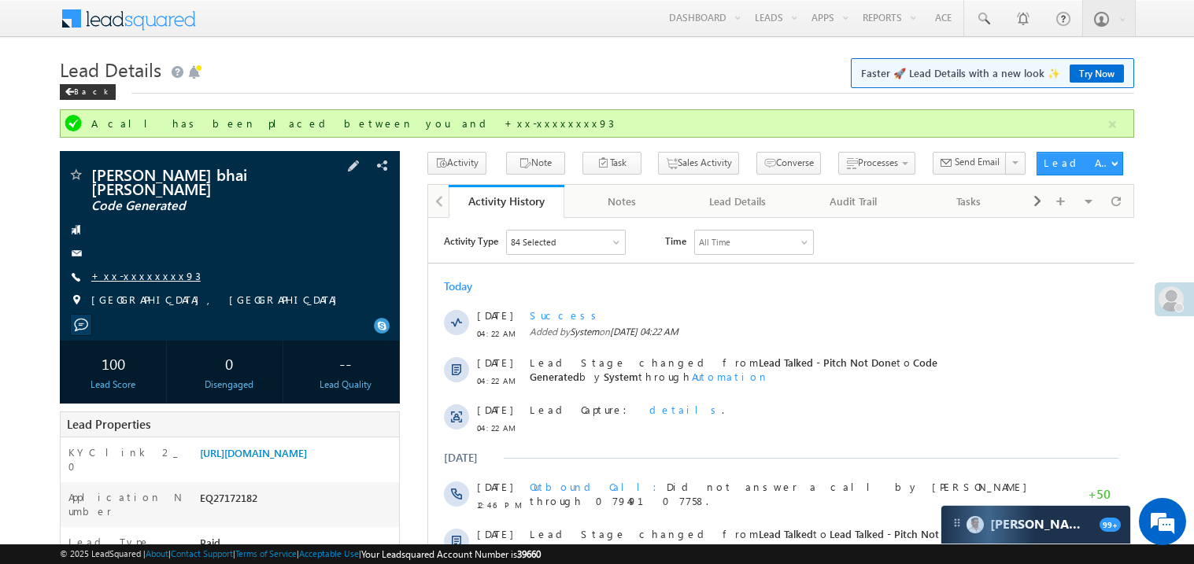
click at [135, 270] on link "+xx-xxxxxxxx93" at bounding box center [145, 275] width 109 height 13
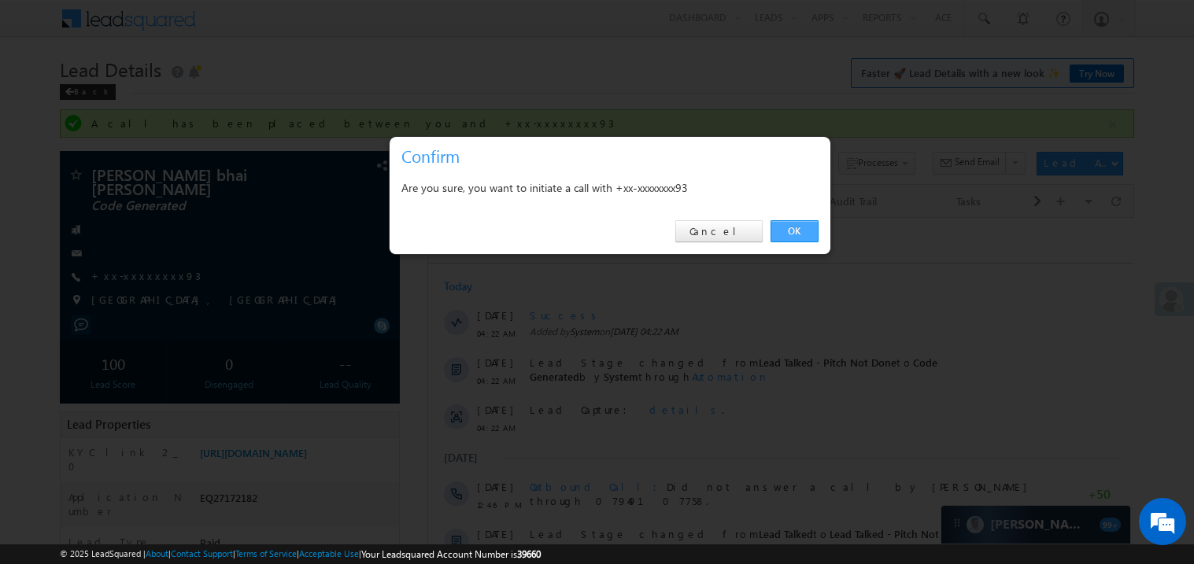
click at [793, 228] on link "OK" at bounding box center [795, 231] width 48 height 22
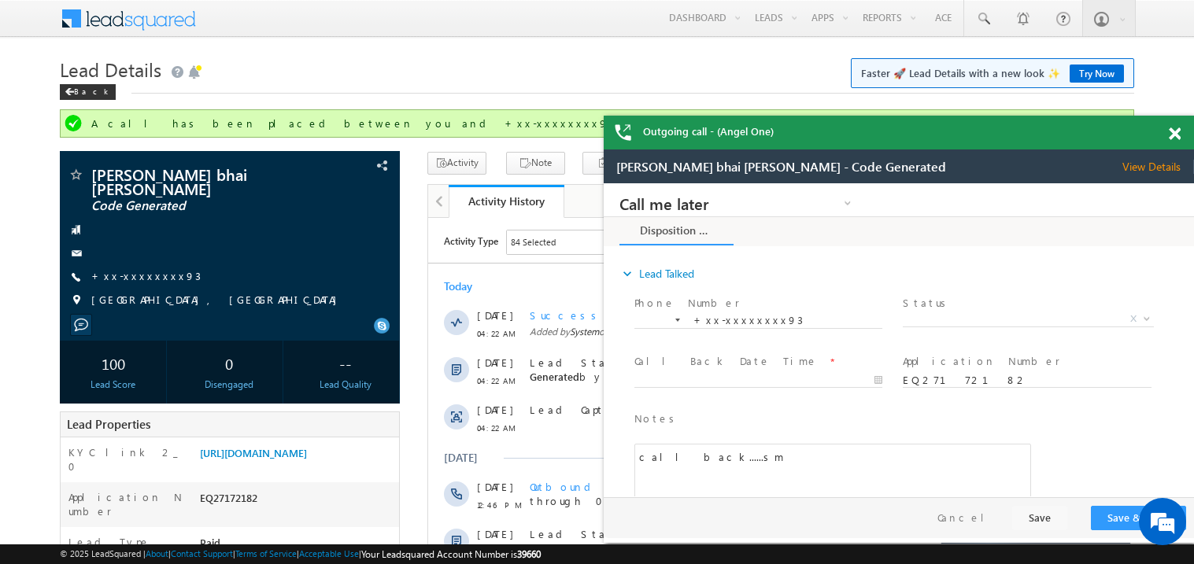
click at [1175, 131] on span at bounding box center [1175, 134] width 12 height 13
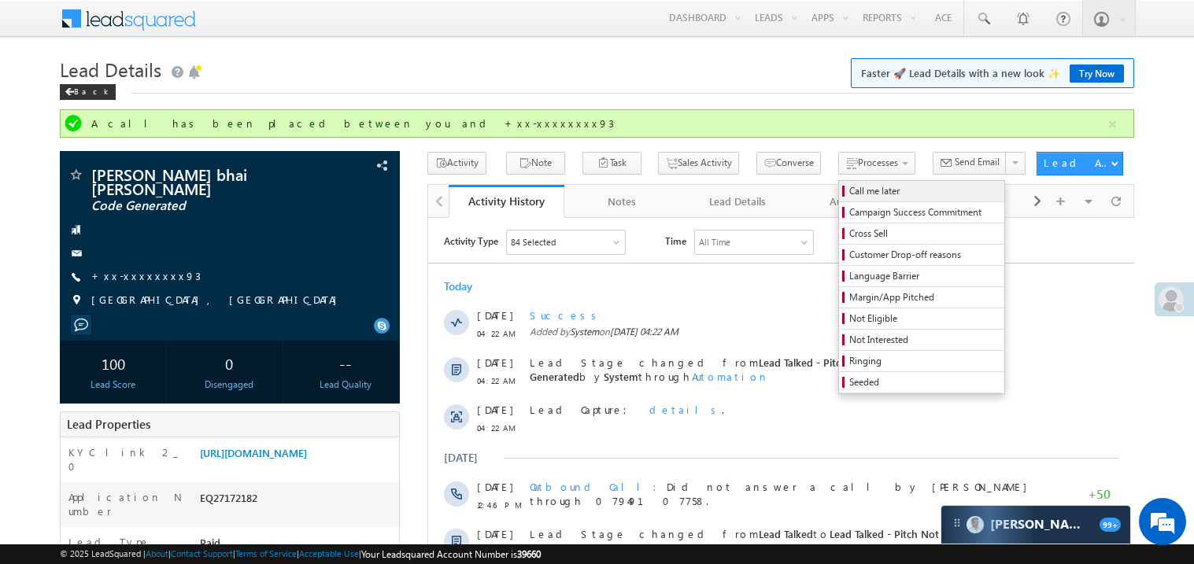
click at [849, 197] on span "Call me later" at bounding box center [924, 191] width 150 height 14
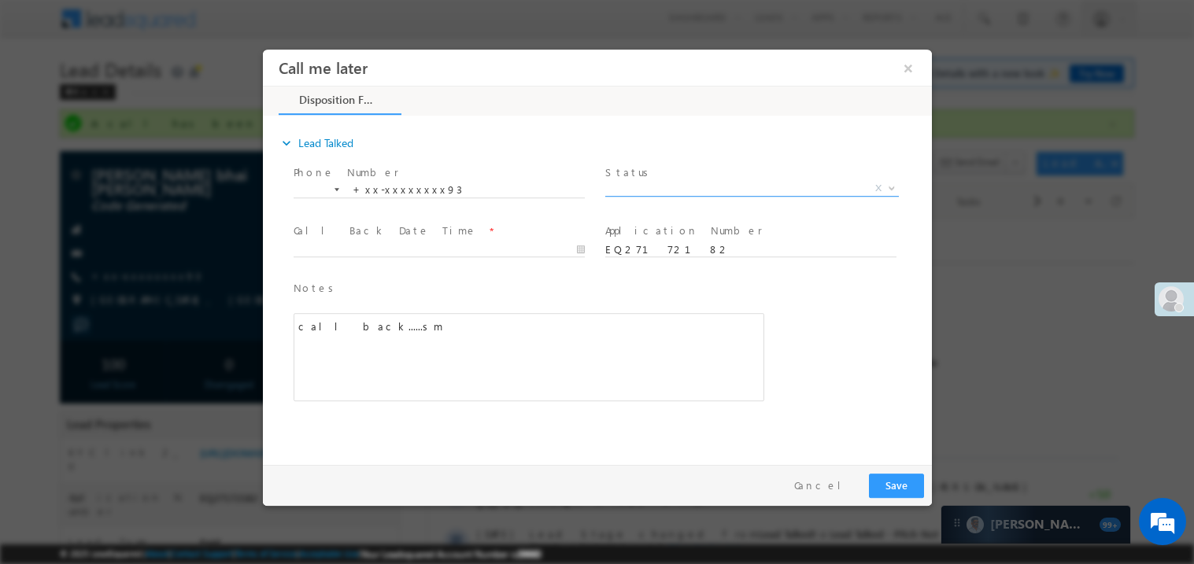
click at [636, 191] on span "X" at bounding box center [752, 188] width 294 height 16
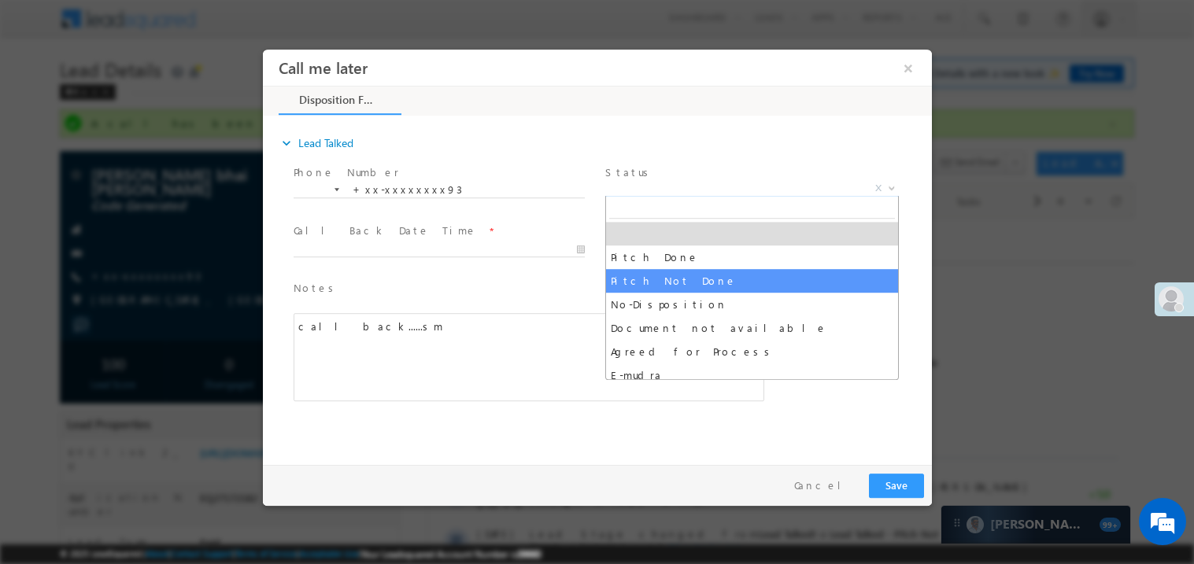
select select "Pitch Not Done"
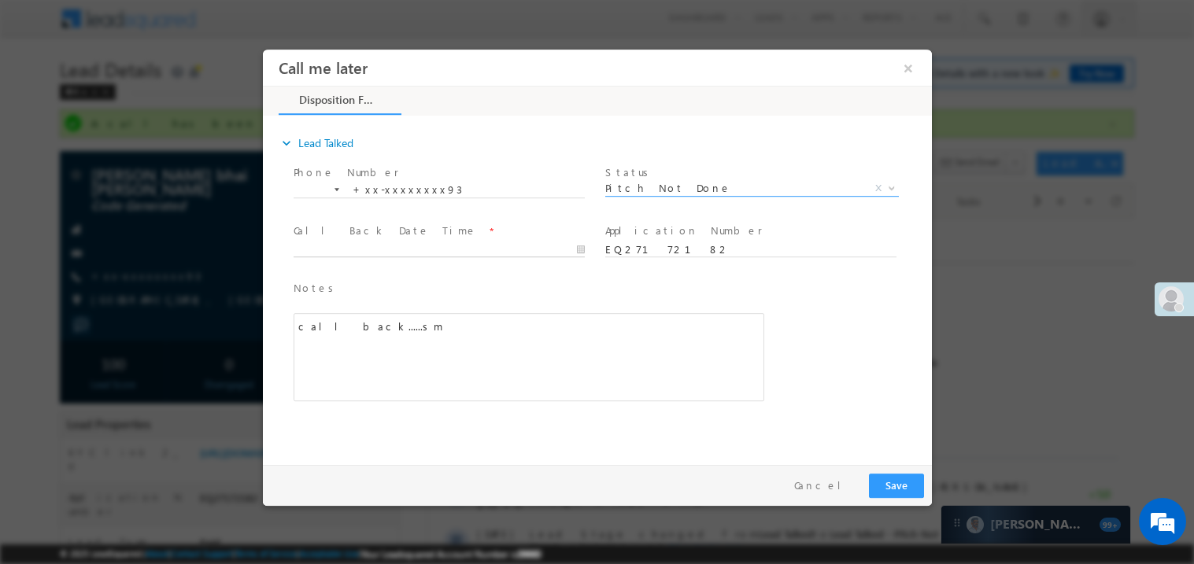
click at [322, 242] on input "text" at bounding box center [438, 250] width 291 height 16
type input "[DATE] 7:36 PM"
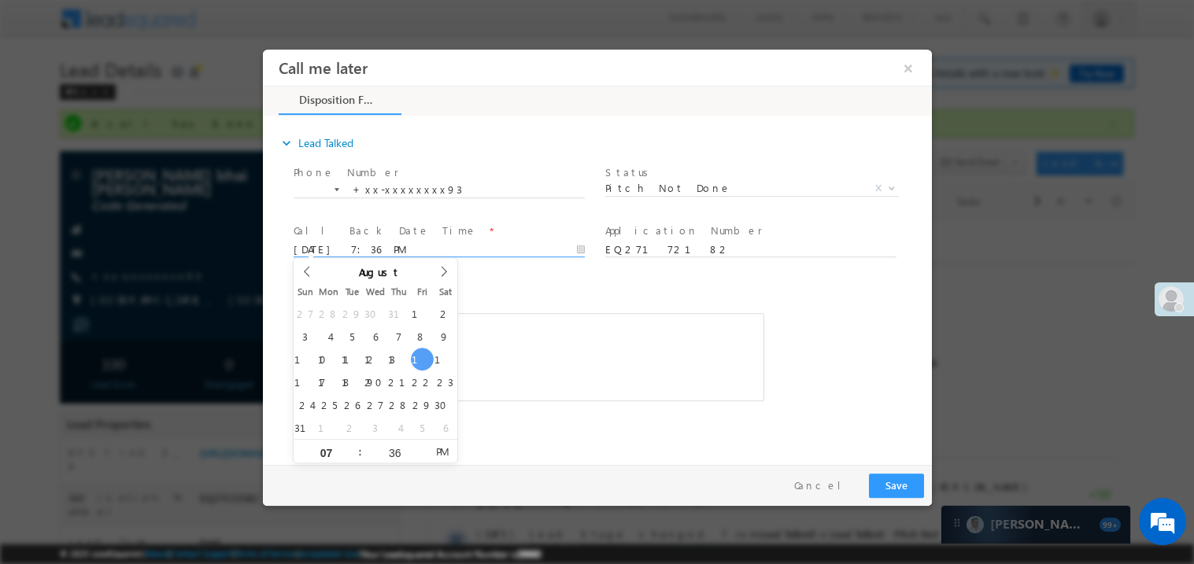
click at [484, 323] on div "call back......sm" at bounding box center [528, 357] width 471 height 88
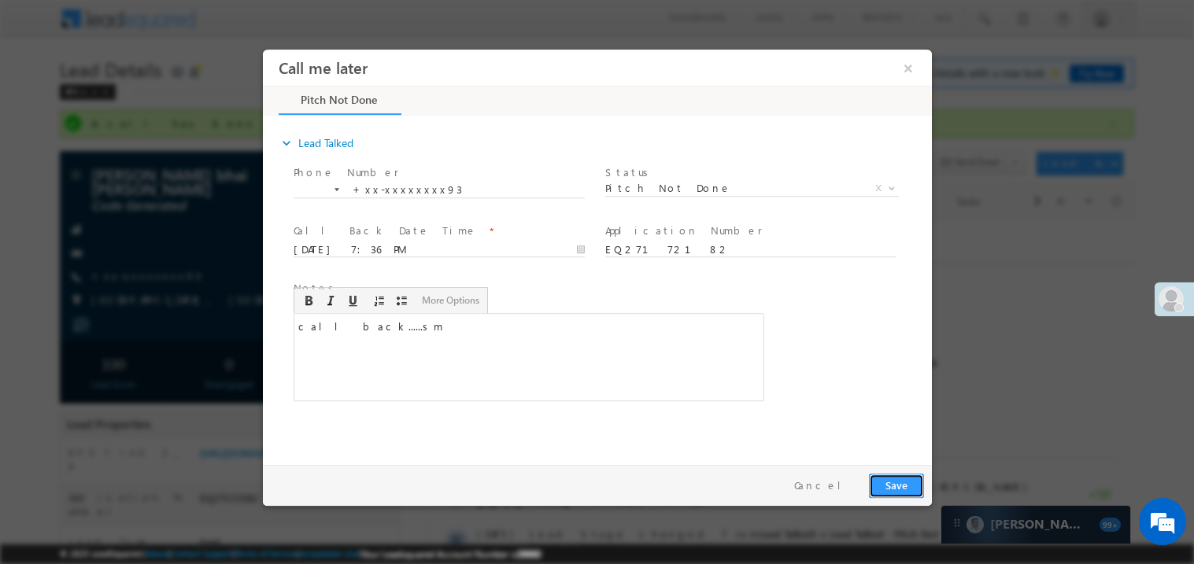
click at [885, 479] on button "Save" at bounding box center [895, 485] width 55 height 24
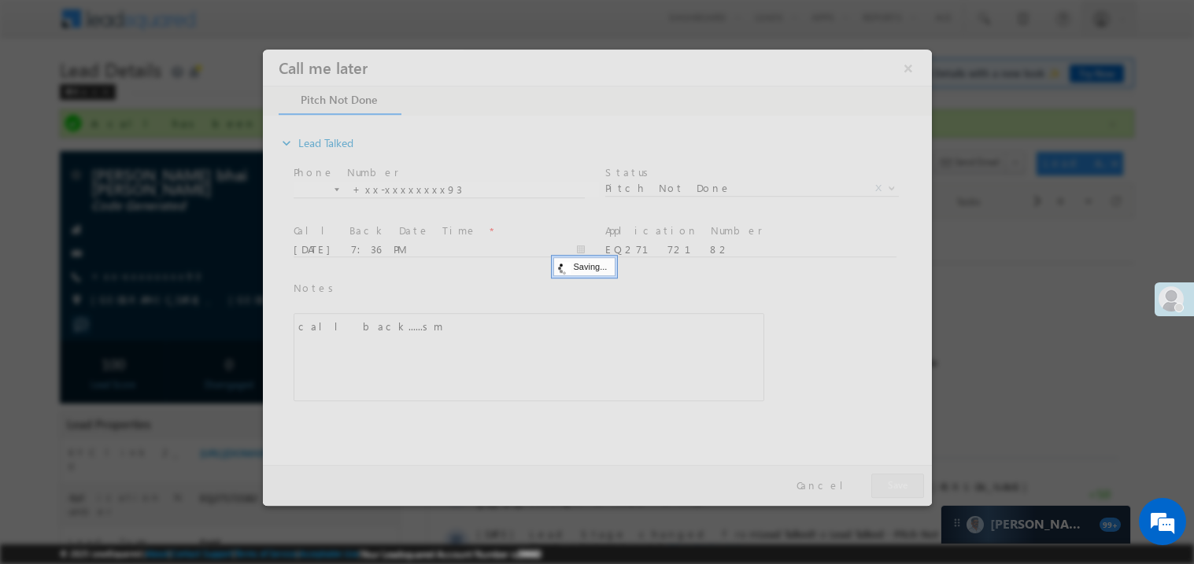
click at [885, 479] on div at bounding box center [596, 277] width 669 height 457
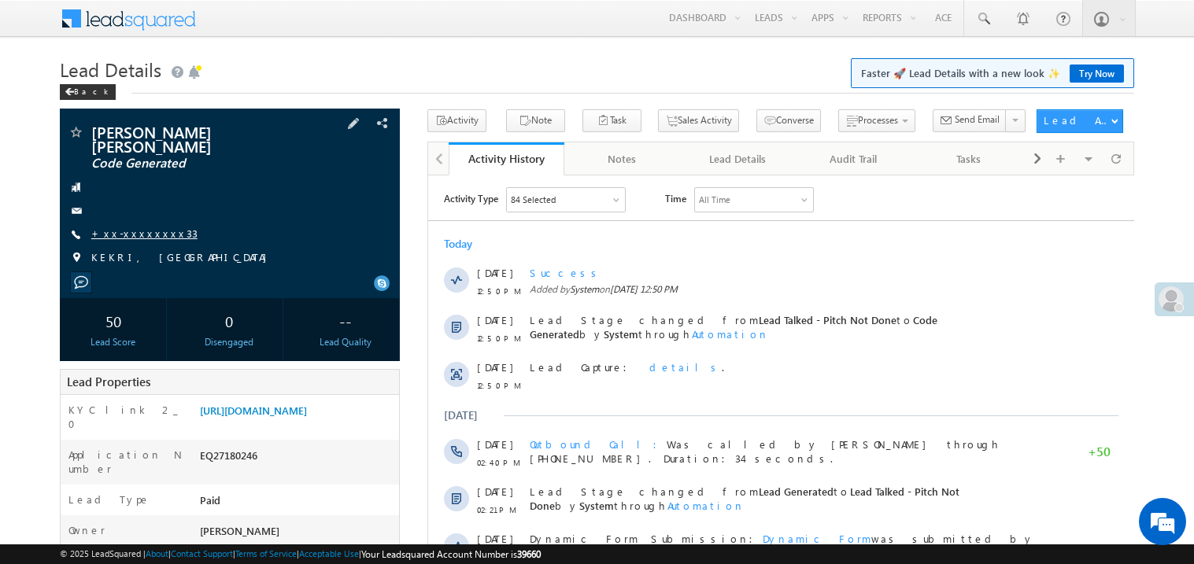
click at [143, 227] on link "+xx-xxxxxxxx33" at bounding box center [144, 233] width 106 height 13
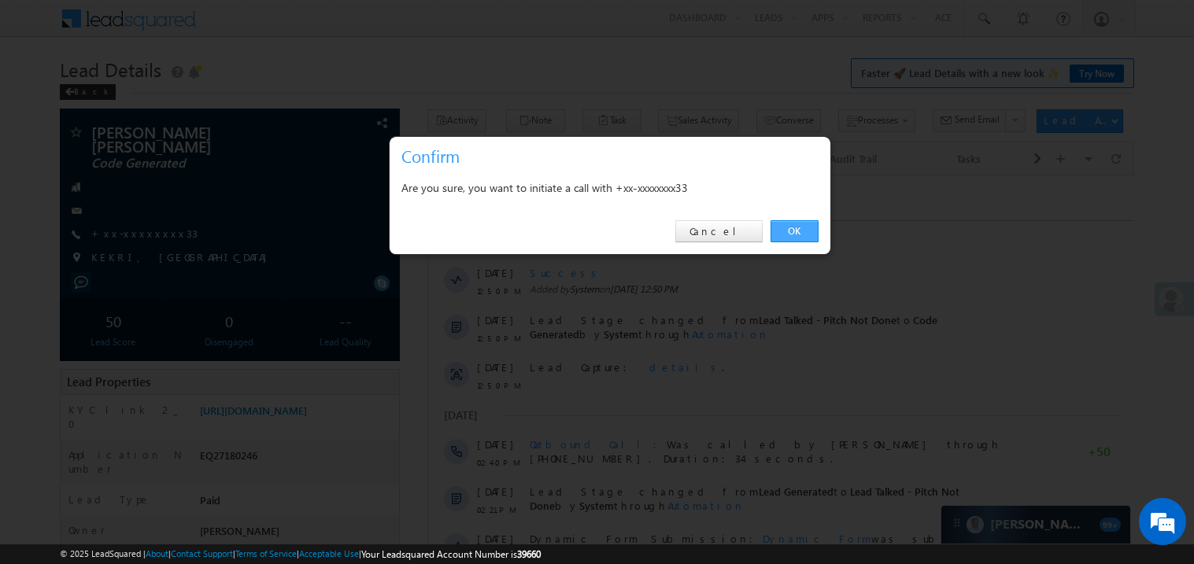
click at [794, 232] on link "OK" at bounding box center [795, 231] width 48 height 22
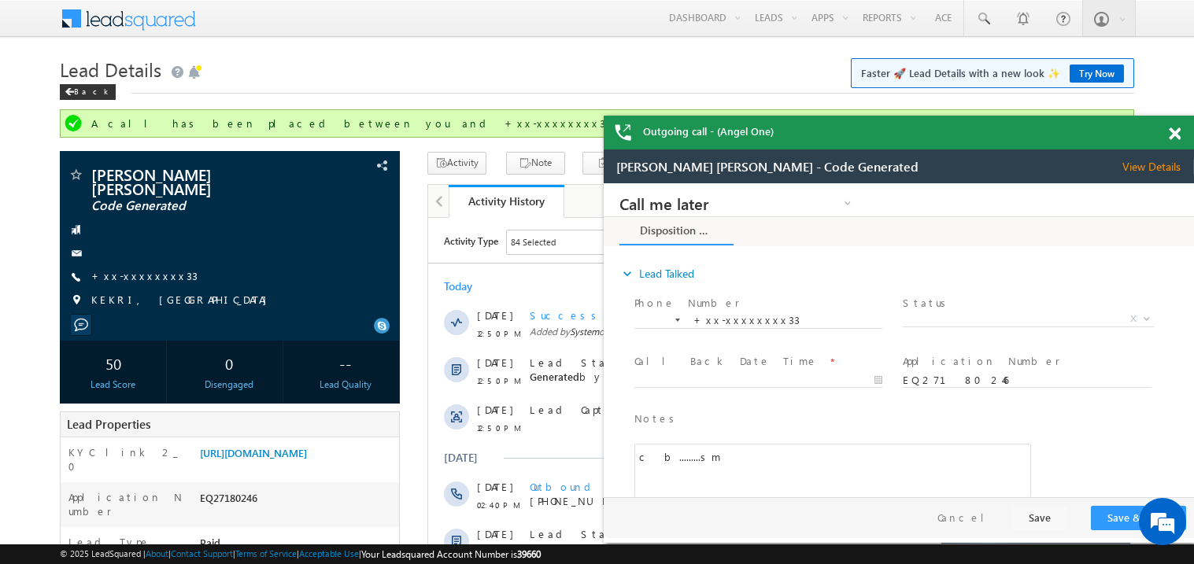
click at [1172, 133] on span at bounding box center [1175, 134] width 12 height 13
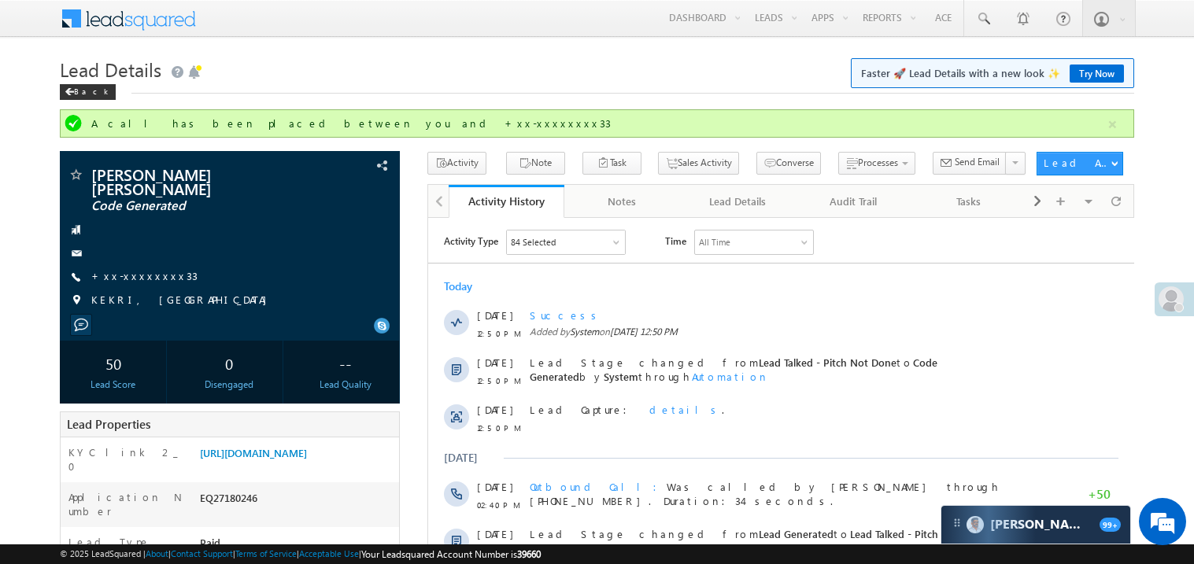
click at [827, 261] on div "Activity Type 84 Selected Select All Sales Activities 1 Sales Activity Email Ac…" at bounding box center [780, 537] width 706 height 617
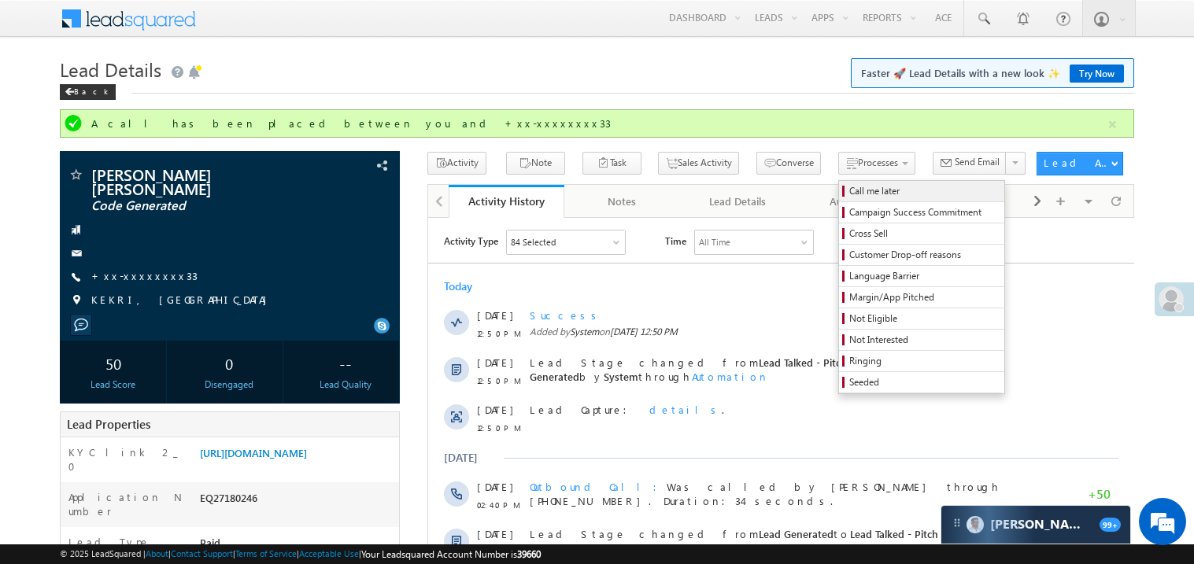
click at [849, 192] on span "Call me later" at bounding box center [924, 191] width 150 height 14
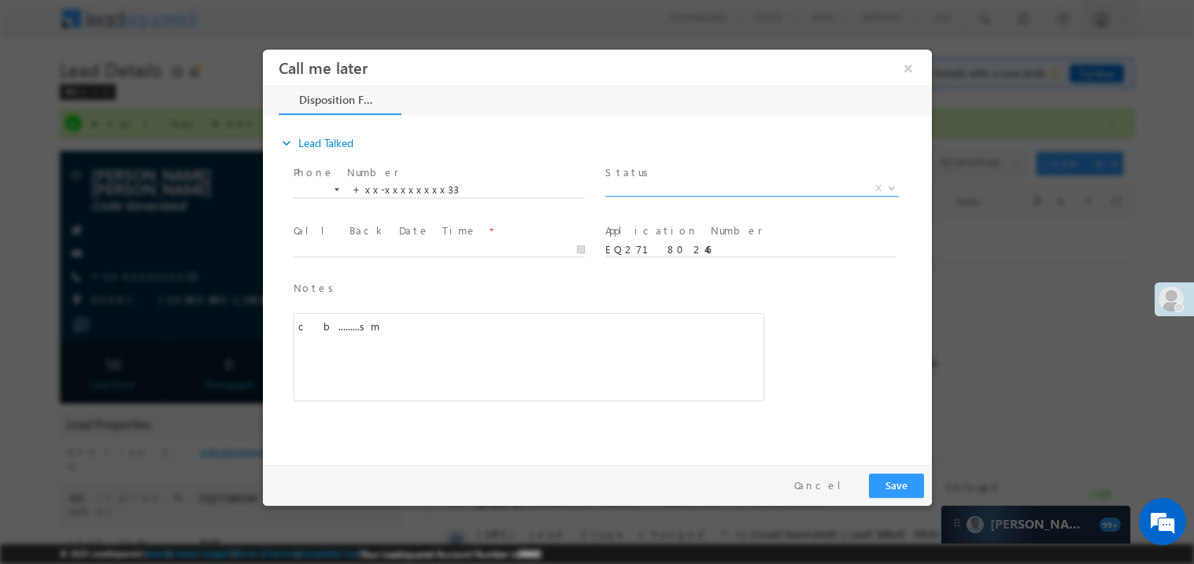
click at [640, 181] on span "X" at bounding box center [752, 188] width 294 height 16
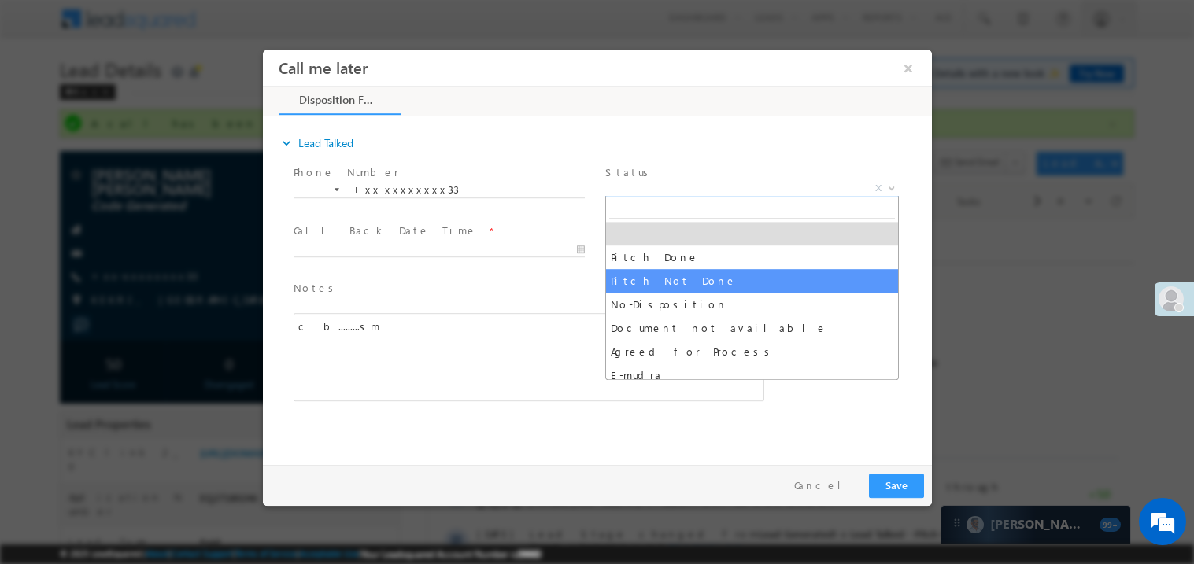
select select "Pitch Not Done"
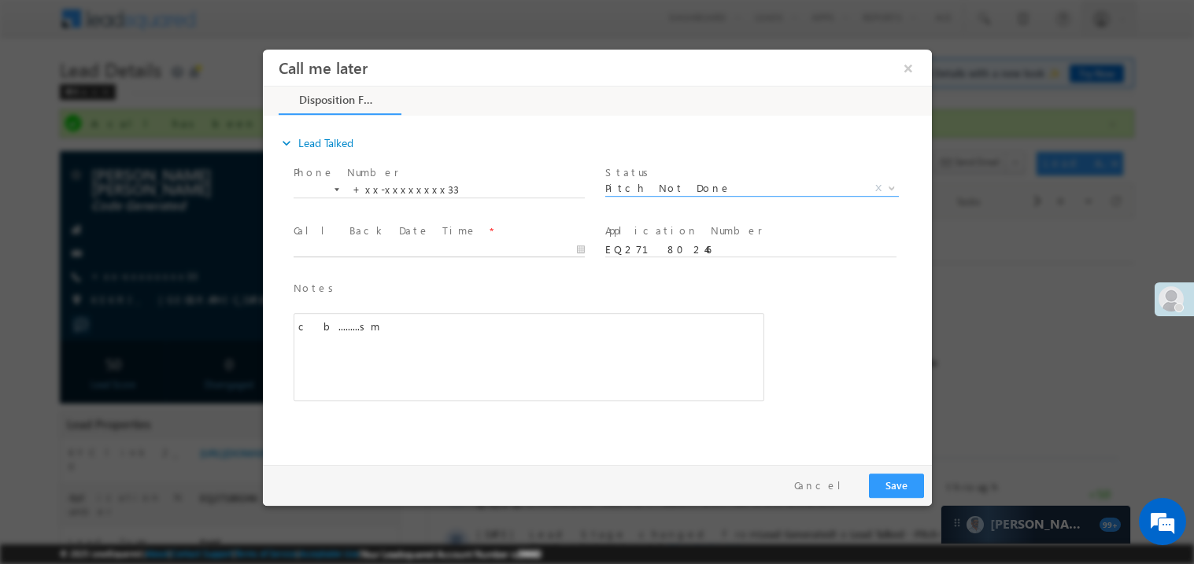
click at [342, 243] on body "Call me later ×" at bounding box center [596, 253] width 669 height 409
type input "[DATE] 7:37 PM"
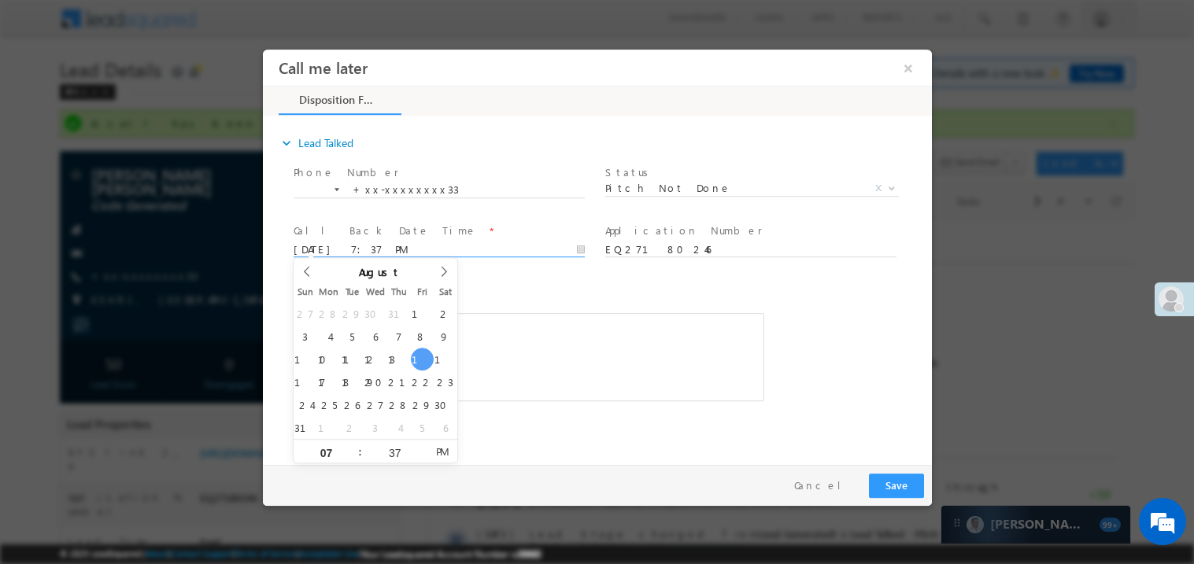
click at [542, 357] on div "c b.........sm" at bounding box center [528, 357] width 471 height 88
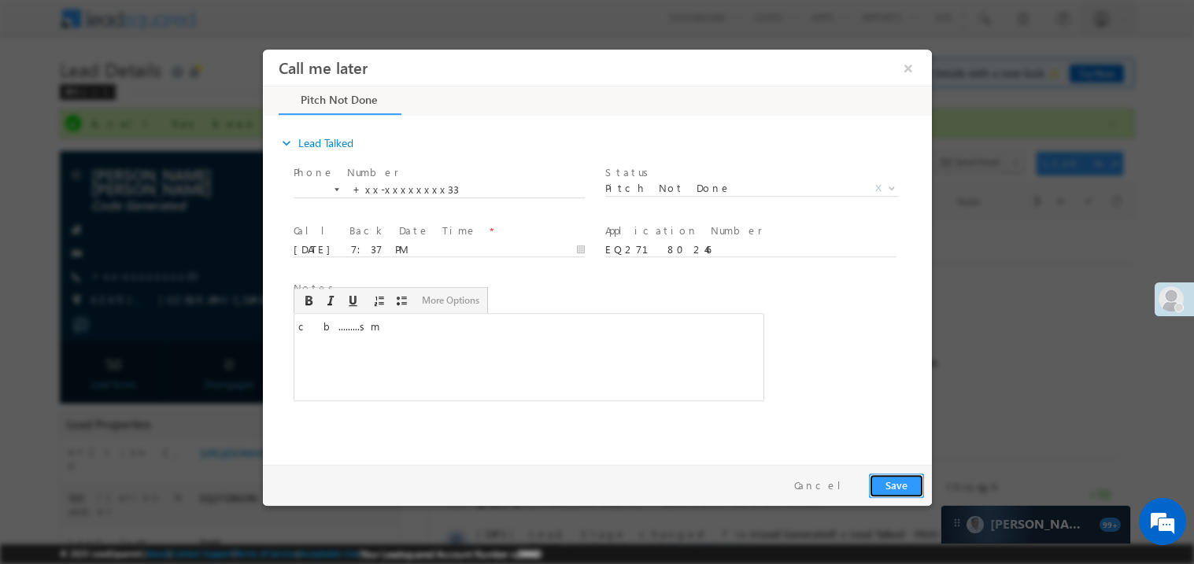
click at [901, 490] on button "Save" at bounding box center [895, 485] width 55 height 24
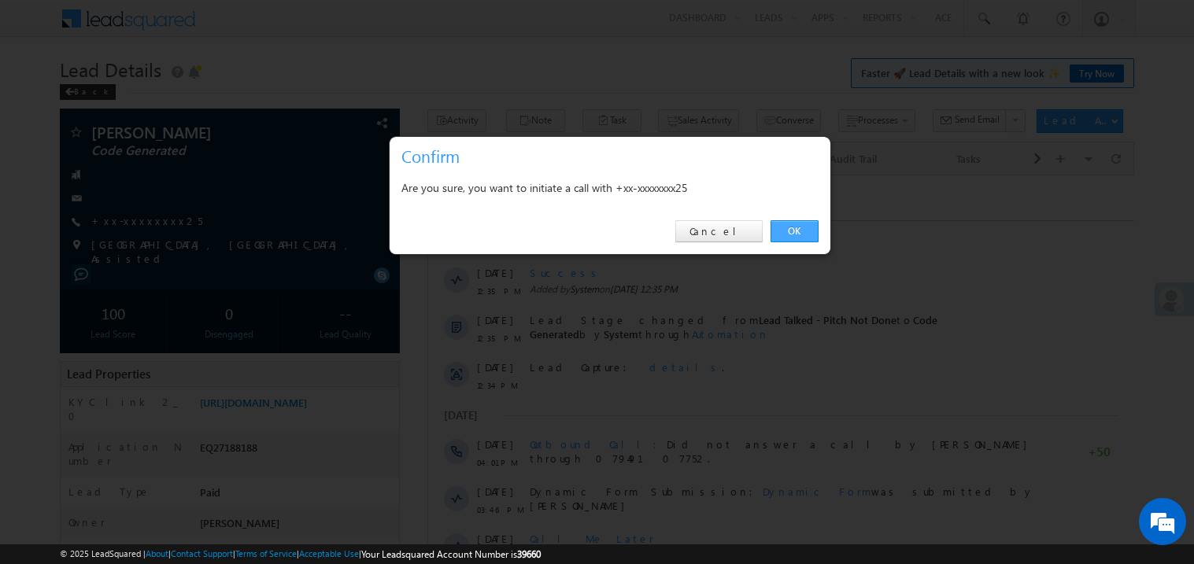
click at [794, 228] on link "OK" at bounding box center [795, 231] width 48 height 22
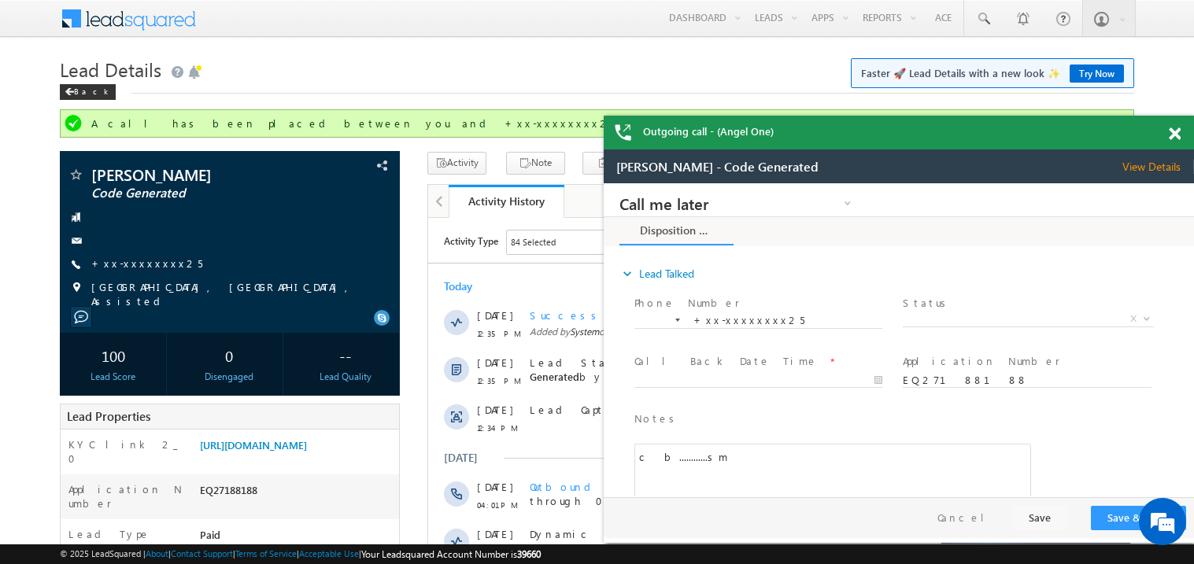
click at [1174, 131] on span at bounding box center [1175, 134] width 12 height 13
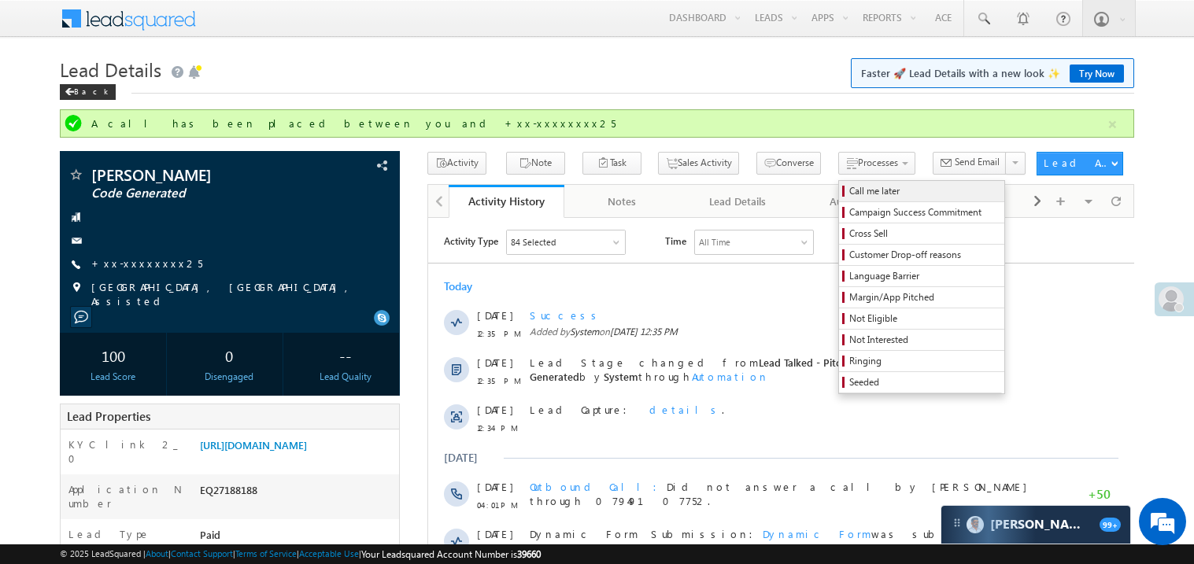
click at [849, 191] on span "Call me later" at bounding box center [924, 191] width 150 height 14
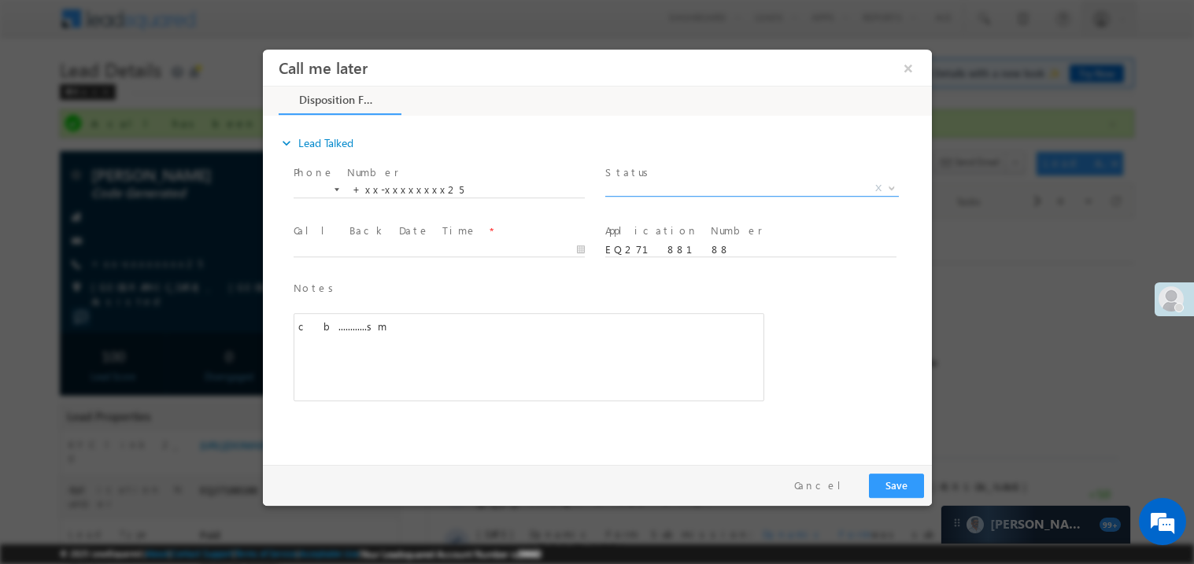
click at [648, 187] on span "X" at bounding box center [752, 188] width 294 height 16
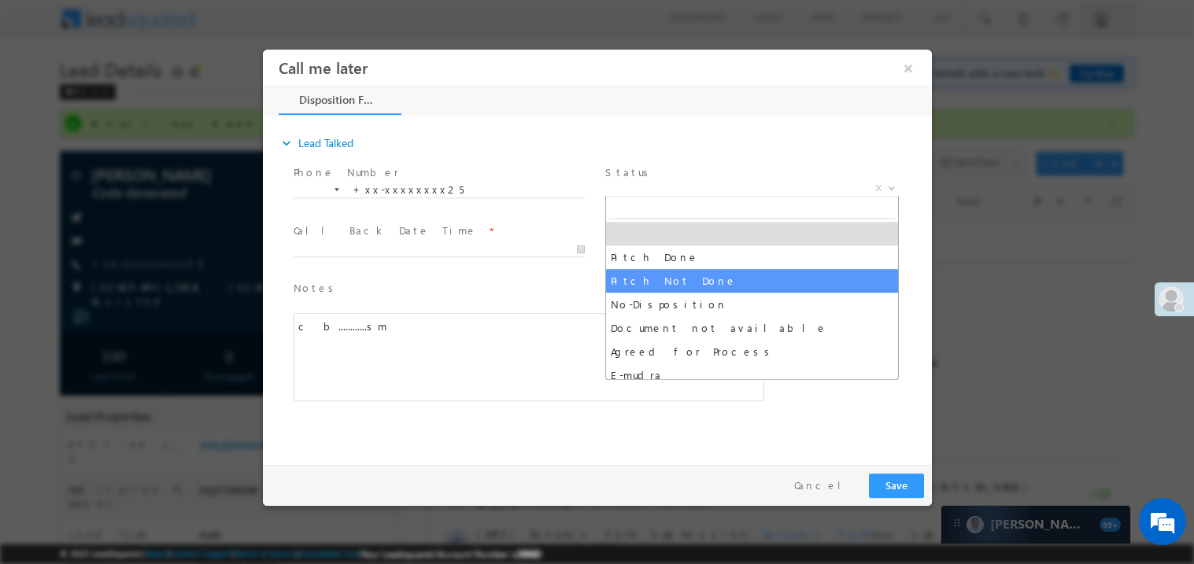
select select "Pitch Not Done"
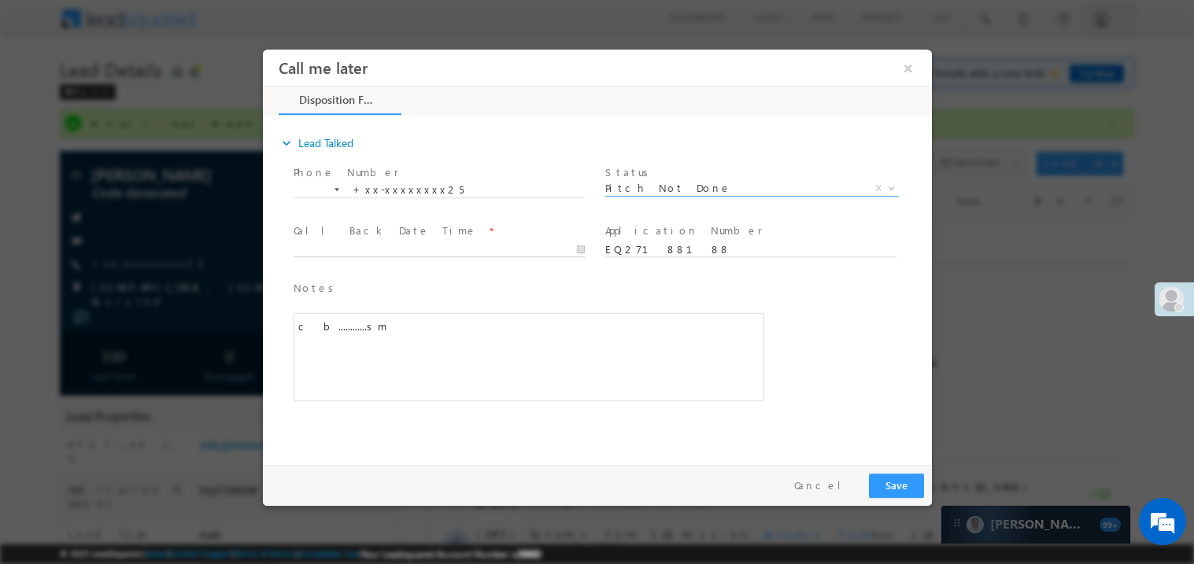
click at [402, 251] on body "Call me later ×" at bounding box center [596, 253] width 669 height 409
type input "08/15/25 7:38 PM"
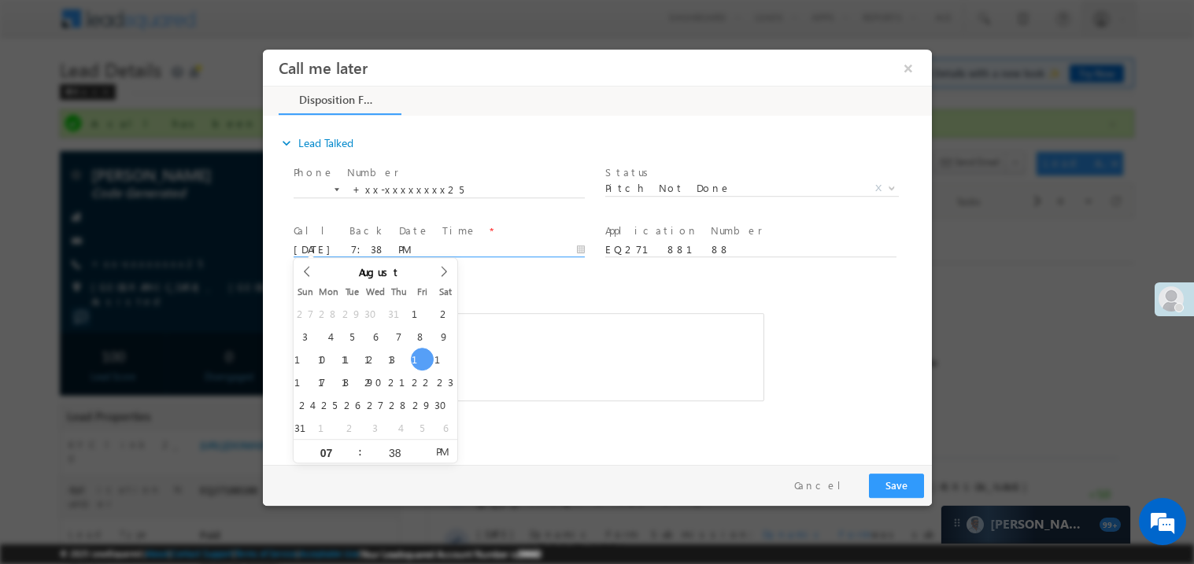
click at [520, 283] on span "Notes *" at bounding box center [516, 287] width 447 height 17
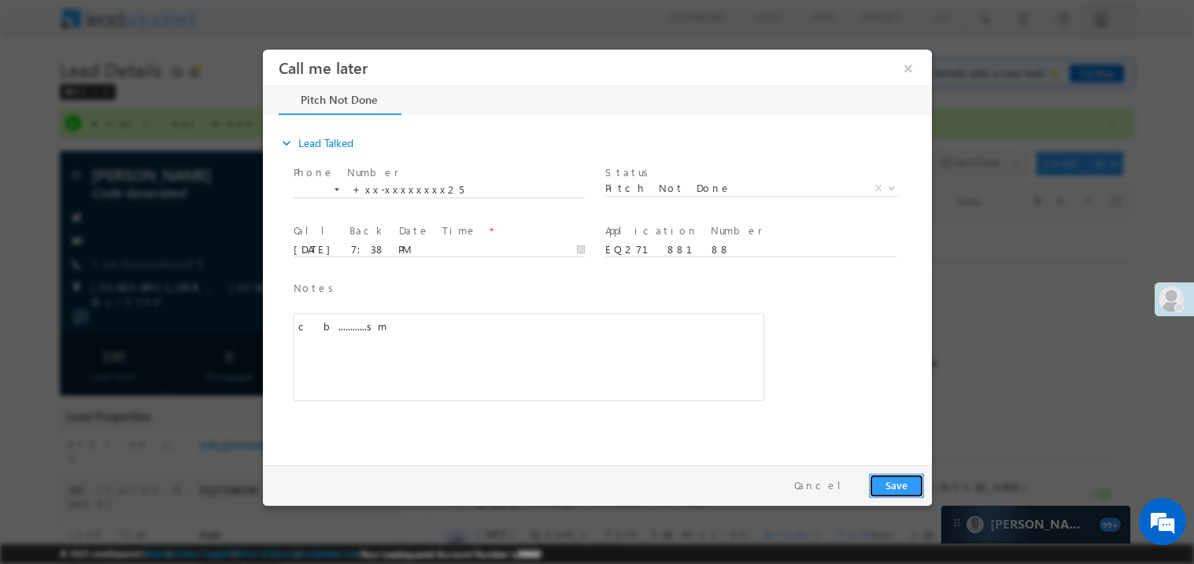
click at [888, 475] on button "Save" at bounding box center [895, 485] width 55 height 24
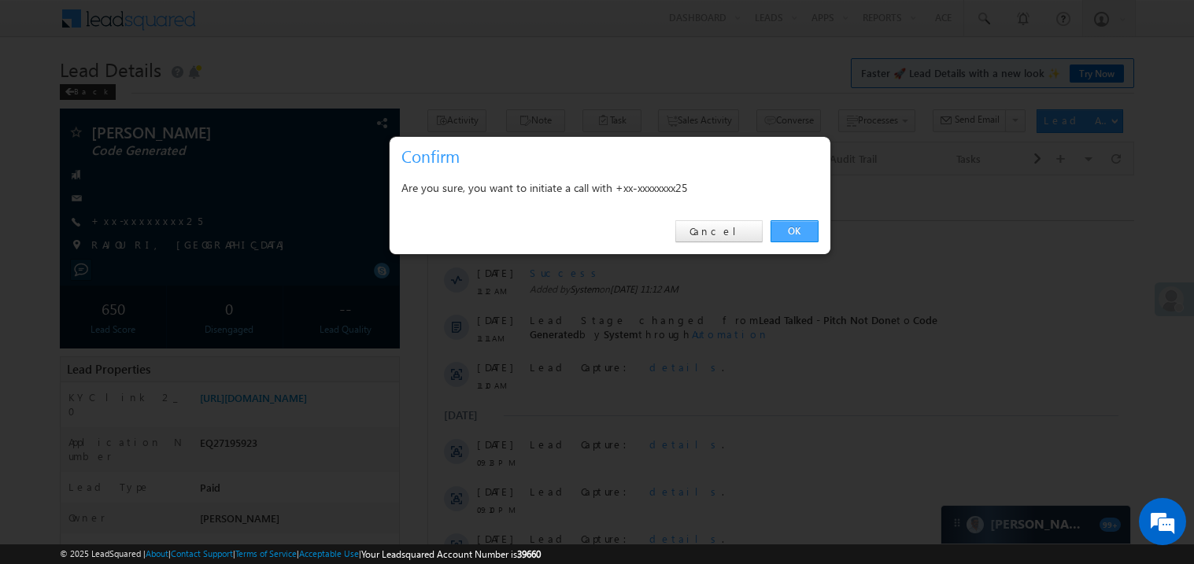
click at [794, 231] on link "OK" at bounding box center [795, 231] width 48 height 22
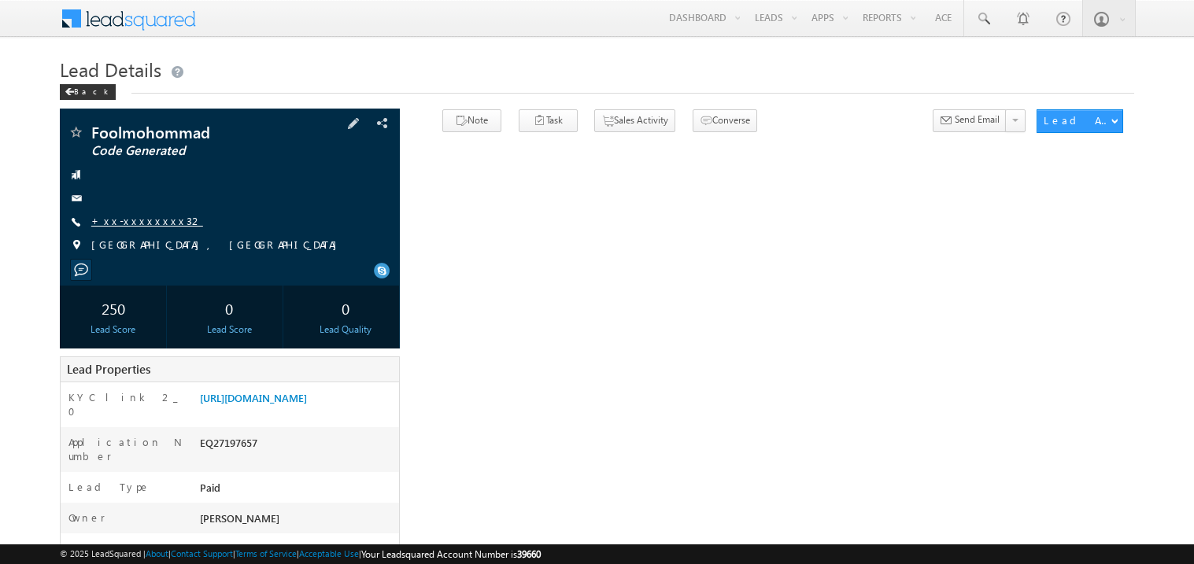
click at [143, 220] on link "+xx-xxxxxxxx32" at bounding box center [147, 220] width 112 height 13
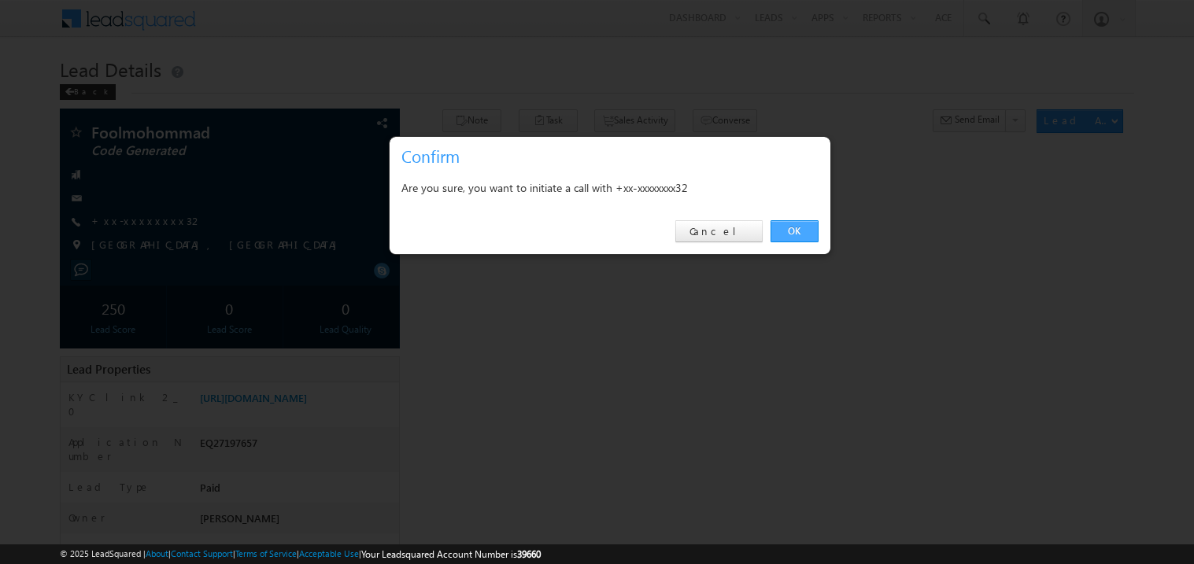
click at [794, 231] on link "OK" at bounding box center [795, 231] width 48 height 22
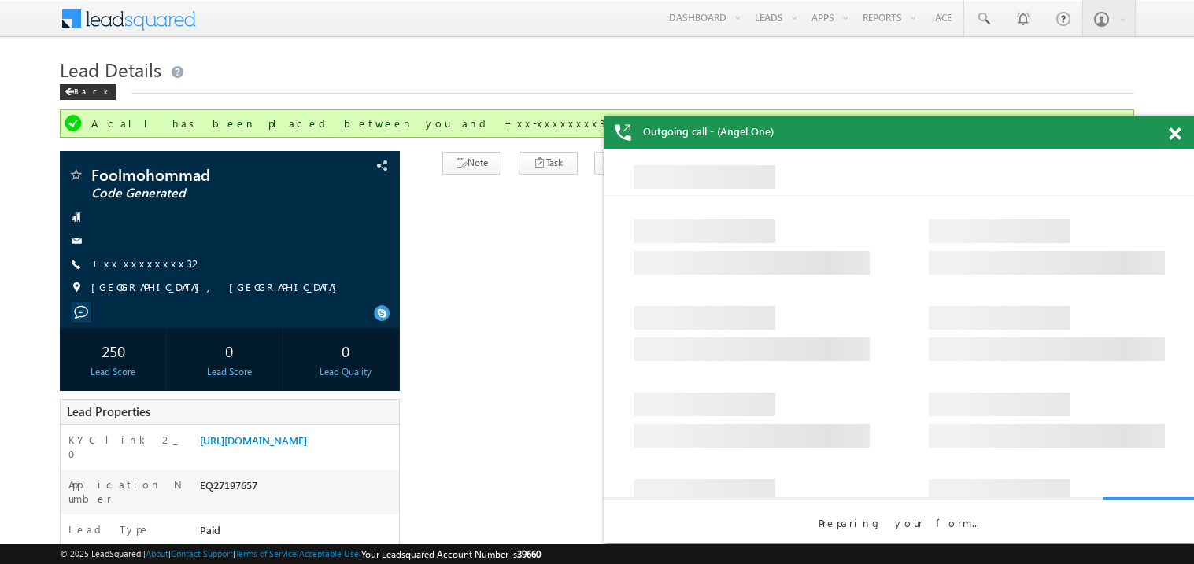
click at [1180, 136] on span at bounding box center [1175, 134] width 12 height 13
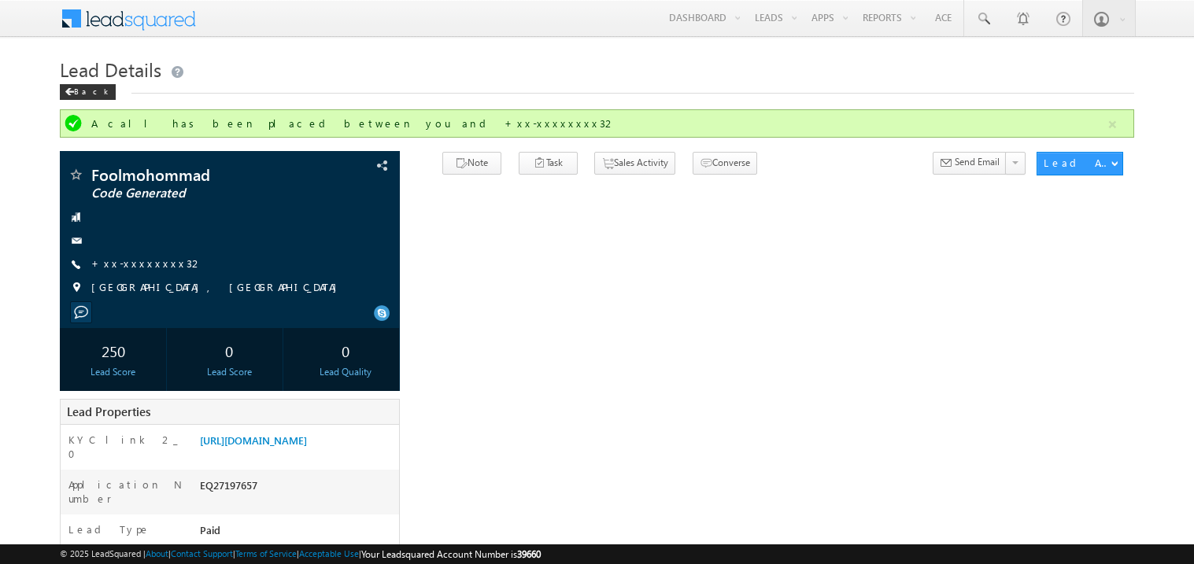
click at [746, 89] on div "Back" at bounding box center [597, 88] width 1075 height 10
click at [123, 260] on link "+xx-xxxxxxxx32" at bounding box center [147, 263] width 112 height 13
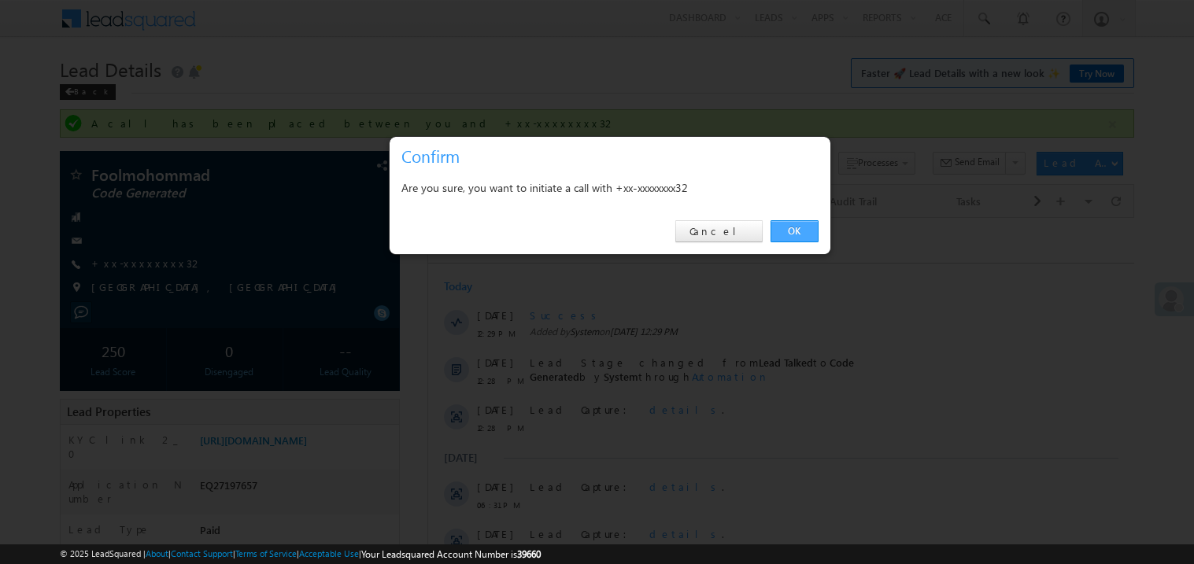
click at [800, 234] on link "OK" at bounding box center [795, 231] width 48 height 22
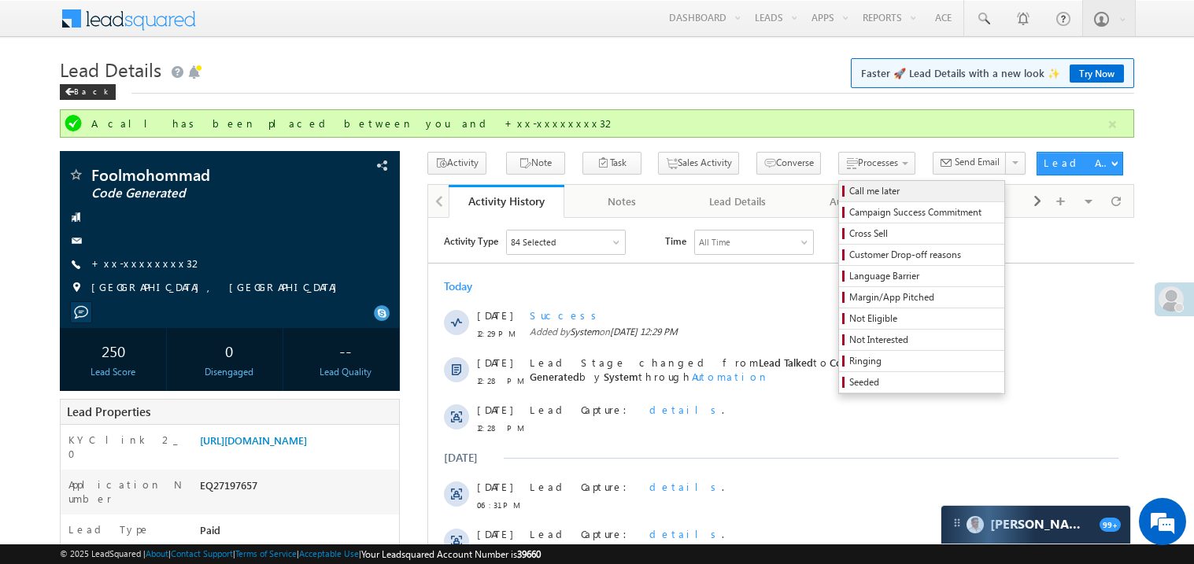
click at [849, 194] on span "Call me later" at bounding box center [924, 191] width 150 height 14
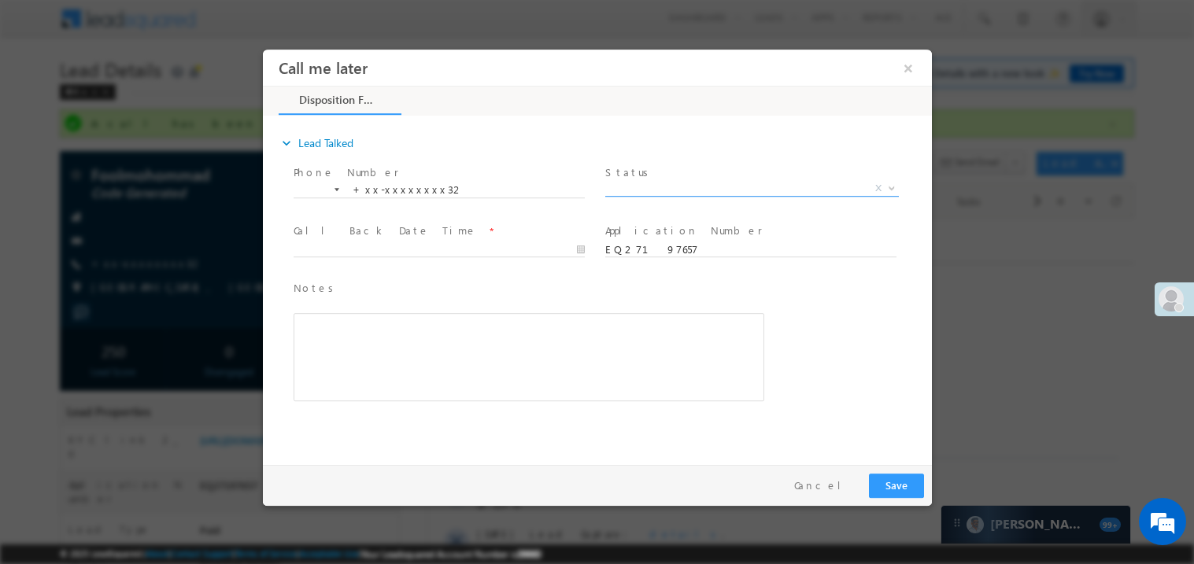
click at [667, 190] on span "X" at bounding box center [752, 188] width 294 height 16
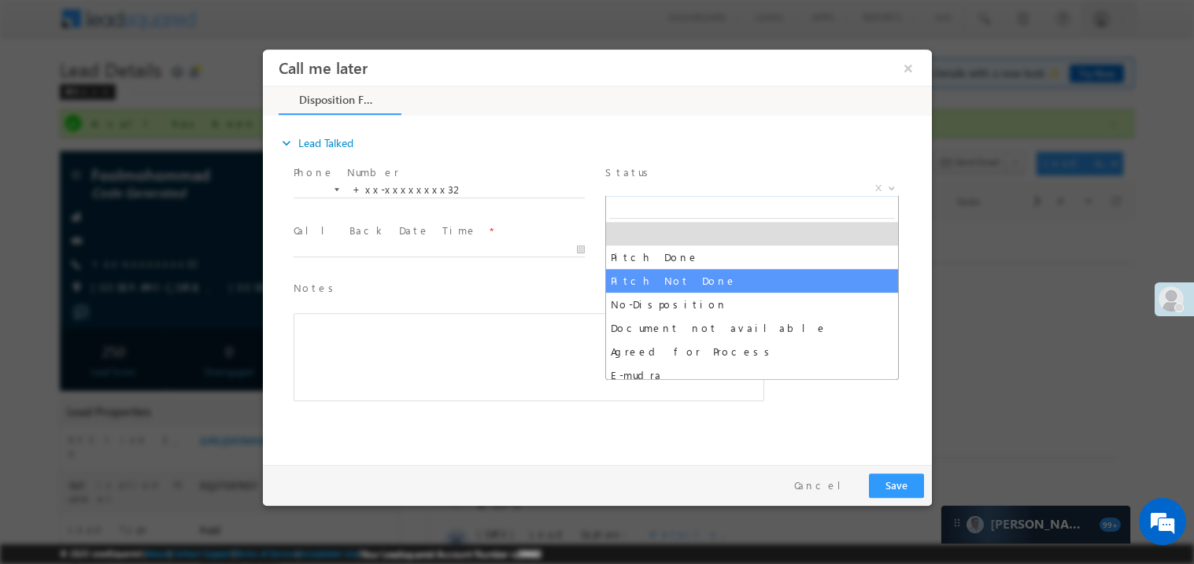
select select "Pitch Not Done"
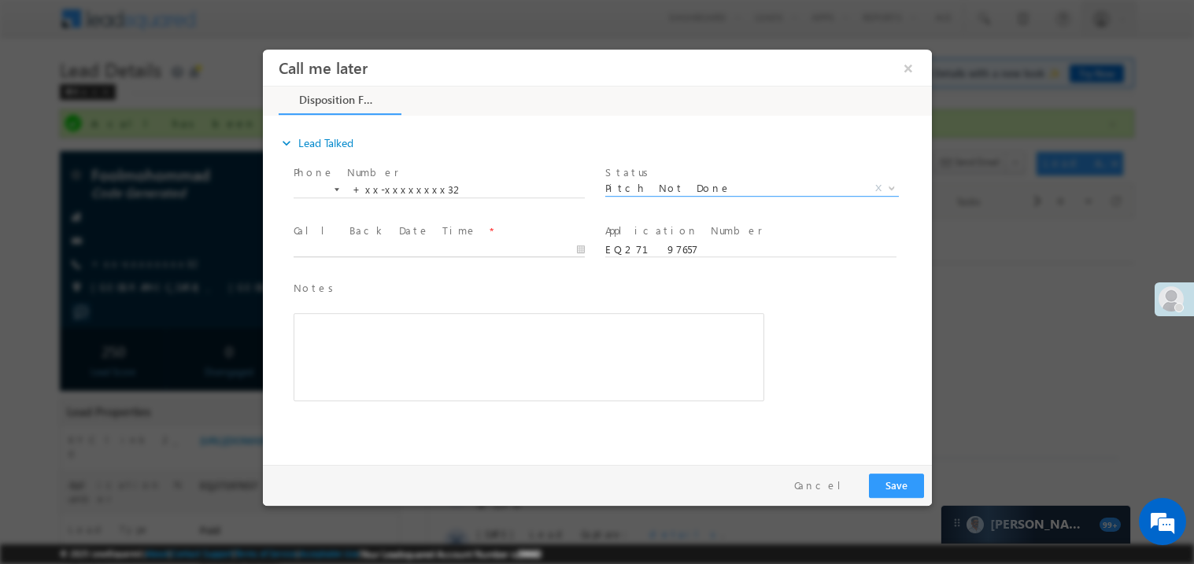
click at [383, 248] on body "Call me later ×" at bounding box center [596, 253] width 669 height 409
type input "[DATE] 7:42 PM"
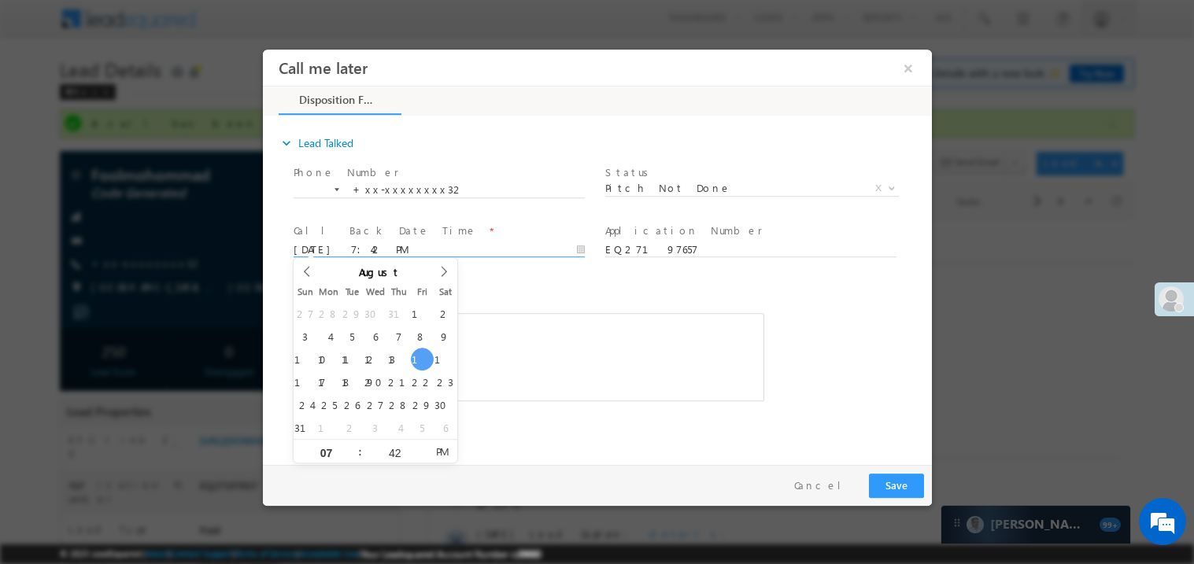
click at [586, 350] on div "Rich Text Editor, 40788eee-0fb2-11ec-a811-0adc8a9d82c2__tab1__section1__Notes__…" at bounding box center [528, 357] width 471 height 88
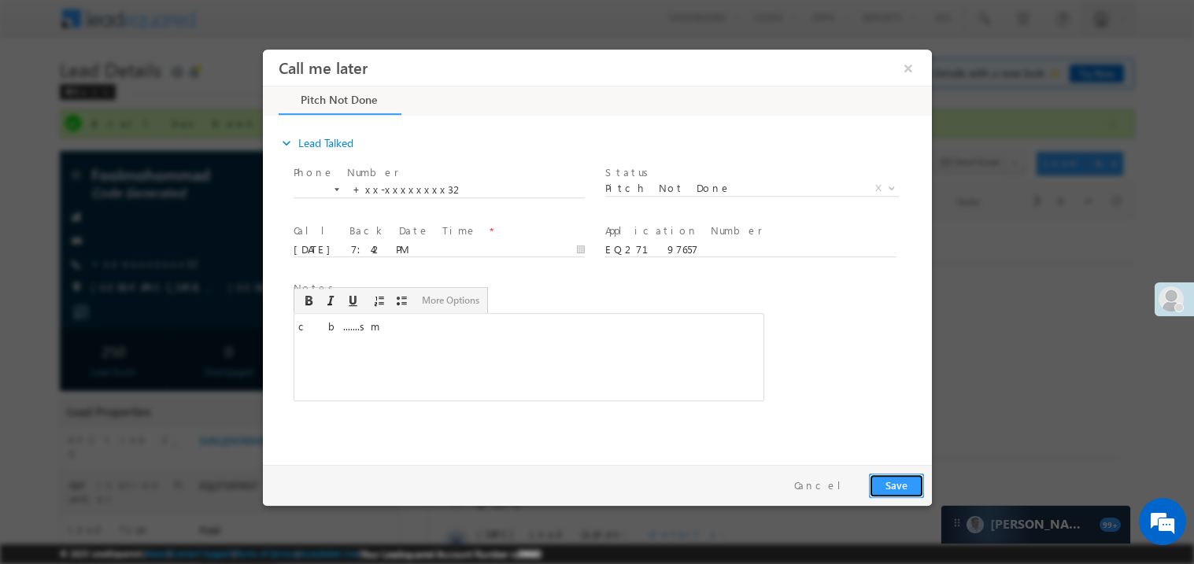
click at [899, 490] on button "Save" at bounding box center [895, 485] width 55 height 24
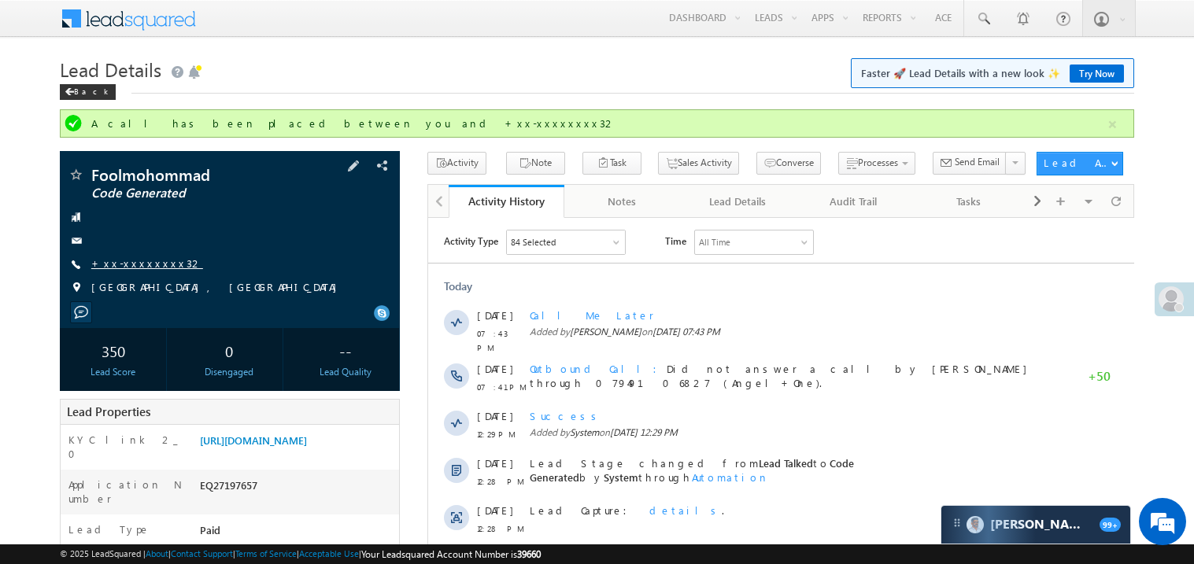
click at [136, 266] on link "+xx-xxxxxxxx32" at bounding box center [147, 263] width 112 height 13
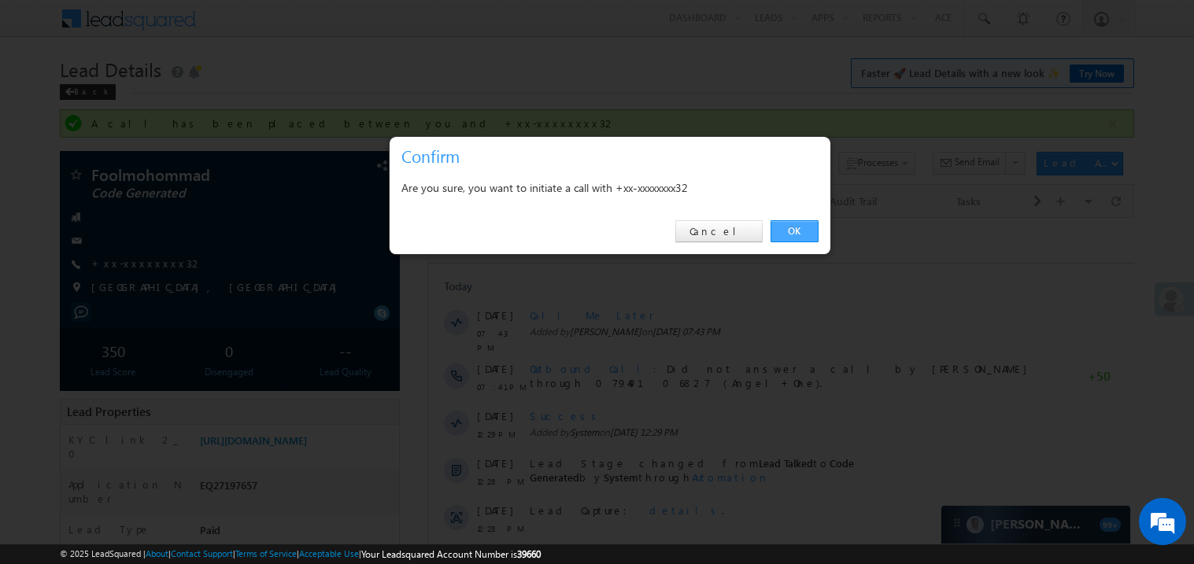
click at [796, 231] on link "OK" at bounding box center [795, 231] width 48 height 22
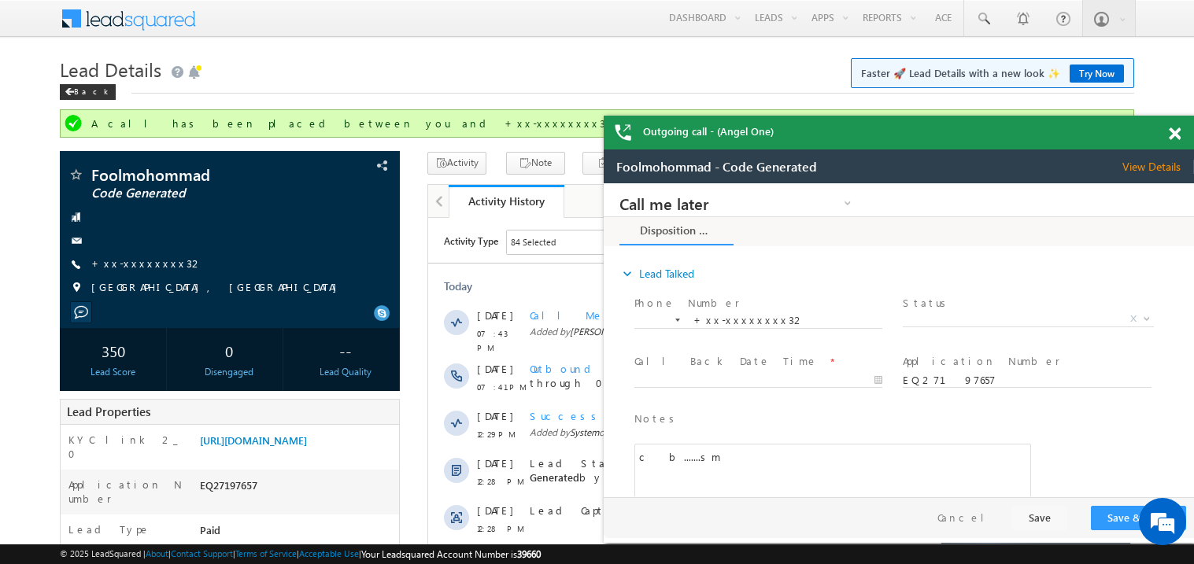
click at [1175, 135] on span at bounding box center [1175, 134] width 12 height 13
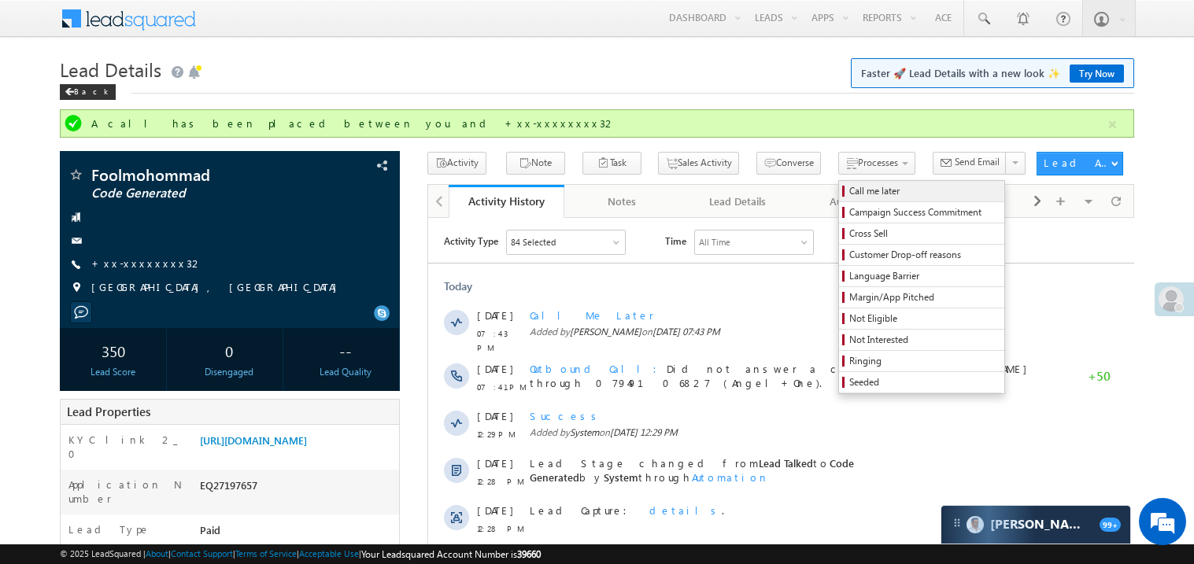
click at [849, 190] on span "Call me later" at bounding box center [924, 191] width 150 height 14
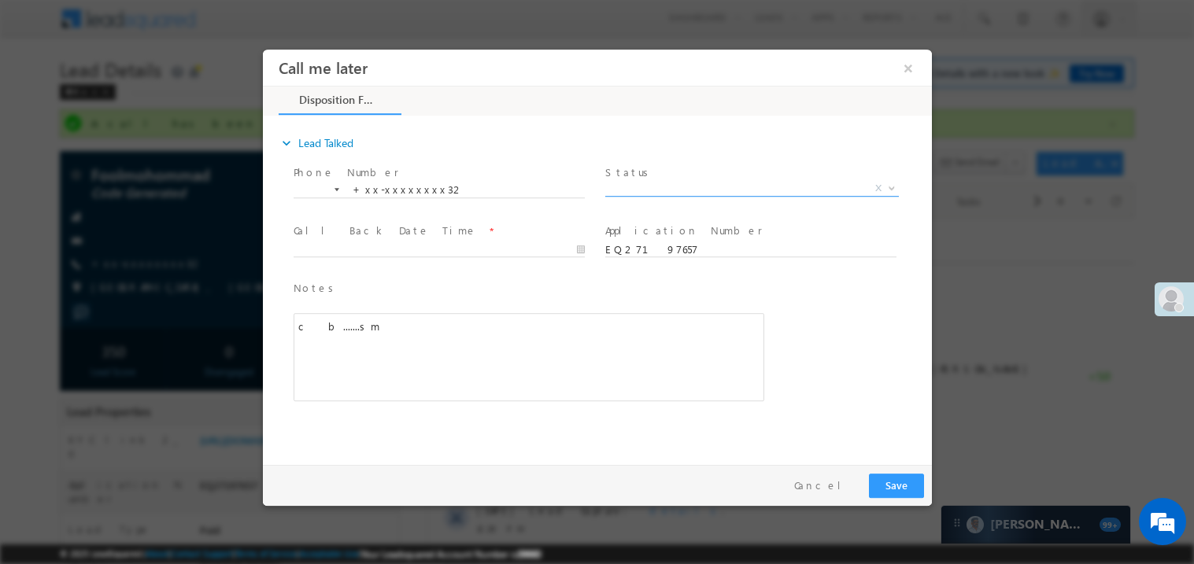
click at [642, 191] on span "X" at bounding box center [752, 188] width 294 height 16
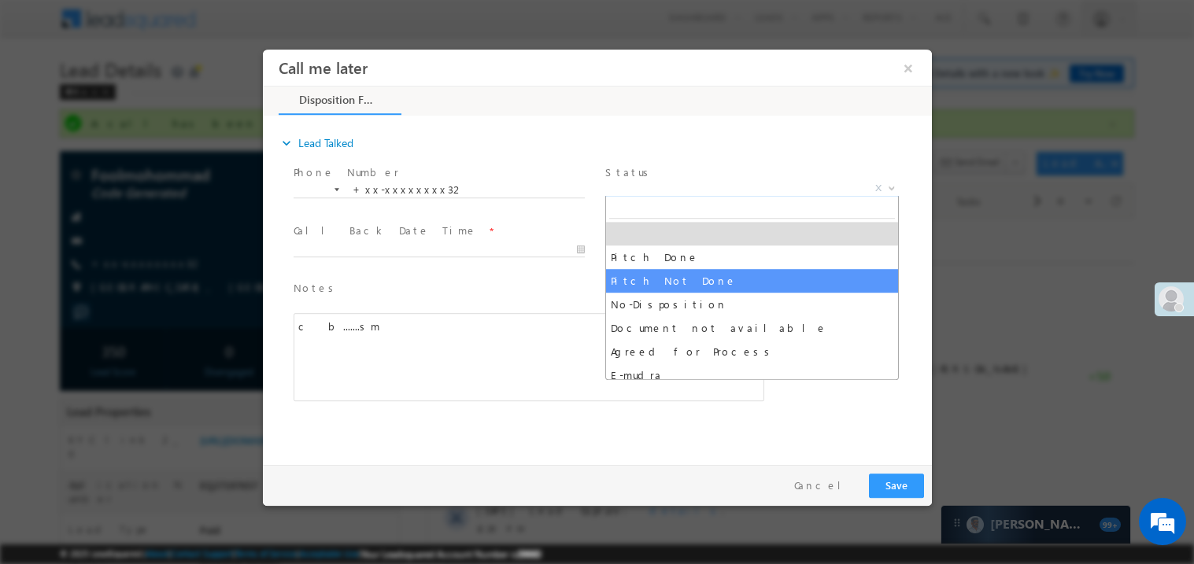
select select "Pitch Not Done"
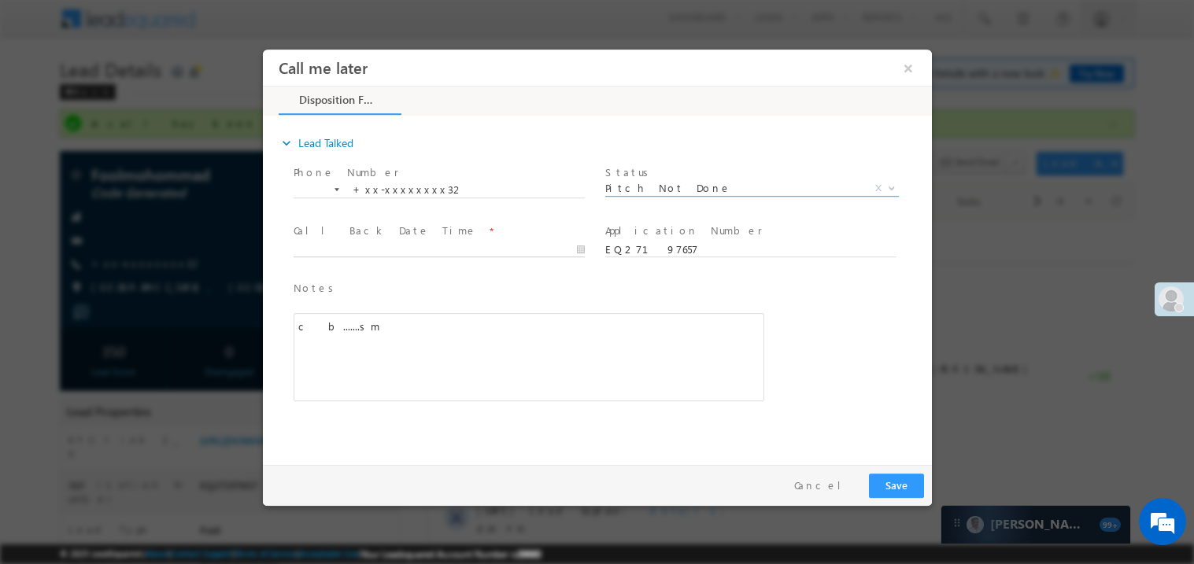
click at [381, 253] on body "Call me later ×" at bounding box center [596, 253] width 669 height 409
type input "[DATE] 7:43 PM"
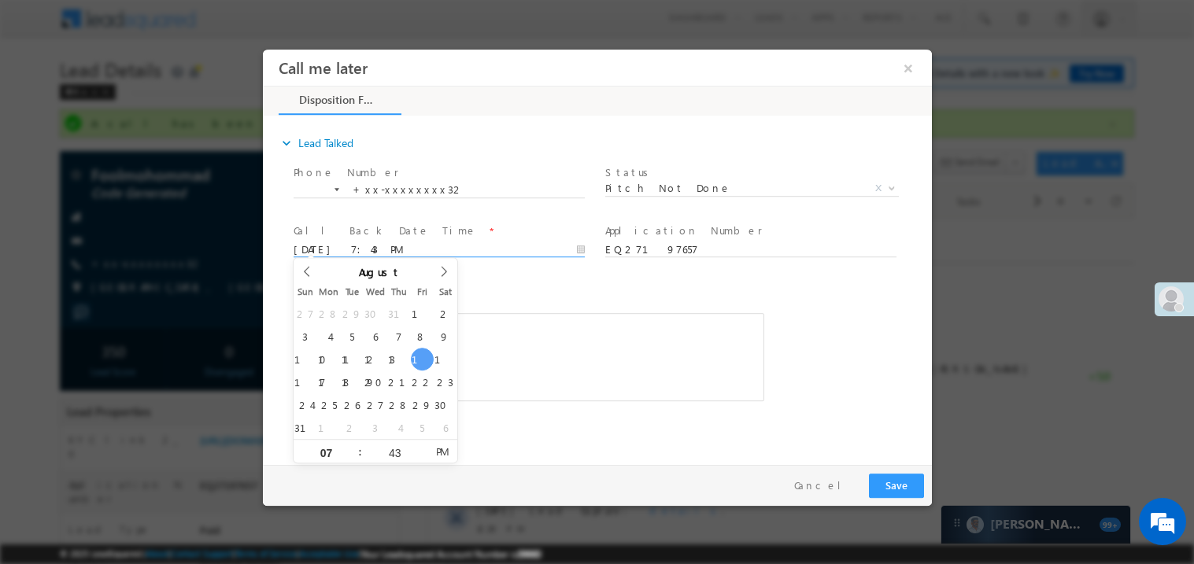
click at [517, 317] on div "c b.......sm" at bounding box center [528, 357] width 471 height 88
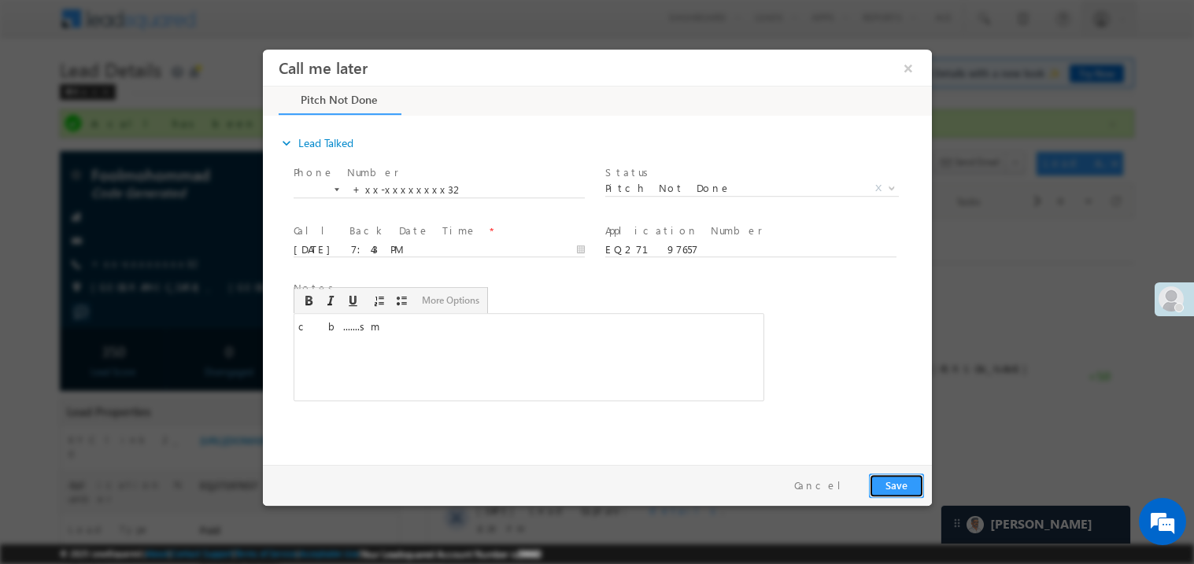
click at [896, 484] on button "Save" at bounding box center [895, 485] width 55 height 24
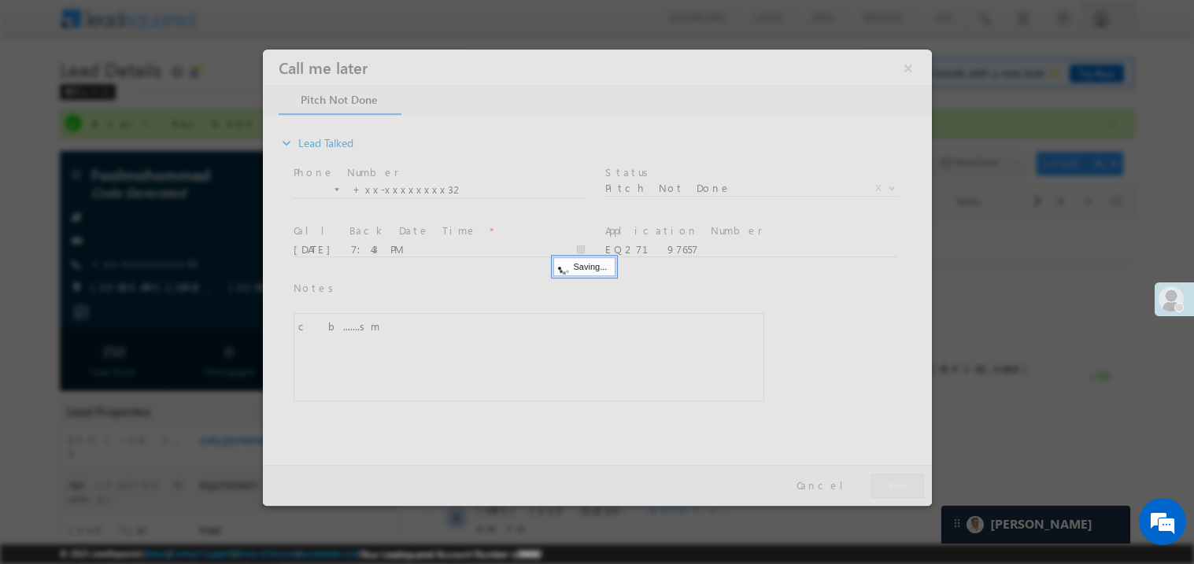
click at [896, 484] on div at bounding box center [596, 277] width 669 height 457
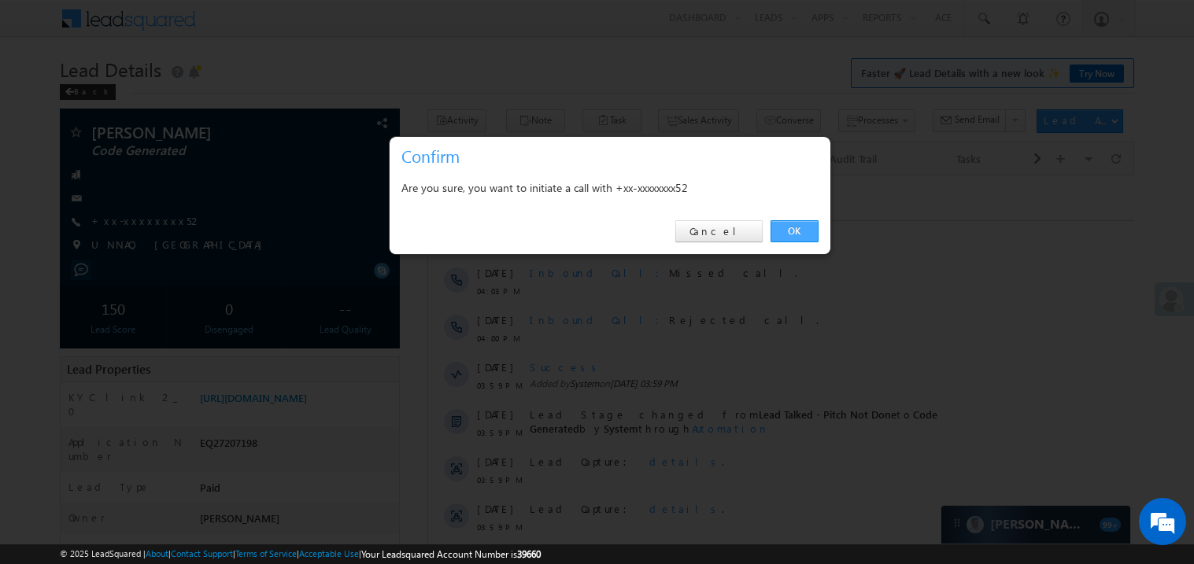
click at [795, 228] on link "OK" at bounding box center [795, 231] width 48 height 22
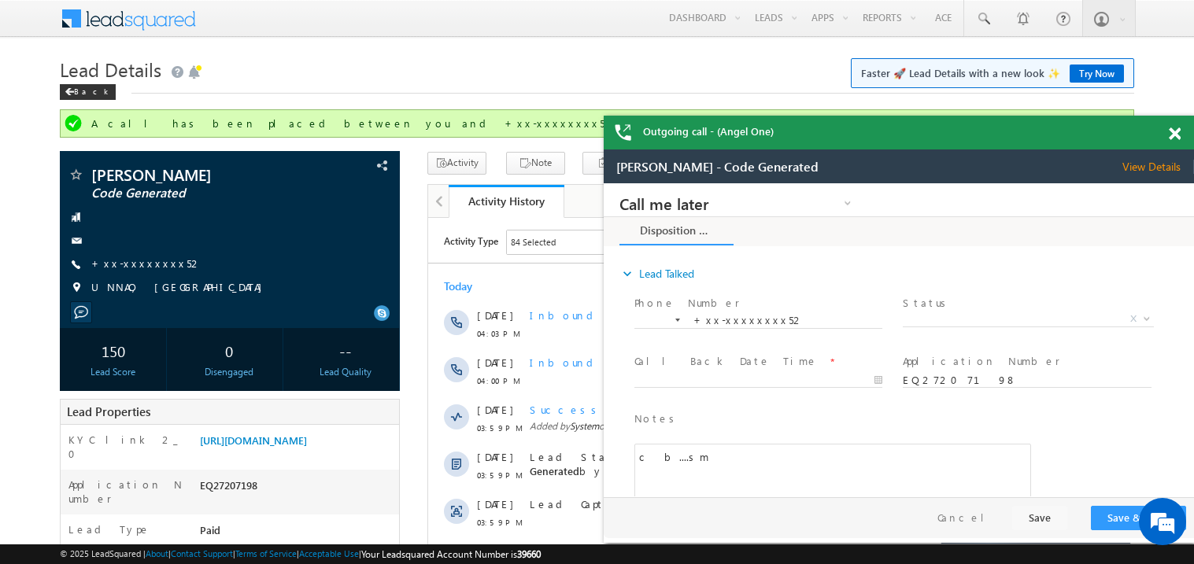
click at [1176, 133] on span at bounding box center [1175, 134] width 12 height 13
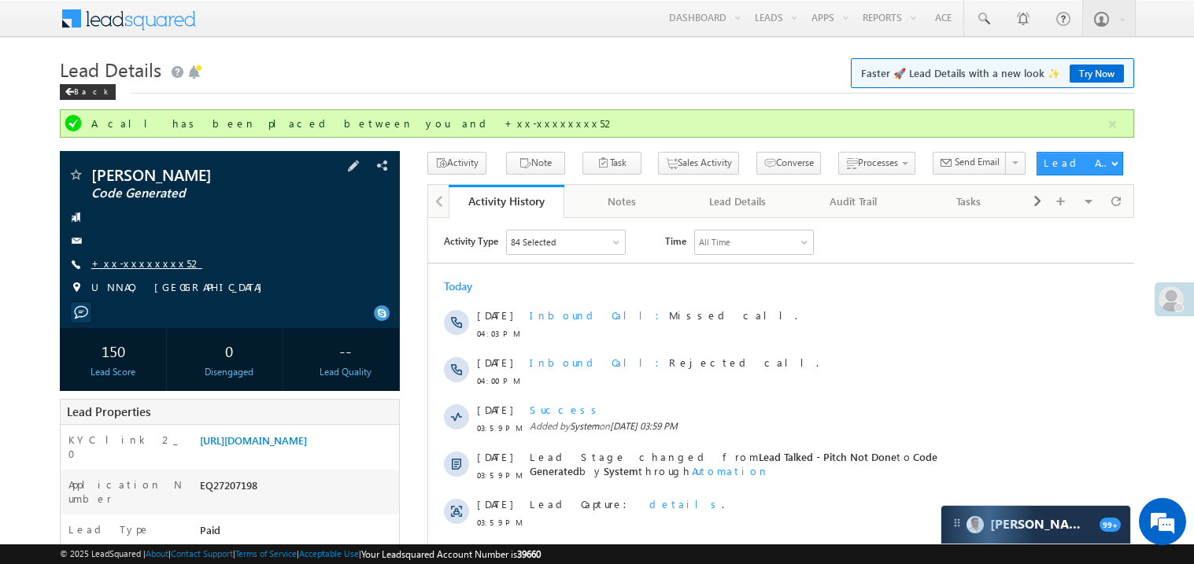
click at [133, 262] on link "+xx-xxxxxxxx52" at bounding box center [146, 263] width 111 height 13
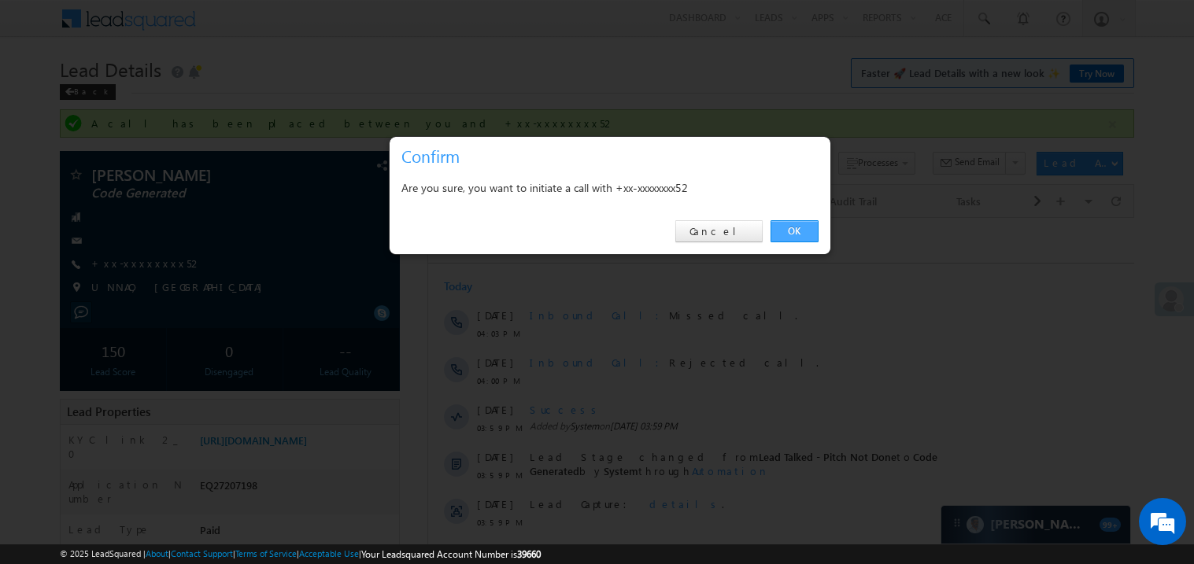
click at [793, 229] on link "OK" at bounding box center [795, 231] width 48 height 22
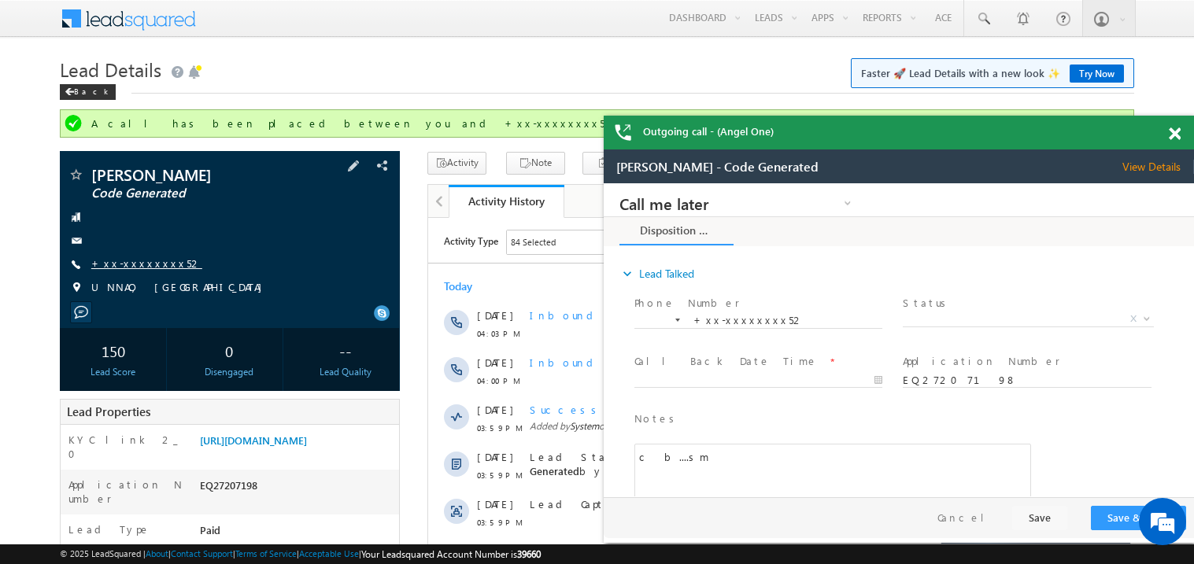
click at [135, 260] on link "+xx-xxxxxxxx52" at bounding box center [146, 263] width 111 height 13
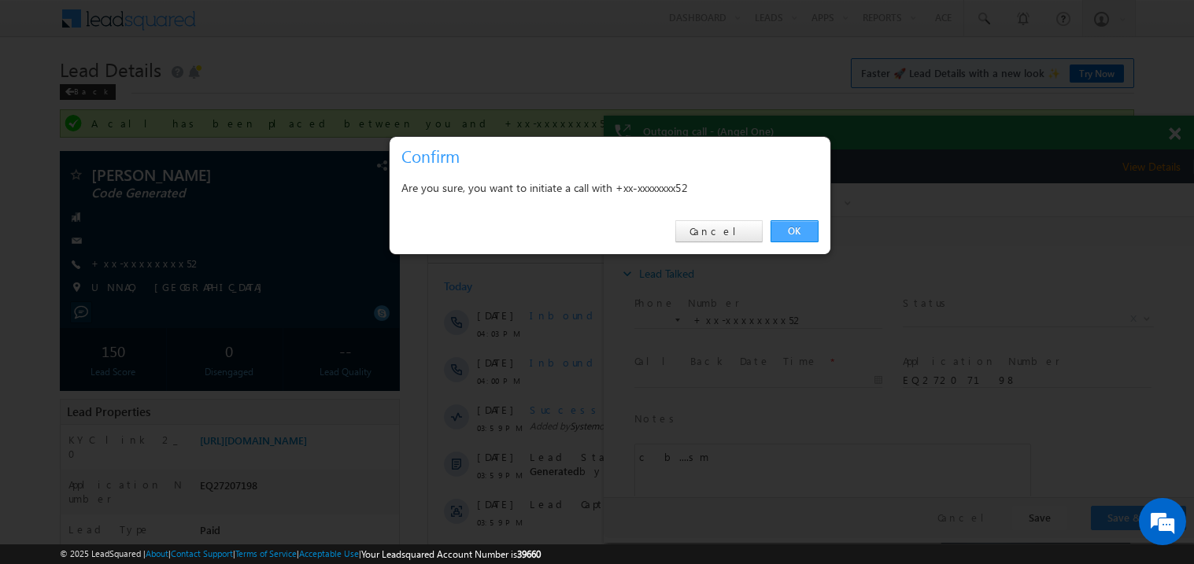
click at [798, 227] on link "OK" at bounding box center [795, 231] width 48 height 22
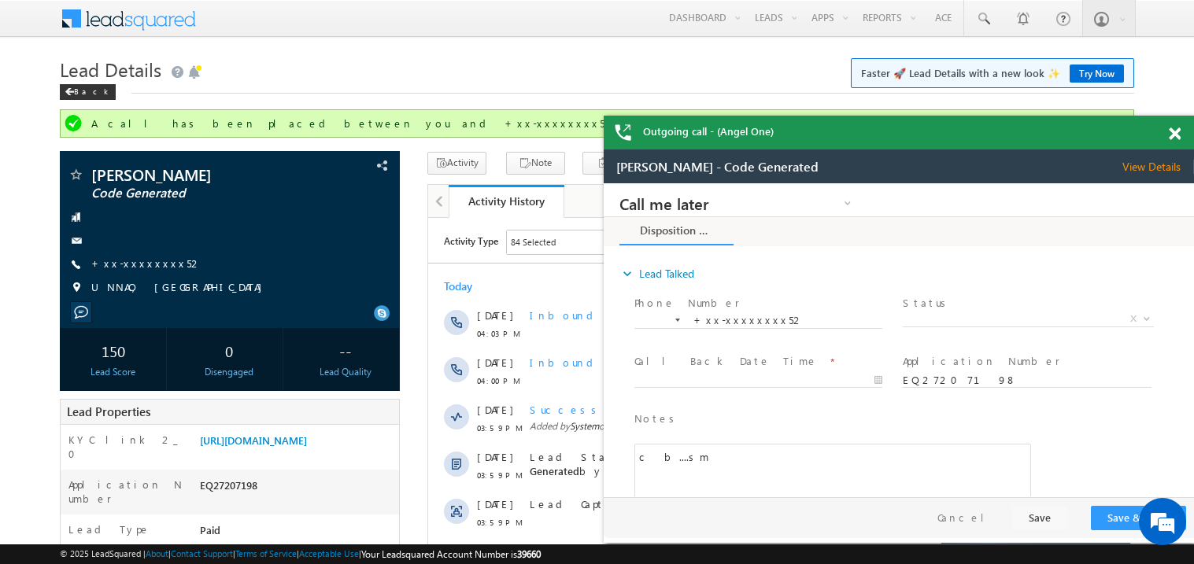
click at [1179, 138] on span at bounding box center [1175, 134] width 12 height 13
click at [1168, 135] on div "Outgoing call - (Angel One)" at bounding box center [899, 133] width 590 height 34
click at [1177, 135] on span at bounding box center [1175, 134] width 12 height 13
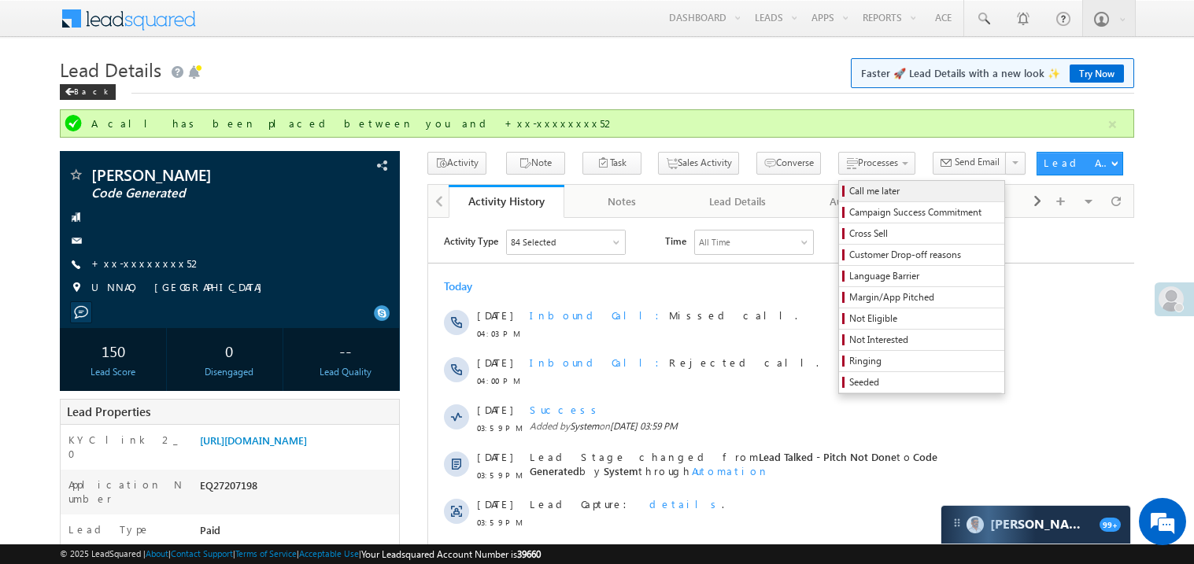
click at [849, 198] on span "Call me later" at bounding box center [924, 191] width 150 height 14
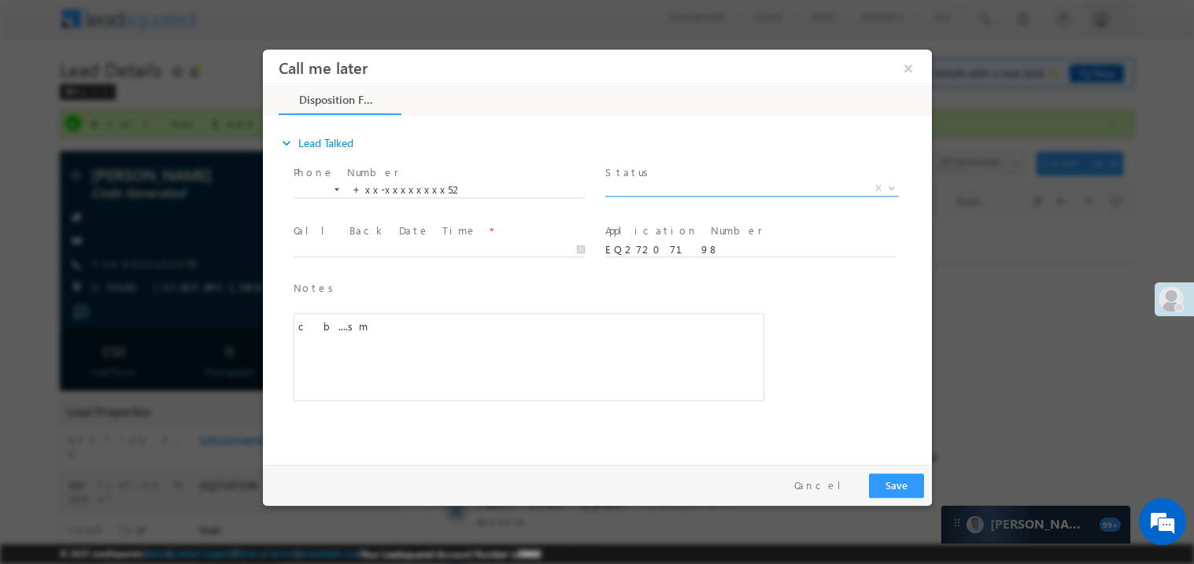
click at [648, 189] on span "X" at bounding box center [752, 188] width 294 height 16
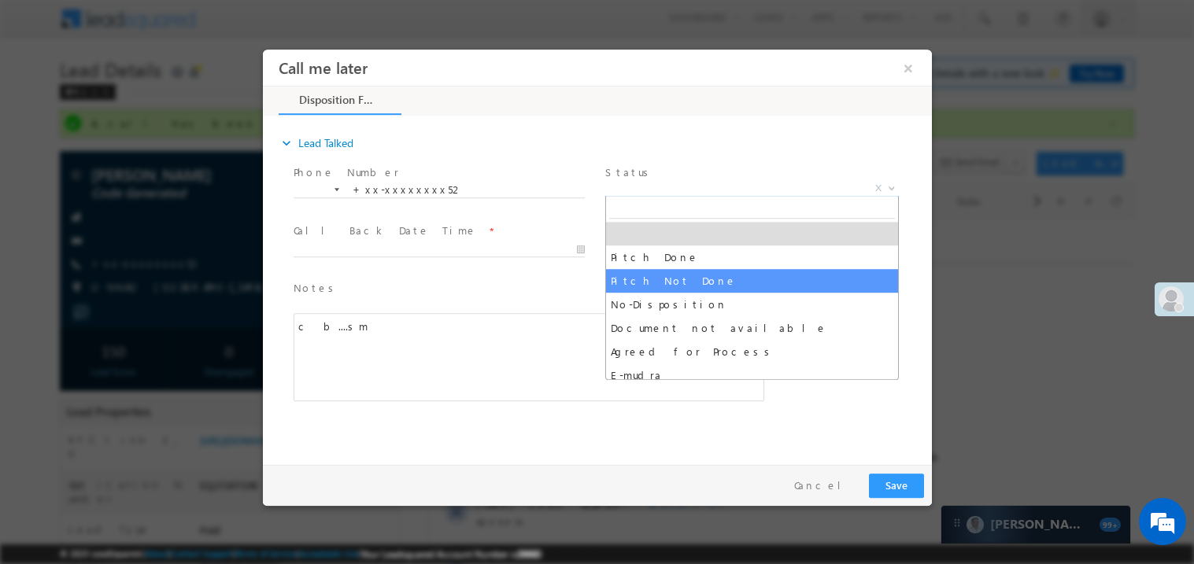
select select "Pitch Not Done"
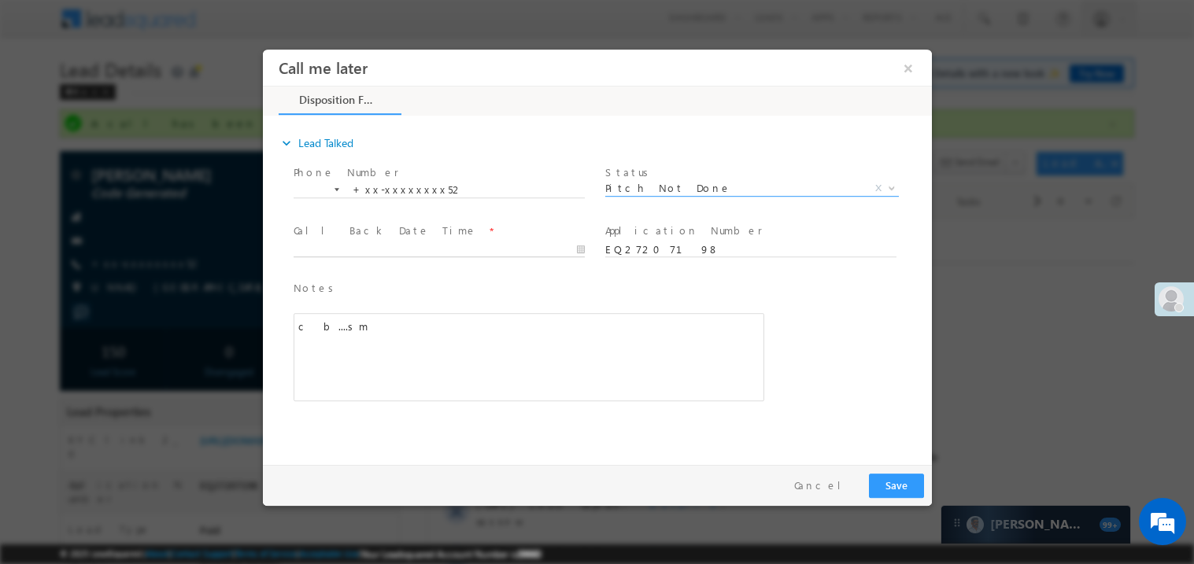
click at [326, 247] on body "Call me later ×" at bounding box center [596, 253] width 669 height 409
type input "08/15/25 7:45 PM"
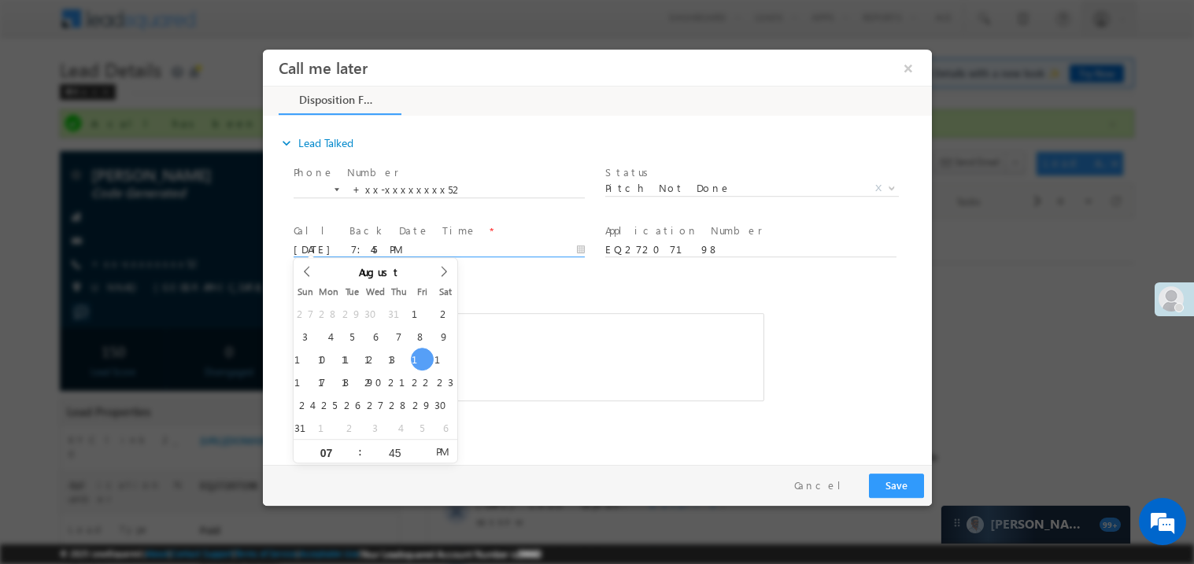
click at [553, 276] on div "Notes * c b....sm Editor toolbars Basic Styles Bold Italic Underline Paragraph …" at bounding box center [528, 348] width 477 height 144
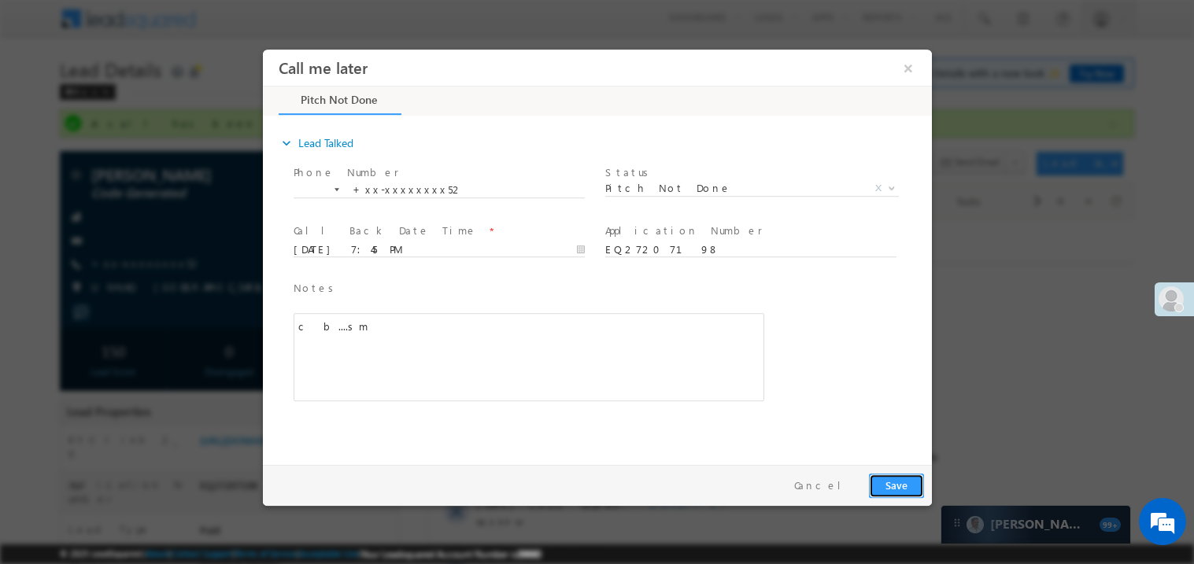
click at [891, 478] on button "Save" at bounding box center [895, 485] width 55 height 24
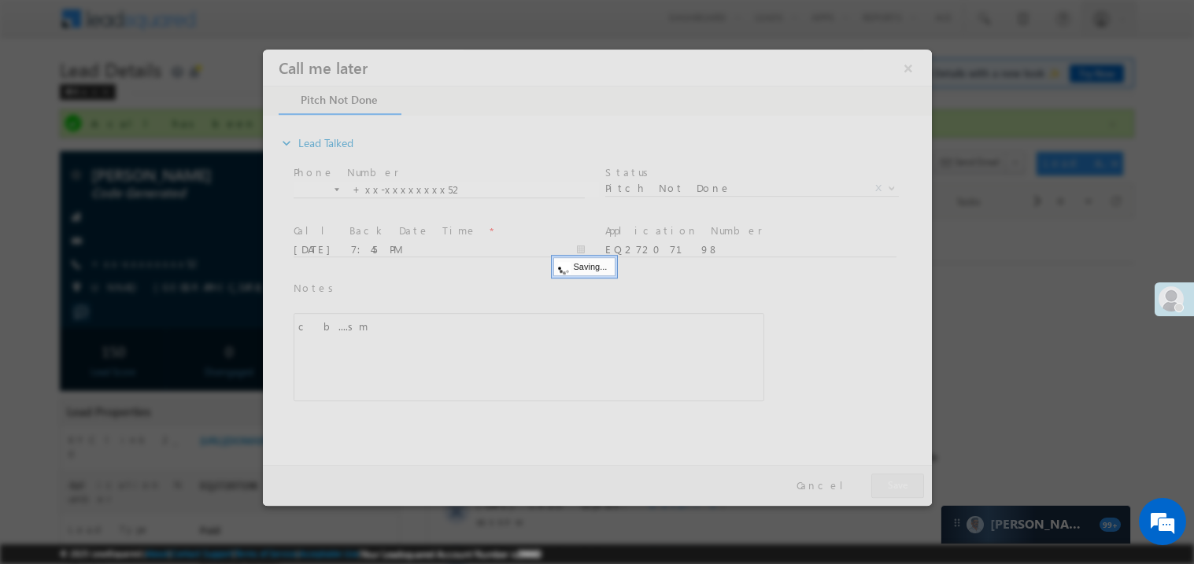
click at [891, 478] on div at bounding box center [596, 277] width 669 height 457
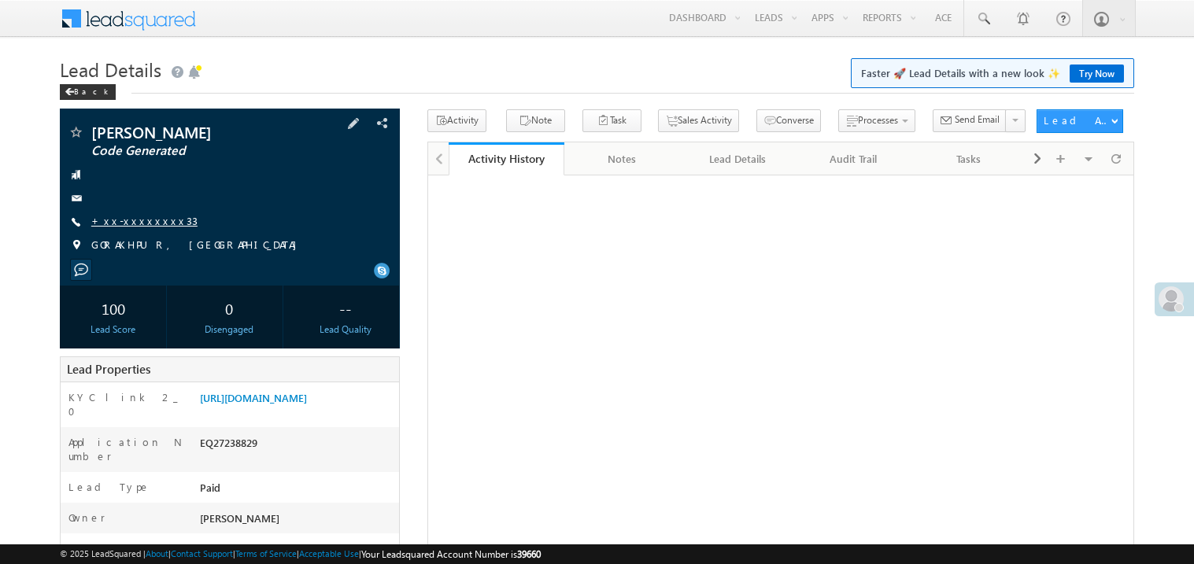
click at [135, 223] on link "+xx-xxxxxxxx33" at bounding box center [144, 220] width 106 height 13
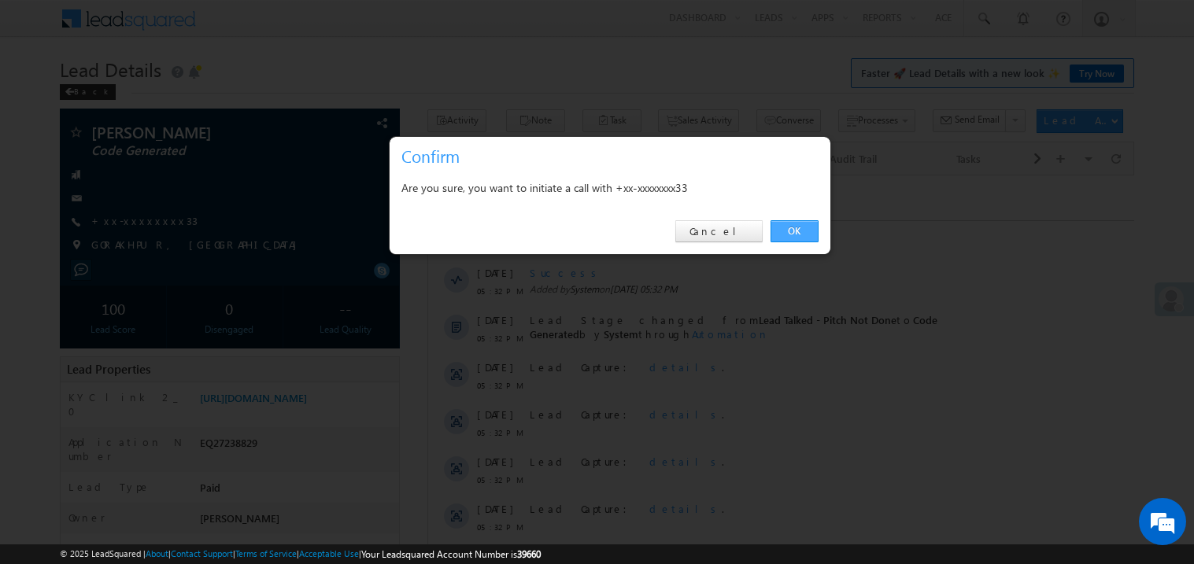
click at [796, 227] on link "OK" at bounding box center [795, 231] width 48 height 22
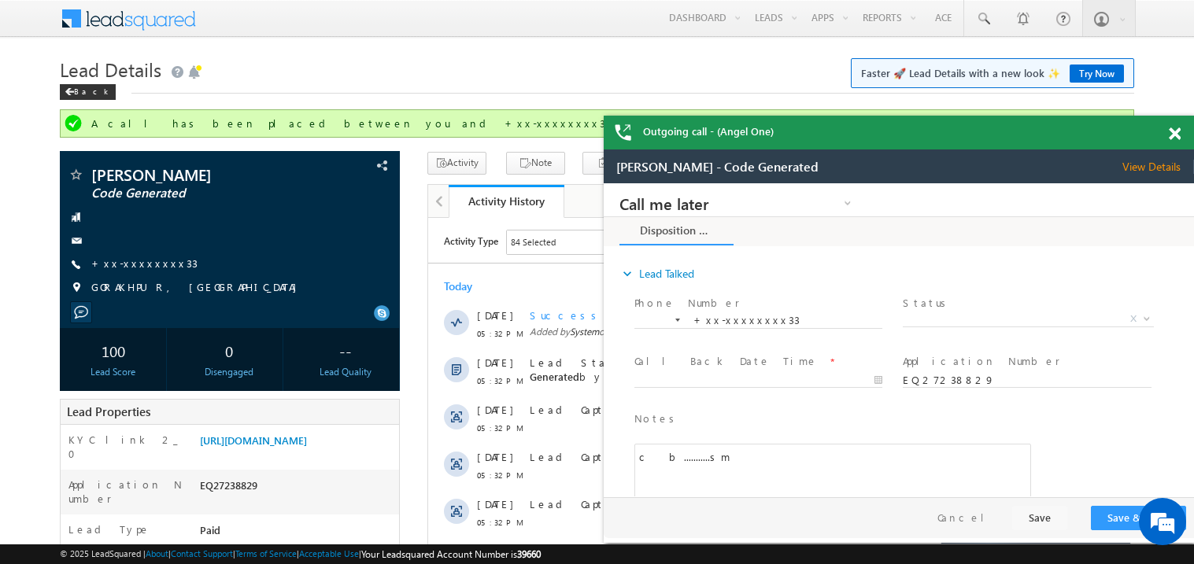
click at [1170, 130] on span at bounding box center [1175, 134] width 12 height 13
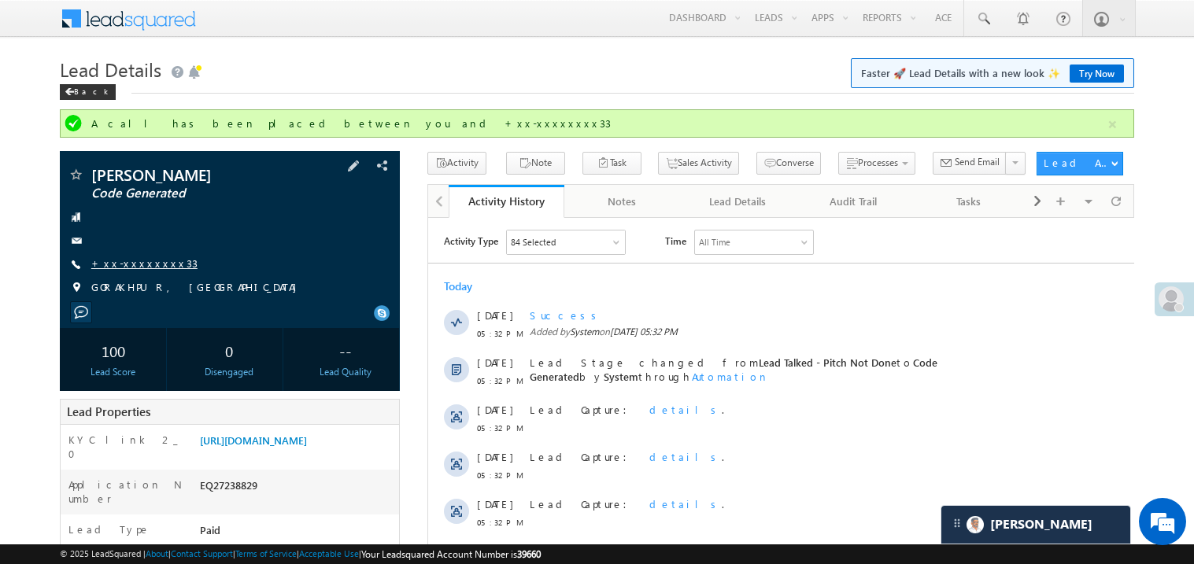
click at [147, 265] on link "+xx-xxxxxxxx33" at bounding box center [144, 263] width 106 height 13
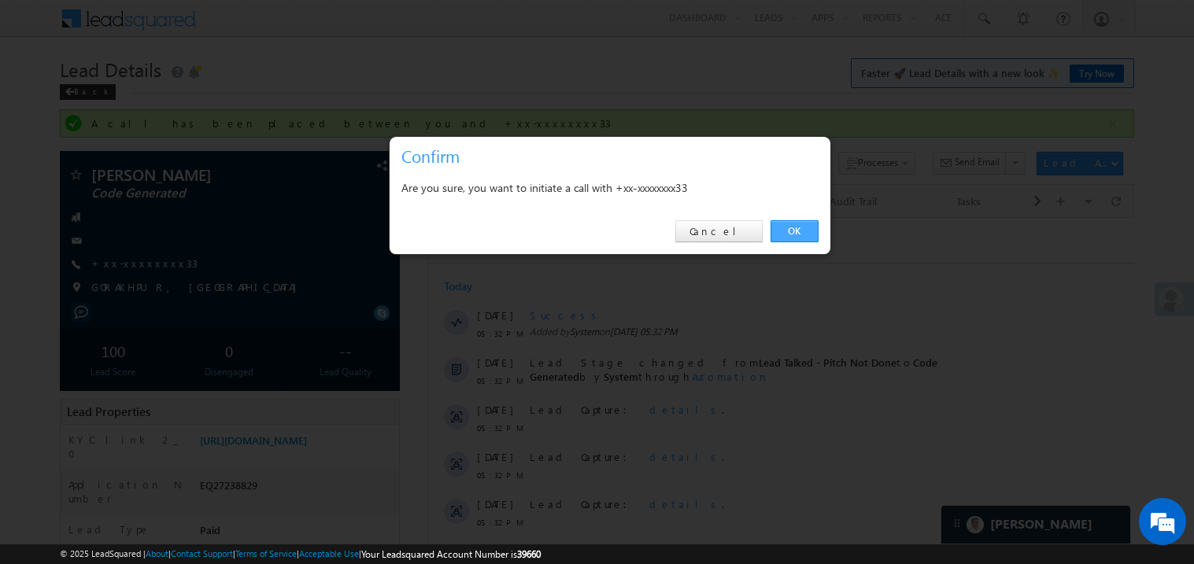
click at [800, 231] on link "OK" at bounding box center [795, 231] width 48 height 22
